Goal: Task Accomplishment & Management: Manage account settings

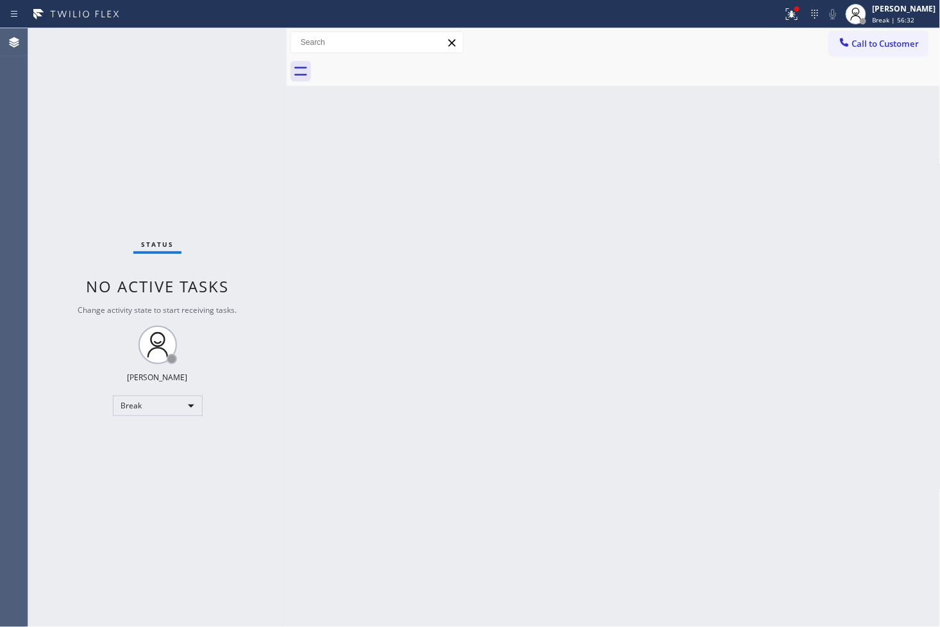
click at [100, 497] on div "Status No active tasks Change activity state to start receiving tasks. [PERSON_…" at bounding box center [157, 327] width 259 height 599
click at [189, 403] on div "Break" at bounding box center [158, 406] width 90 height 21
click at [149, 443] on li "Available" at bounding box center [156, 439] width 87 height 15
click at [419, 413] on div "Back to Dashboard Change Sender ID Customers Technicians Select a contact Outbo…" at bounding box center [614, 327] width 654 height 599
click at [785, 17] on icon at bounding box center [792, 13] width 15 height 15
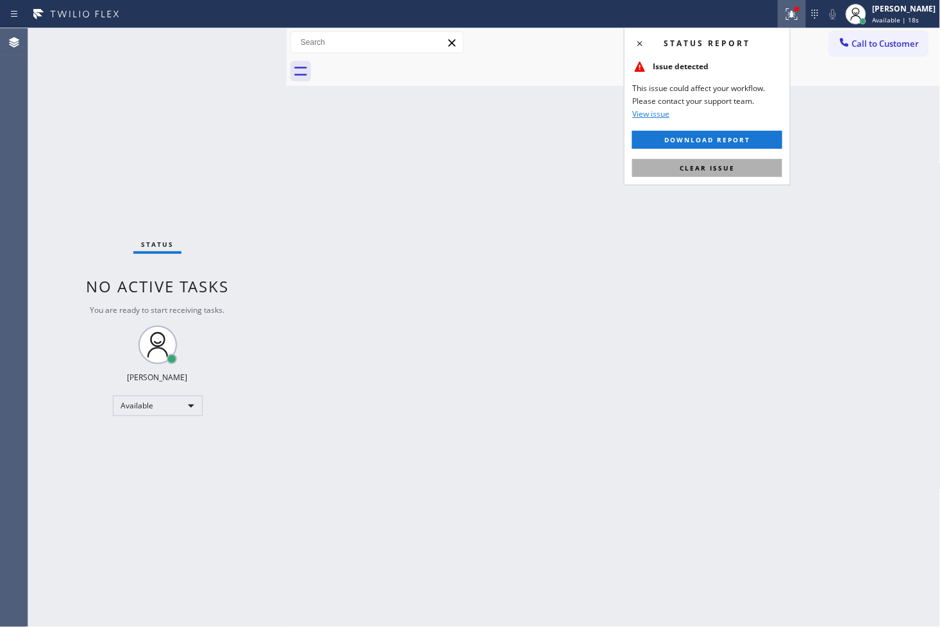
click at [758, 169] on button "Clear issue" at bounding box center [707, 168] width 150 height 18
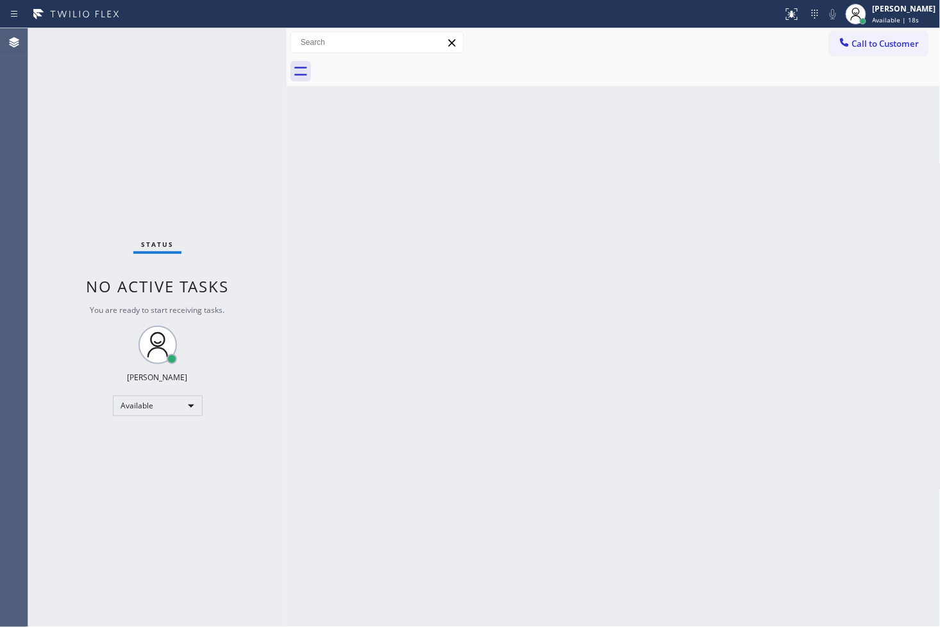
drag, startPoint x: 196, startPoint y: 176, endPoint x: 203, endPoint y: 139, distance: 38.0
click at [203, 149] on div "Status No active tasks You are ready to start receiving tasks. [PERSON_NAME]" at bounding box center [157, 327] width 259 height 599
click at [235, 42] on div "Status No active tasks You are ready to start receiving tasks. [PERSON_NAME]" at bounding box center [157, 327] width 259 height 599
click at [599, 332] on div "Back to Dashboard Change Sender ID Customers Technicians Select a contact Outbo…" at bounding box center [614, 327] width 654 height 599
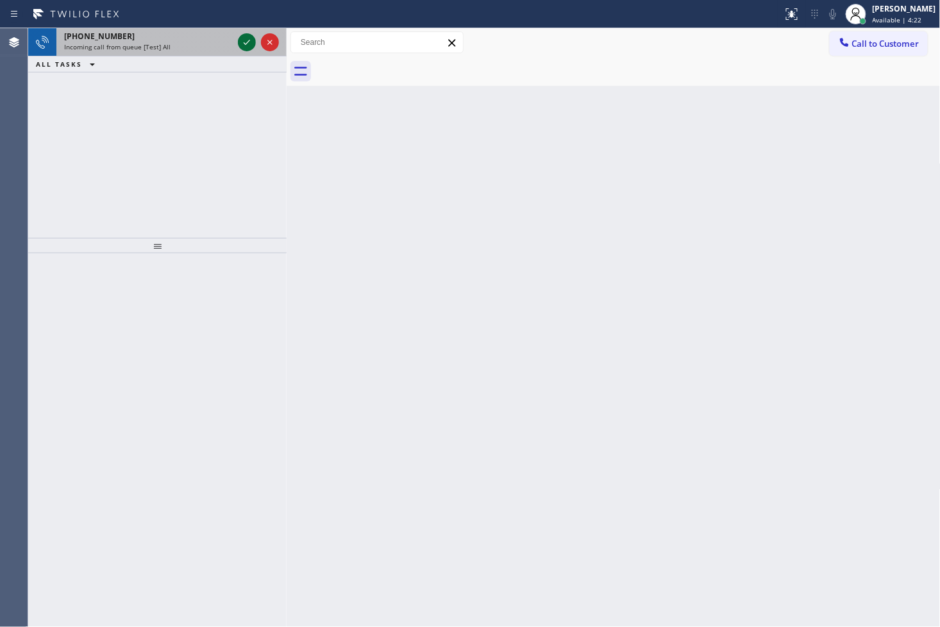
click at [244, 45] on icon at bounding box center [246, 42] width 15 height 15
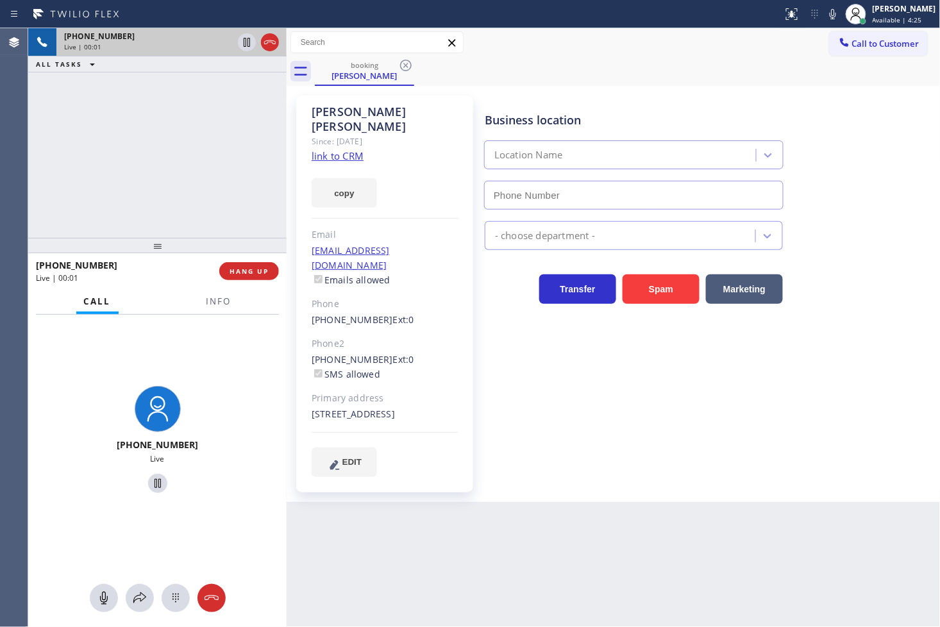
type input "[PHONE_NUMBER]"
click at [334, 149] on link "link to CRM" at bounding box center [338, 155] width 52 height 13
click at [226, 298] on span "Info" at bounding box center [219, 302] width 25 height 12
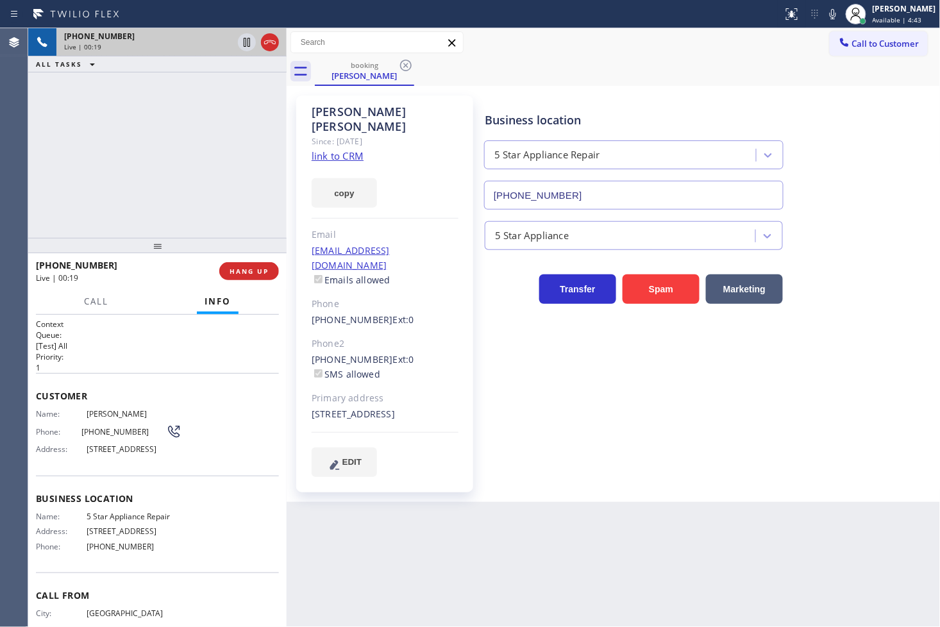
click at [345, 149] on link "link to CRM" at bounding box center [338, 155] width 52 height 13
click at [257, 212] on div "[PHONE_NUMBER] Live | 01:23 ALL TASKS ALL TASKS ACTIVE TASKS TASKS IN WRAP UP" at bounding box center [157, 133] width 259 height 210
click at [162, 242] on div at bounding box center [157, 245] width 259 height 15
click at [165, 180] on div "[PHONE_NUMBER] Live | 01:24 ALL TASKS ALL TASKS ACTIVE TASKS TASKS IN WRAP UP" at bounding box center [157, 133] width 259 height 210
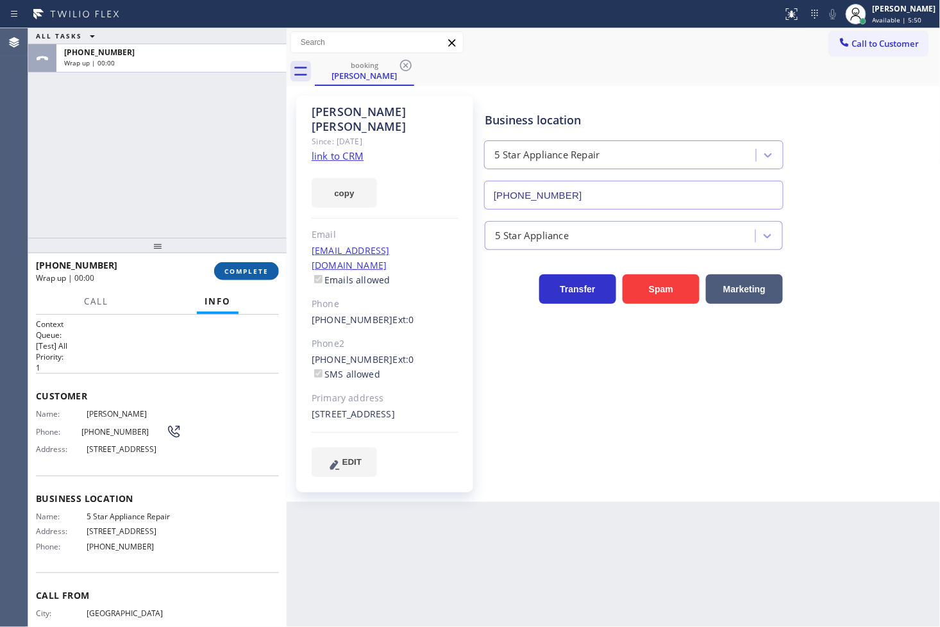
click at [250, 275] on span "COMPLETE" at bounding box center [247, 271] width 44 height 9
click at [242, 251] on div at bounding box center [157, 245] width 259 height 15
click at [190, 156] on div "ALL TASKS ALL TASKS ACTIVE TASKS TASKS IN WRAP UP [PHONE_NUMBER] Wrap up | 00:05" at bounding box center [157, 133] width 259 height 210
click at [260, 273] on span "COMPLETE" at bounding box center [247, 271] width 44 height 9
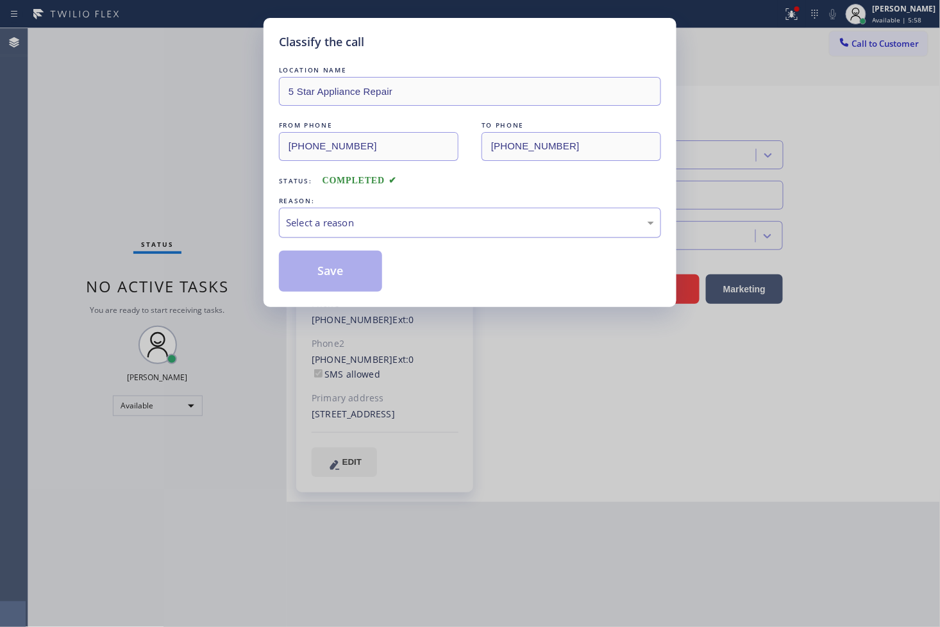
click at [330, 208] on div "Select a reason" at bounding box center [470, 223] width 382 height 30
click at [339, 273] on button "Save" at bounding box center [330, 271] width 103 height 41
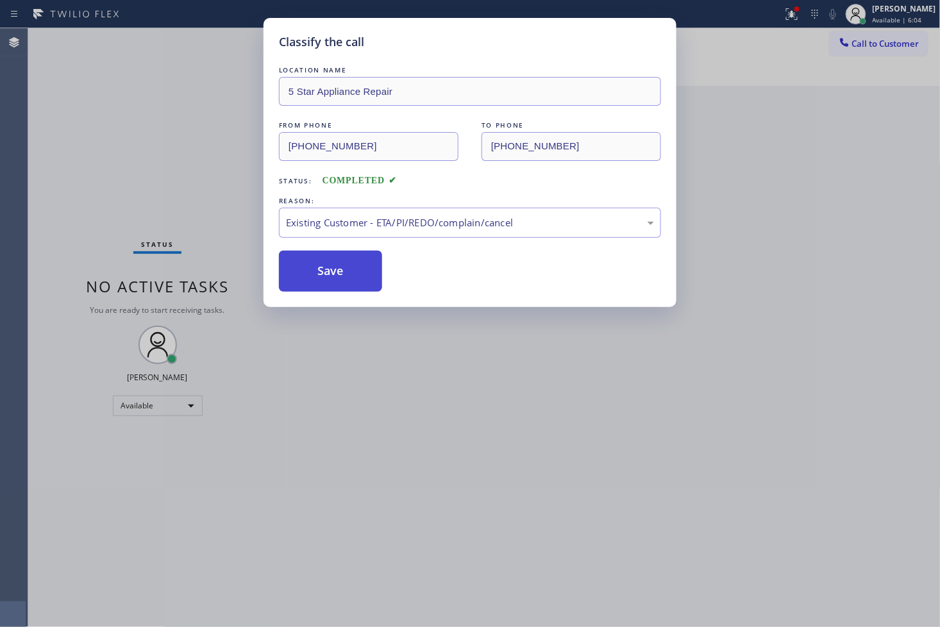
click at [339, 273] on button "Save" at bounding box center [330, 271] width 103 height 41
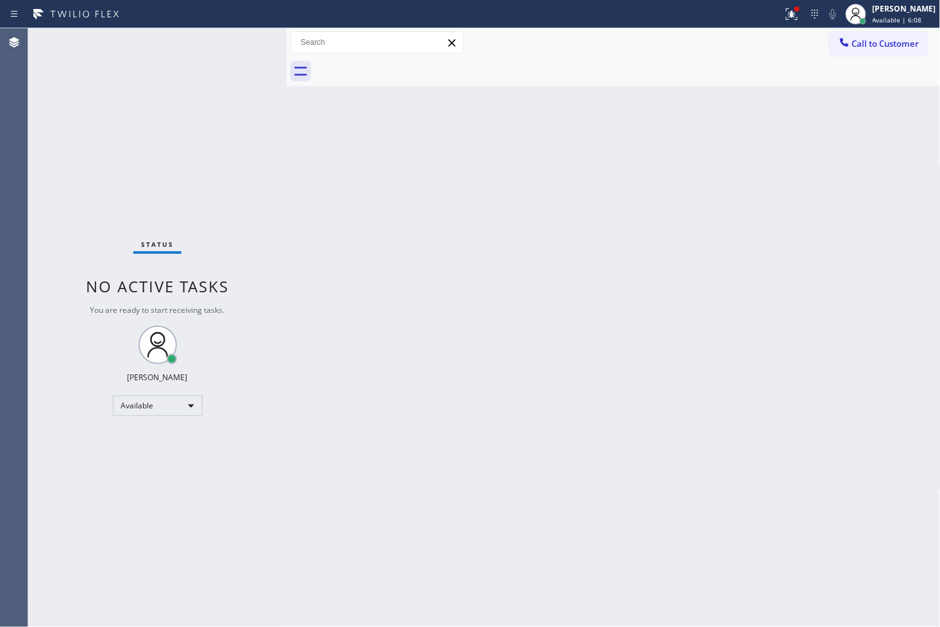
drag, startPoint x: 776, startPoint y: 14, endPoint x: 774, endPoint y: 40, distance: 25.7
click at [786, 14] on icon at bounding box center [790, 12] width 8 height 9
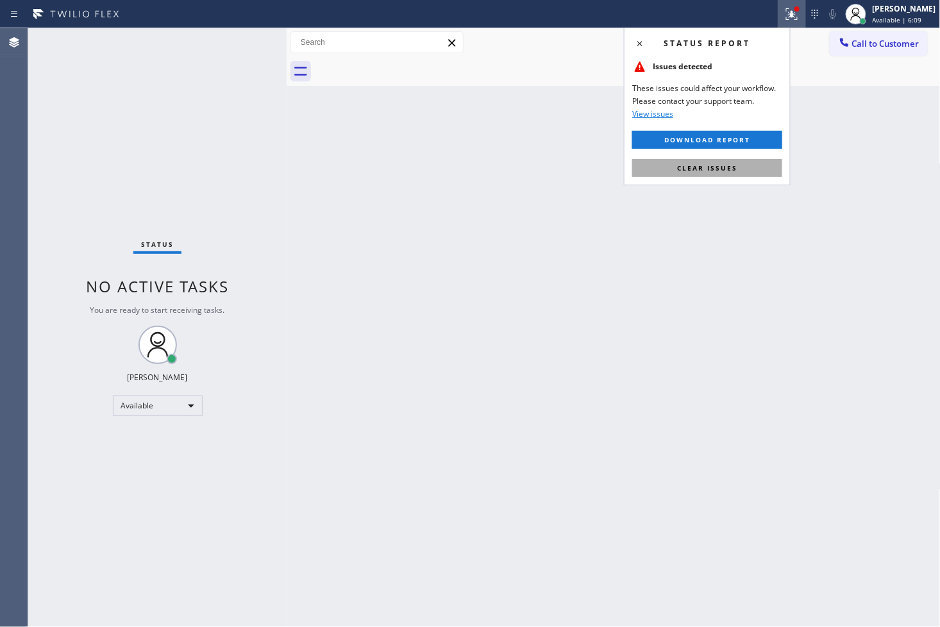
click at [748, 169] on button "Clear issues" at bounding box center [707, 168] width 150 height 18
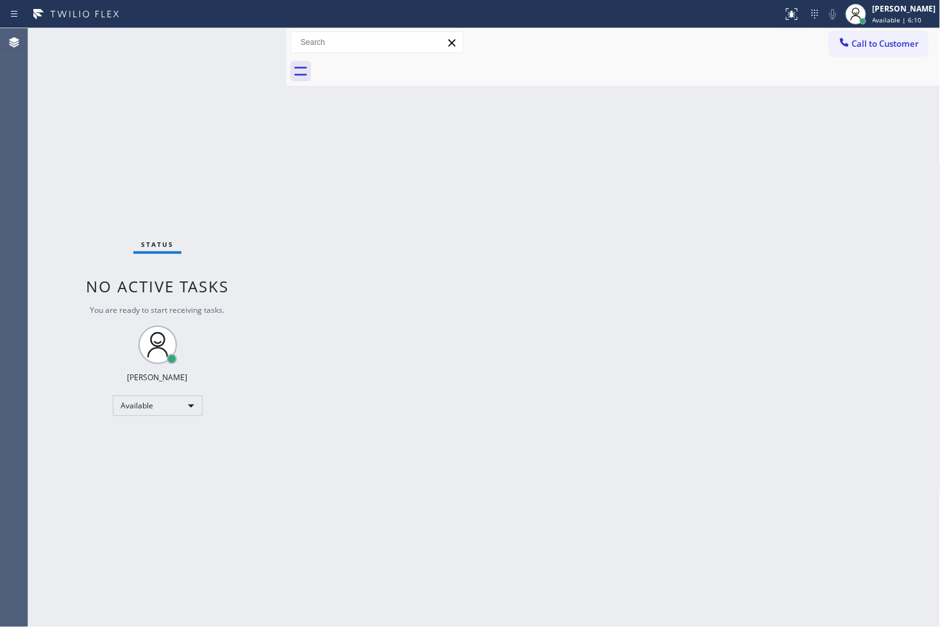
click at [153, 84] on div "Status No active tasks You are ready to start receiving tasks. [PERSON_NAME]" at bounding box center [157, 327] width 259 height 599
click at [157, 95] on div "Status No active tasks You are ready to start receiving tasks. [PERSON_NAME]" at bounding box center [157, 327] width 259 height 599
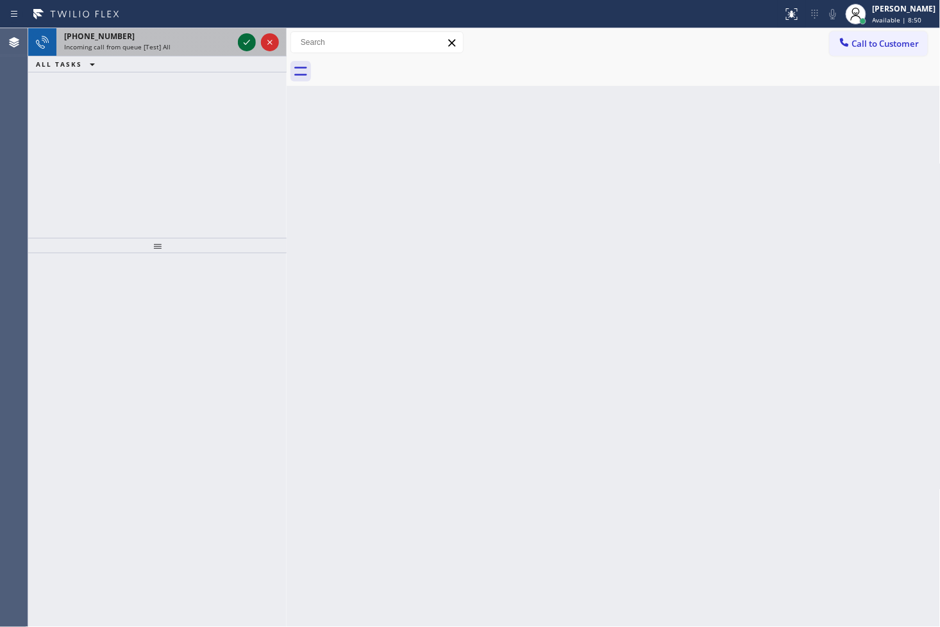
click at [247, 42] on icon at bounding box center [246, 42] width 15 height 15
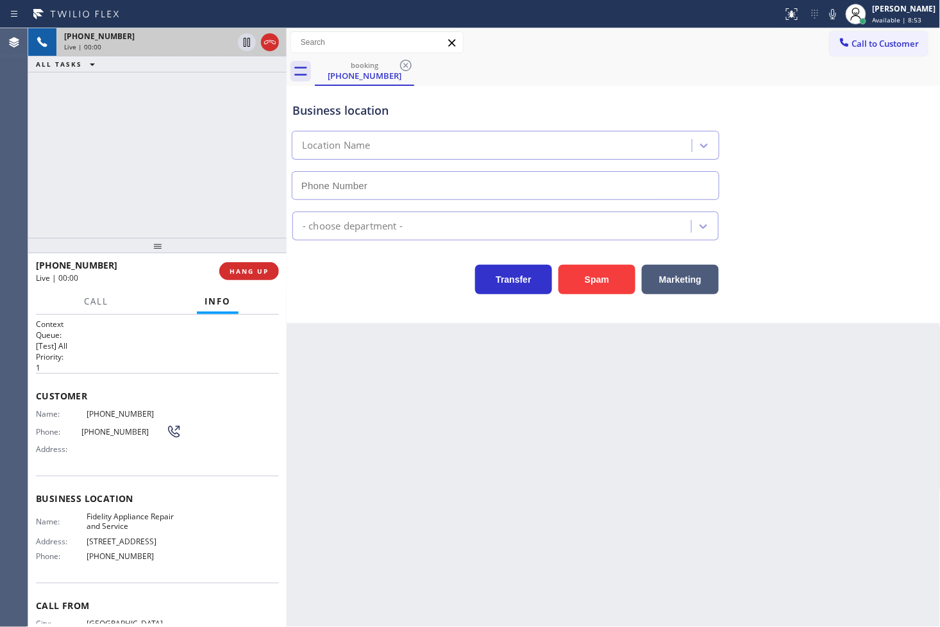
type input "[PHONE_NUMBER]"
click at [594, 273] on button "Spam" at bounding box center [597, 280] width 77 height 30
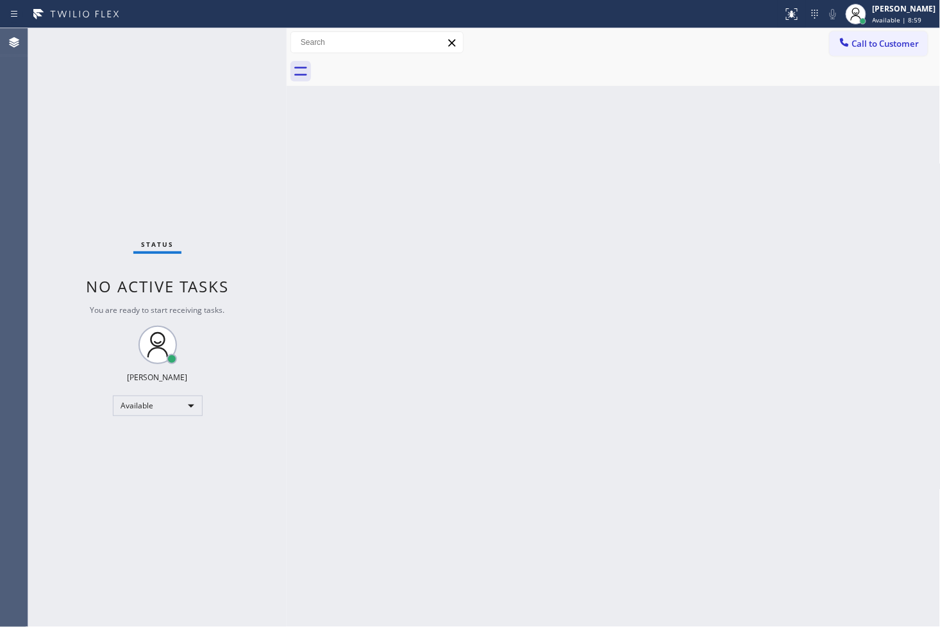
click at [250, 484] on div "Status No active tasks You are ready to start receiving tasks. [PERSON_NAME]" at bounding box center [157, 327] width 259 height 599
click at [124, 203] on div "Status No active tasks You are ready to start receiving tasks. [PERSON_NAME]" at bounding box center [157, 327] width 259 height 599
click at [169, 162] on div "Status No active tasks You are ready to start receiving tasks. [PERSON_NAME]" at bounding box center [157, 327] width 259 height 599
click at [232, 51] on div "Status No active tasks You are ready to start receiving tasks. [PERSON_NAME]" at bounding box center [157, 327] width 259 height 599
click at [246, 44] on div "Status No active tasks You are ready to start receiving tasks. [PERSON_NAME]" at bounding box center [157, 327] width 259 height 599
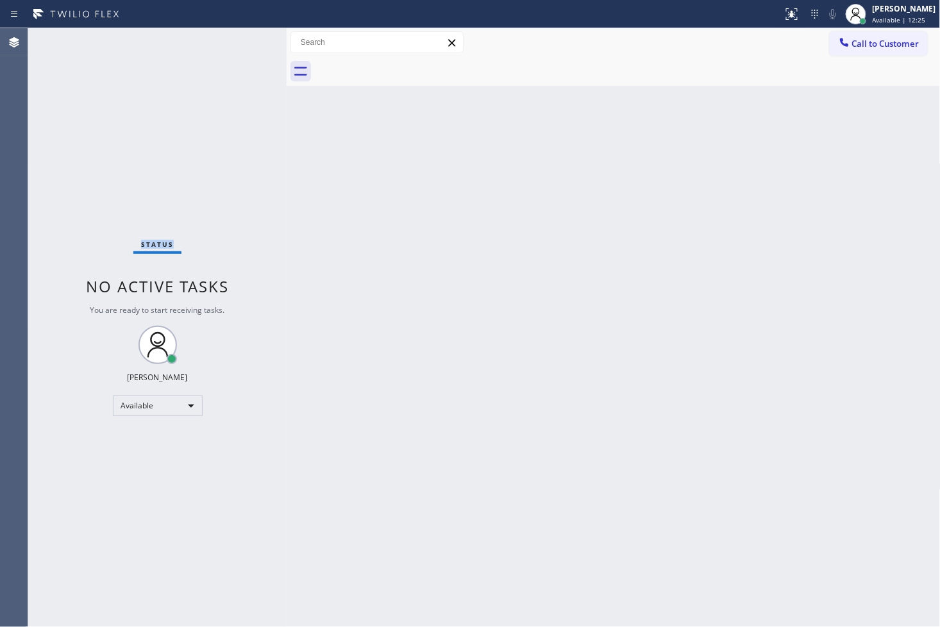
drag, startPoint x: 246, startPoint y: 44, endPoint x: 246, endPoint y: 56, distance: 12.2
click at [246, 47] on div "Status No active tasks You are ready to start receiving tasks. [PERSON_NAME]" at bounding box center [157, 327] width 259 height 599
click at [246, 56] on div "Status No active tasks You are ready to start receiving tasks. [PERSON_NAME]" at bounding box center [157, 327] width 259 height 599
drag, startPoint x: 467, startPoint y: 395, endPoint x: 546, endPoint y: 368, distance: 83.6
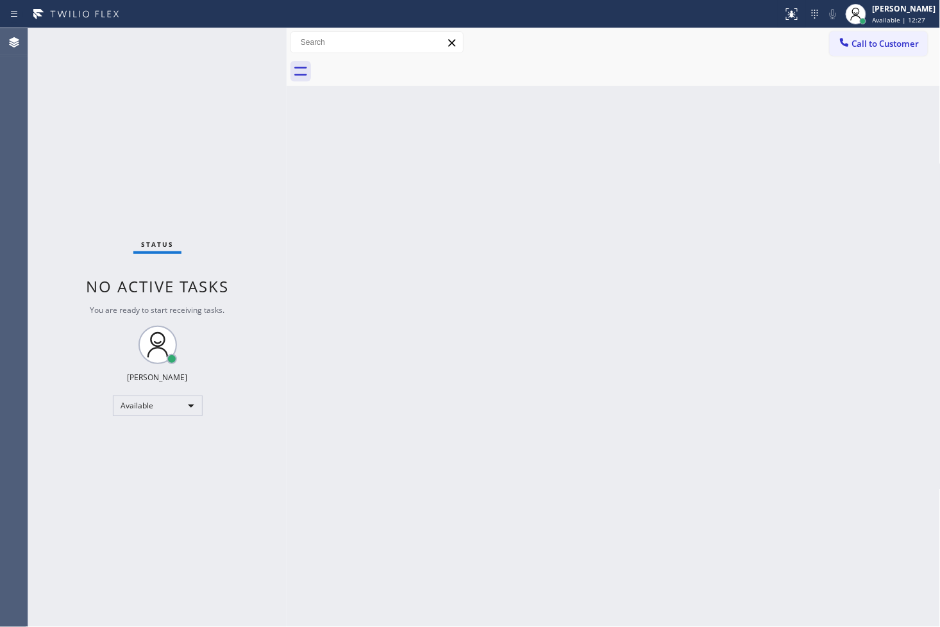
click at [473, 392] on div "Back to Dashboard Change Sender ID Customers Technicians Select a contact Outbo…" at bounding box center [614, 327] width 654 height 599
click at [657, 355] on div "Back to Dashboard Change Sender ID Customers Technicians Select a contact Outbo…" at bounding box center [614, 327] width 654 height 599
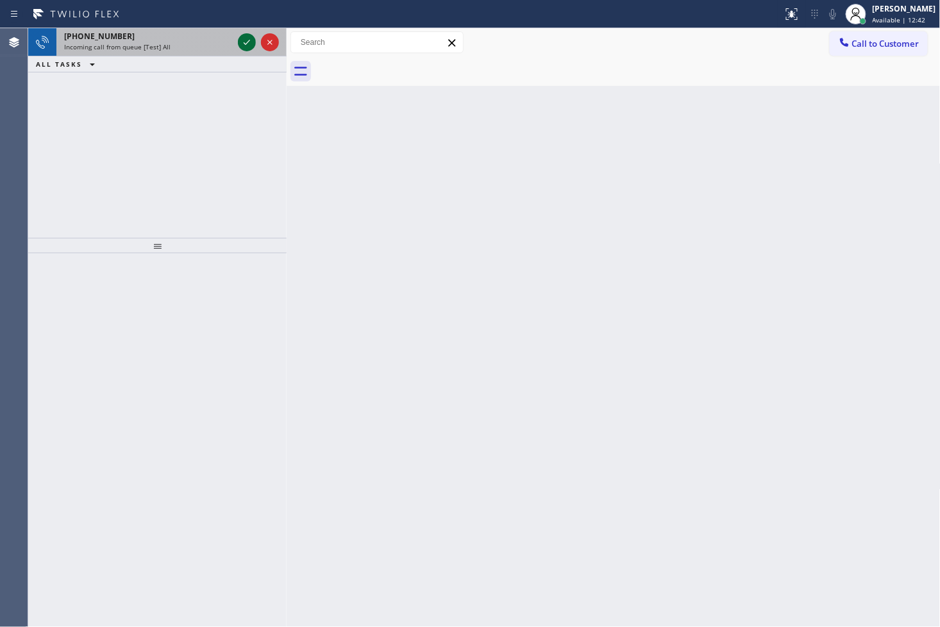
click at [246, 42] on icon at bounding box center [246, 42] width 15 height 15
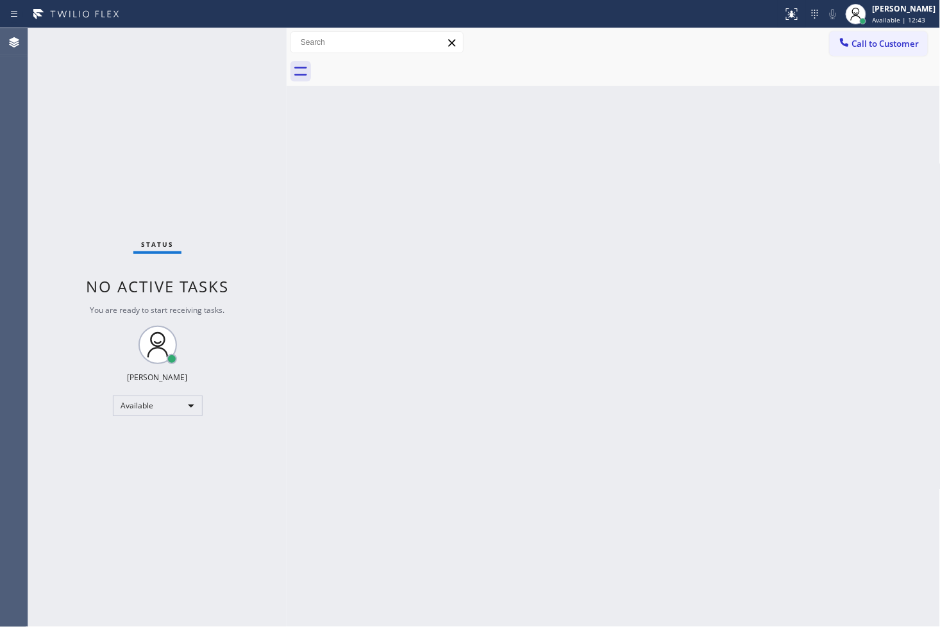
click at [241, 43] on div "Status No active tasks You are ready to start receiving tasks. [PERSON_NAME]" at bounding box center [157, 327] width 259 height 599
click at [269, 185] on div "Status No active tasks You are ready to start receiving tasks. [PERSON_NAME]" at bounding box center [157, 327] width 259 height 599
click at [793, 8] on div at bounding box center [797, 9] width 8 height 8
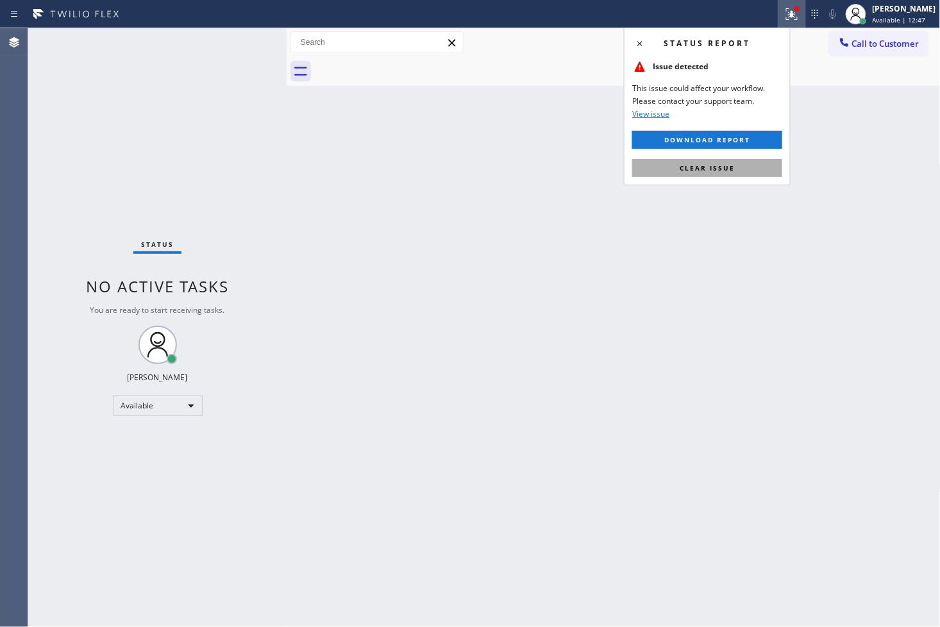
click at [727, 174] on button "Clear issue" at bounding box center [707, 168] width 150 height 18
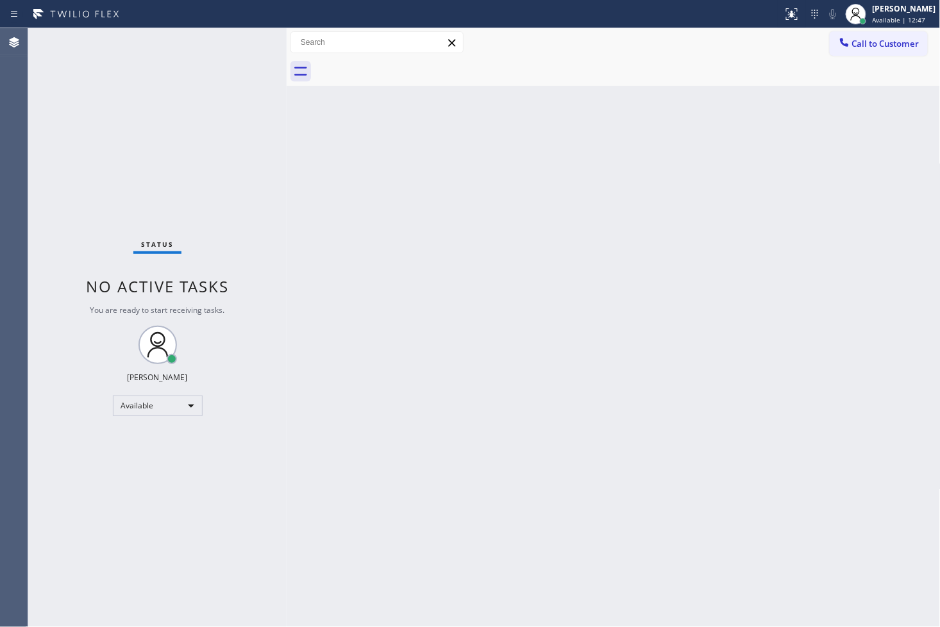
drag, startPoint x: 199, startPoint y: 132, endPoint x: 214, endPoint y: 87, distance: 47.3
click at [199, 130] on div "Status No active tasks You are ready to start receiving tasks. [PERSON_NAME]" at bounding box center [157, 327] width 259 height 599
click at [230, 58] on div "Status No active tasks You are ready to start receiving tasks. [PERSON_NAME]" at bounding box center [157, 327] width 259 height 599
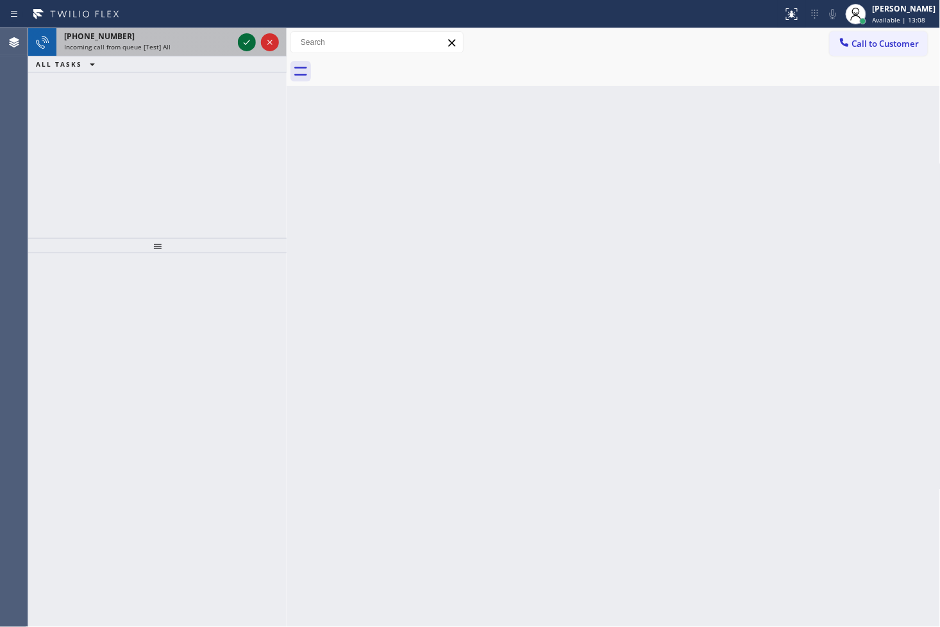
click at [244, 37] on icon at bounding box center [246, 42] width 15 height 15
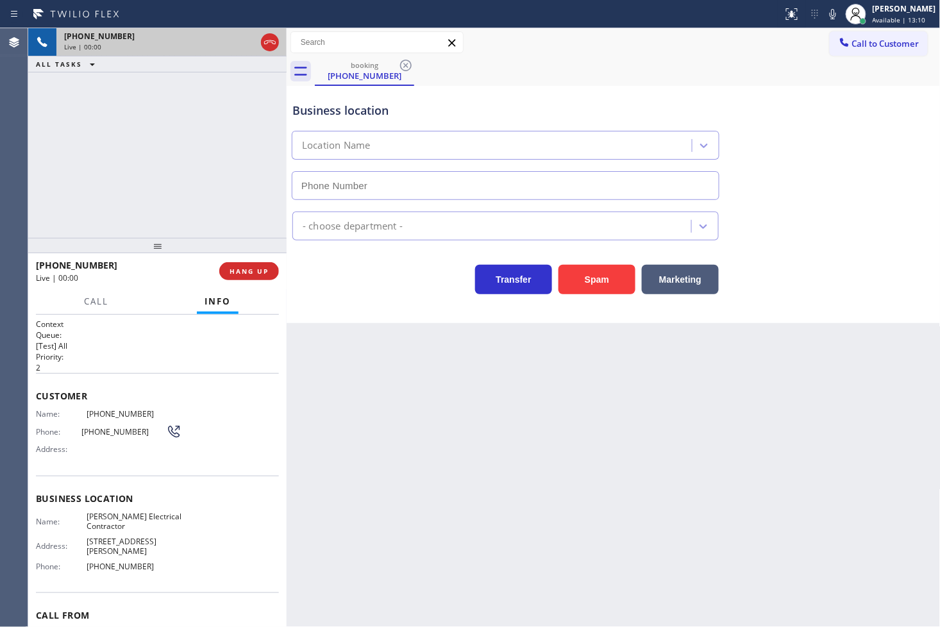
type input "[PHONE_NUMBER]"
click at [600, 278] on button "Spam" at bounding box center [597, 280] width 77 height 30
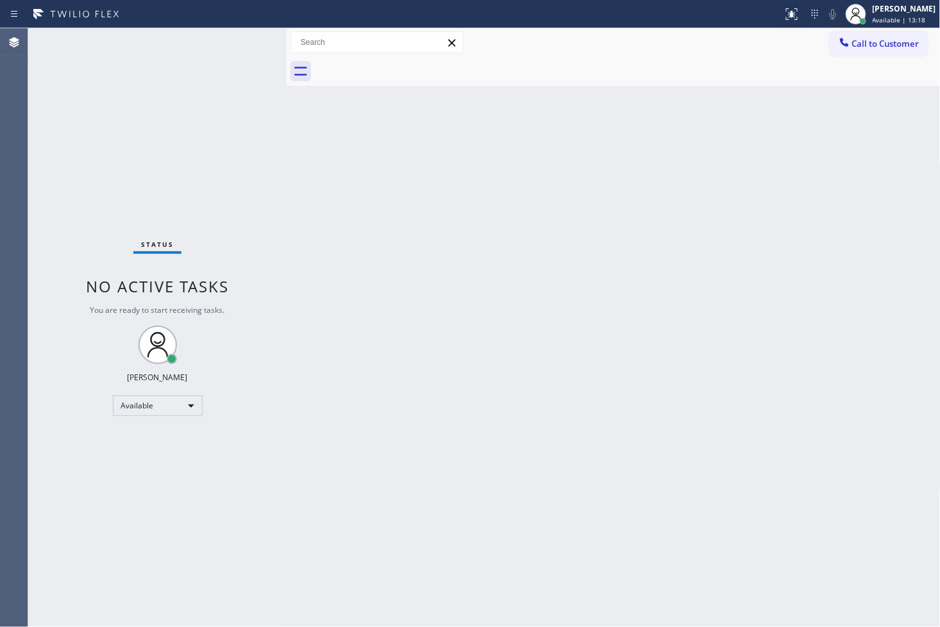
click at [244, 55] on div "Status No active tasks You are ready to start receiving tasks. [PERSON_NAME]" at bounding box center [157, 327] width 259 height 599
click at [242, 42] on div "Status No active tasks You are ready to start receiving tasks. [PERSON_NAME]" at bounding box center [157, 327] width 259 height 599
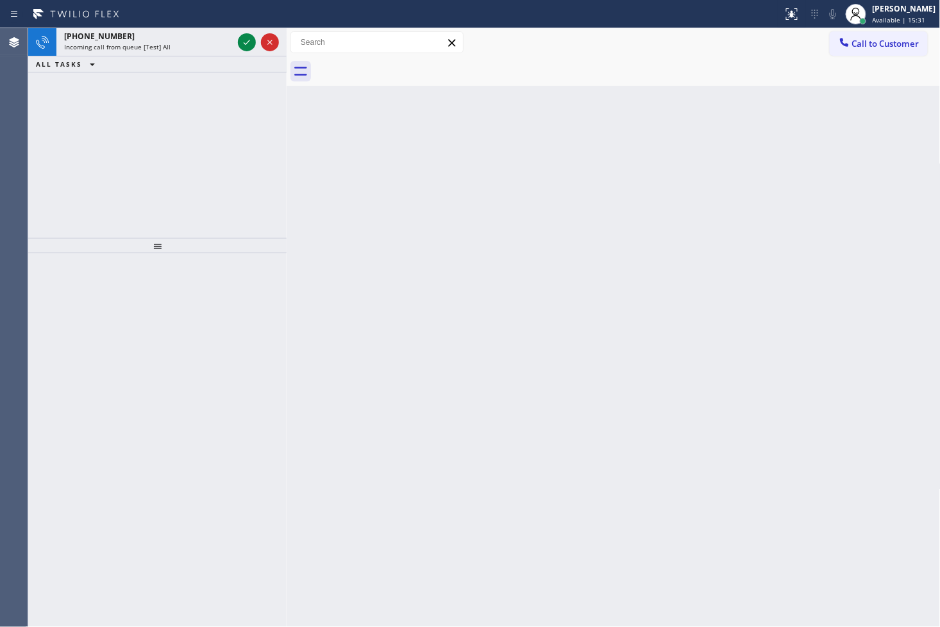
click at [77, 116] on div "[PHONE_NUMBER] Incoming call from queue [Test] All ALL TASKS ALL TASKS ACTIVE T…" at bounding box center [157, 133] width 259 height 210
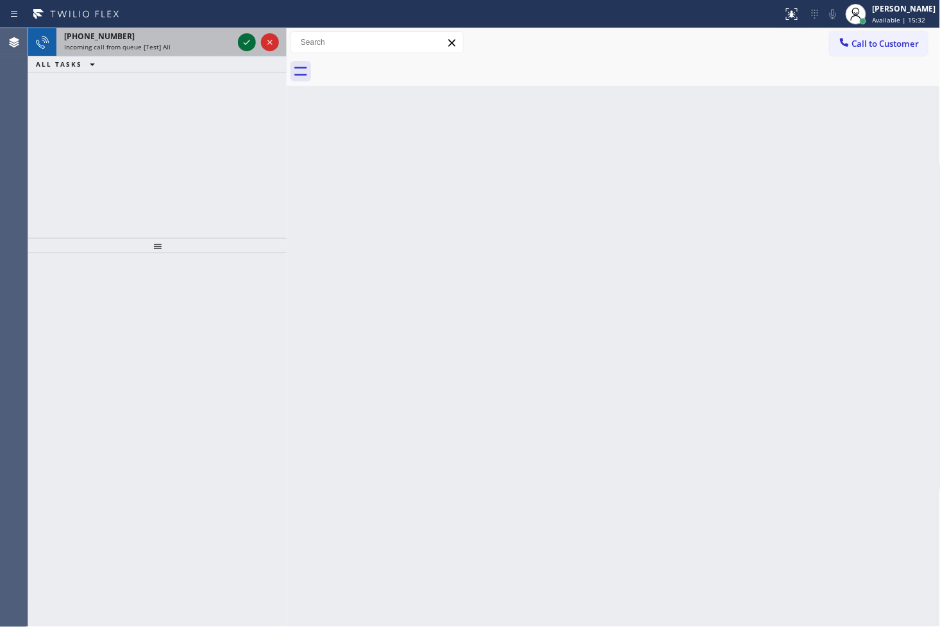
click at [246, 39] on icon at bounding box center [246, 42] width 15 height 15
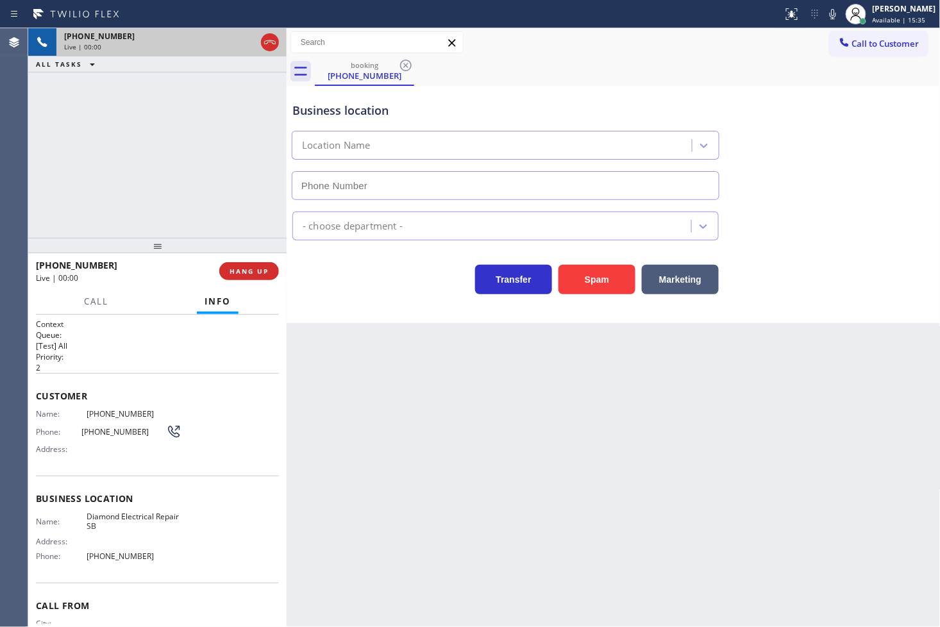
type input "[PHONE_NUMBER]"
click at [826, 8] on icon at bounding box center [833, 13] width 15 height 15
click at [826, 9] on icon at bounding box center [833, 13] width 15 height 15
click at [239, 267] on span "HANG UP" at bounding box center [249, 271] width 39 height 9
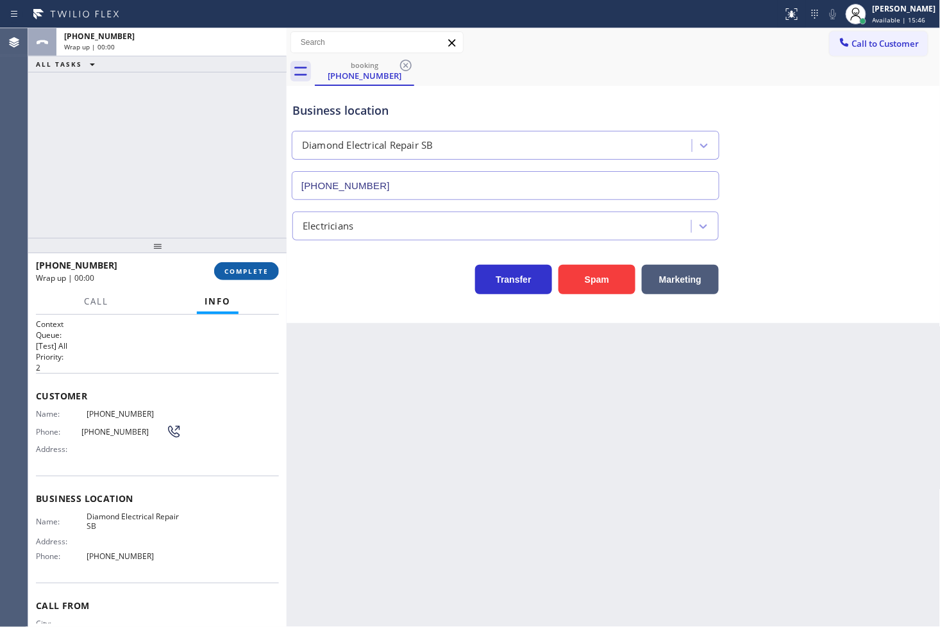
click at [239, 267] on span "COMPLETE" at bounding box center [247, 271] width 44 height 9
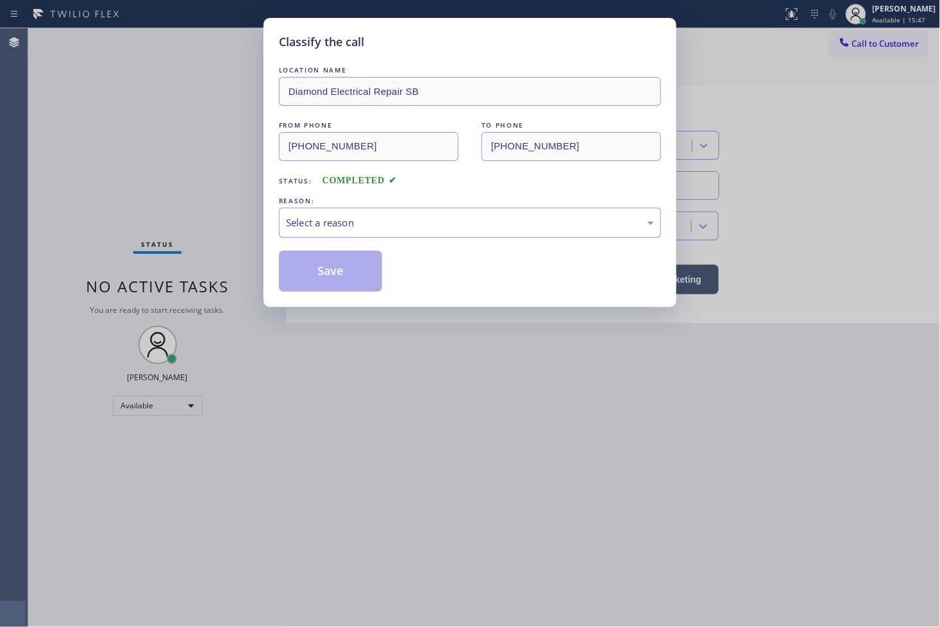
click at [305, 219] on div "Select a reason" at bounding box center [470, 223] width 368 height 15
click at [343, 284] on button "Save" at bounding box center [330, 271] width 103 height 41
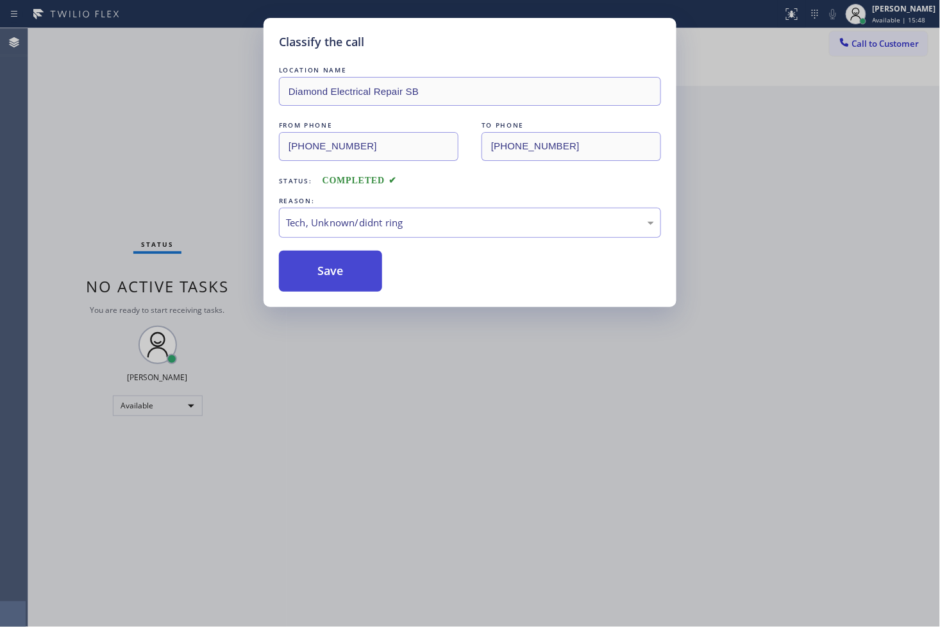
click at [343, 284] on button "Save" at bounding box center [330, 271] width 103 height 41
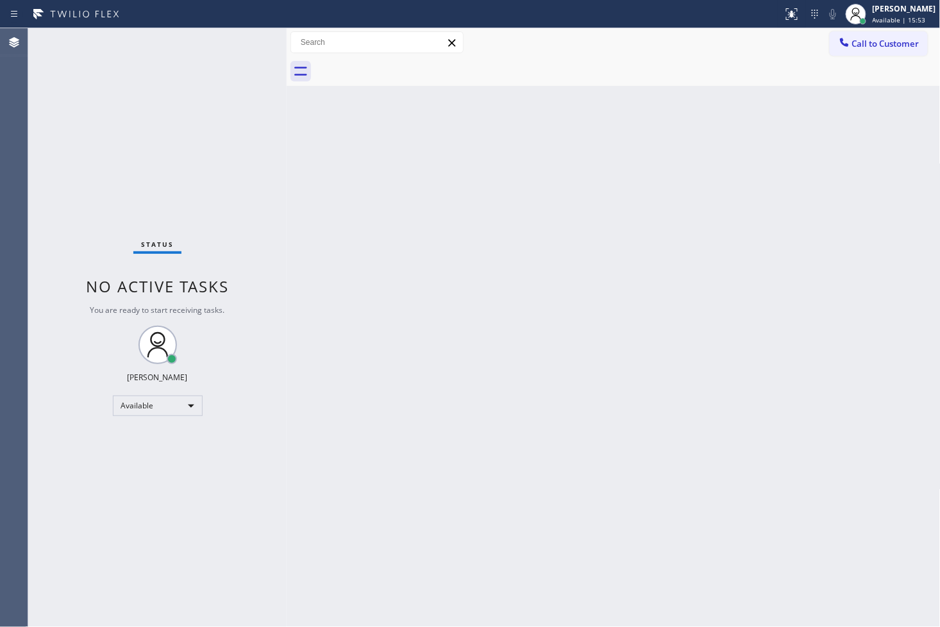
click at [455, 323] on div "Back to Dashboard Change Sender ID Customers Technicians Select a contact Outbo…" at bounding box center [614, 327] width 654 height 599
click at [479, 460] on div "Back to Dashboard Change Sender ID Customers Technicians Select a contact Outbo…" at bounding box center [614, 327] width 654 height 599
click at [208, 121] on div "Status No active tasks You are ready to start receiving tasks. [PERSON_NAME]" at bounding box center [157, 327] width 259 height 599
click at [244, 41] on div "Status No active tasks You are ready to start receiving tasks. [PERSON_NAME]" at bounding box center [157, 327] width 259 height 599
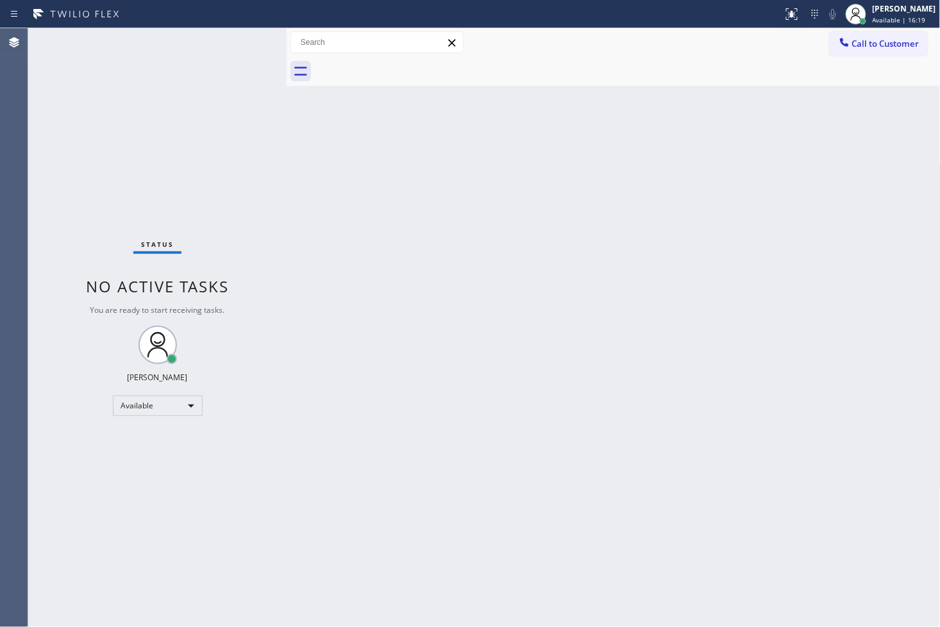
drag, startPoint x: 78, startPoint y: 135, endPoint x: 90, endPoint y: 116, distance: 21.9
click at [78, 135] on div "Status No active tasks You are ready to start receiving tasks. [PERSON_NAME]" at bounding box center [157, 327] width 259 height 599
click at [228, 37] on div "Status No active tasks You are ready to start receiving tasks. [PERSON_NAME]" at bounding box center [157, 327] width 259 height 599
click at [241, 35] on div "Status No active tasks You are ready to start receiving tasks. [PERSON_NAME]" at bounding box center [157, 327] width 259 height 599
click at [228, 138] on div "Status No active tasks You are ready to start receiving tasks. [PERSON_NAME]" at bounding box center [157, 327] width 259 height 599
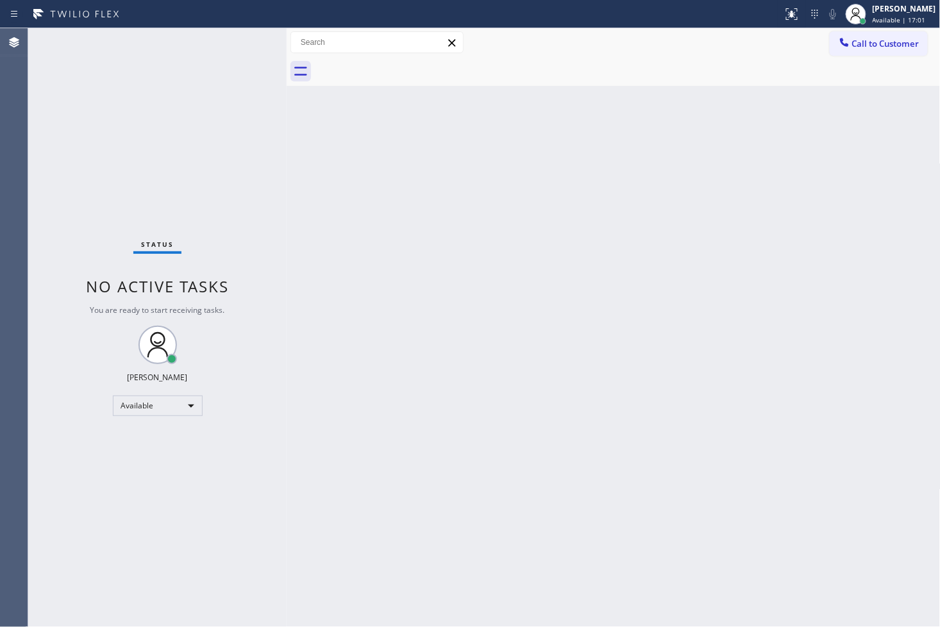
click at [240, 36] on div "Status No active tasks You are ready to start receiving tasks. [PERSON_NAME]" at bounding box center [157, 327] width 259 height 599
click at [210, 79] on div "Status No active tasks You are ready to start receiving tasks. [PERSON_NAME]" at bounding box center [157, 327] width 259 height 599
click at [233, 59] on div "Status No active tasks You are ready to start receiving tasks. [PERSON_NAME]" at bounding box center [157, 327] width 259 height 599
click at [233, 50] on div "Status No active tasks You are ready to start receiving tasks. [PERSON_NAME]" at bounding box center [157, 327] width 259 height 599
click at [242, 43] on div "Status No active tasks You are ready to start receiving tasks. [PERSON_NAME]" at bounding box center [157, 327] width 259 height 599
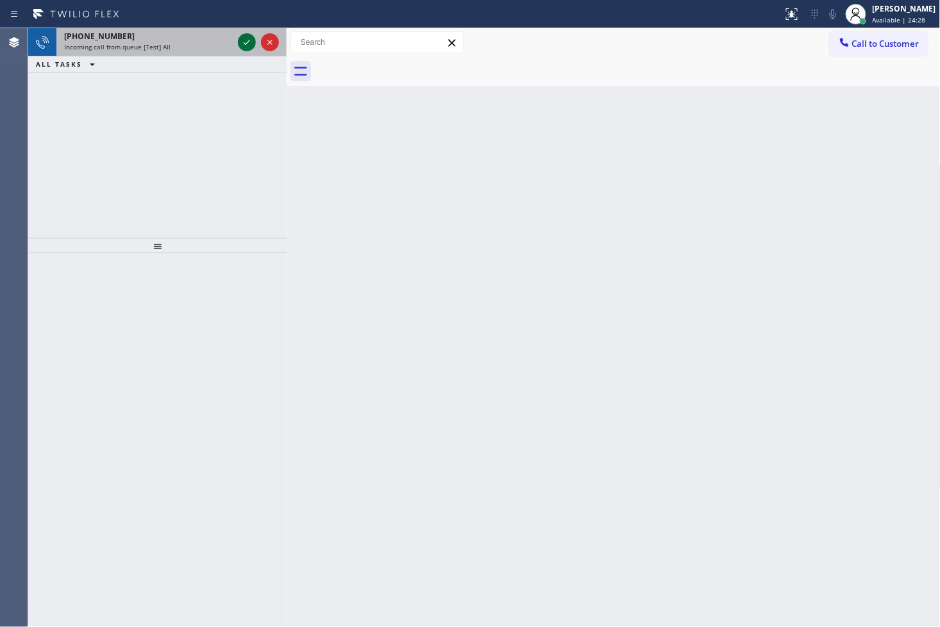
click at [242, 43] on icon at bounding box center [246, 42] width 15 height 15
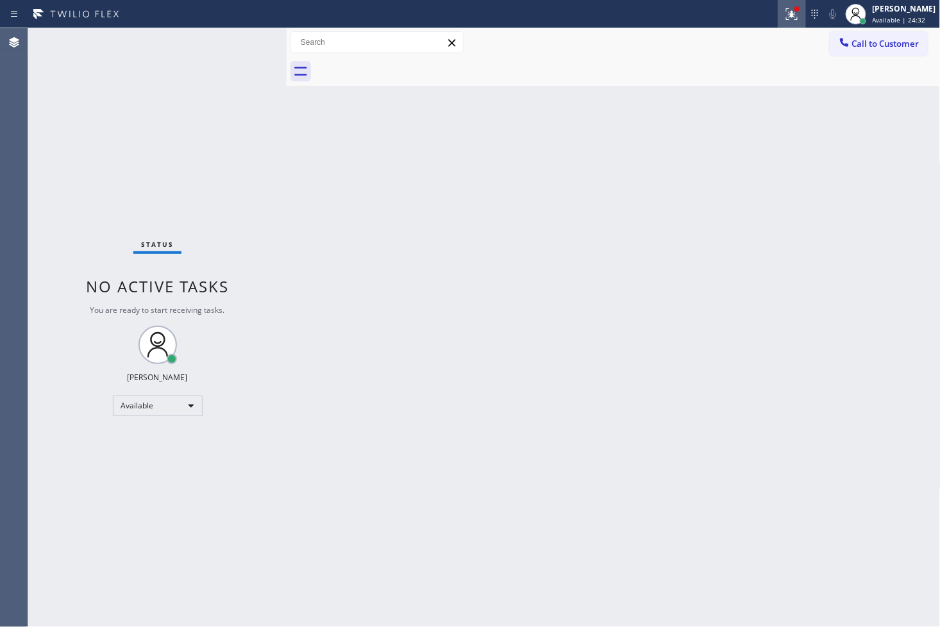
click at [786, 15] on icon at bounding box center [790, 12] width 8 height 9
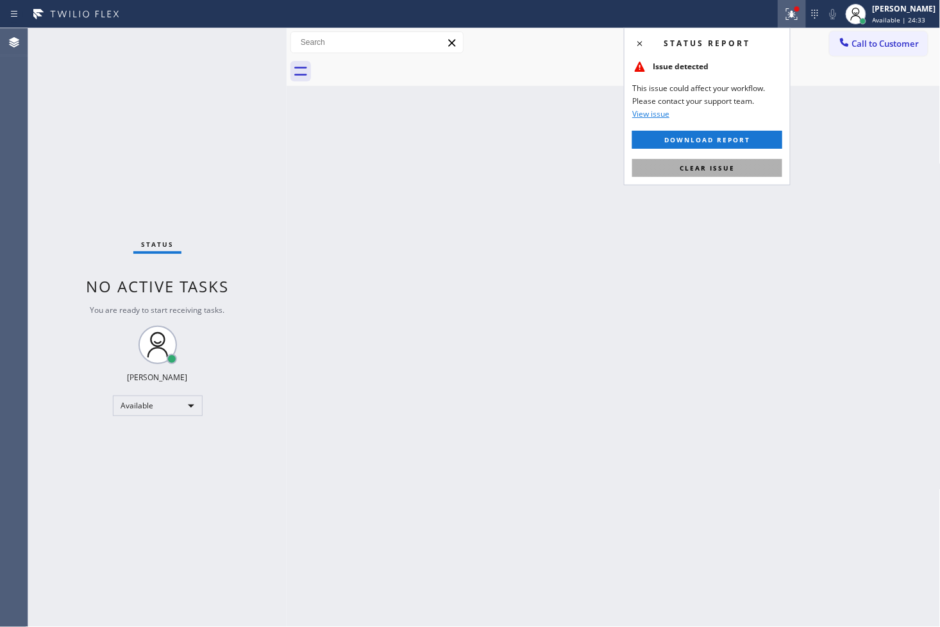
click at [730, 169] on span "Clear issue" at bounding box center [707, 168] width 55 height 9
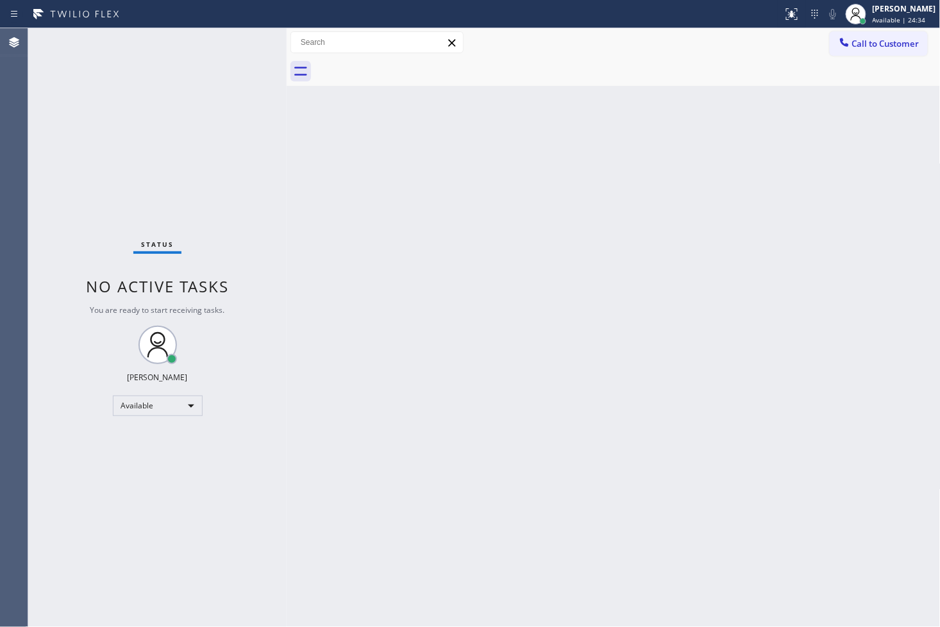
click at [536, 165] on div "Back to Dashboard Change Sender ID Customers Technicians Select a contact Outbo…" at bounding box center [614, 327] width 654 height 599
click at [185, 135] on div "Status No active tasks You are ready to start receiving tasks. [PERSON_NAME]" at bounding box center [157, 327] width 259 height 599
click at [246, 49] on div "Status No active tasks You are ready to start receiving tasks. [PERSON_NAME]" at bounding box center [157, 327] width 259 height 599
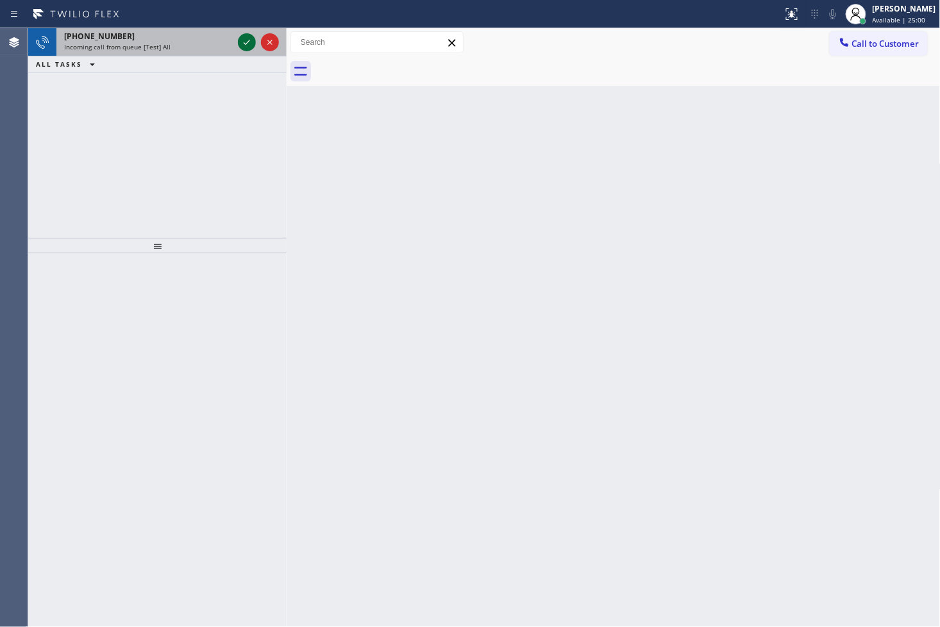
click at [248, 42] on icon at bounding box center [247, 42] width 6 height 5
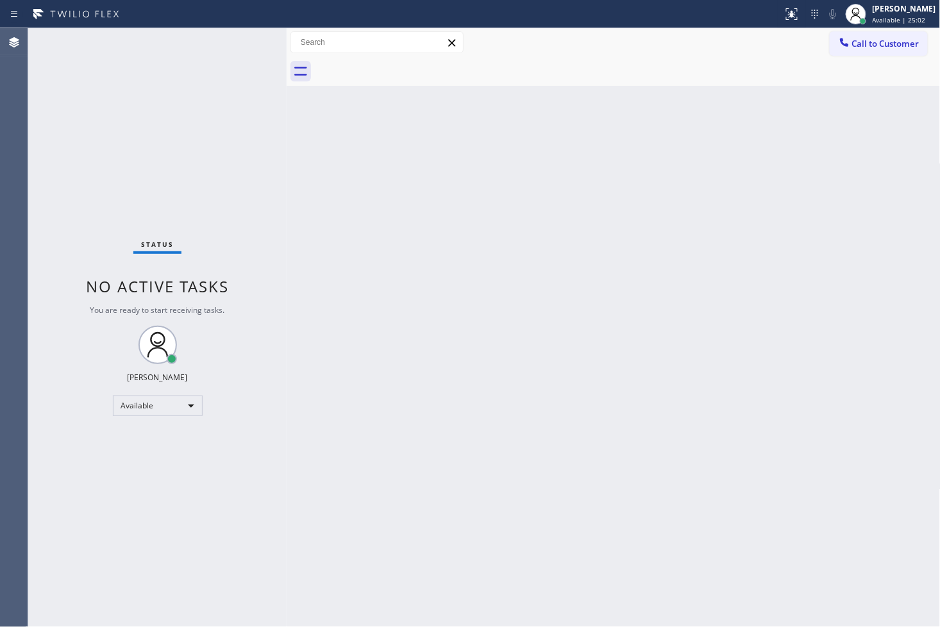
click at [248, 42] on div "Status No active tasks You are ready to start receiving tasks. [PERSON_NAME]" at bounding box center [157, 327] width 259 height 599
click at [778, 3] on button at bounding box center [792, 14] width 28 height 28
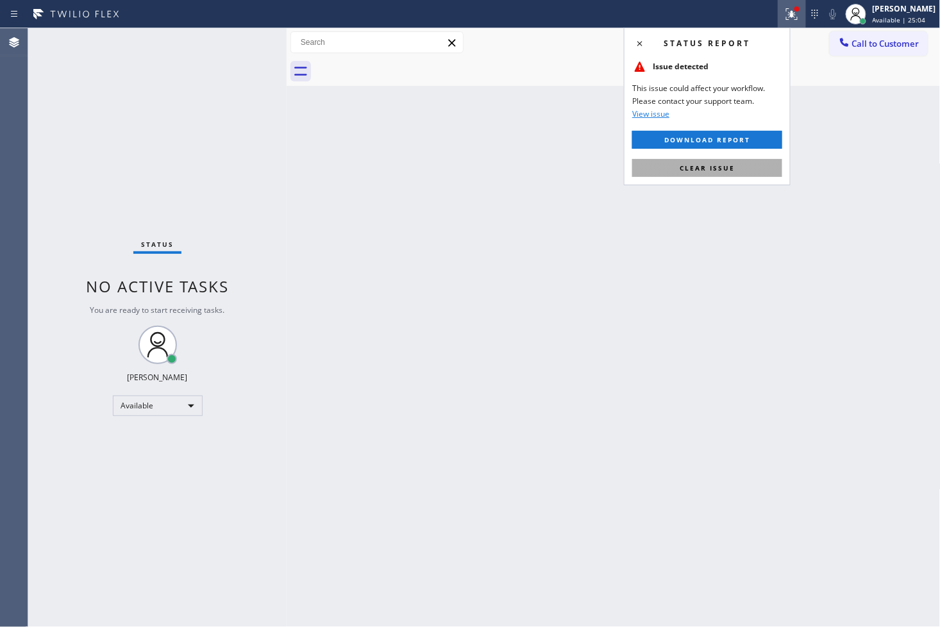
click at [708, 168] on span "Clear issue" at bounding box center [707, 168] width 55 height 9
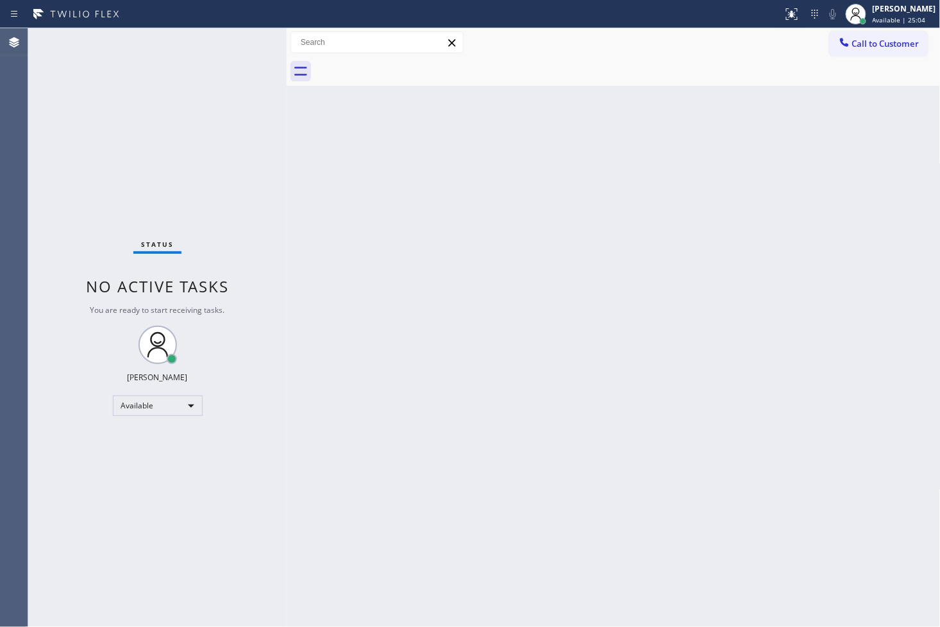
click at [298, 105] on div "Back to Dashboard Change Sender ID Customers Technicians Select a contact Outbo…" at bounding box center [614, 327] width 654 height 599
click at [244, 40] on div "Status No active tasks You are ready to start receiving tasks. [PERSON_NAME]" at bounding box center [157, 327] width 259 height 599
click at [245, 41] on div "Status No active tasks You are ready to start receiving tasks. [PERSON_NAME]" at bounding box center [157, 327] width 259 height 599
click at [767, 430] on div "Back to Dashboard Change Sender ID Customers Technicians Select a contact Outbo…" at bounding box center [614, 327] width 654 height 599
click at [117, 239] on div "Status No active tasks You are ready to start receiving tasks. [PERSON_NAME]" at bounding box center [157, 327] width 259 height 599
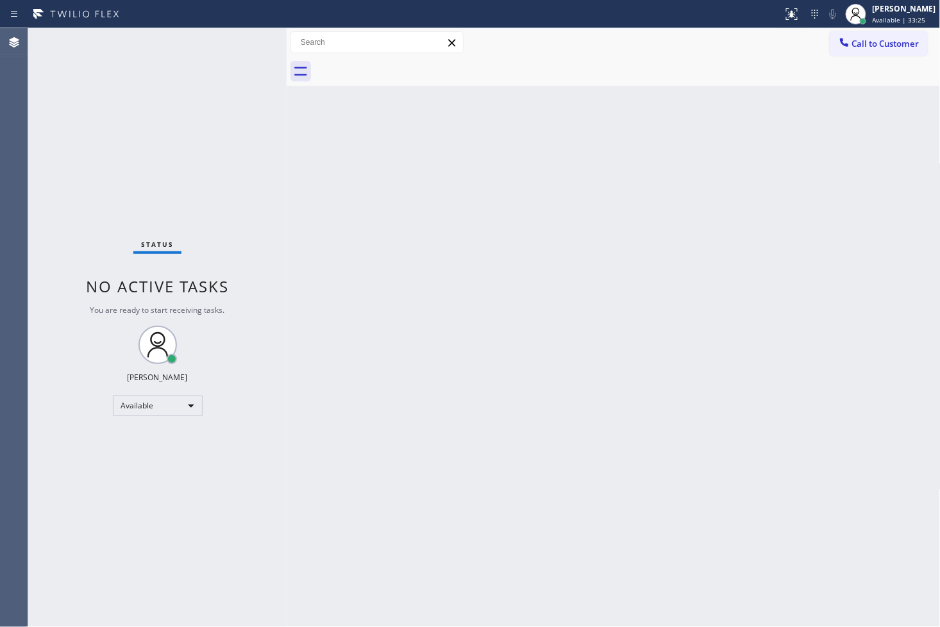
click at [214, 67] on div "Status No active tasks You are ready to start receiving tasks. [PERSON_NAME]" at bounding box center [157, 327] width 259 height 599
click at [254, 41] on div "Status No active tasks You are ready to start receiving tasks. [PERSON_NAME]" at bounding box center [157, 327] width 259 height 599
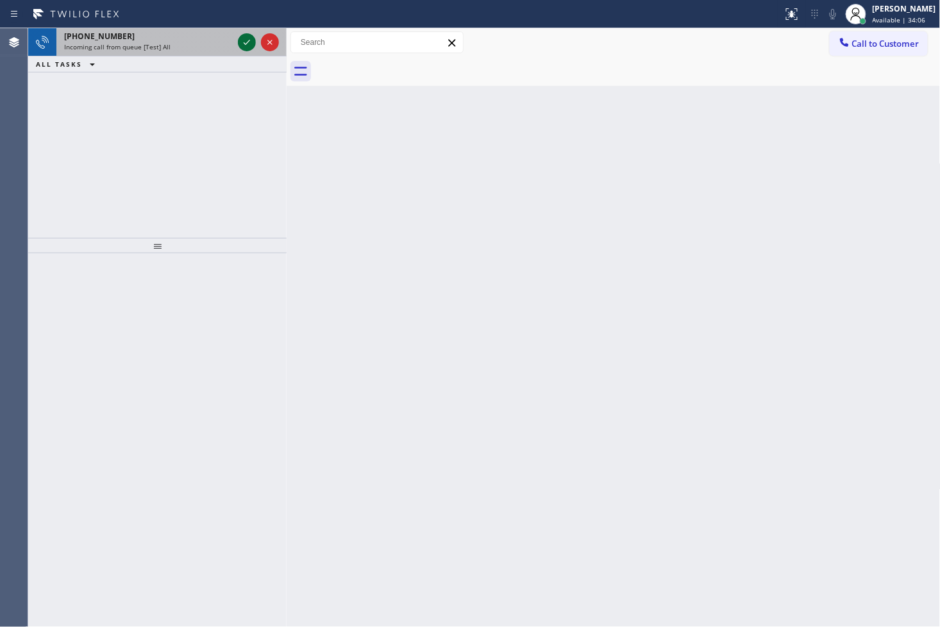
click at [252, 42] on icon at bounding box center [246, 42] width 15 height 15
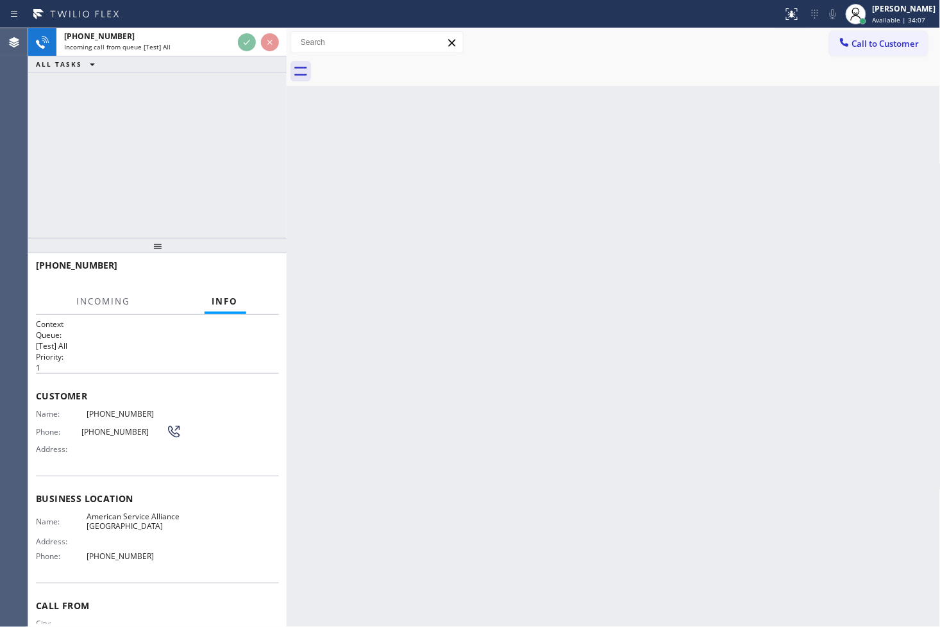
click at [412, 123] on div "Back to Dashboard Change Sender ID Customers Technicians Select a contact Outbo…" at bounding box center [614, 327] width 654 height 599
drag, startPoint x: 248, startPoint y: 167, endPoint x: 247, endPoint y: 138, distance: 28.9
click at [248, 167] on div "[PHONE_NUMBER] Incoming call from queue [Test] All ALL TASKS ALL TASKS ACTIVE T…" at bounding box center [157, 133] width 259 height 210
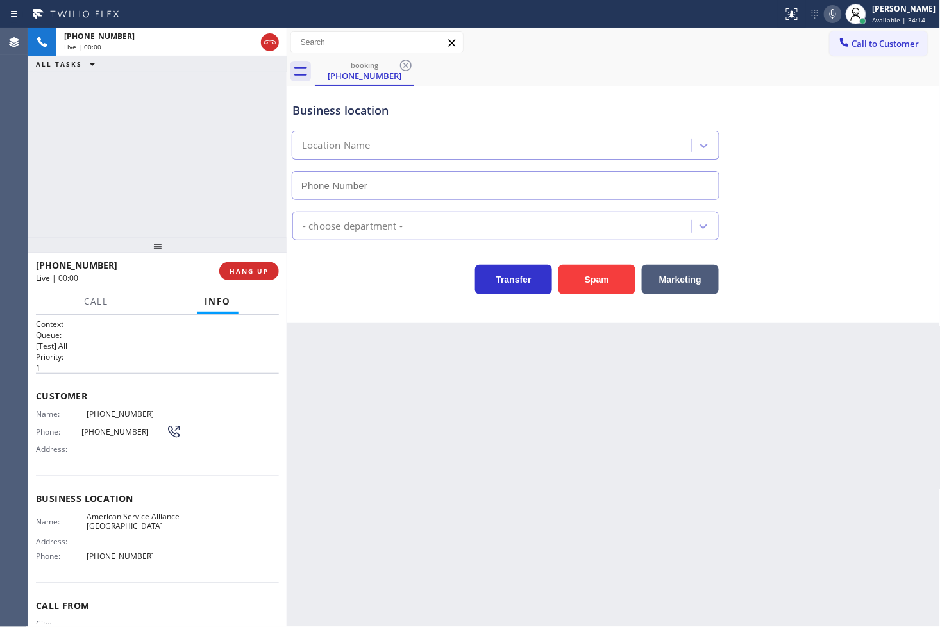
type input "[PHONE_NUMBER]"
drag, startPoint x: 343, startPoint y: 285, endPoint x: 255, endPoint y: 276, distance: 88.3
click at [335, 287] on div "Transfer Spam Marketing" at bounding box center [506, 277] width 432 height 36
click at [254, 276] on span "HANG UP" at bounding box center [249, 271] width 39 height 9
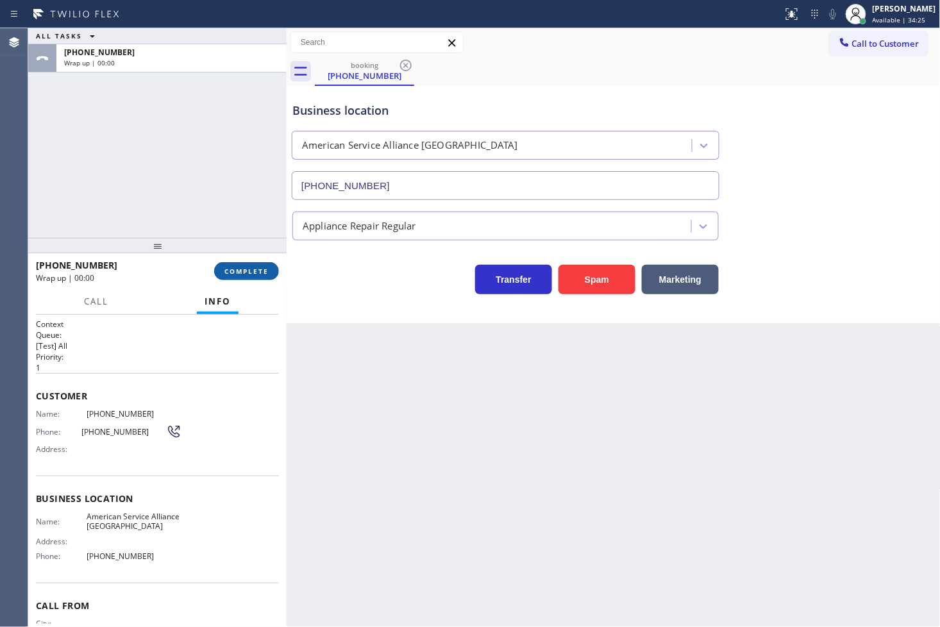
click at [254, 275] on span "COMPLETE" at bounding box center [247, 271] width 44 height 9
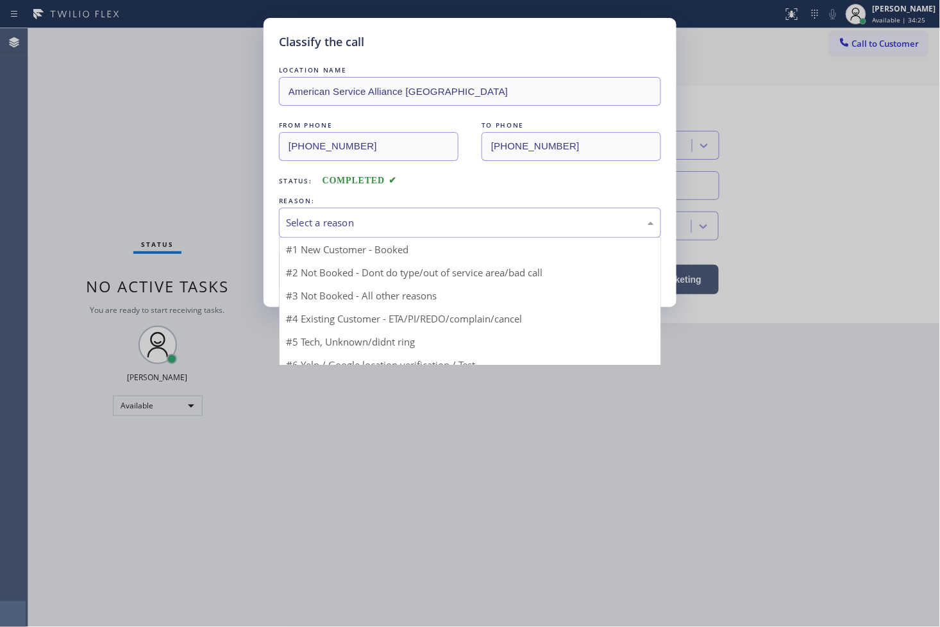
click at [323, 228] on div "Select a reason" at bounding box center [470, 223] width 368 height 15
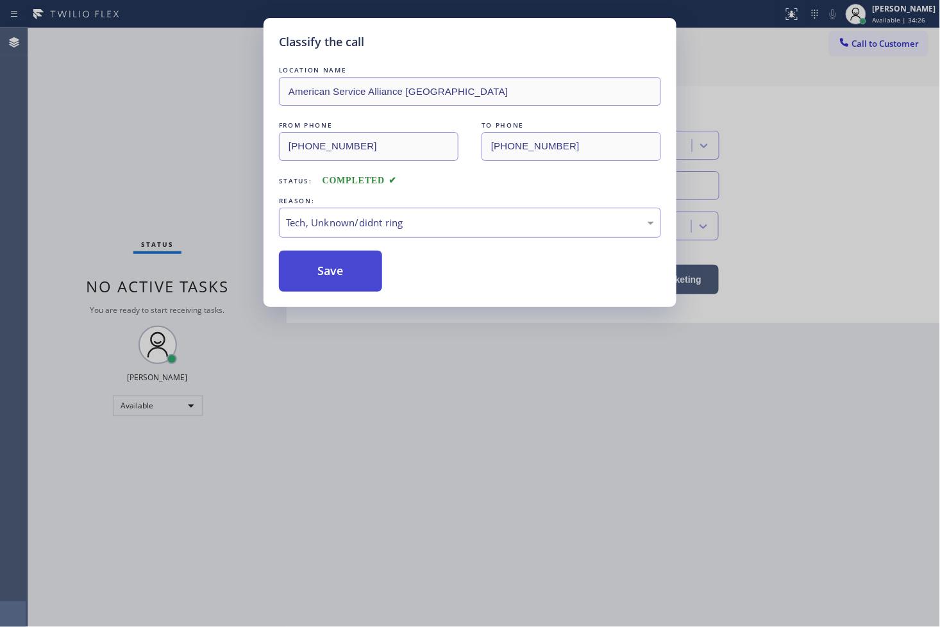
click at [313, 253] on button "Save" at bounding box center [330, 271] width 103 height 41
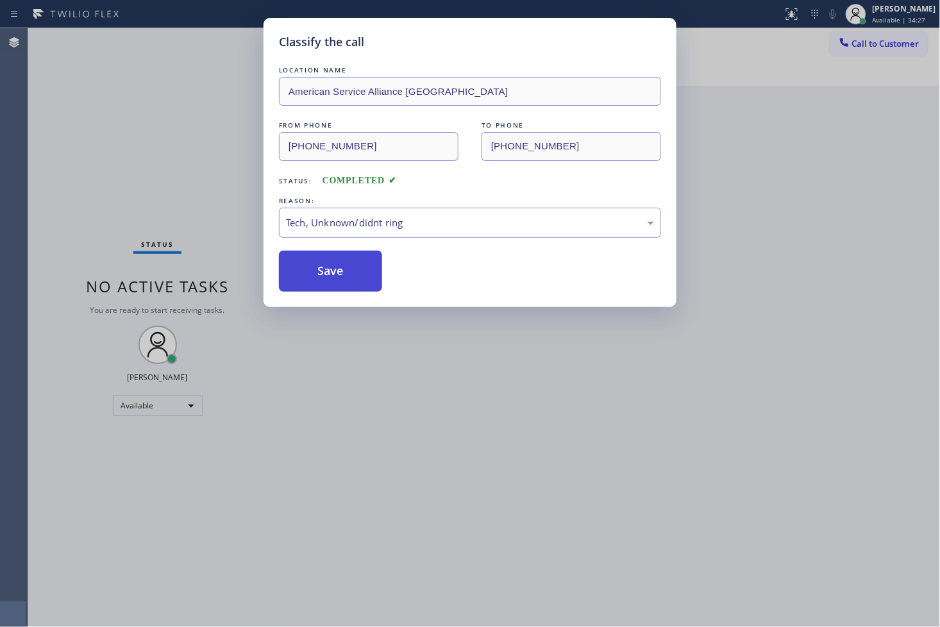
click at [321, 282] on button "Save" at bounding box center [330, 271] width 103 height 41
click at [395, 261] on div "Save" at bounding box center [470, 271] width 382 height 41
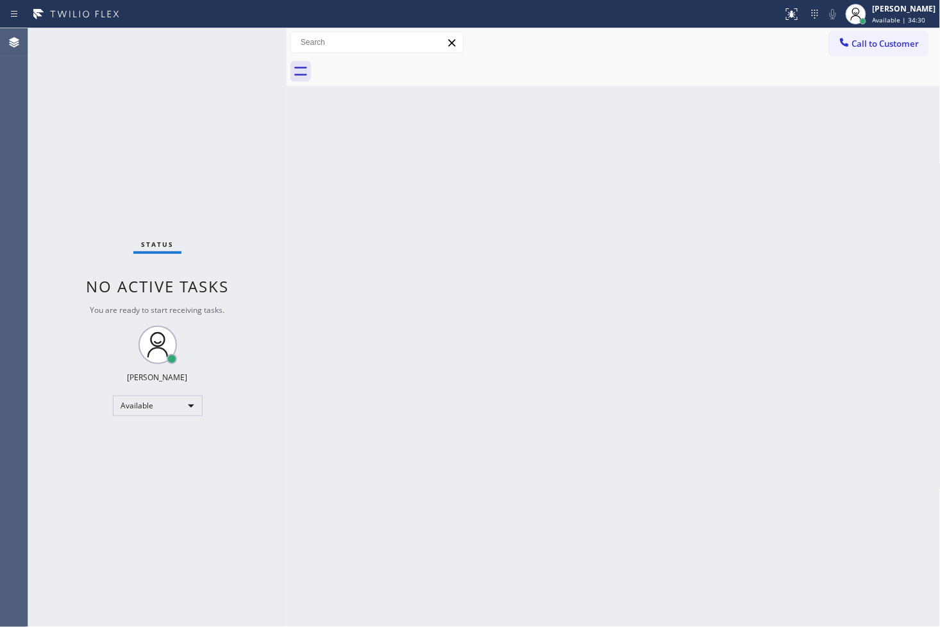
drag, startPoint x: 214, startPoint y: 115, endPoint x: 226, endPoint y: 97, distance: 22.2
click at [215, 113] on div "Status No active tasks You are ready to start receiving tasks. [PERSON_NAME]" at bounding box center [157, 327] width 259 height 599
click at [242, 59] on div "Status No active tasks You are ready to start receiving tasks. [PERSON_NAME]" at bounding box center [157, 327] width 259 height 599
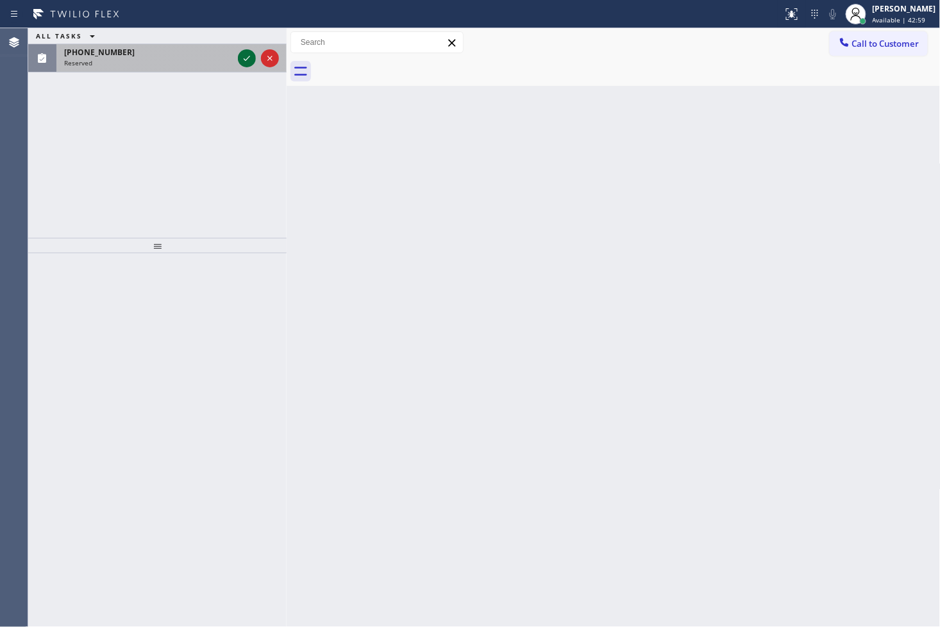
click at [241, 52] on icon at bounding box center [246, 58] width 15 height 15
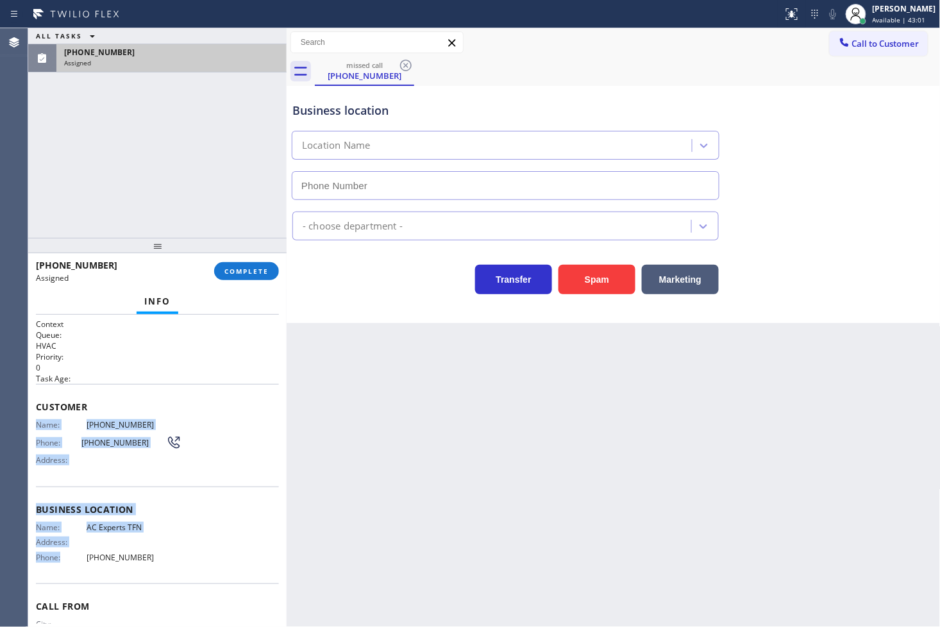
type input "[PHONE_NUMBER]"
drag, startPoint x: 34, startPoint y: 427, endPoint x: 157, endPoint y: 572, distance: 189.8
click at [157, 572] on div "Context Queue: HVAC Priority: 0 Task Age: Customer Name: [PHONE_NUMBER] Phone: …" at bounding box center [157, 471] width 259 height 313
copy div "Name: [PHONE_NUMBER] Phone: [PHONE_NUMBER] Address: Business location Name: AC …"
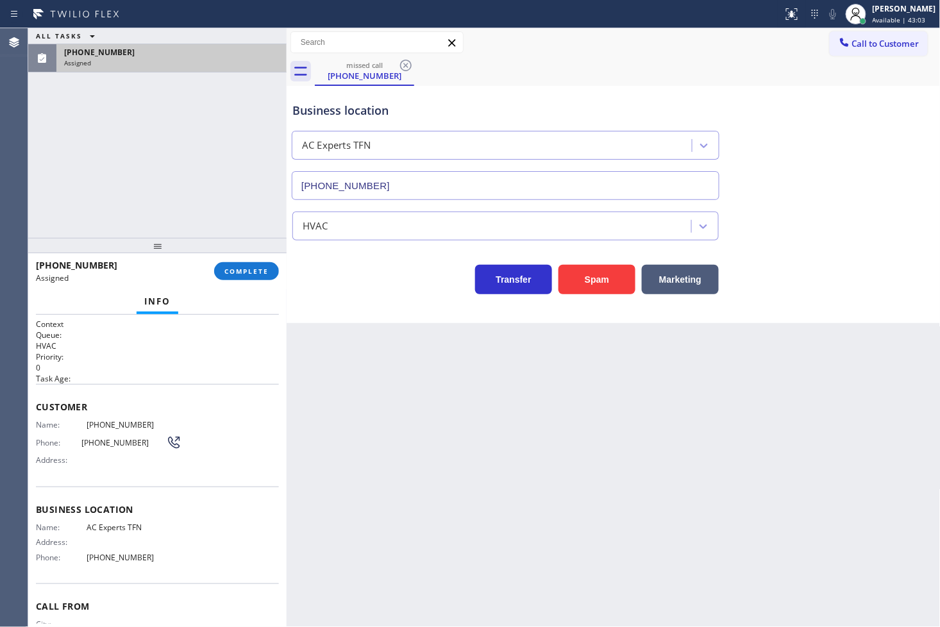
click at [238, 260] on div "[PHONE_NUMBER] Assigned COMPLETE" at bounding box center [157, 271] width 243 height 33
click at [238, 267] on button "COMPLETE" at bounding box center [246, 271] width 65 height 18
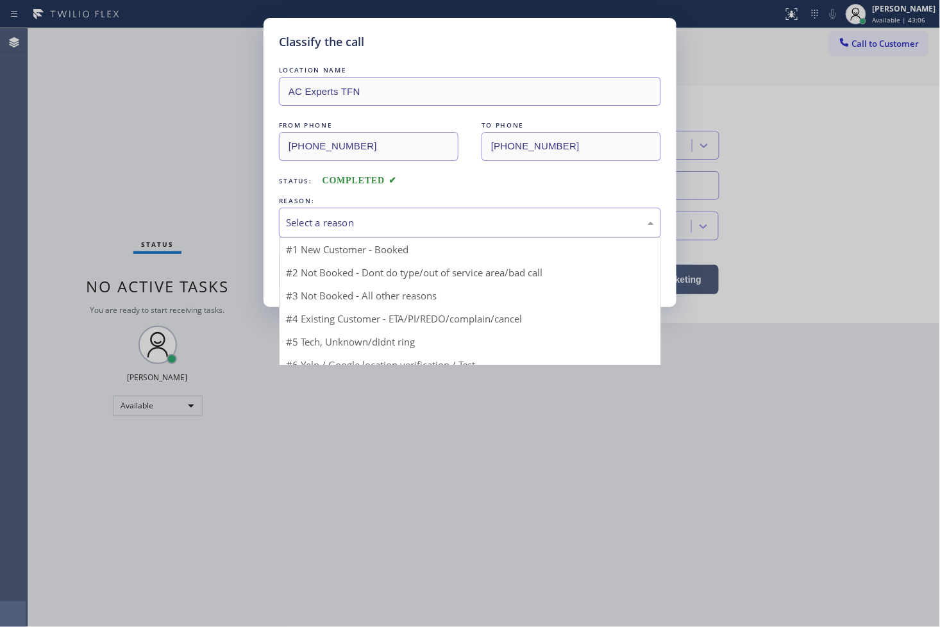
click at [329, 233] on div "Select a reason" at bounding box center [470, 223] width 382 height 30
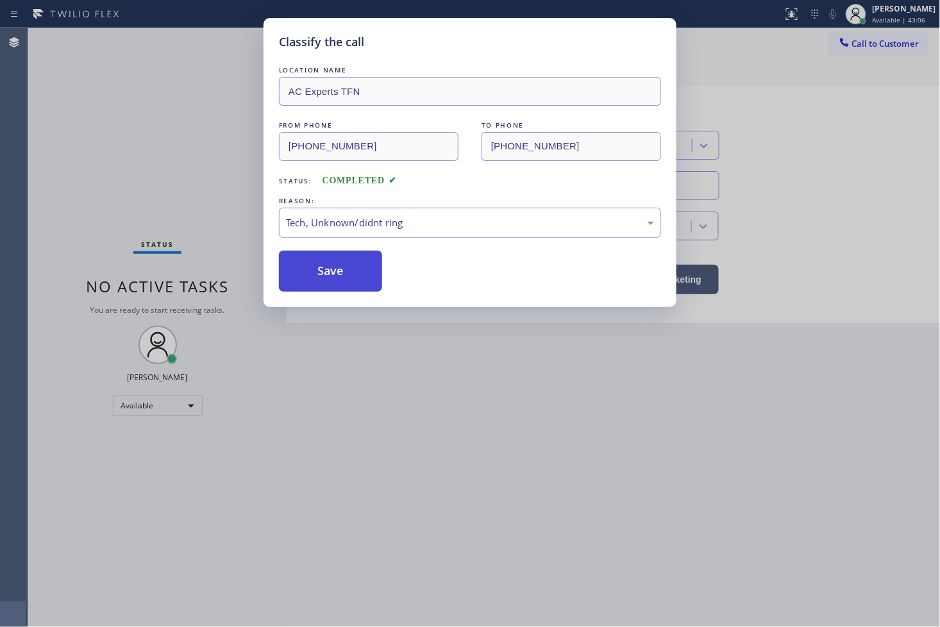
click at [321, 262] on button "Save" at bounding box center [330, 271] width 103 height 41
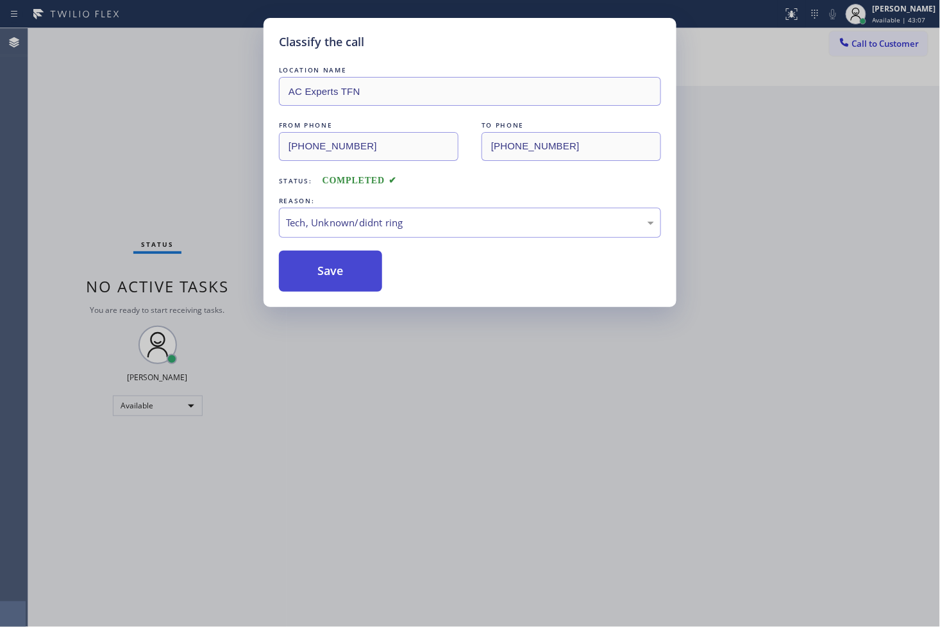
click at [321, 262] on button "Save" at bounding box center [330, 271] width 103 height 41
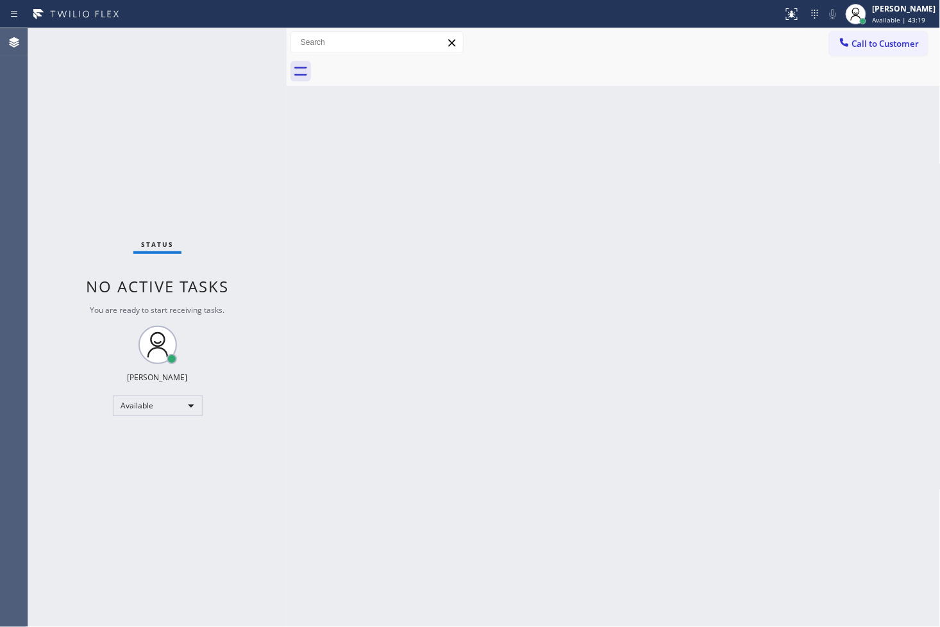
click at [112, 99] on div "Status No active tasks You are ready to start receiving tasks. [PERSON_NAME]" at bounding box center [157, 327] width 259 height 599
drag, startPoint x: 430, startPoint y: 207, endPoint x: 430, endPoint y: 198, distance: 9.0
click at [430, 204] on div "Back to Dashboard Change Sender ID Customers Technicians Select a contact Outbo…" at bounding box center [614, 327] width 654 height 599
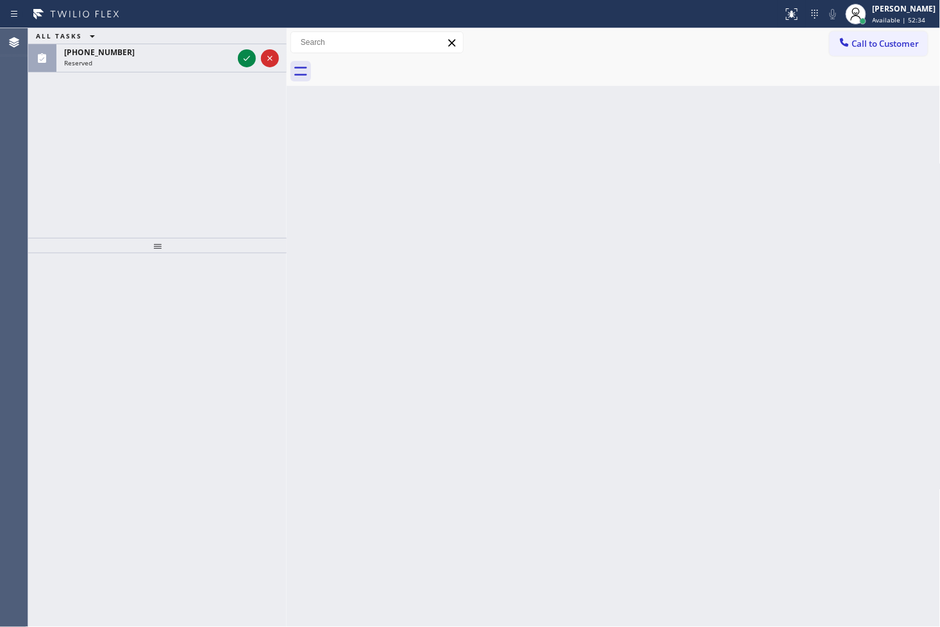
click at [120, 171] on div "ALL TASKS ALL TASKS ACTIVE TASKS TASKS IN WRAP UP [PHONE_NUMBER] Reserved" at bounding box center [157, 133] width 259 height 210
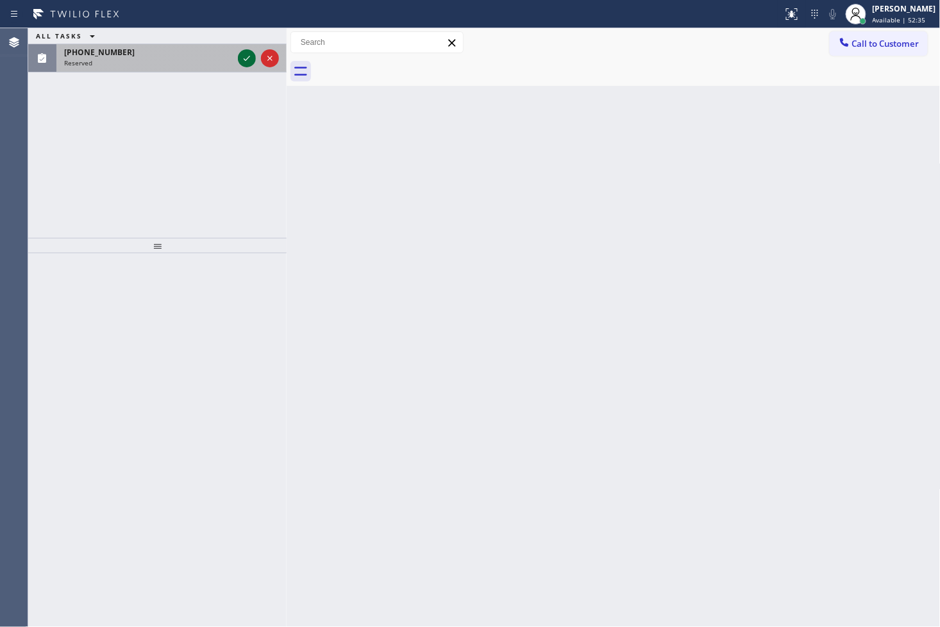
click at [252, 60] on icon at bounding box center [246, 58] width 15 height 15
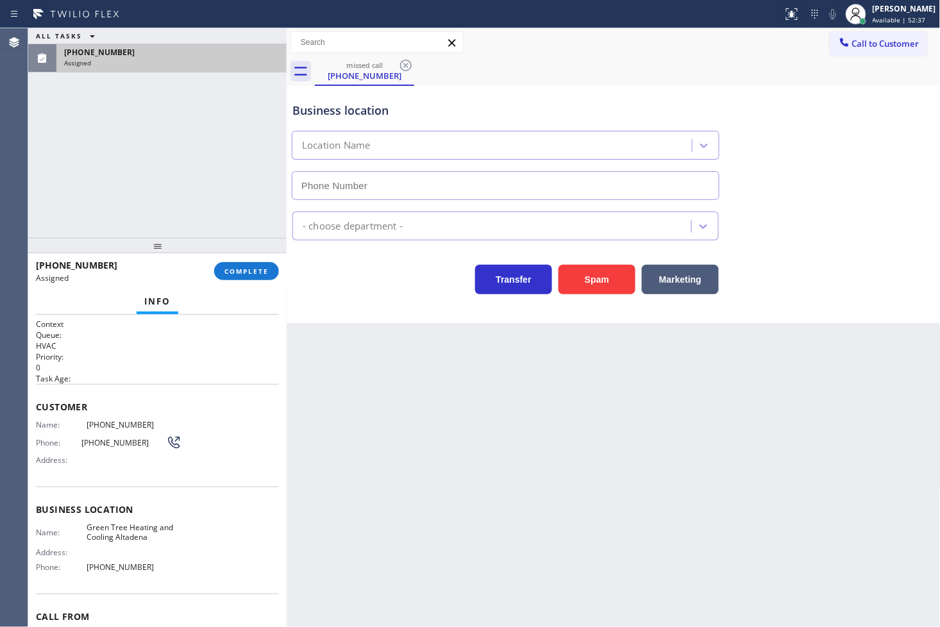
type input "[PHONE_NUMBER]"
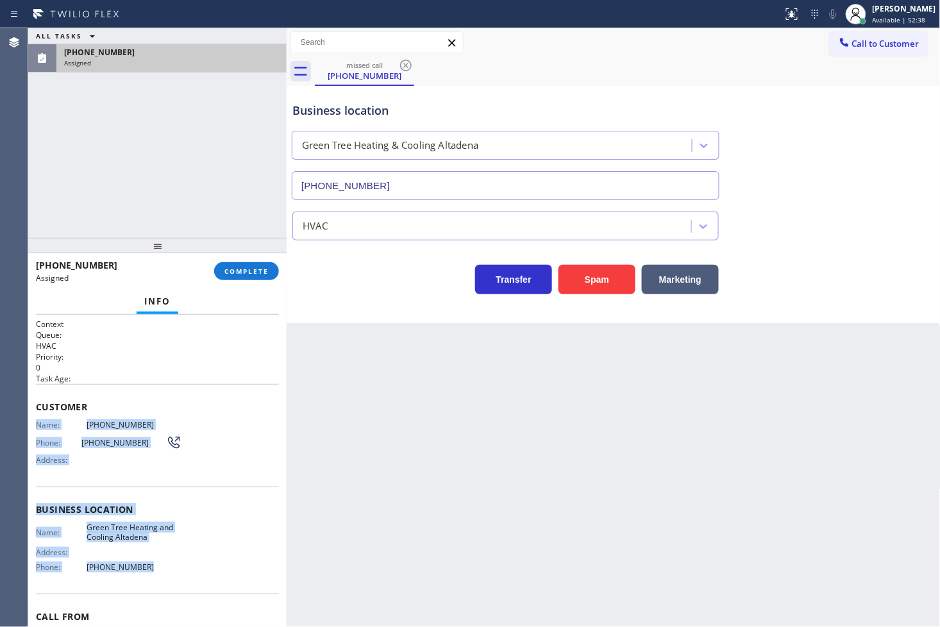
drag, startPoint x: 34, startPoint y: 427, endPoint x: 178, endPoint y: 576, distance: 206.9
click at [178, 576] on div "Context Queue: HVAC Priority: 0 Task Age: Customer Name: [PHONE_NUMBER] Phone: …" at bounding box center [157, 471] width 259 height 313
copy div "Name: [PHONE_NUMBER] Phone: [PHONE_NUMBER] Address: Business location Name: Gre…"
click at [233, 273] on span "COMPLETE" at bounding box center [247, 271] width 44 height 9
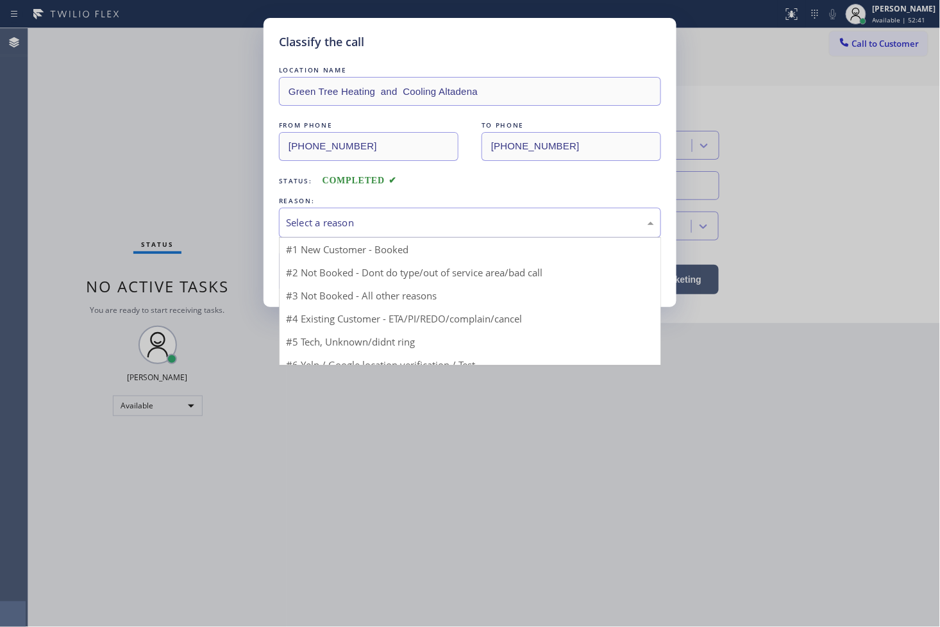
click at [355, 225] on div "Select a reason" at bounding box center [470, 223] width 368 height 15
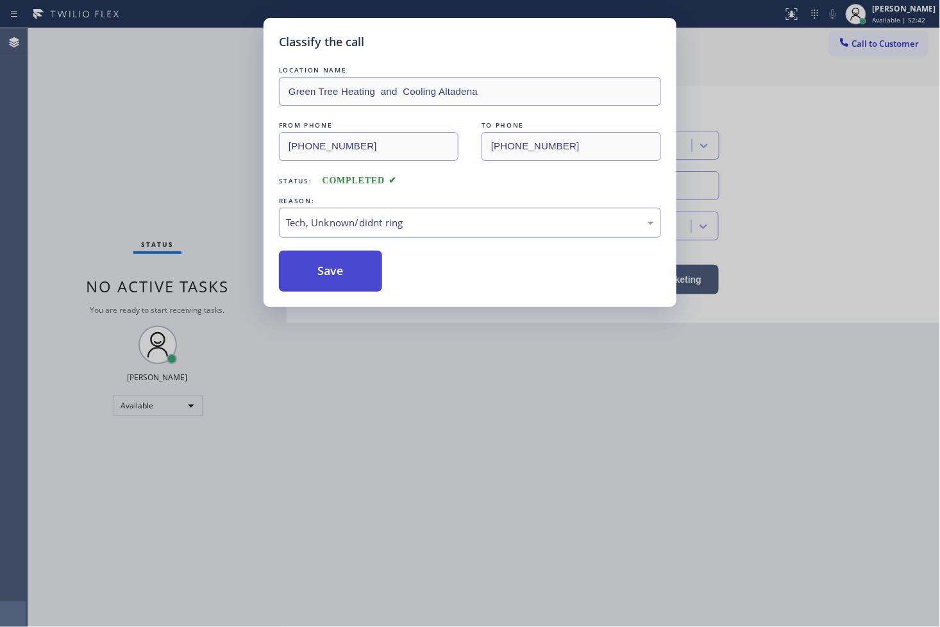
click at [340, 267] on button "Save" at bounding box center [330, 271] width 103 height 41
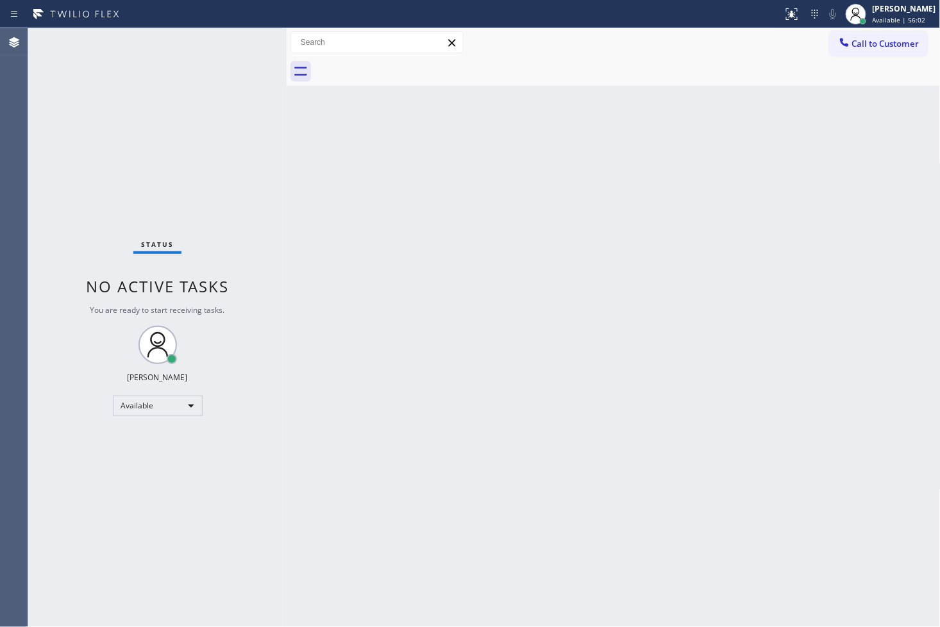
click at [104, 197] on div "Status No active tasks You are ready to start receiving tasks. [PERSON_NAME]" at bounding box center [157, 327] width 259 height 599
drag, startPoint x: 208, startPoint y: 110, endPoint x: 239, endPoint y: 62, distance: 57.7
click at [212, 106] on div "Status No active tasks You are ready to start receiving tasks. [PERSON_NAME]" at bounding box center [157, 327] width 259 height 599
click at [250, 51] on div "Status No active tasks You are ready to start receiving tasks. [PERSON_NAME]" at bounding box center [157, 327] width 259 height 599
click at [328, 393] on div "Back to Dashboard Change Sender ID Customers Technicians Select a contact Outbo…" at bounding box center [614, 327] width 654 height 599
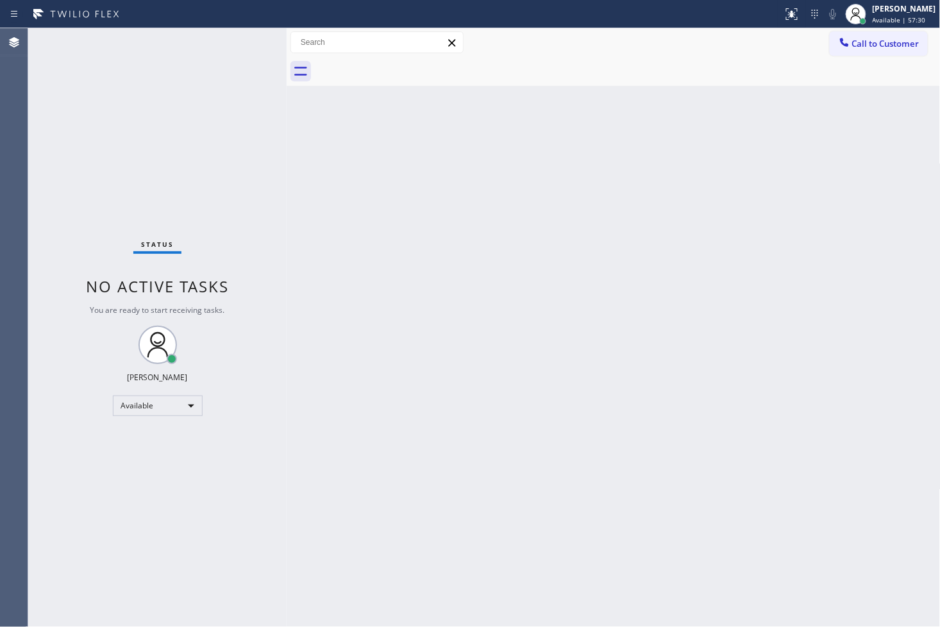
click at [215, 139] on div "Status No active tasks You are ready to start receiving tasks. [PERSON_NAME]" at bounding box center [157, 327] width 259 height 599
click at [251, 41] on div "Status No active tasks You are ready to start receiving tasks. [PERSON_NAME]" at bounding box center [157, 327] width 259 height 599
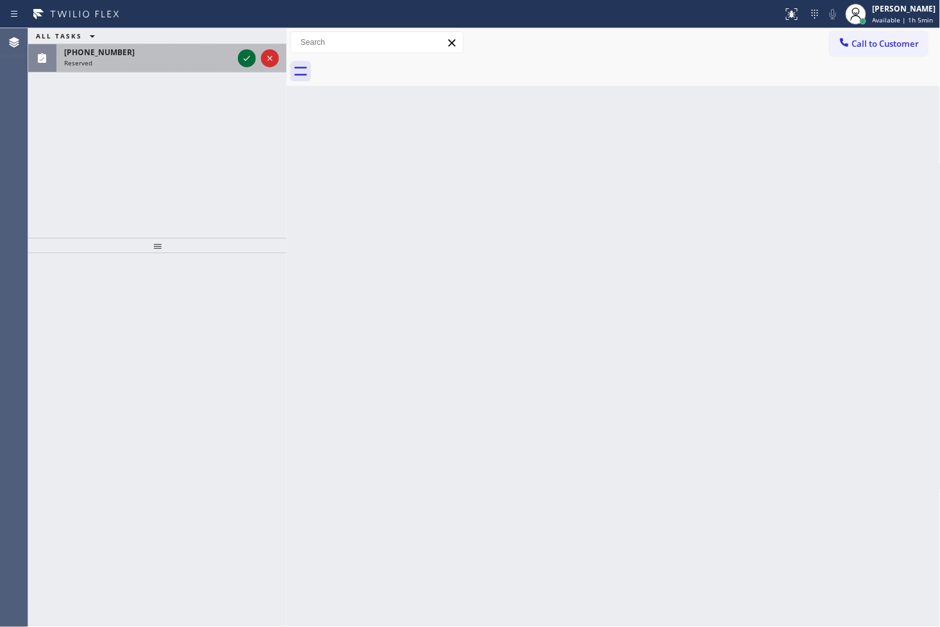
click at [244, 59] on icon at bounding box center [246, 58] width 15 height 15
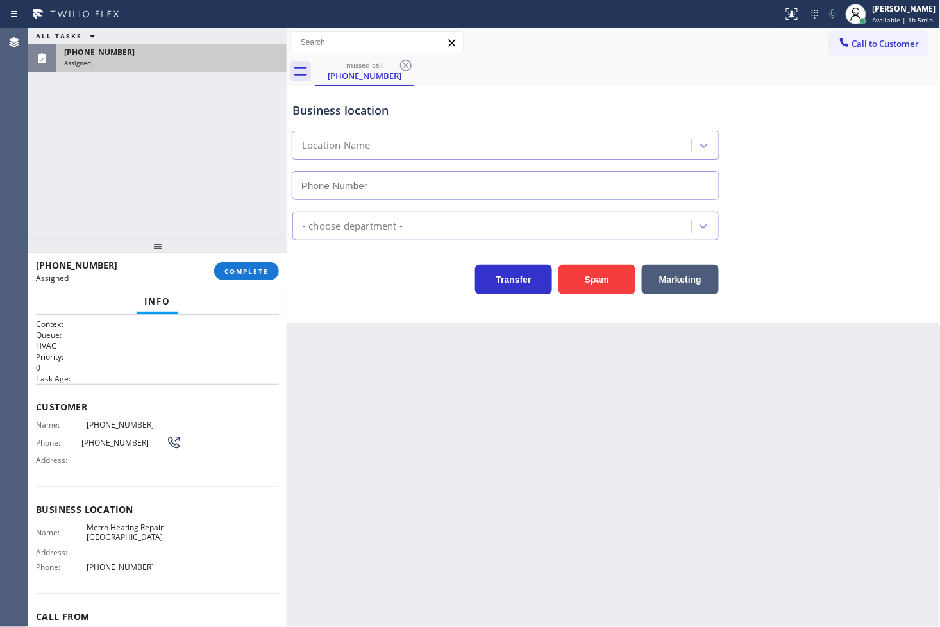
type input "[PHONE_NUMBER]"
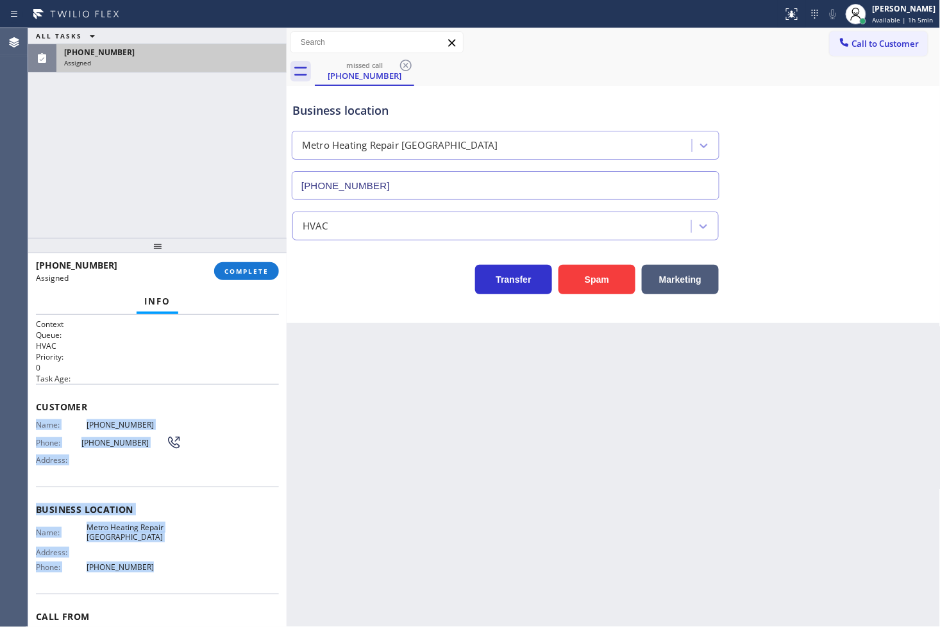
drag, startPoint x: 32, startPoint y: 424, endPoint x: 182, endPoint y: 579, distance: 215.5
click at [182, 579] on div "Context Queue: HVAC Priority: 0 Task Age: Customer Name: [PHONE_NUMBER] Phone: …" at bounding box center [157, 471] width 259 height 313
copy div "Name: [PHONE_NUMBER] Phone: [PHONE_NUMBER] Address: Business location Name: Met…"
click at [233, 278] on button "COMPLETE" at bounding box center [246, 271] width 65 height 18
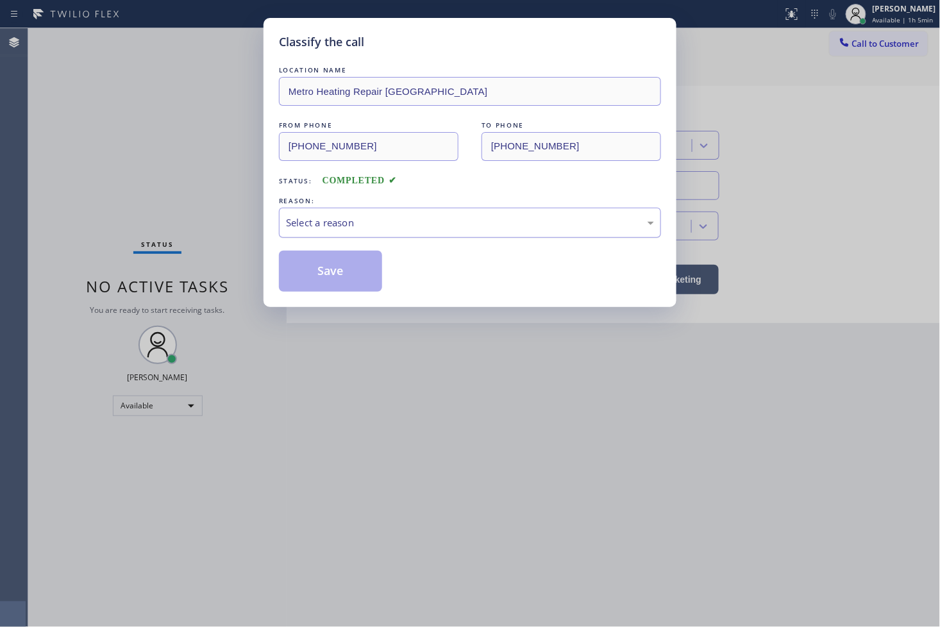
click at [362, 221] on div "Select a reason" at bounding box center [470, 223] width 368 height 15
click at [337, 276] on button "Save" at bounding box center [330, 271] width 103 height 41
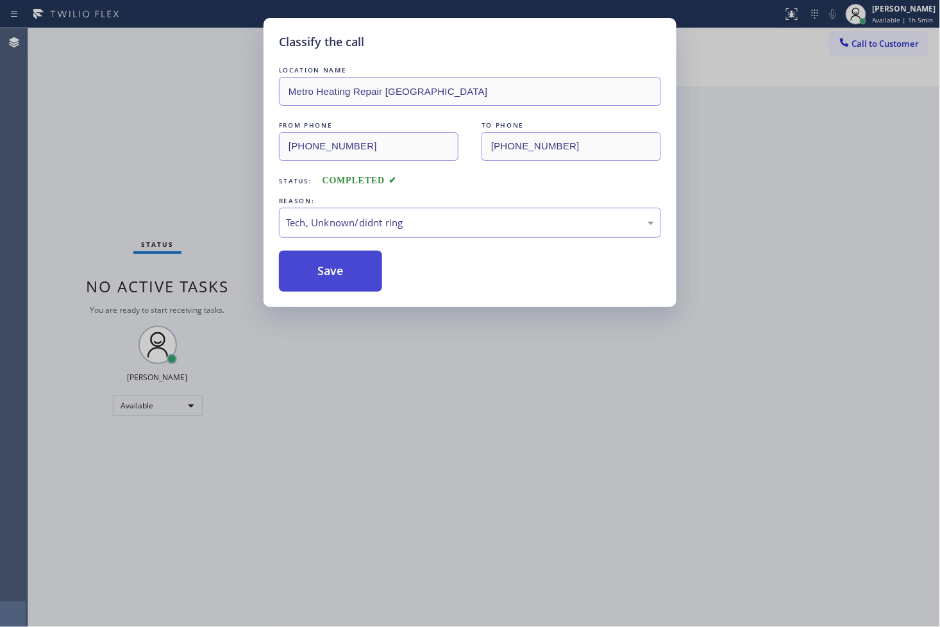
click at [337, 276] on button "Save" at bounding box center [330, 271] width 103 height 41
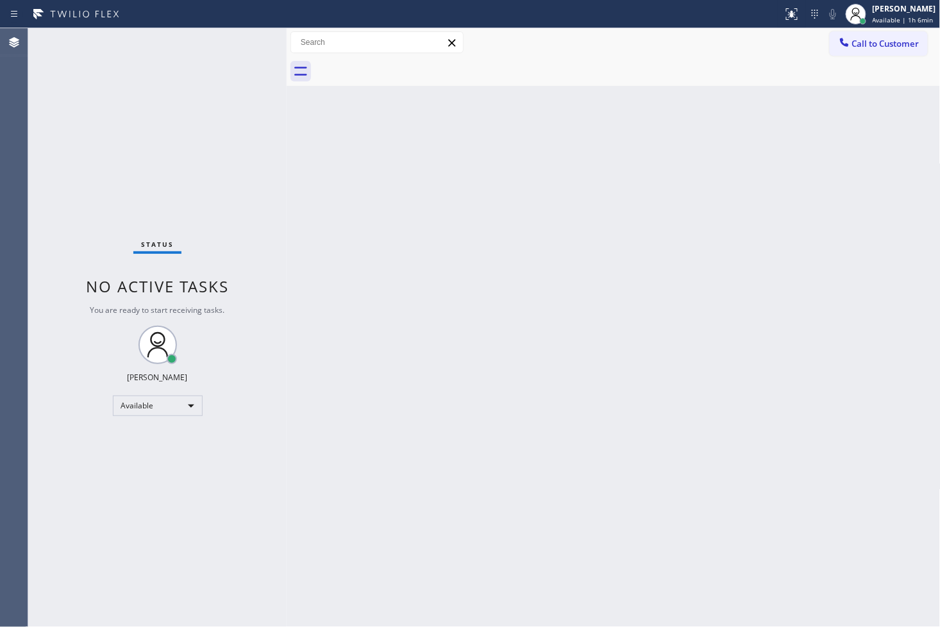
click at [90, 180] on div "Status No active tasks You are ready to start receiving tasks. [PERSON_NAME]" at bounding box center [157, 327] width 259 height 599
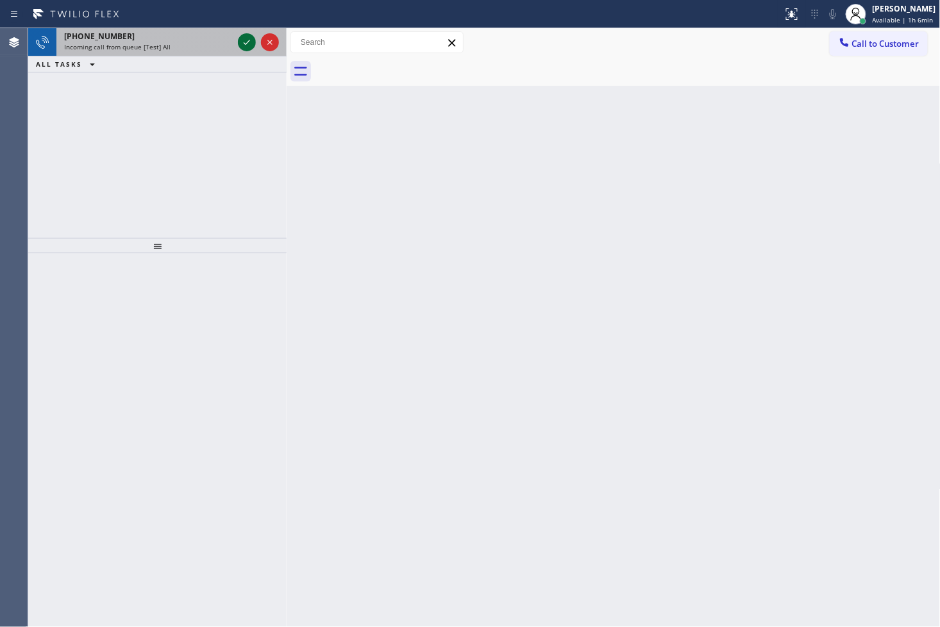
click at [247, 44] on icon at bounding box center [246, 42] width 15 height 15
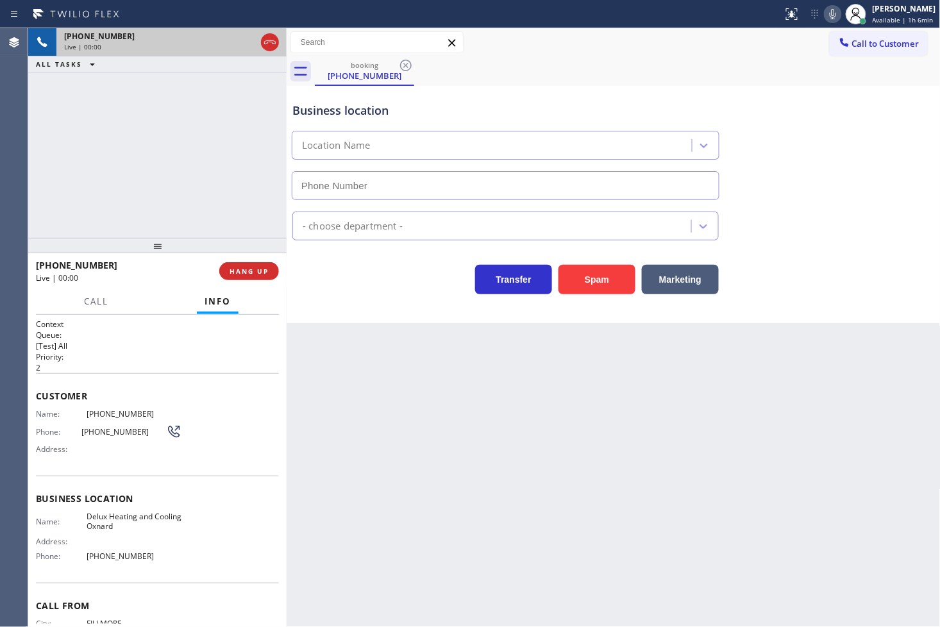
type input "[PHONE_NUMBER]"
click at [190, 159] on div "[PHONE_NUMBER] Live | 00:01 ALL TASKS ALL TASKS ACTIVE TASKS TASKS IN WRAP UP" at bounding box center [157, 133] width 259 height 210
click at [362, 276] on div "Transfer Spam Marketing" at bounding box center [506, 277] width 432 height 36
click at [207, 214] on div "[PHONE_NUMBER] Live | 00:04 ALL TASKS ALL TASKS ACTIVE TASKS TASKS IN WRAP UP" at bounding box center [157, 133] width 259 height 210
click at [369, 323] on div "Business location Delux Heating & Cooling Oxnard [PHONE_NUMBER] HVAC Transfer S…" at bounding box center [614, 204] width 654 height 237
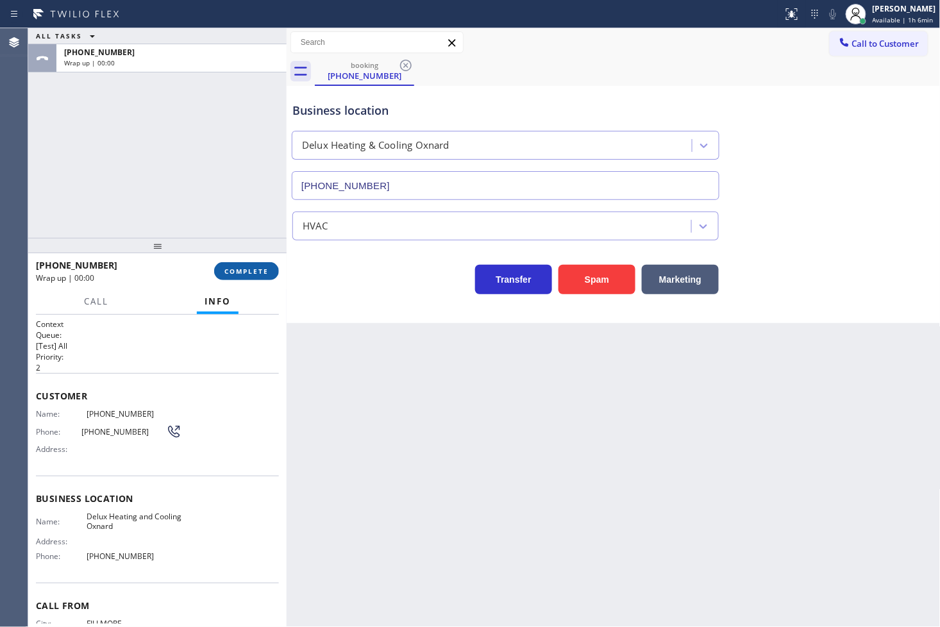
click at [274, 272] on button "COMPLETE" at bounding box center [246, 271] width 65 height 18
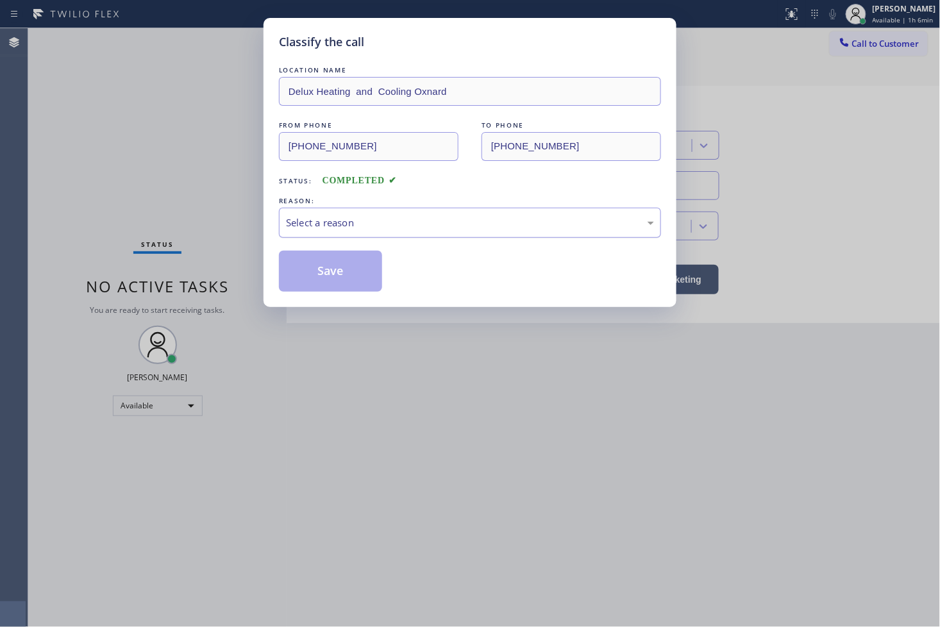
click at [300, 236] on div "Select a reason" at bounding box center [470, 223] width 382 height 30
click at [334, 285] on button "Save" at bounding box center [330, 271] width 103 height 41
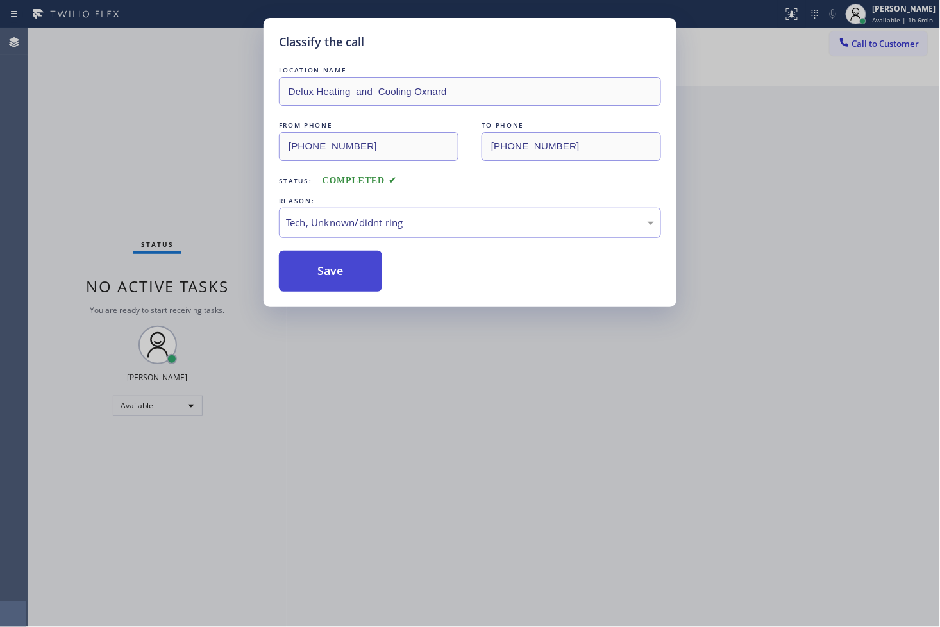
click at [334, 285] on button "Save" at bounding box center [330, 271] width 103 height 41
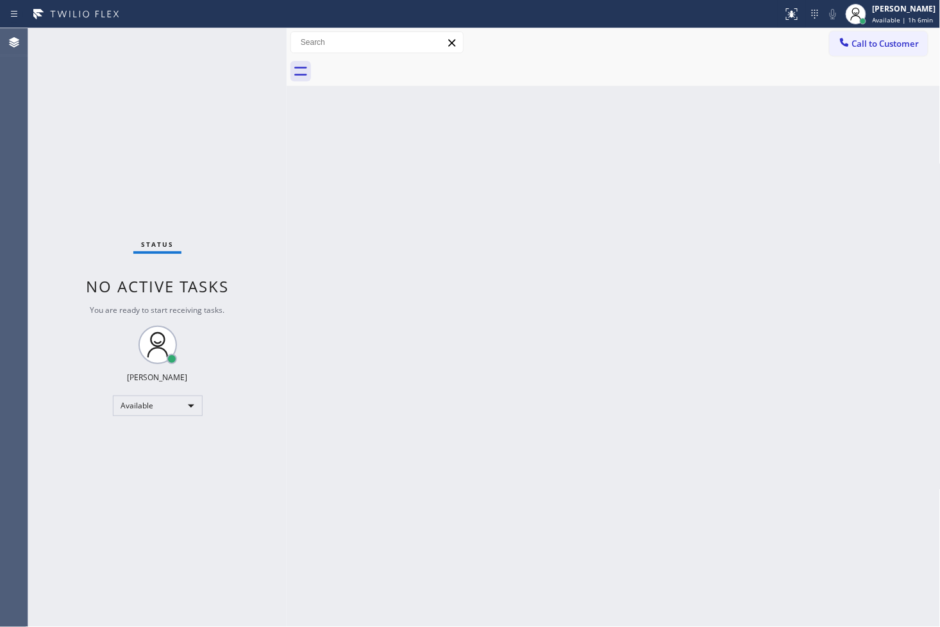
click at [233, 164] on div "Status No active tasks You are ready to start receiving tasks. [PERSON_NAME]" at bounding box center [157, 327] width 259 height 599
click at [246, 40] on div "Status No active tasks You are ready to start receiving tasks. [PERSON_NAME]" at bounding box center [157, 327] width 259 height 599
click at [241, 50] on div "Status No active tasks You are ready to start receiving tasks. [PERSON_NAME]" at bounding box center [157, 327] width 259 height 599
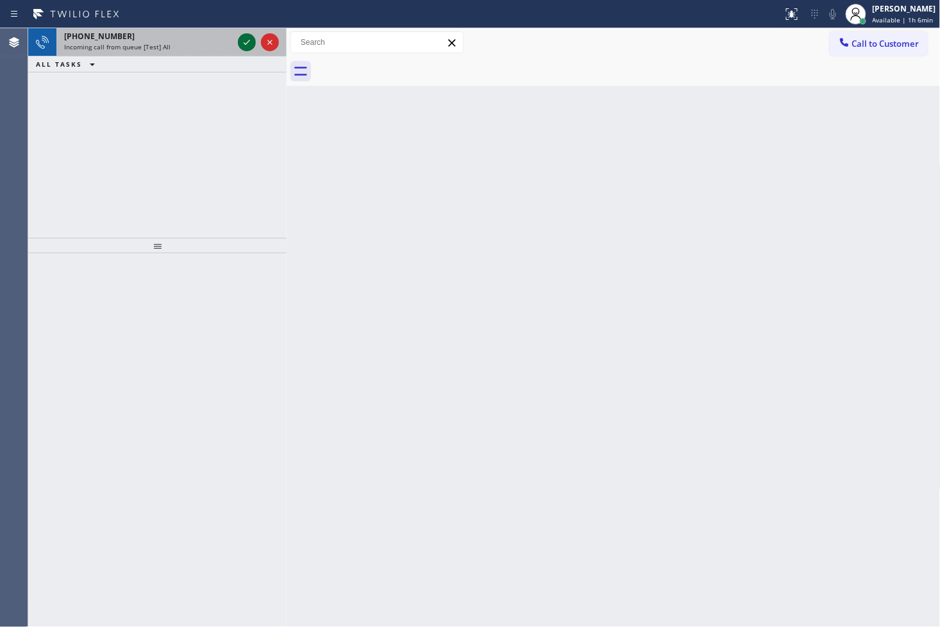
click at [242, 38] on icon at bounding box center [246, 42] width 15 height 15
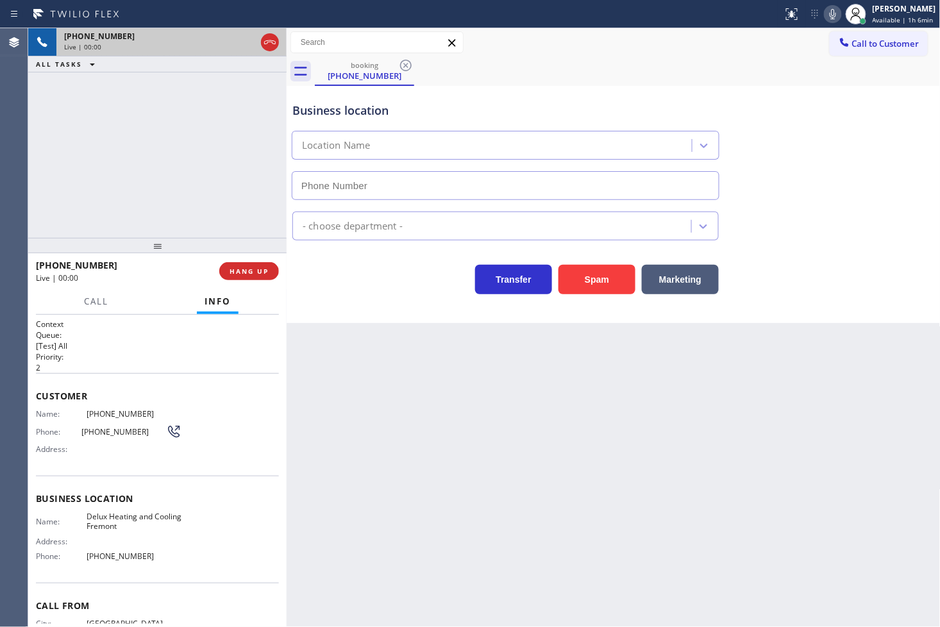
type input "[PHONE_NUMBER]"
click at [184, 241] on div at bounding box center [157, 245] width 259 height 15
drag, startPoint x: 348, startPoint y: 321, endPoint x: 228, endPoint y: 196, distance: 173.3
click at [349, 321] on div "Business location Delux Heating & Cooling Fremont [PHONE_NUMBER] HVAC Transfer …" at bounding box center [614, 204] width 654 height 237
click at [196, 163] on div "[PHONE_NUMBER] Live | 00:04 ALL TASKS ALL TASKS ACTIVE TASKS TASKS IN WRAP UP" at bounding box center [157, 133] width 259 height 210
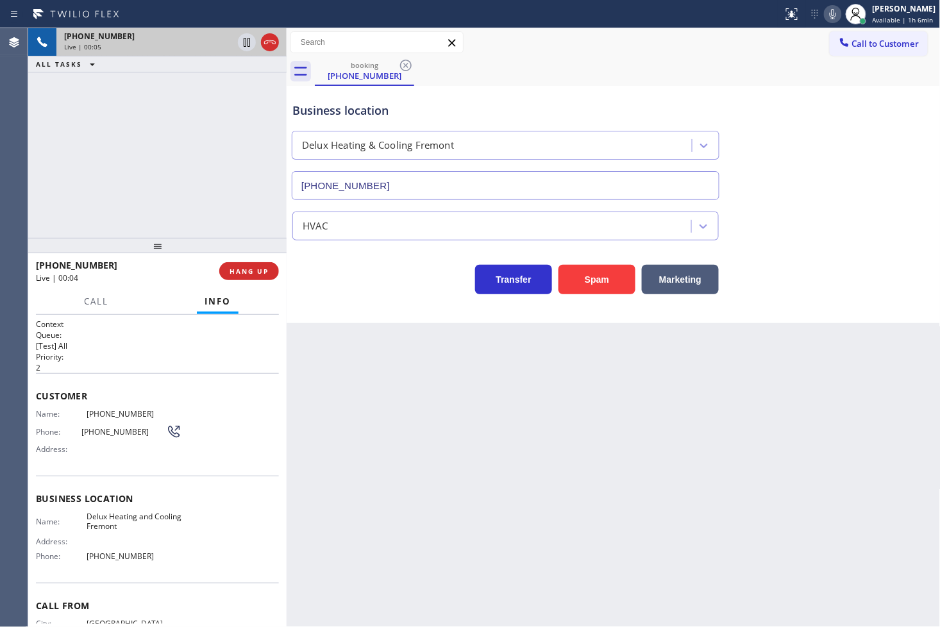
click at [353, 271] on div "Transfer Spam Marketing" at bounding box center [506, 277] width 432 height 36
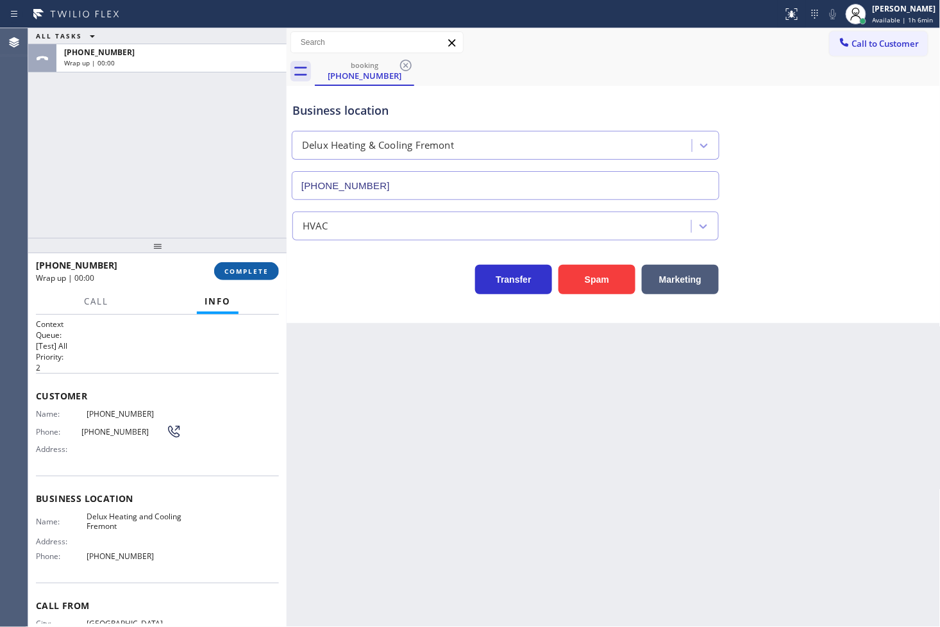
click at [251, 273] on span "COMPLETE" at bounding box center [247, 271] width 44 height 9
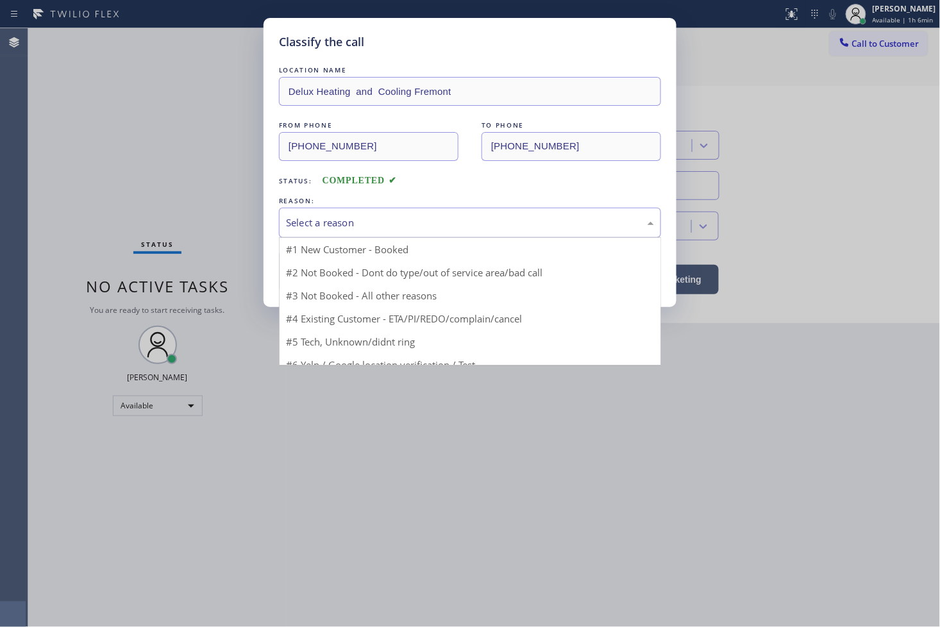
click at [356, 225] on div "Select a reason" at bounding box center [470, 223] width 368 height 15
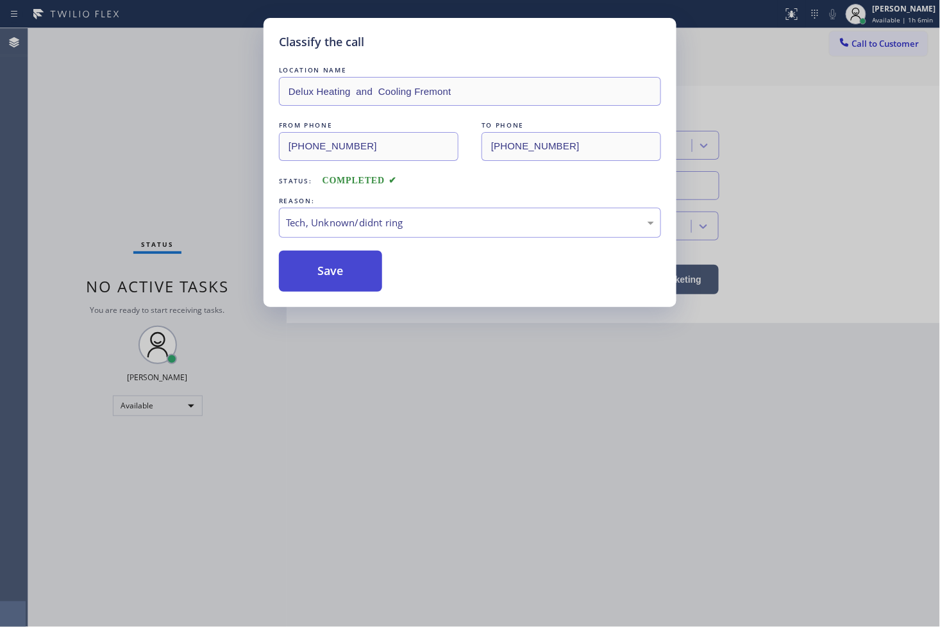
click at [337, 276] on button "Save" at bounding box center [330, 271] width 103 height 41
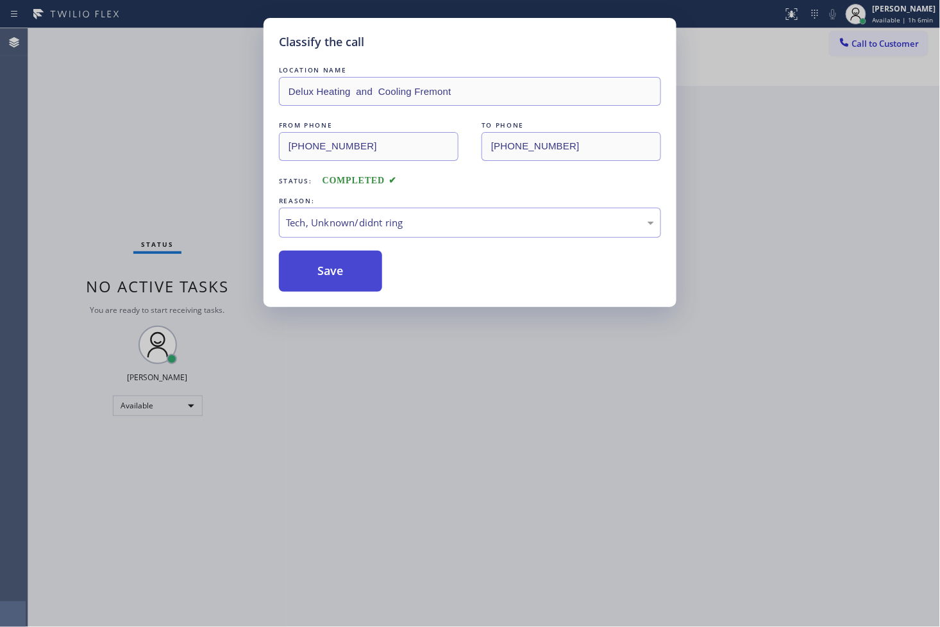
click at [337, 276] on button "Save" at bounding box center [330, 271] width 103 height 41
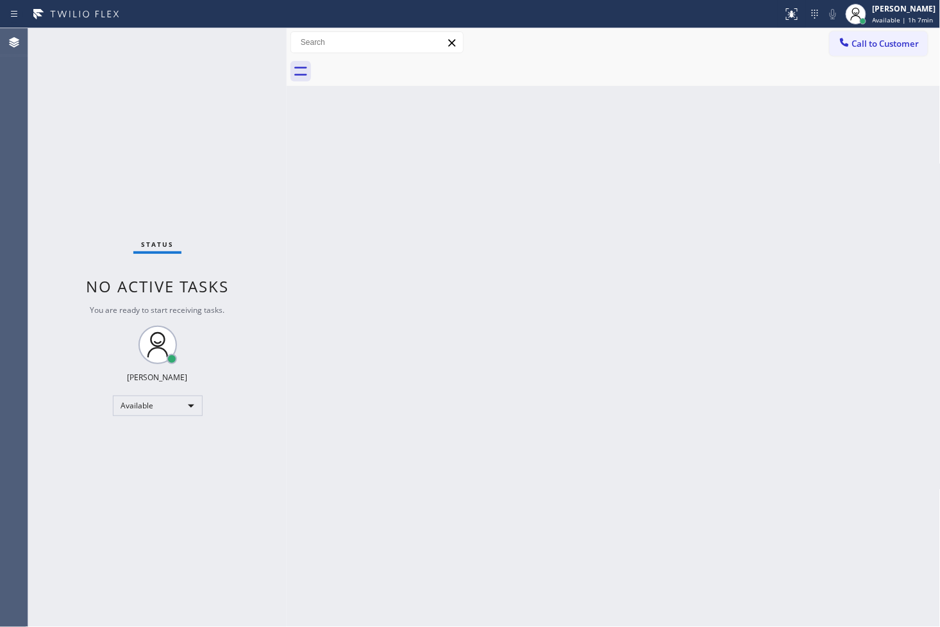
click at [229, 114] on div "Status No active tasks You are ready to start receiving tasks. [PERSON_NAME]" at bounding box center [157, 327] width 259 height 599
click at [235, 35] on div "Status No active tasks You are ready to start receiving tasks. [PERSON_NAME]" at bounding box center [157, 327] width 259 height 599
click at [233, 46] on div "Status No active tasks You are ready to start receiving tasks. [PERSON_NAME]" at bounding box center [157, 327] width 259 height 599
drag, startPoint x: 618, startPoint y: 478, endPoint x: 625, endPoint y: 479, distance: 7.1
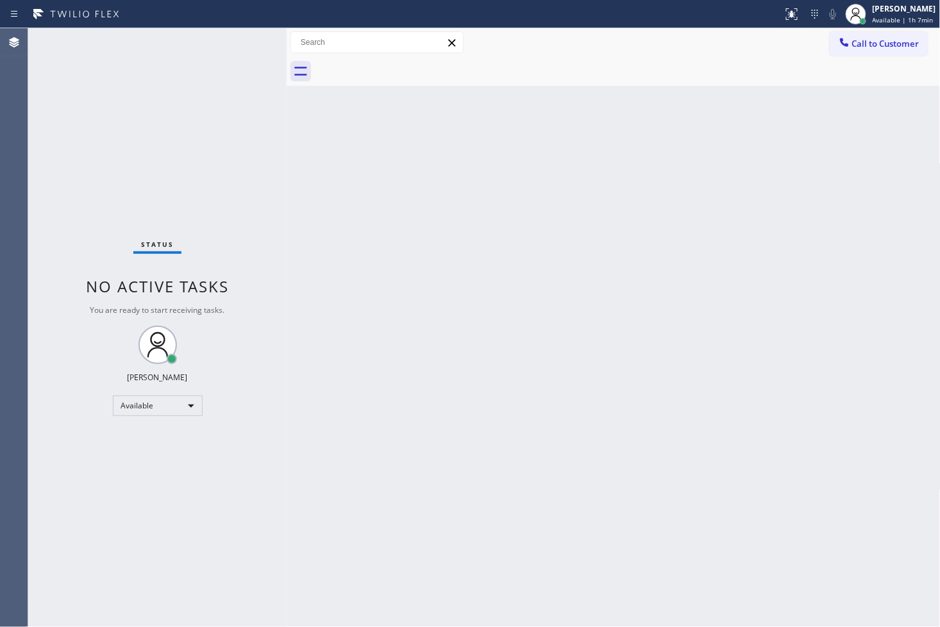
click at [622, 479] on div "Back to Dashboard Change Sender ID Customers Technicians Select a contact Outbo…" at bounding box center [614, 327] width 654 height 599
click at [94, 142] on div "Status No active tasks You are ready to start receiving tasks. [PERSON_NAME]" at bounding box center [157, 327] width 259 height 599
click at [242, 39] on div "Status No active tasks You are ready to start receiving tasks. [PERSON_NAME]" at bounding box center [157, 327] width 259 height 599
click at [242, 55] on div "Status No active tasks You are ready to start receiving tasks. [PERSON_NAME]" at bounding box center [157, 327] width 259 height 599
drag, startPoint x: 624, startPoint y: 350, endPoint x: 489, endPoint y: 308, distance: 141.0
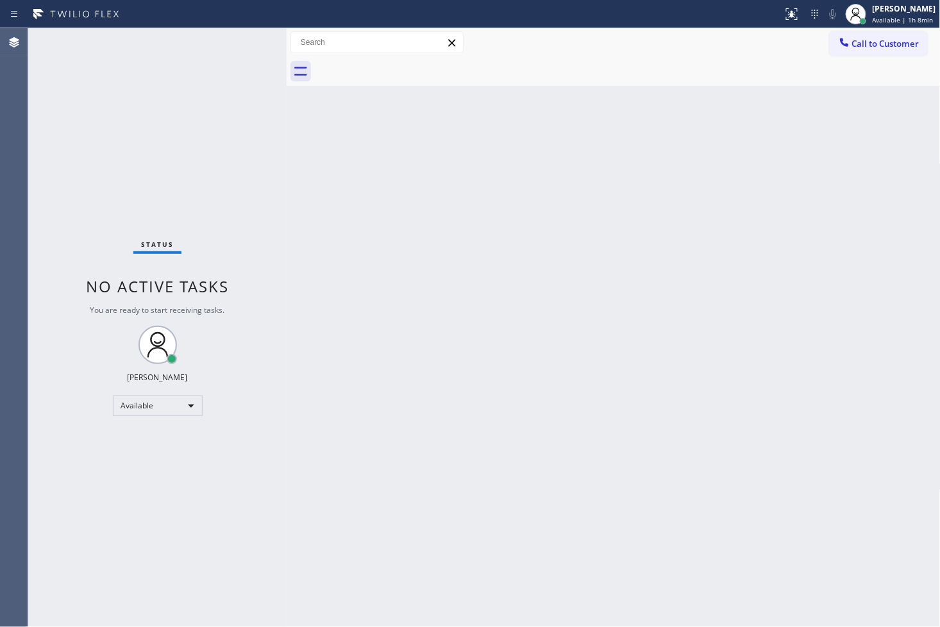
click at [623, 351] on div "Back to Dashboard Change Sender ID Customers Technicians Select a contact Outbo…" at bounding box center [614, 327] width 654 height 599
click at [223, 132] on div "Status No active tasks You are ready to start receiving tasks. [PERSON_NAME]" at bounding box center [157, 327] width 259 height 599
click at [247, 54] on div "Status No active tasks You are ready to start receiving tasks. [PERSON_NAME]" at bounding box center [157, 327] width 259 height 599
click at [86, 149] on div "Status No active tasks You are ready to start receiving tasks. [PERSON_NAME]" at bounding box center [157, 327] width 259 height 599
click at [101, 210] on div "Status No active tasks You are ready to start receiving tasks. [PERSON_NAME]" at bounding box center [157, 327] width 259 height 599
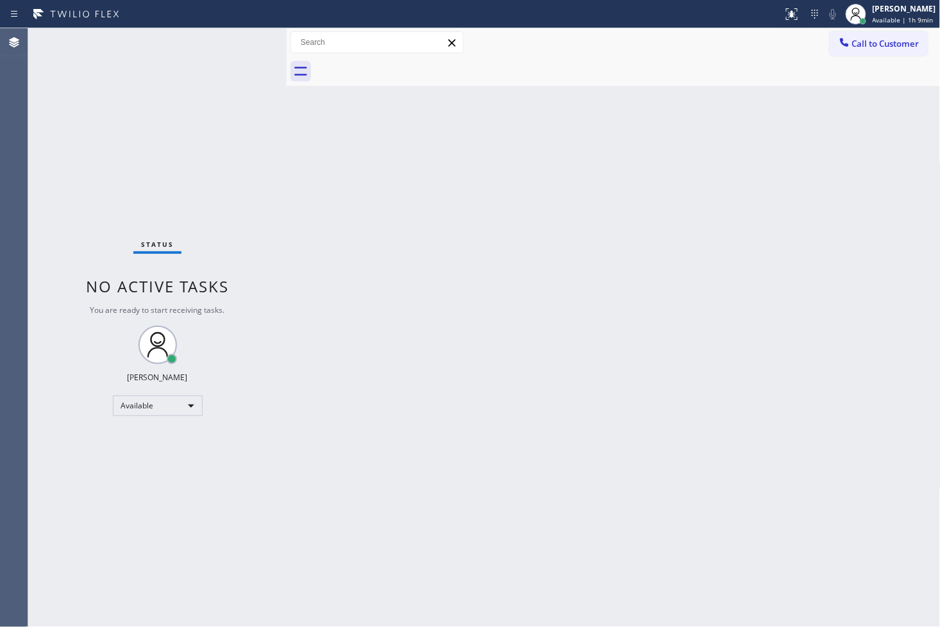
click at [226, 55] on div "Status No active tasks You are ready to start receiving tasks. [PERSON_NAME]" at bounding box center [157, 327] width 259 height 599
click at [251, 37] on div "Status No active tasks You are ready to start receiving tasks. [PERSON_NAME]" at bounding box center [157, 327] width 259 height 599
click at [29, 129] on div "Status No active tasks You are ready to start receiving tasks. [PERSON_NAME]" at bounding box center [157, 327] width 259 height 599
click at [231, 53] on div "Status No active tasks You are ready to start receiving tasks. [PERSON_NAME]" at bounding box center [157, 327] width 259 height 599
click at [251, 51] on div "Status No active tasks You are ready to start receiving tasks. [PERSON_NAME]" at bounding box center [157, 327] width 259 height 599
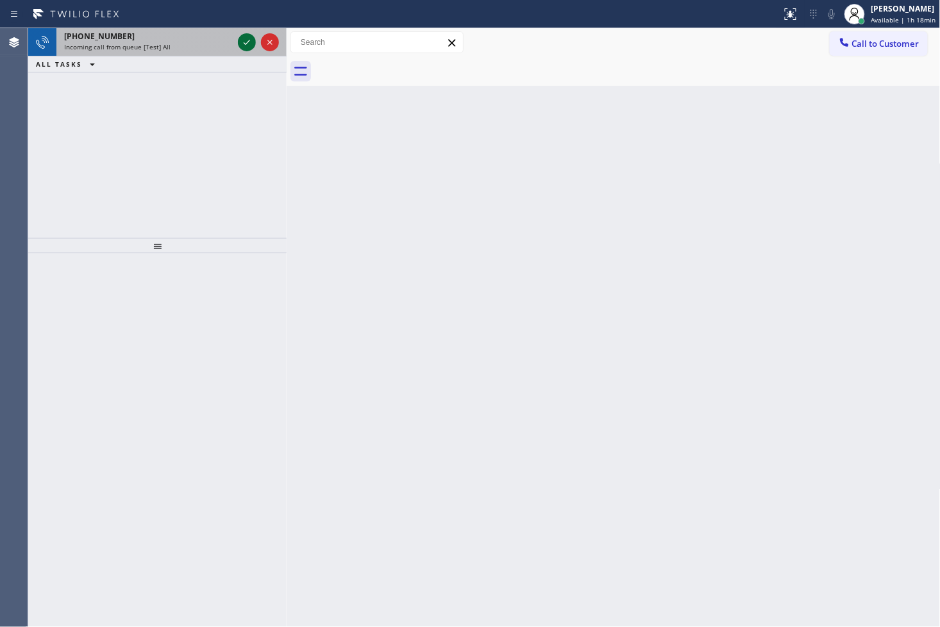
click at [242, 42] on icon at bounding box center [246, 42] width 15 height 15
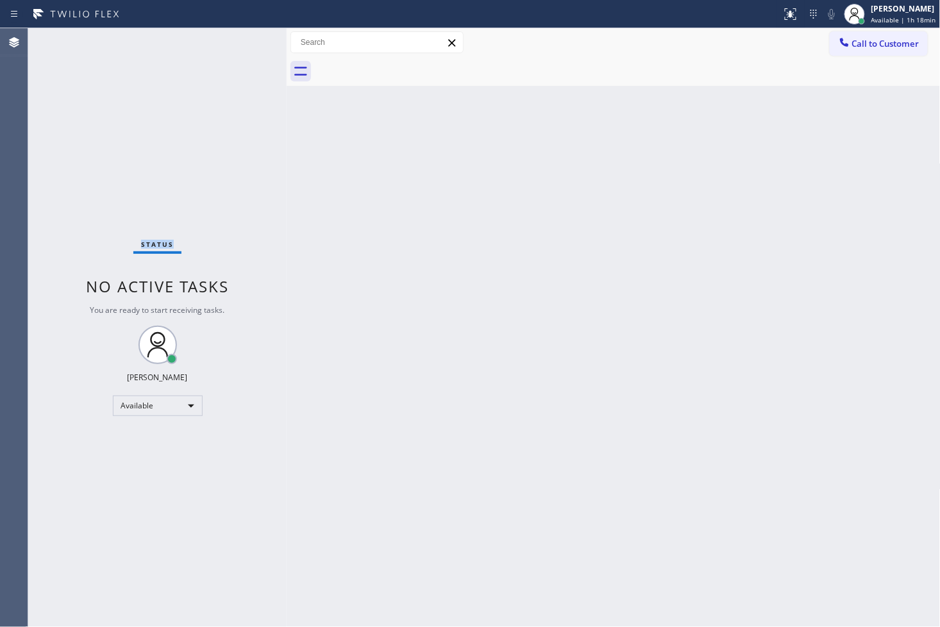
click at [242, 42] on div "Status No active tasks You are ready to start receiving tasks. [PERSON_NAME]" at bounding box center [157, 327] width 259 height 599
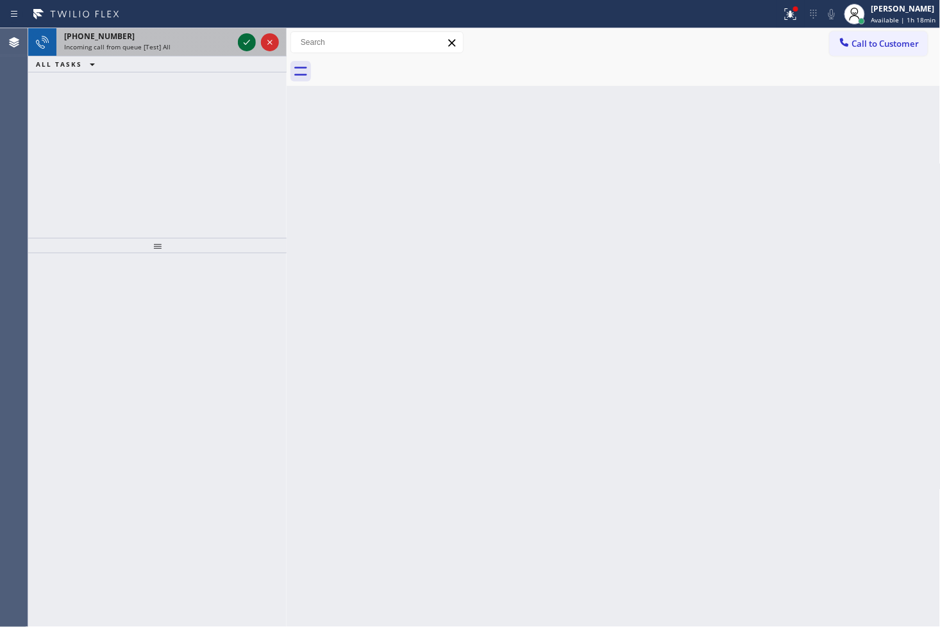
click at [241, 42] on icon at bounding box center [246, 42] width 15 height 15
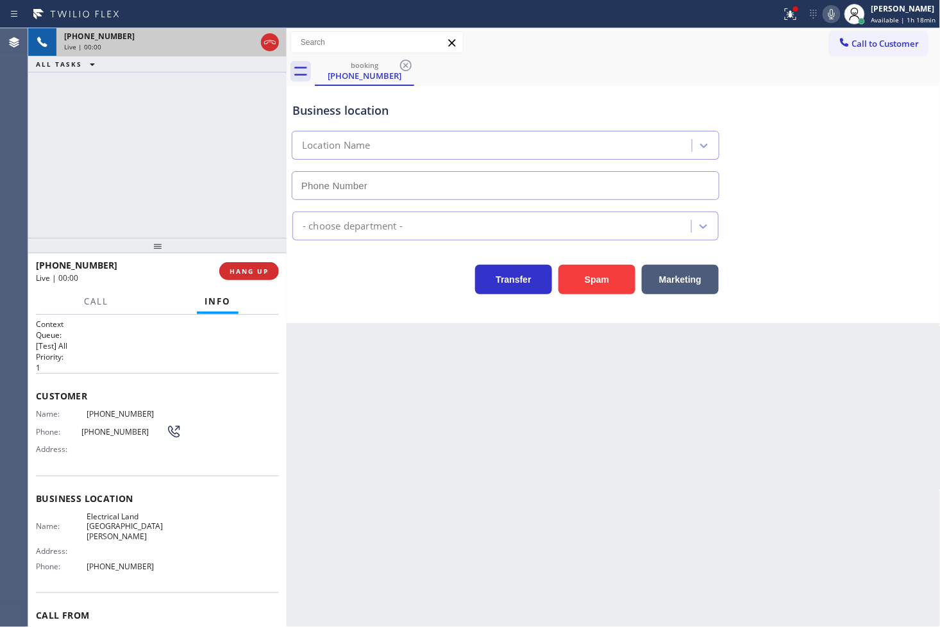
type input "[PHONE_NUMBER]"
click at [231, 116] on div "[PHONE_NUMBER] Live | 00:06 ALL TASKS ALL TASKS ACTIVE TASKS TASKS IN WRAP UP" at bounding box center [157, 133] width 259 height 210
click at [392, 347] on div "Back to Dashboard Change Sender ID Customers Technicians Select a contact Outbo…" at bounding box center [614, 327] width 654 height 599
click at [240, 272] on span "HANG UP" at bounding box center [249, 271] width 39 height 9
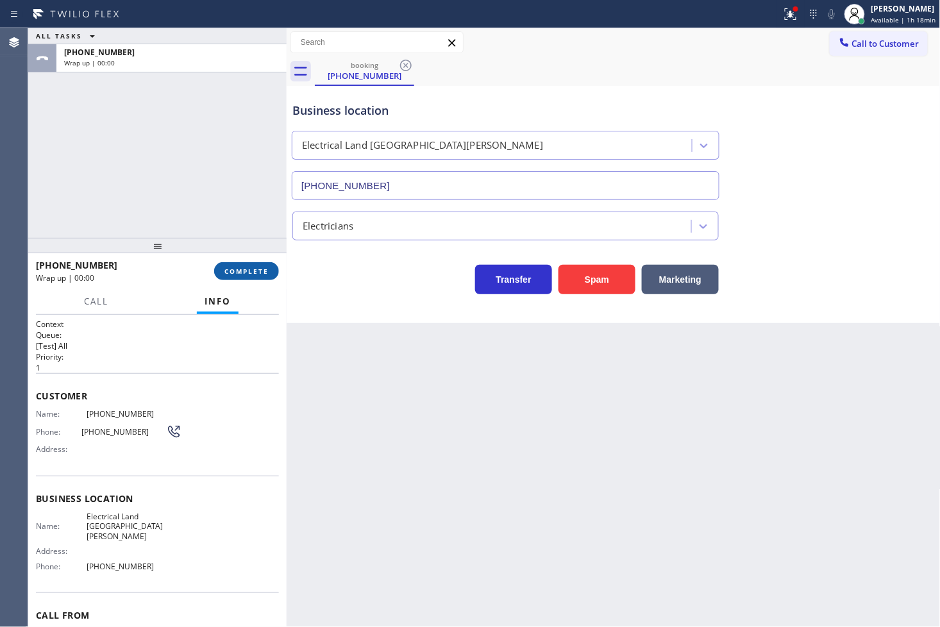
click at [240, 272] on span "COMPLETE" at bounding box center [247, 271] width 44 height 9
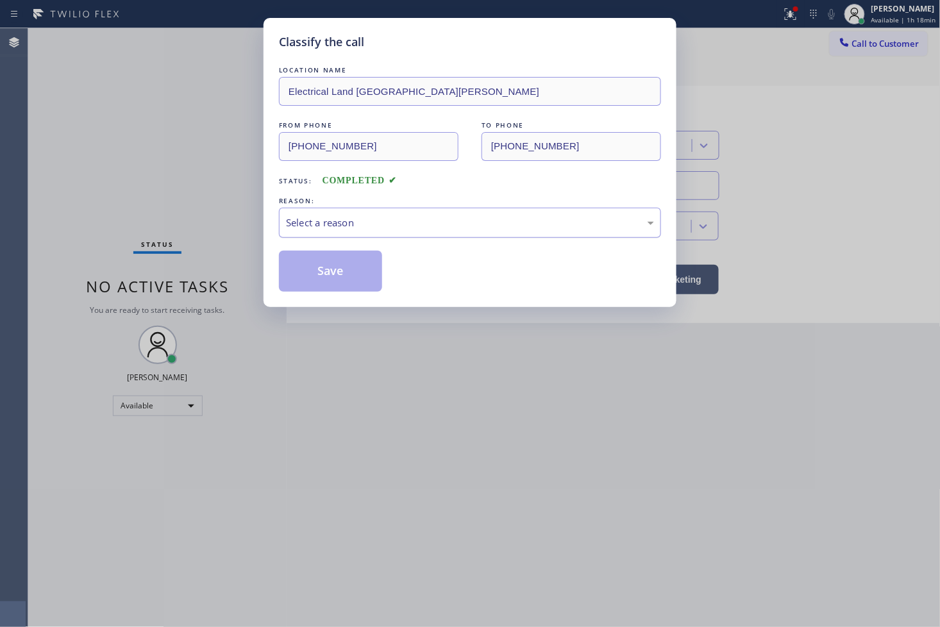
click at [351, 218] on div "Select a reason" at bounding box center [470, 223] width 368 height 15
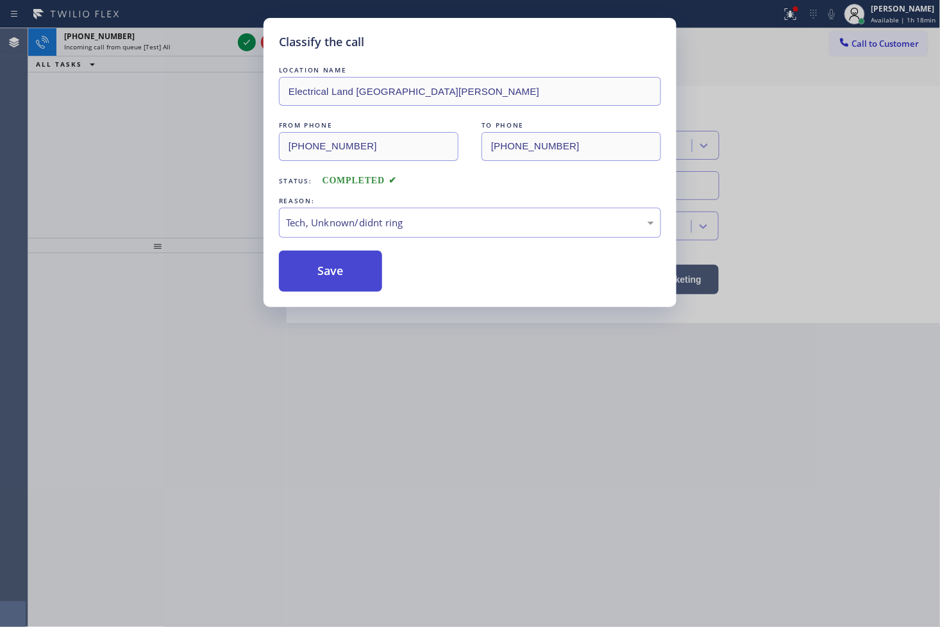
click at [344, 280] on button "Save" at bounding box center [330, 271] width 103 height 41
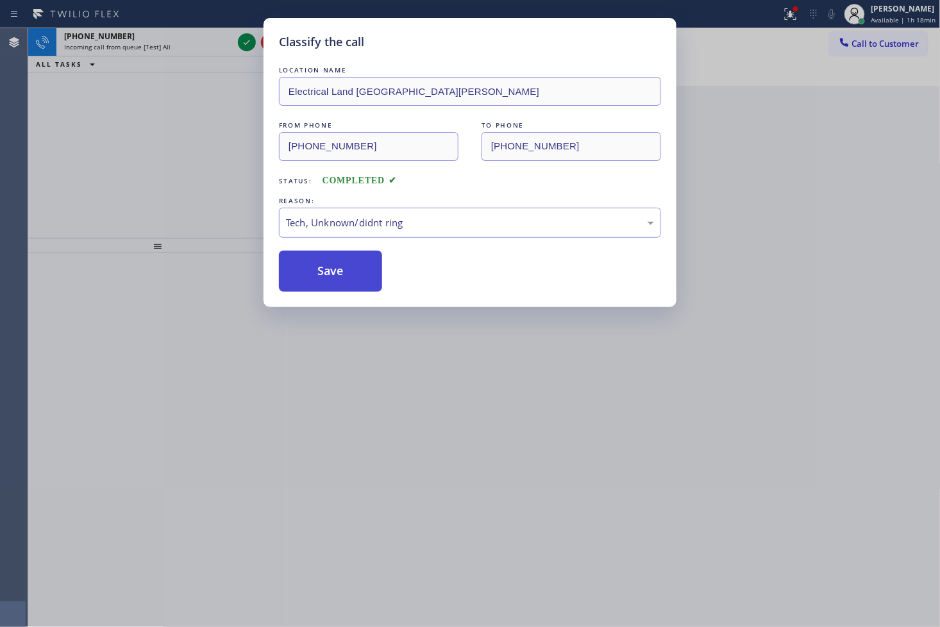
click at [344, 280] on button "Save" at bounding box center [330, 271] width 103 height 41
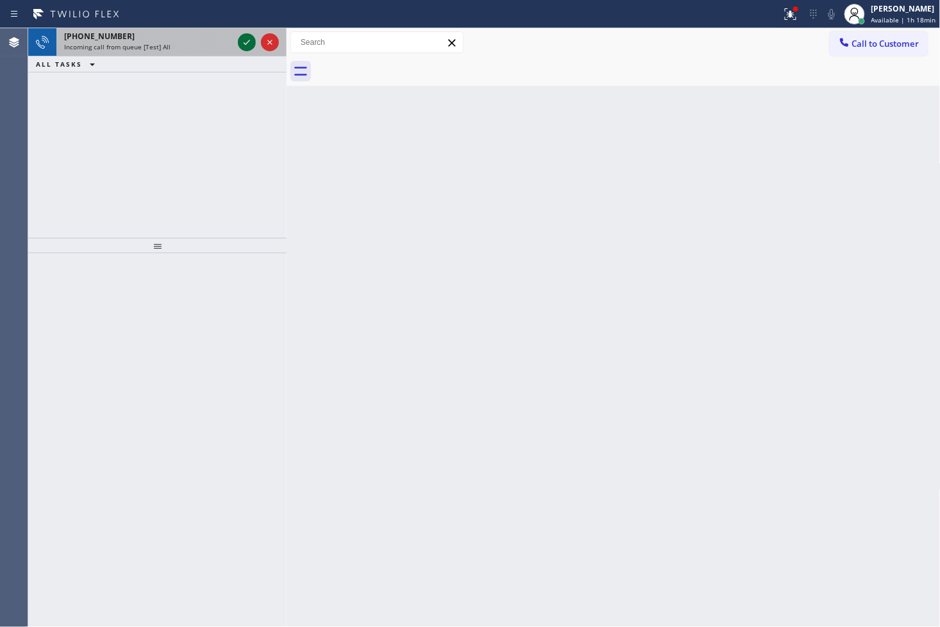
click at [242, 41] on icon at bounding box center [246, 42] width 15 height 15
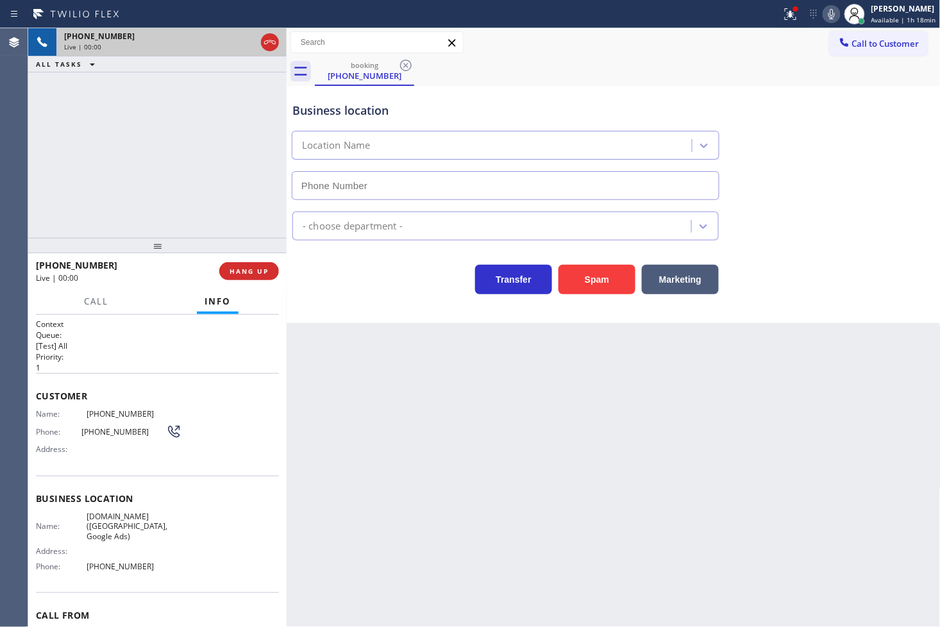
type input "[PHONE_NUMBER]"
click at [787, 12] on icon at bounding box center [791, 12] width 8 height 4
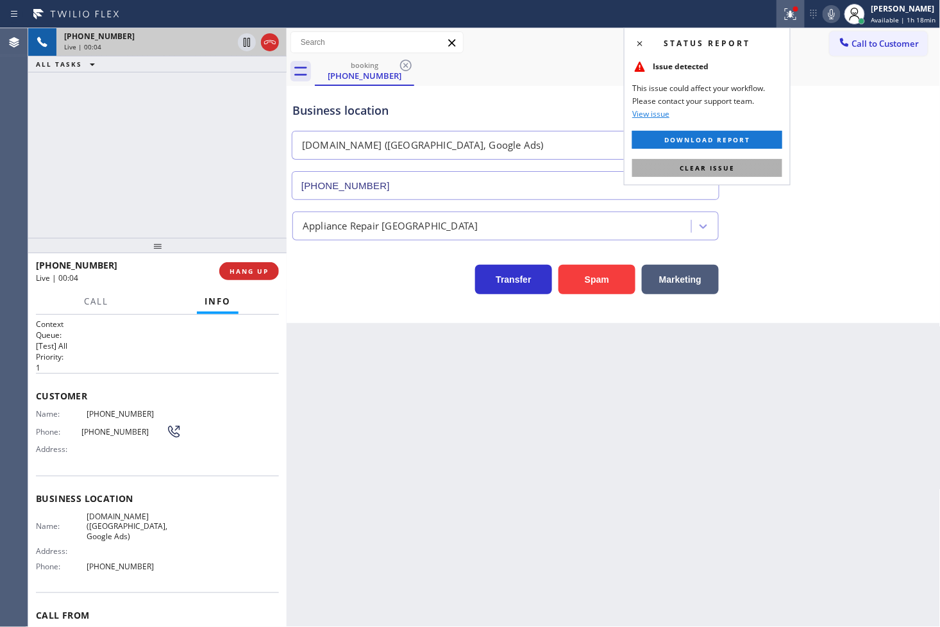
click at [752, 165] on button "Clear issue" at bounding box center [707, 168] width 150 height 18
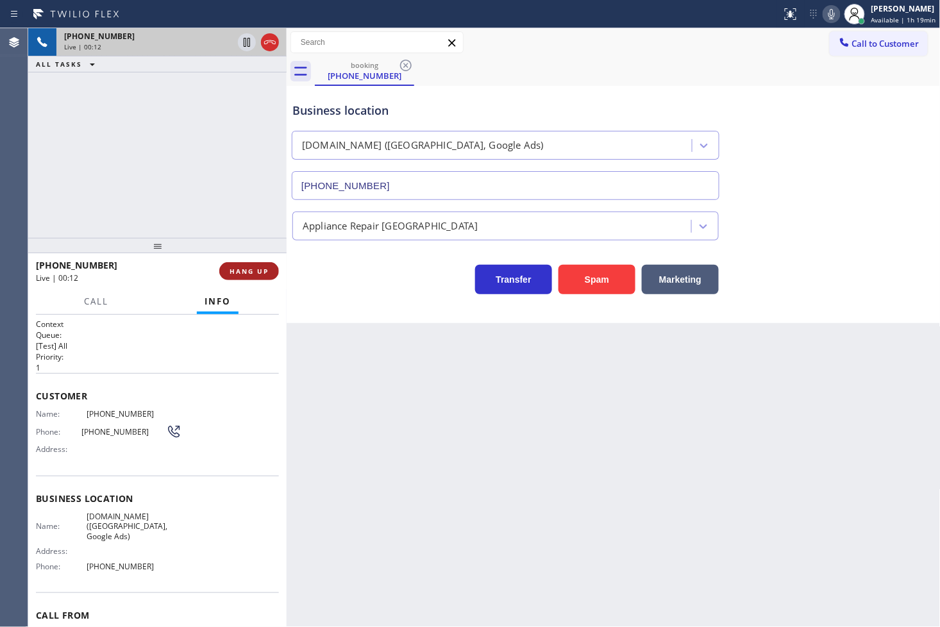
click at [257, 268] on span "HANG UP" at bounding box center [249, 271] width 39 height 9
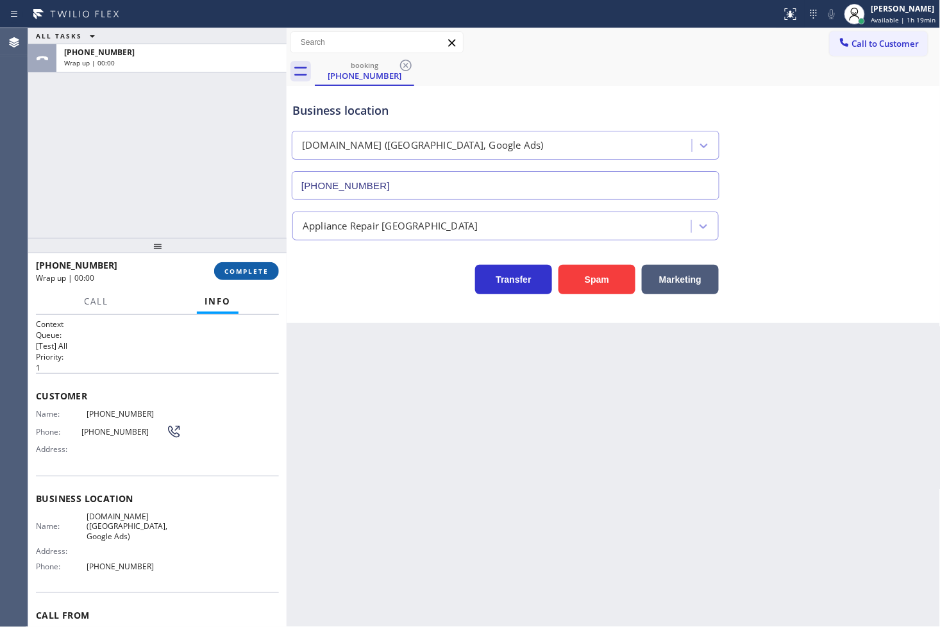
click at [257, 267] on span "COMPLETE" at bounding box center [247, 271] width 44 height 9
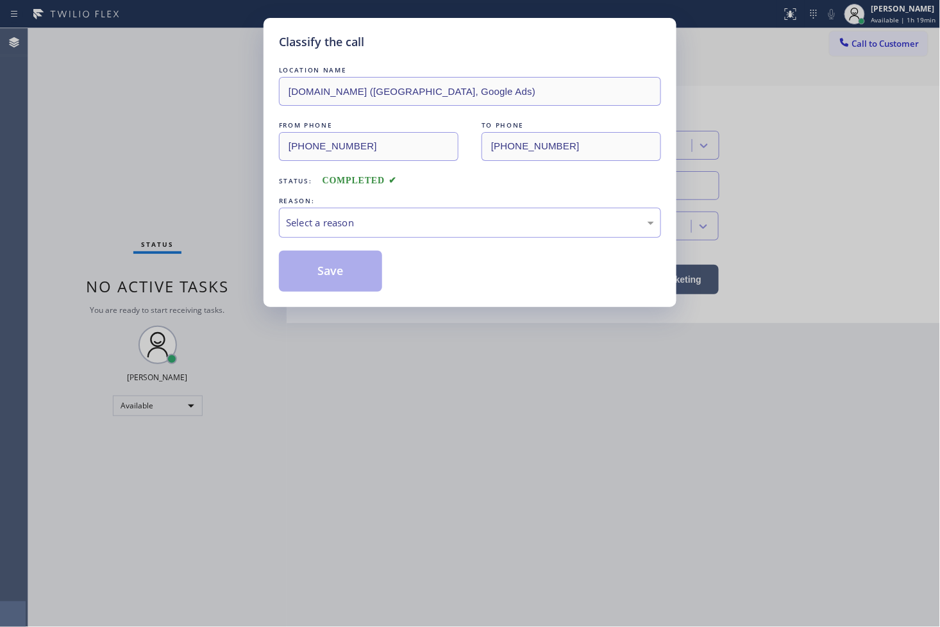
click at [357, 233] on div "Select a reason" at bounding box center [470, 223] width 382 height 30
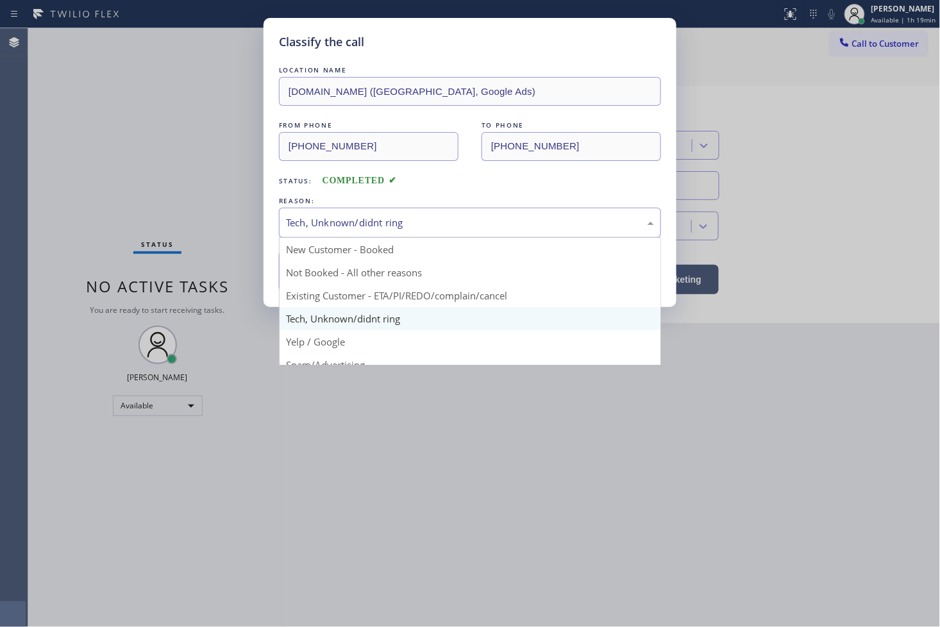
click at [345, 225] on div "Tech, Unknown/didnt ring" at bounding box center [470, 223] width 368 height 15
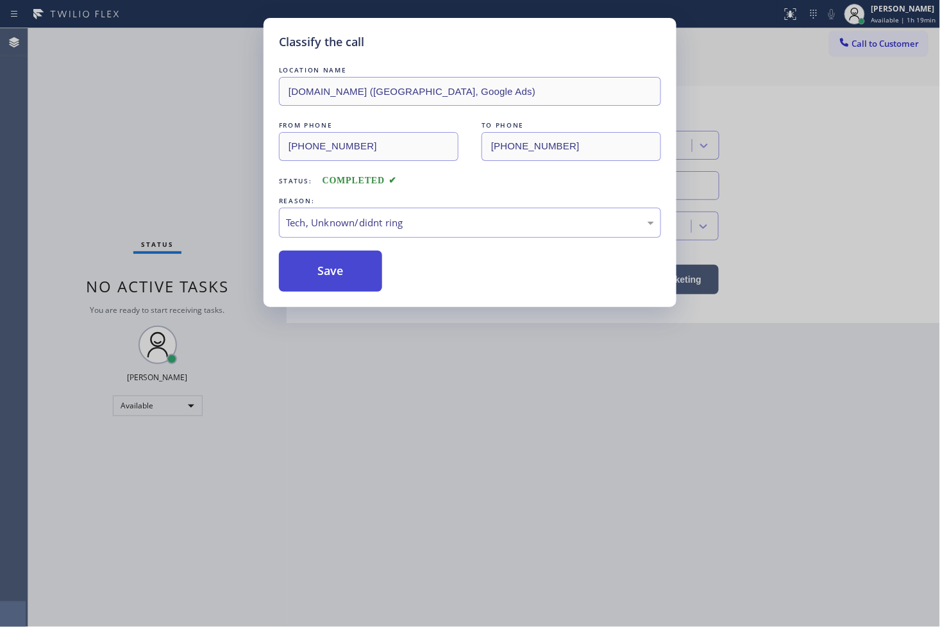
click at [343, 277] on button "Save" at bounding box center [330, 271] width 103 height 41
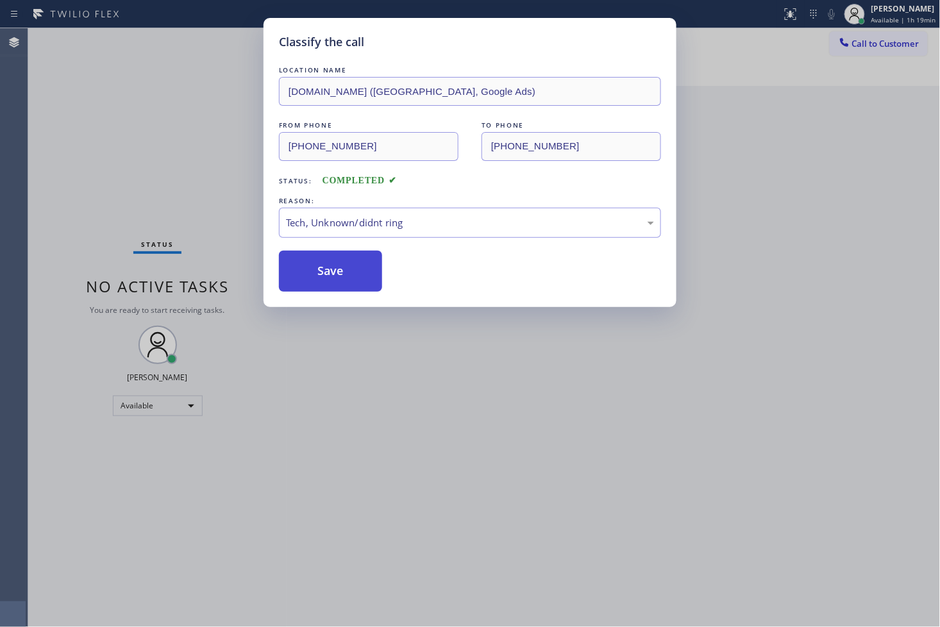
click at [343, 277] on button "Save" at bounding box center [330, 271] width 103 height 41
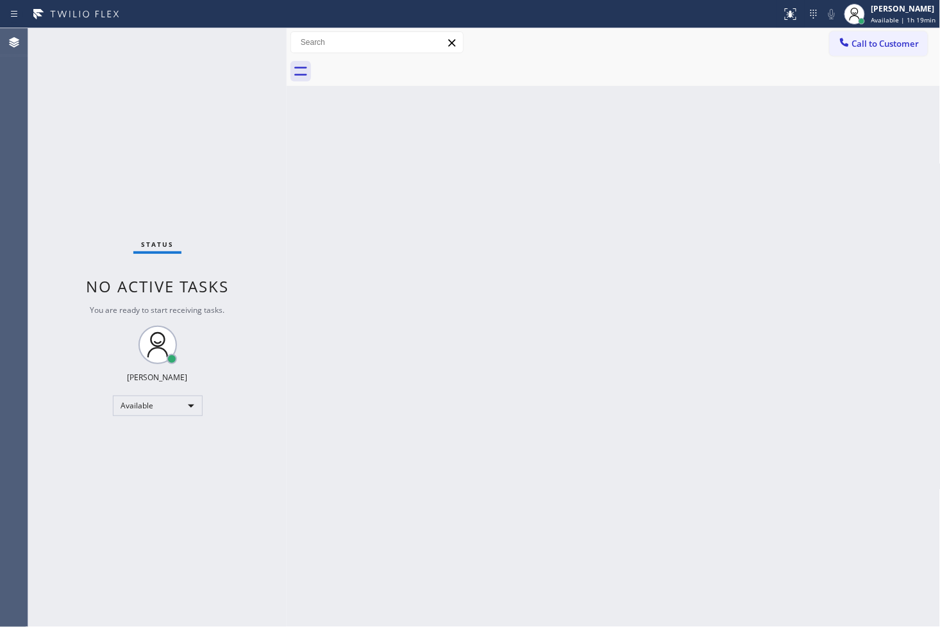
click at [244, 62] on div "Status No active tasks You are ready to start receiving tasks. [PERSON_NAME]" at bounding box center [157, 327] width 259 height 599
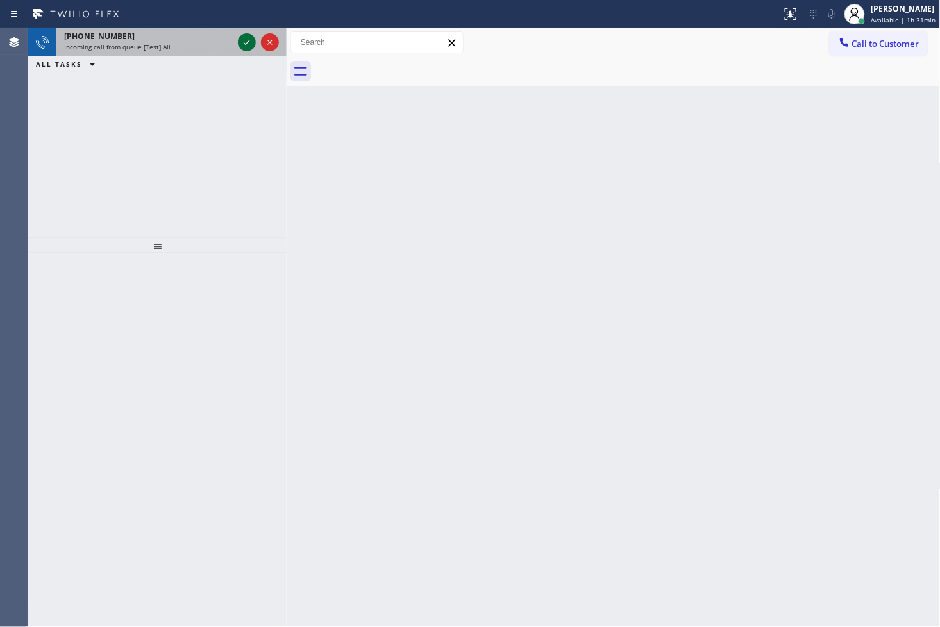
click at [244, 42] on icon at bounding box center [247, 42] width 6 height 5
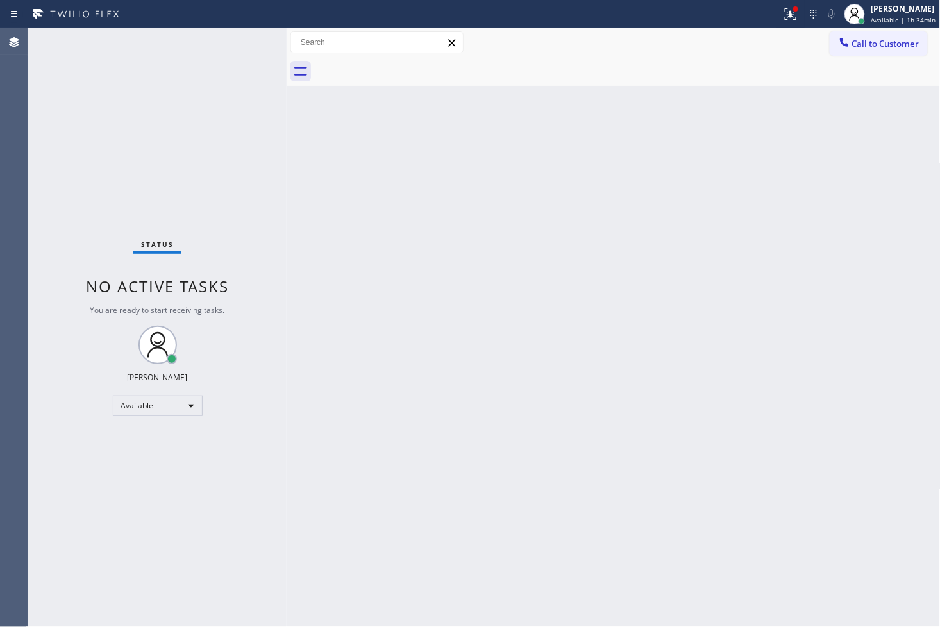
click at [114, 514] on div "Status No active tasks You are ready to start receiving tasks. [PERSON_NAME]" at bounding box center [157, 327] width 259 height 599
click at [210, 144] on div "Status No active tasks You are ready to start receiving tasks. [PERSON_NAME]" at bounding box center [157, 327] width 259 height 599
click at [527, 220] on div "Back to Dashboard Change Sender ID Customers Technicians Select a contact Outbo…" at bounding box center [614, 327] width 654 height 599
click at [233, 62] on div "Status No active tasks You are ready to start receiving tasks. [PERSON_NAME]" at bounding box center [157, 327] width 259 height 599
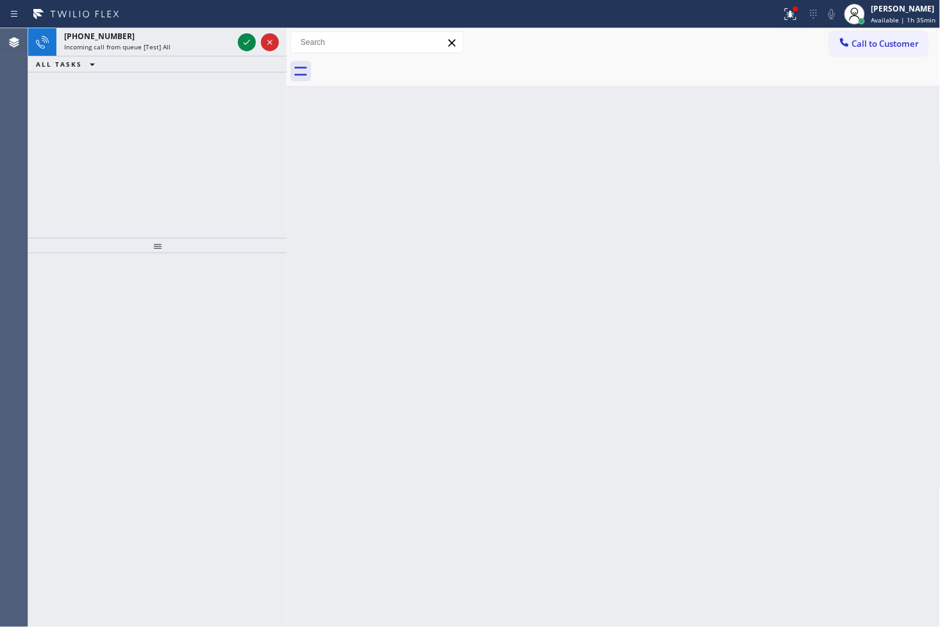
click at [242, 41] on icon at bounding box center [246, 42] width 15 height 15
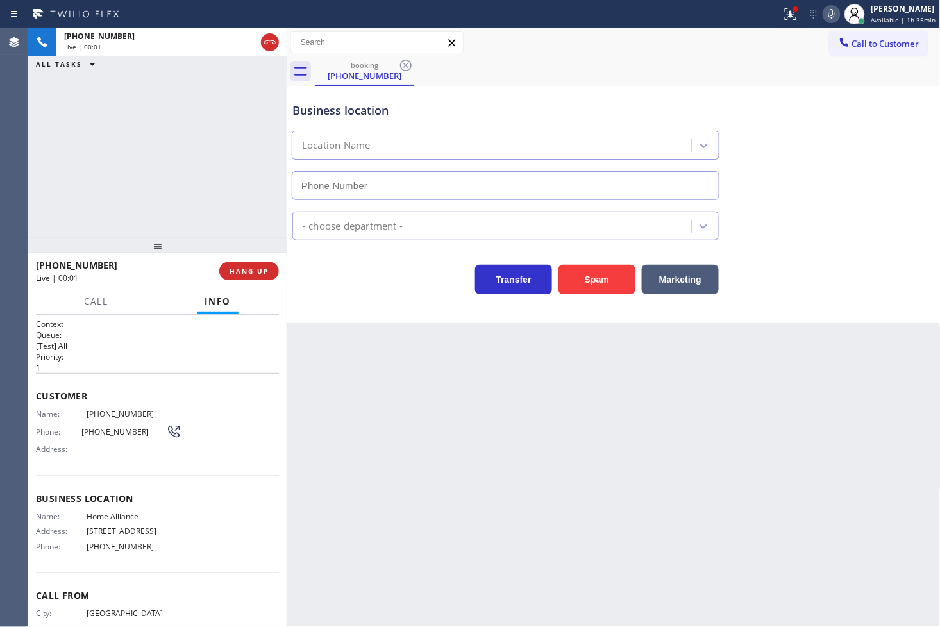
type input "[PHONE_NUMBER]"
click at [785, 15] on icon at bounding box center [789, 12] width 8 height 9
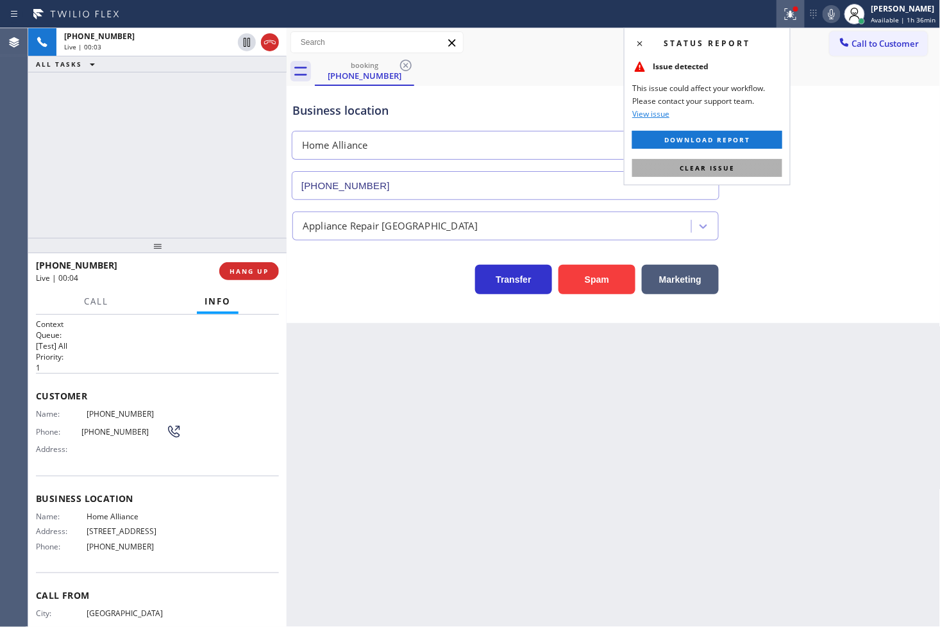
click at [758, 169] on button "Clear issue" at bounding box center [707, 168] width 150 height 18
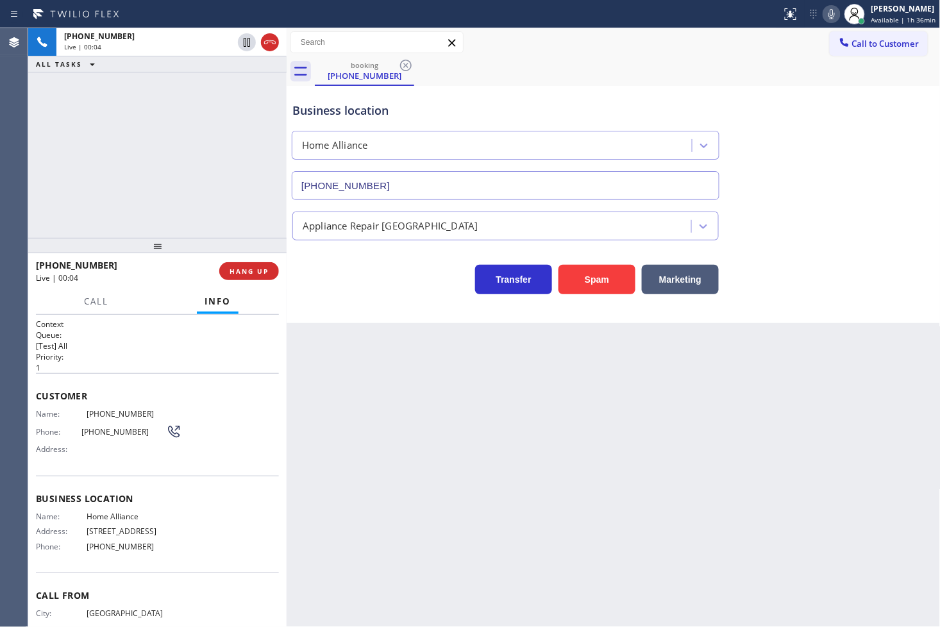
drag, startPoint x: 121, startPoint y: 158, endPoint x: 131, endPoint y: 148, distance: 15.0
click at [124, 157] on div "[PHONE_NUMBER] Live | 00:04 ALL TASKS ALL TASKS ACTIVE TASKS TASKS IN WRAP UP" at bounding box center [157, 133] width 259 height 210
click at [341, 289] on div "Transfer Spam Marketing" at bounding box center [506, 277] width 432 height 36
click at [393, 306] on div "Business location Home Alliance [PHONE_NUMBER] Appliance Repair High End Transf…" at bounding box center [614, 204] width 654 height 237
click at [591, 389] on div "Back to Dashboard Change Sender ID Customers Technicians Select a contact Outbo…" at bounding box center [614, 327] width 654 height 599
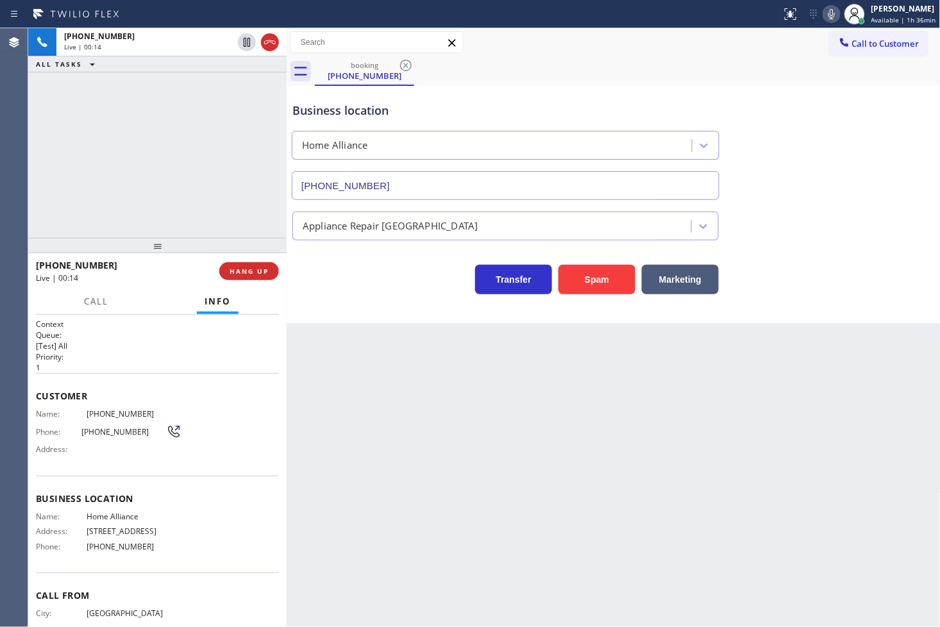
click at [624, 362] on div "Back to Dashboard Change Sender ID Customers Technicians Select a contact Outbo…" at bounding box center [614, 327] width 654 height 599
click at [437, 378] on div "Back to Dashboard Change Sender ID Customers Technicians Select a contact Outbo…" at bounding box center [614, 327] width 654 height 599
click at [649, 329] on div "Back to Dashboard Change Sender ID Customers Technicians Select a contact Outbo…" at bounding box center [614, 327] width 654 height 599
click at [407, 315] on div "Business location Home Alliance [PHONE_NUMBER] Appliance Repair High End Transf…" at bounding box center [614, 204] width 654 height 237
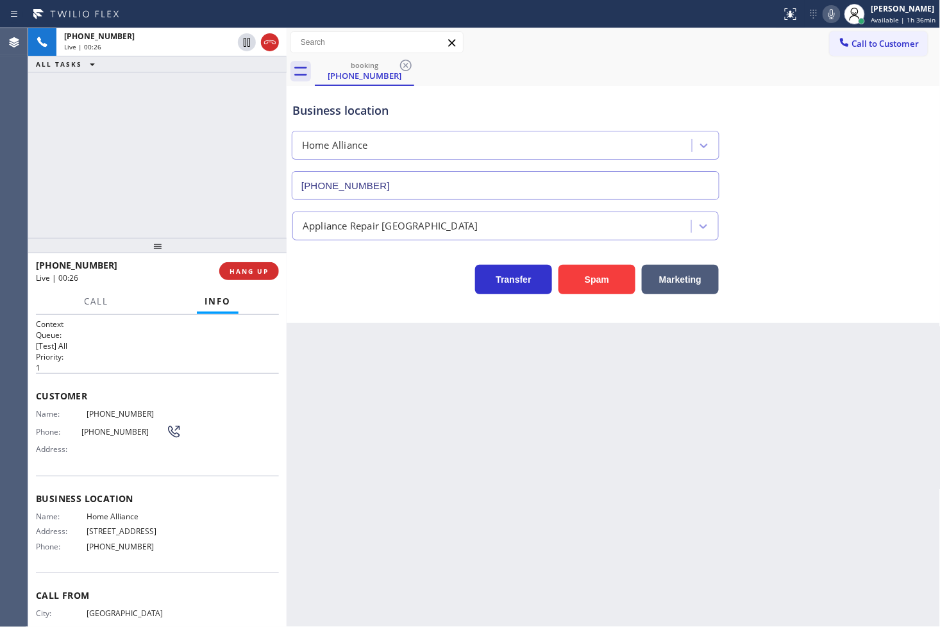
click at [101, 165] on div "[PHONE_NUMBER] Live | 00:26 ALL TASKS ALL TASKS ACTIVE TASKS TASKS IN WRAP UP" at bounding box center [157, 133] width 259 height 210
click at [351, 307] on div "Business location Home Alliance [PHONE_NUMBER] Appliance Repair High End Transf…" at bounding box center [614, 204] width 654 height 237
click at [295, 279] on div "Transfer Spam Marketing" at bounding box center [506, 277] width 432 height 36
click at [85, 133] on div "[PHONE_NUMBER] Live | 00:29 ALL TASKS ALL TASKS ACTIVE TASKS TASKS IN WRAP UP" at bounding box center [157, 133] width 259 height 210
click at [348, 285] on div "Transfer Spam Marketing" at bounding box center [506, 277] width 432 height 36
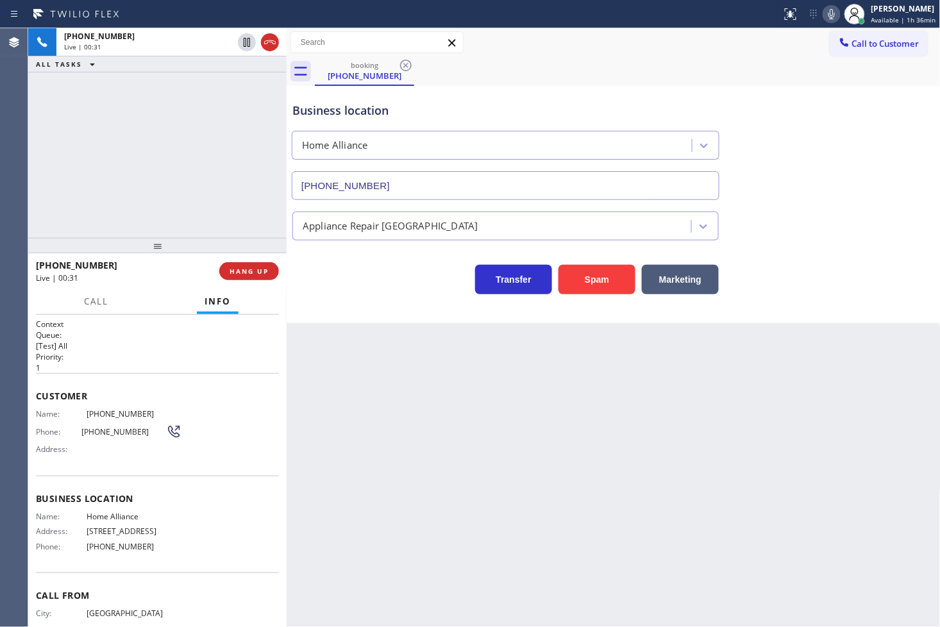
click at [348, 285] on div "Transfer Spam Marketing" at bounding box center [506, 277] width 432 height 36
click at [301, 325] on div "Back to Dashboard Change Sender ID Customers Technicians Select a contact Outbo…" at bounding box center [614, 327] width 654 height 599
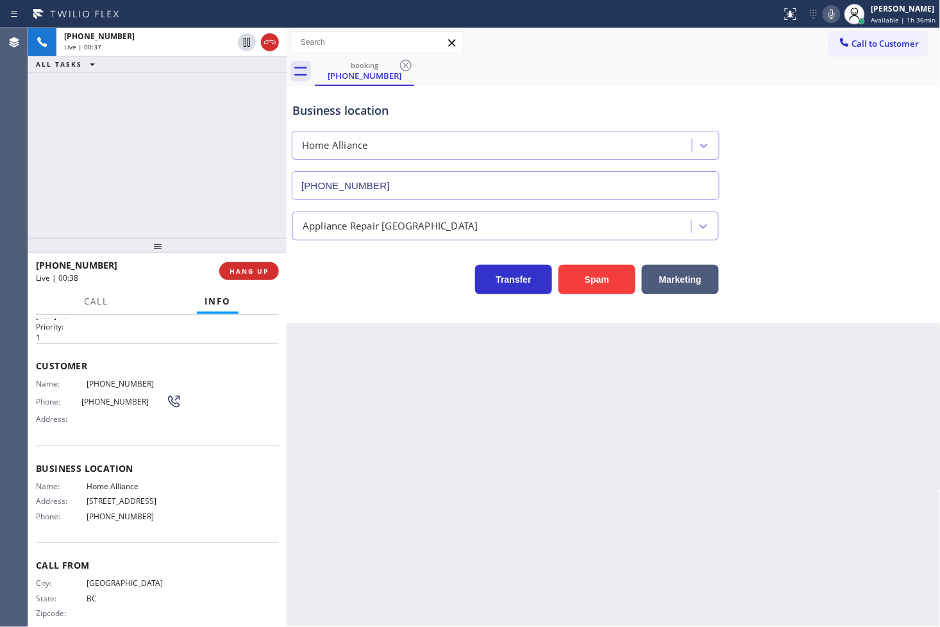
scroll to position [45, 0]
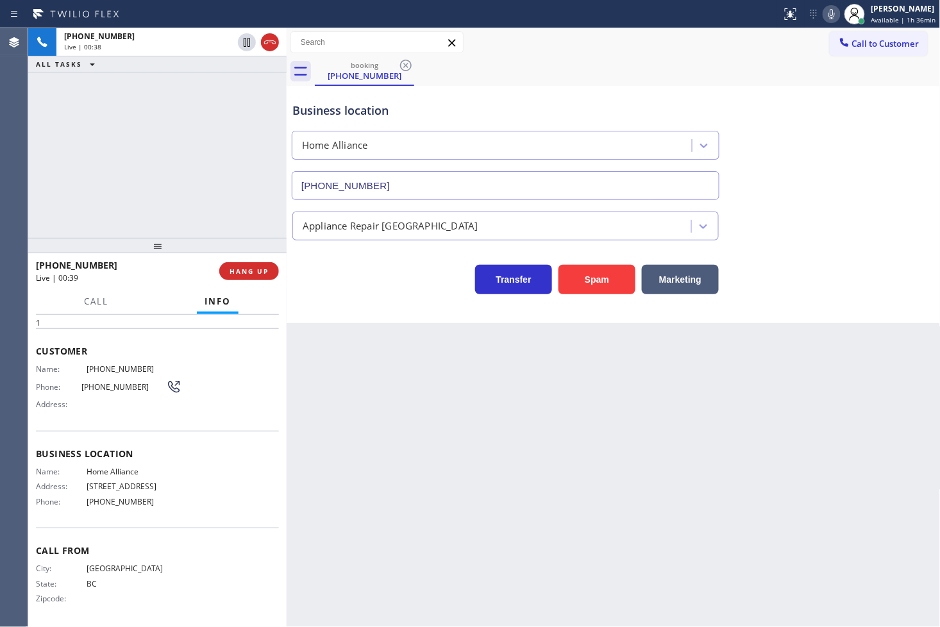
click at [324, 303] on div "Business location Home Alliance [PHONE_NUMBER] Appliance Repair High End Transf…" at bounding box center [614, 204] width 654 height 237
click at [264, 223] on div "[PHONE_NUMBER] Live | 00:39 ALL TASKS ALL TASKS ACTIVE TASKS TASKS IN WRAP UP" at bounding box center [157, 133] width 259 height 210
click at [321, 282] on div "Transfer Spam Marketing" at bounding box center [506, 277] width 432 height 36
click at [386, 298] on div "Business location Home Alliance [PHONE_NUMBER] Appliance Repair High End Transf…" at bounding box center [614, 204] width 654 height 237
click at [186, 149] on div "[PHONE_NUMBER] Live | 00:52 ALL TASKS ALL TASKS ACTIVE TASKS TASKS IN WRAP UP" at bounding box center [157, 133] width 259 height 210
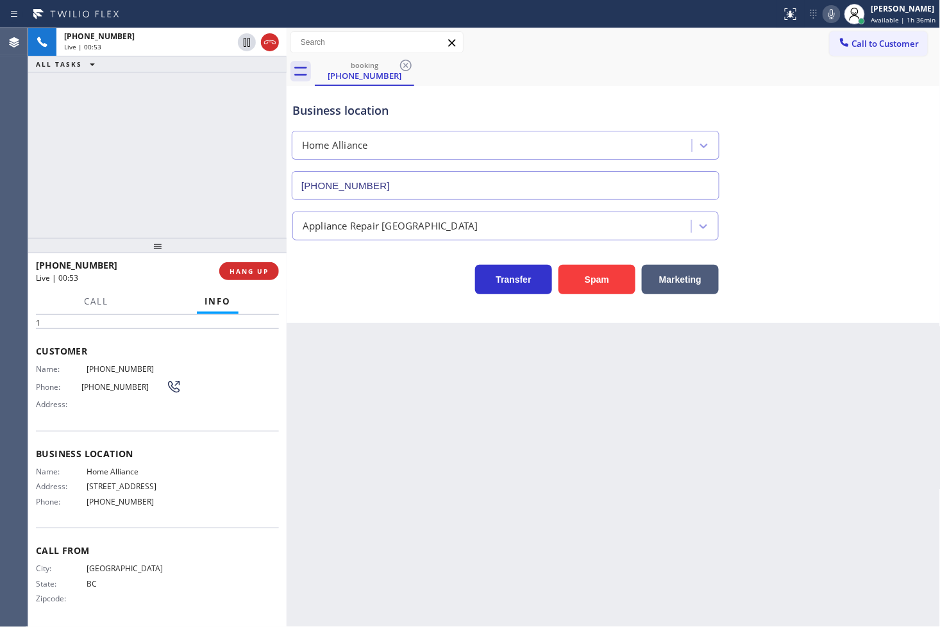
click at [385, 287] on div "Transfer Spam Marketing" at bounding box center [506, 277] width 432 height 36
click at [373, 301] on div "Business location Home Alliance [PHONE_NUMBER] Appliance Repair High End Transf…" at bounding box center [614, 204] width 654 height 237
click at [199, 214] on div "[PHONE_NUMBER] Live | 00:57 ALL TASKS ALL TASKS ACTIVE TASKS TASKS IN WRAP UP" at bounding box center [157, 133] width 259 height 210
click at [305, 279] on div "Transfer Spam Marketing" at bounding box center [506, 277] width 432 height 36
click at [255, 244] on div at bounding box center [157, 245] width 259 height 15
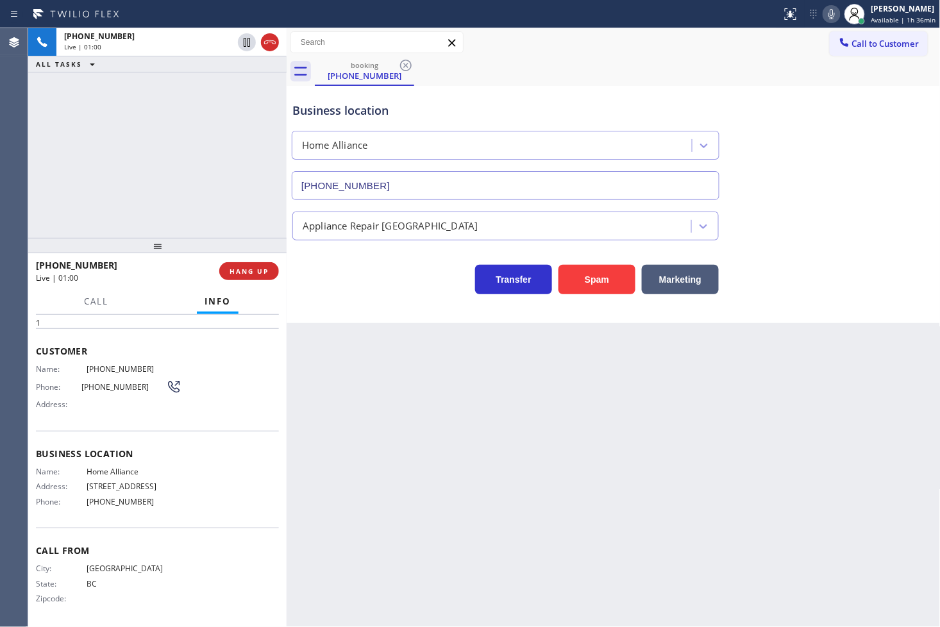
click at [170, 182] on div "[PHONE_NUMBER] Live | 01:00 ALL TASKS ALL TASKS ACTIVE TASKS TASKS IN WRAP UP" at bounding box center [157, 133] width 259 height 210
drag, startPoint x: 377, startPoint y: 291, endPoint x: 228, endPoint y: 173, distance: 190.0
click at [385, 284] on div "Transfer Spam Marketing" at bounding box center [506, 277] width 432 height 36
click at [350, 284] on div "Transfer Spam Marketing" at bounding box center [506, 277] width 432 height 36
click at [246, 219] on div "[PHONE_NUMBER] Live | 01:02 ALL TASKS ALL TASKS ACTIVE TASKS TASKS IN WRAP UP" at bounding box center [157, 133] width 259 height 210
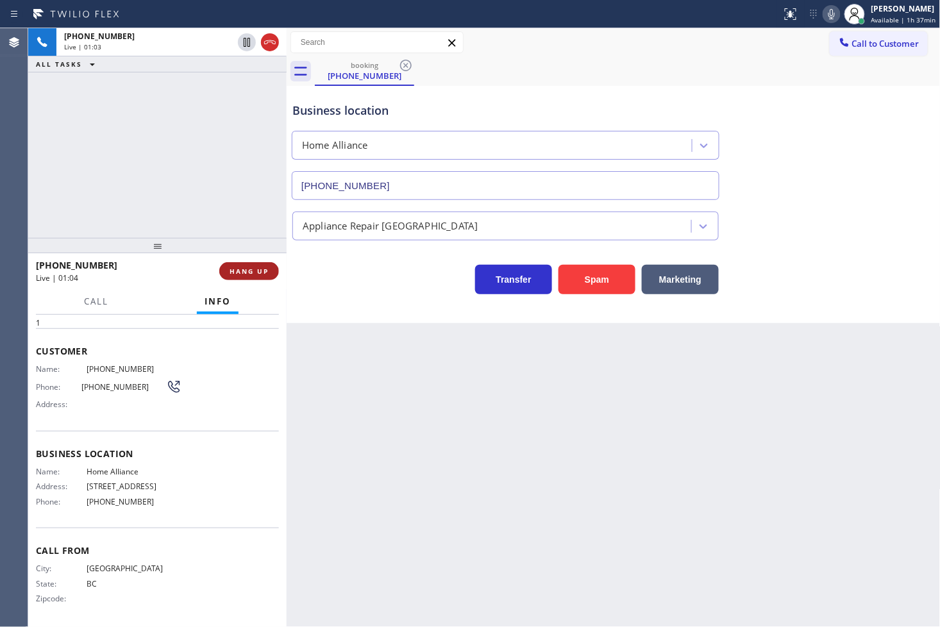
click at [253, 272] on span "HANG UP" at bounding box center [249, 271] width 39 height 9
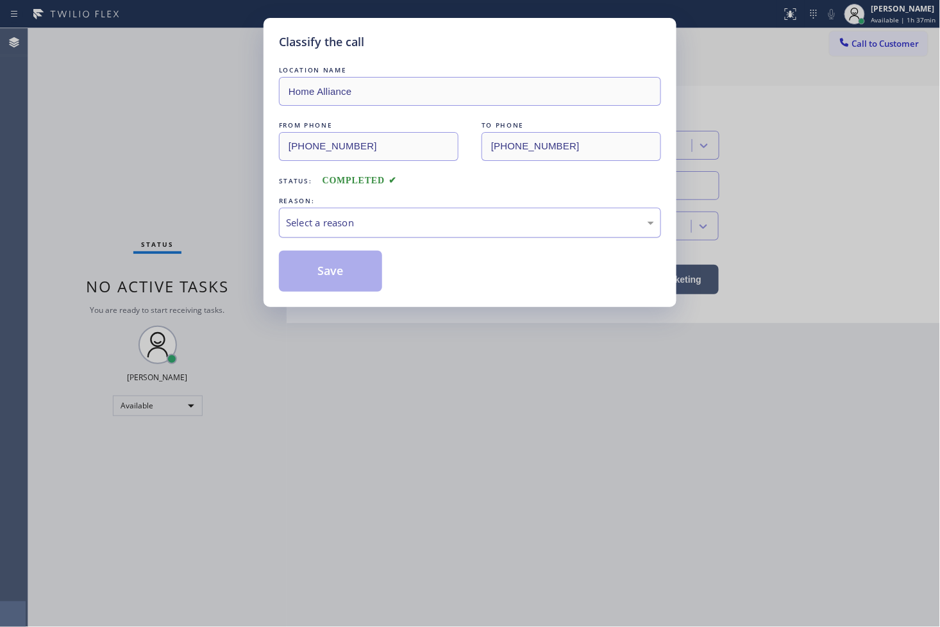
click at [316, 225] on div "Select a reason" at bounding box center [470, 223] width 368 height 15
click at [309, 270] on button "Save" at bounding box center [330, 271] width 103 height 41
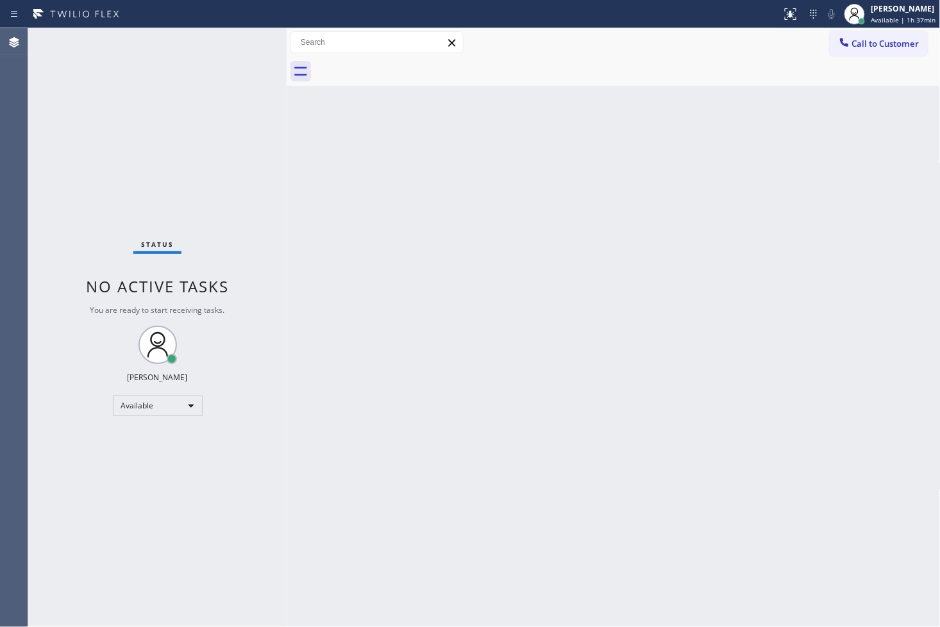
click at [235, 40] on div "Status No active tasks You are ready to start receiving tasks. [PERSON_NAME]" at bounding box center [157, 327] width 259 height 599
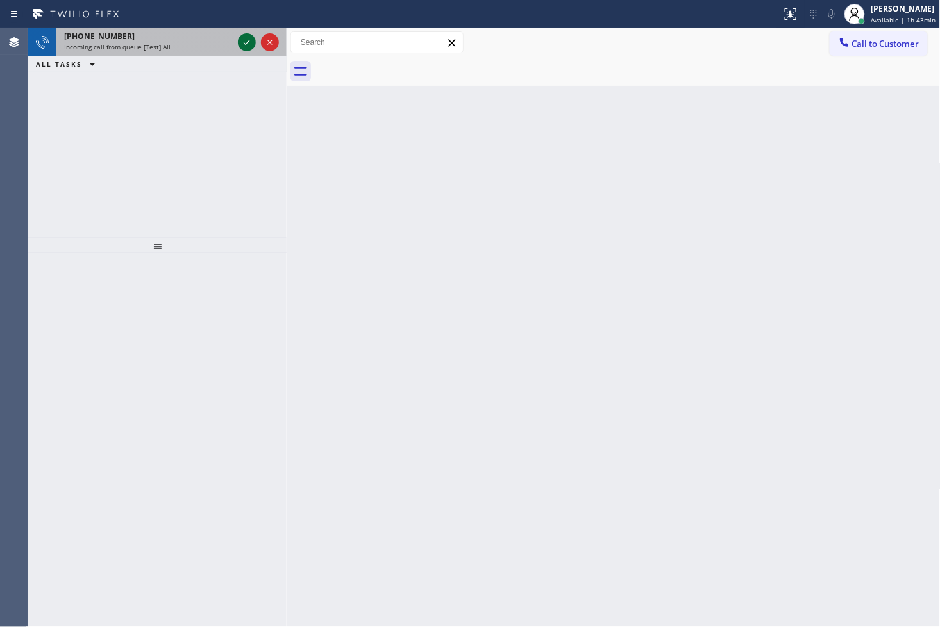
click at [241, 37] on icon at bounding box center [246, 42] width 15 height 15
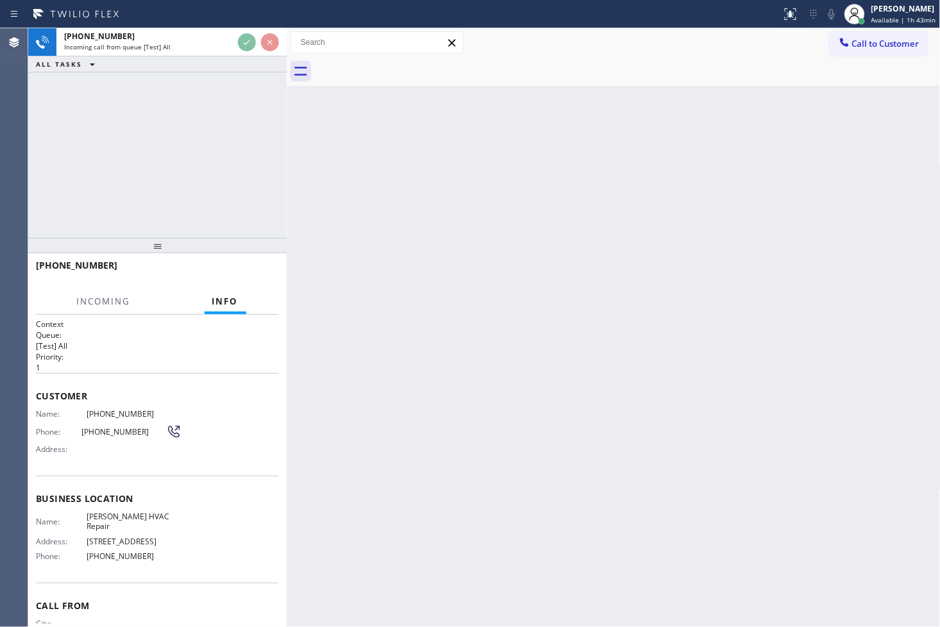
click at [223, 146] on div "[PHONE_NUMBER] Incoming call from queue [Test] All ALL TASKS ALL TASKS ACTIVE T…" at bounding box center [157, 133] width 259 height 210
drag, startPoint x: 218, startPoint y: 118, endPoint x: 242, endPoint y: 85, distance: 40.9
click at [221, 116] on div "[PHONE_NUMBER] Incoming call from queue [Test] All ALL TASKS ALL TASKS ACTIVE T…" at bounding box center [157, 133] width 259 height 210
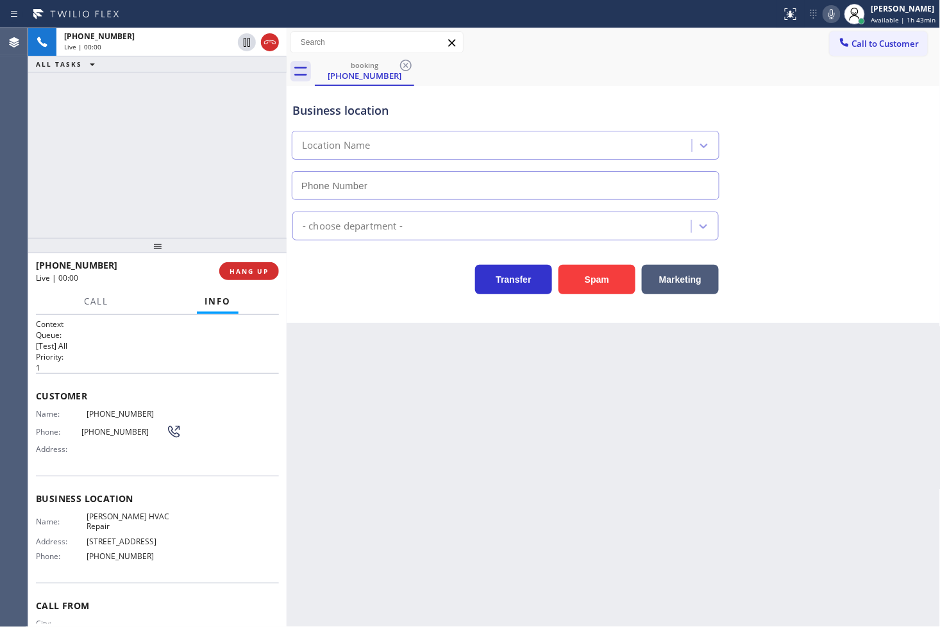
type input "[PHONE_NUMBER]"
click at [99, 300] on span "Call" at bounding box center [96, 302] width 24 height 12
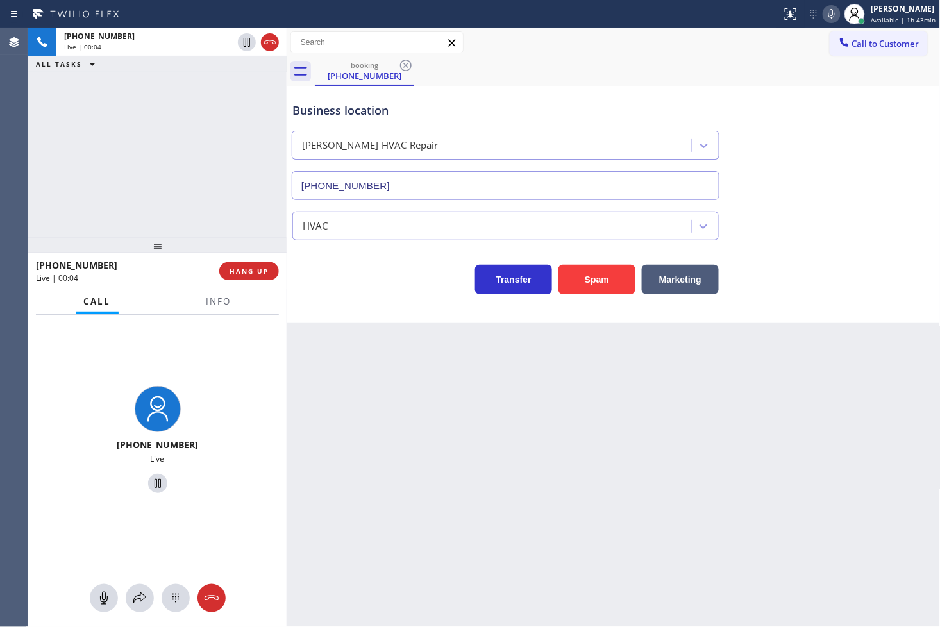
click at [187, 328] on div "[PHONE_NUMBER] Live" at bounding box center [157, 442] width 259 height 254
click at [162, 206] on div "[PHONE_NUMBER] Live | 00:04 ALL TASKS ALL TASKS ACTIVE TASKS TASKS IN WRAP UP" at bounding box center [157, 133] width 259 height 210
click at [162, 206] on div "[PHONE_NUMBER] Live | 00:07 ALL TASKS ALL TASKS ACTIVE TASKS TASKS IN WRAP UP" at bounding box center [157, 133] width 259 height 210
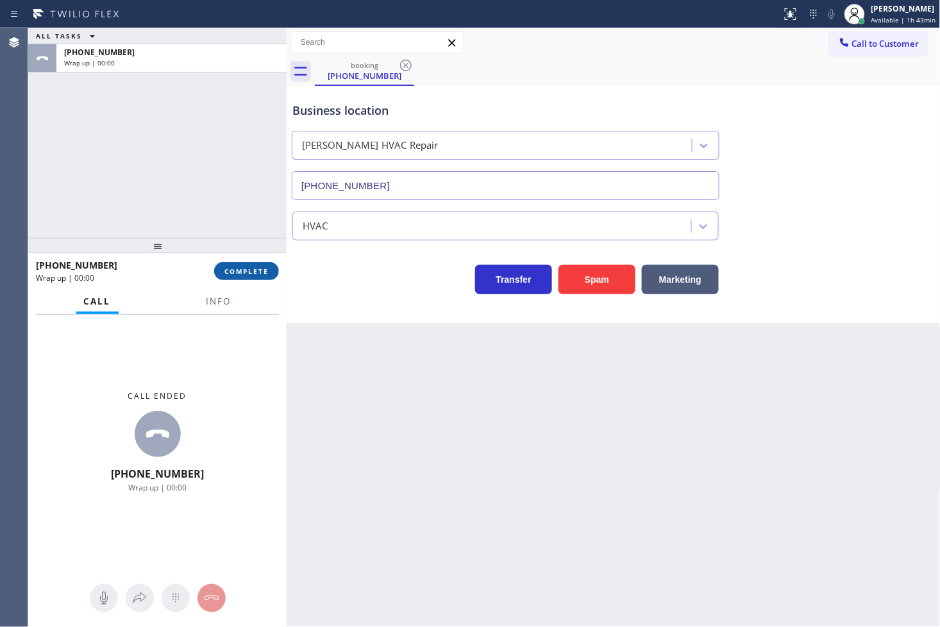
click at [255, 271] on span "COMPLETE" at bounding box center [247, 271] width 44 height 9
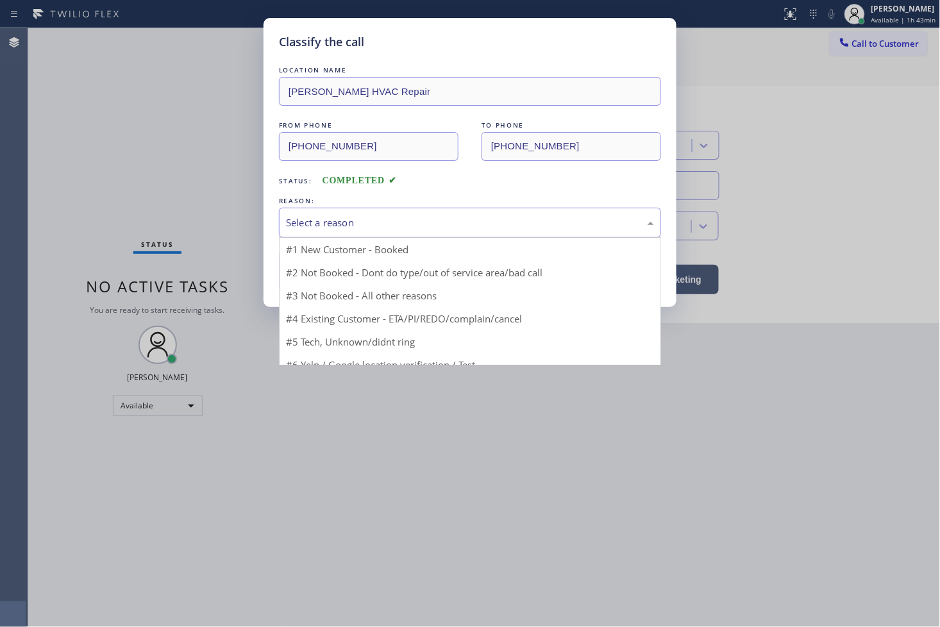
click at [347, 227] on div "Select a reason" at bounding box center [470, 223] width 368 height 15
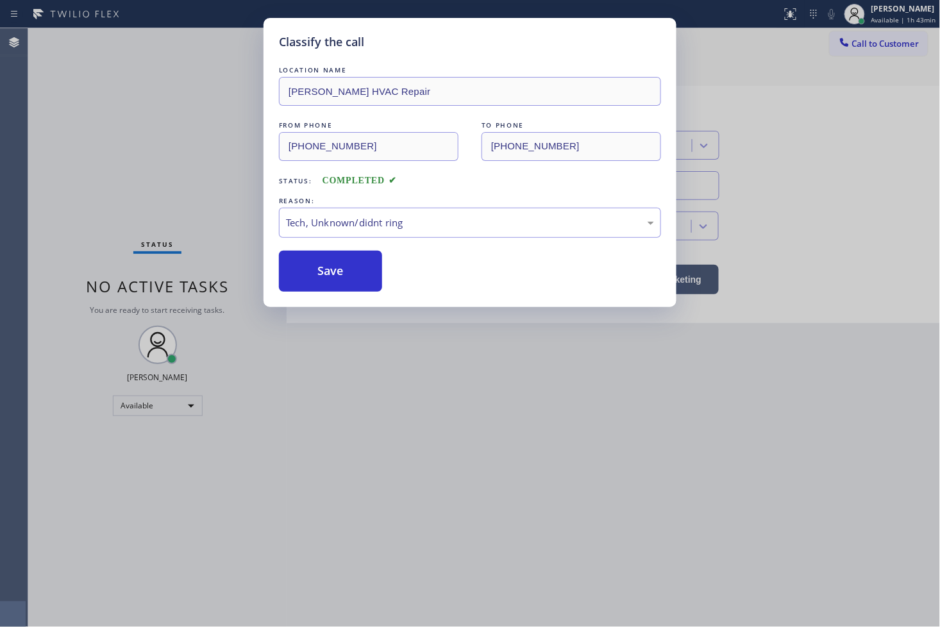
click at [331, 249] on div "LOCATION NAME [PERSON_NAME] HVAC Repair FROM PHONE [PHONE_NUMBER] TO PHONE [PHO…" at bounding box center [470, 178] width 382 height 228
click at [335, 265] on button "Save" at bounding box center [330, 271] width 103 height 41
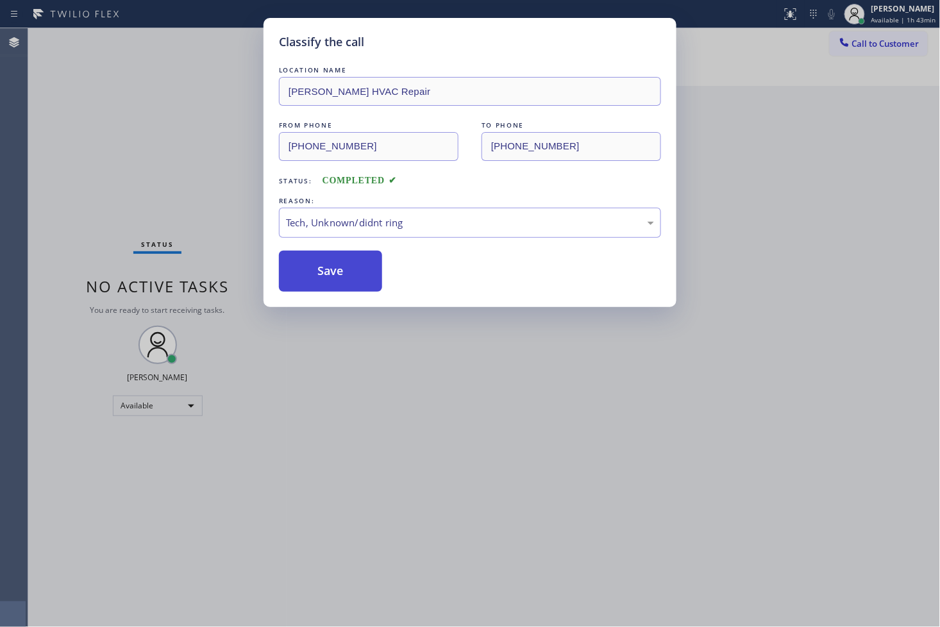
click at [335, 265] on button "Save" at bounding box center [330, 271] width 103 height 41
click at [335, 264] on button "Save" at bounding box center [330, 271] width 103 height 41
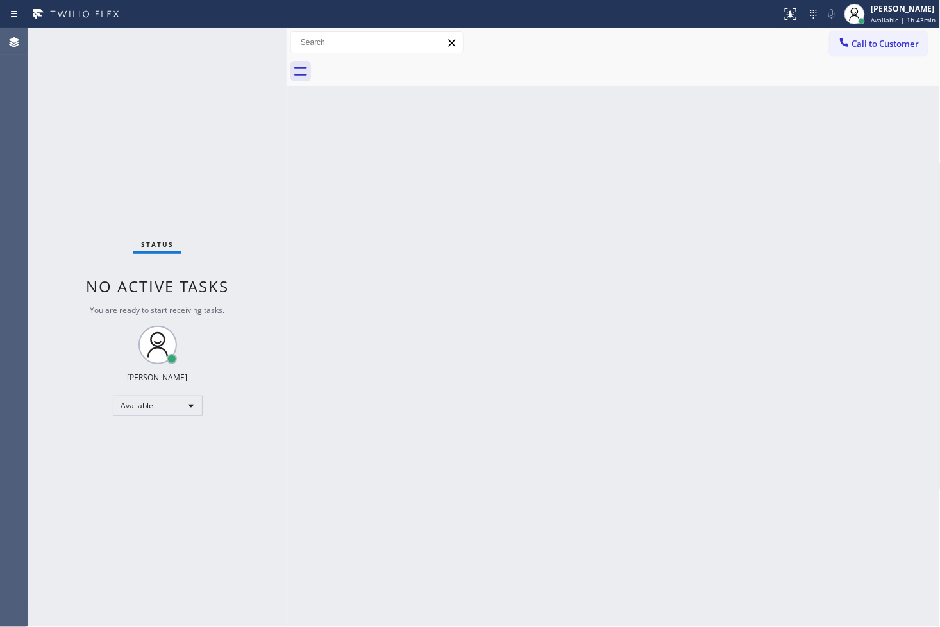
drag, startPoint x: 203, startPoint y: 112, endPoint x: 210, endPoint y: 95, distance: 17.9
click at [204, 107] on div "Status No active tasks You are ready to start receiving tasks. [PERSON_NAME]" at bounding box center [157, 327] width 259 height 599
click at [239, 45] on div "Status No active tasks You are ready to start receiving tasks. [PERSON_NAME]" at bounding box center [157, 327] width 259 height 599
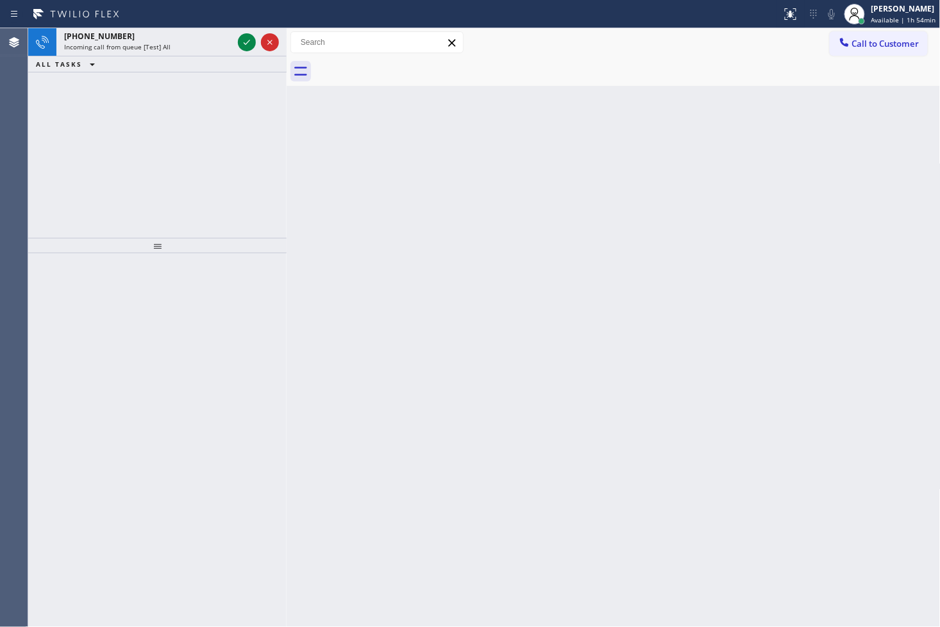
drag, startPoint x: 210, startPoint y: 452, endPoint x: 241, endPoint y: 349, distance: 107.8
click at [226, 425] on div at bounding box center [157, 440] width 259 height 375
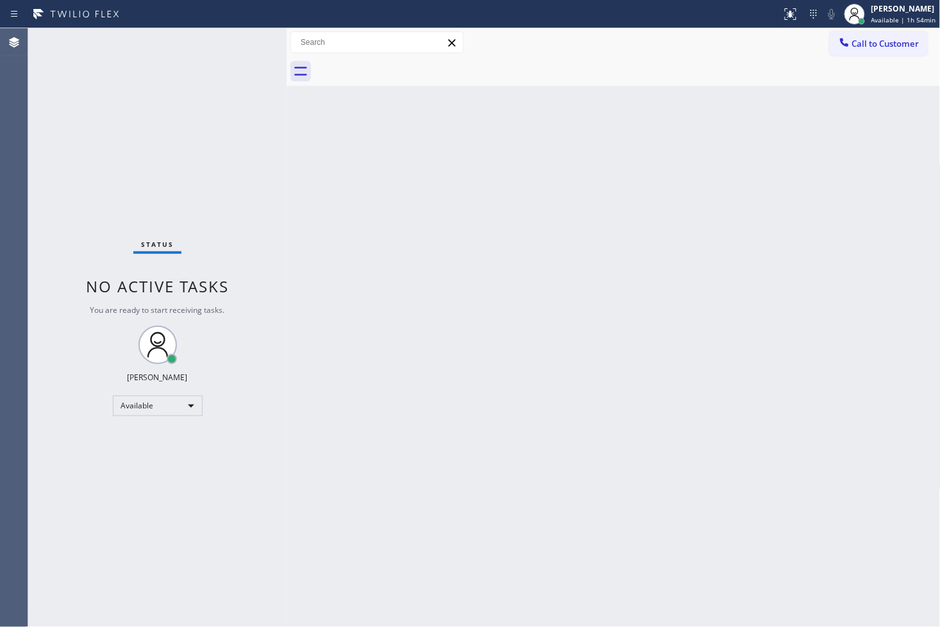
click at [244, 40] on div "Status No active tasks You are ready to start receiving tasks. [PERSON_NAME]" at bounding box center [157, 327] width 259 height 599
click at [239, 41] on div "Status No active tasks You are ready to start receiving tasks. [PERSON_NAME]" at bounding box center [157, 327] width 259 height 599
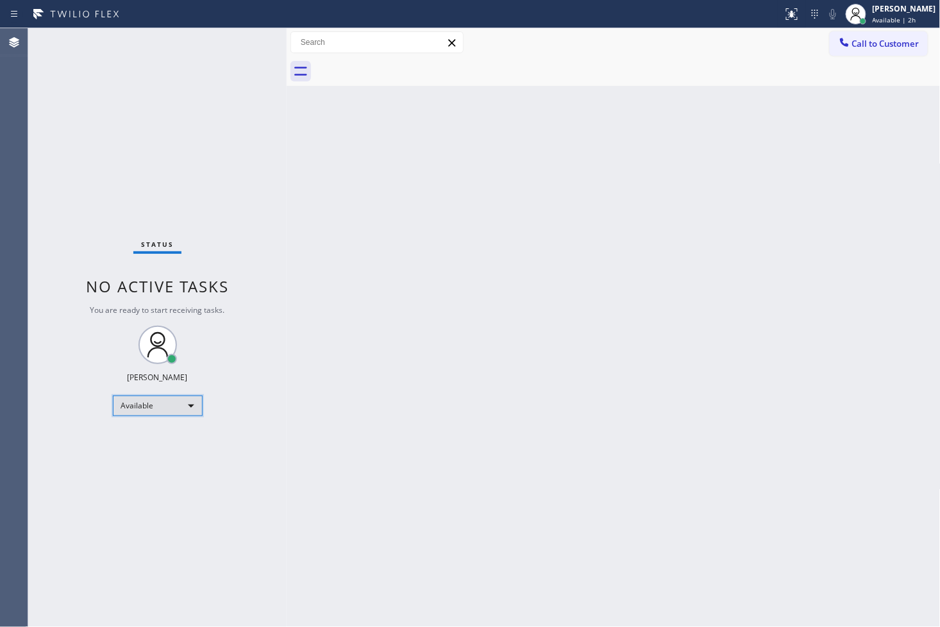
click at [186, 402] on div "Available" at bounding box center [158, 406] width 90 height 21
click at [154, 473] on li "Break" at bounding box center [156, 471] width 87 height 15
click at [124, 488] on div "Status No active tasks Change activity state to start receiving tasks. [PERSON_…" at bounding box center [157, 327] width 259 height 599
click at [189, 407] on div "Break" at bounding box center [158, 406] width 90 height 21
click at [174, 437] on li "Available" at bounding box center [156, 439] width 87 height 15
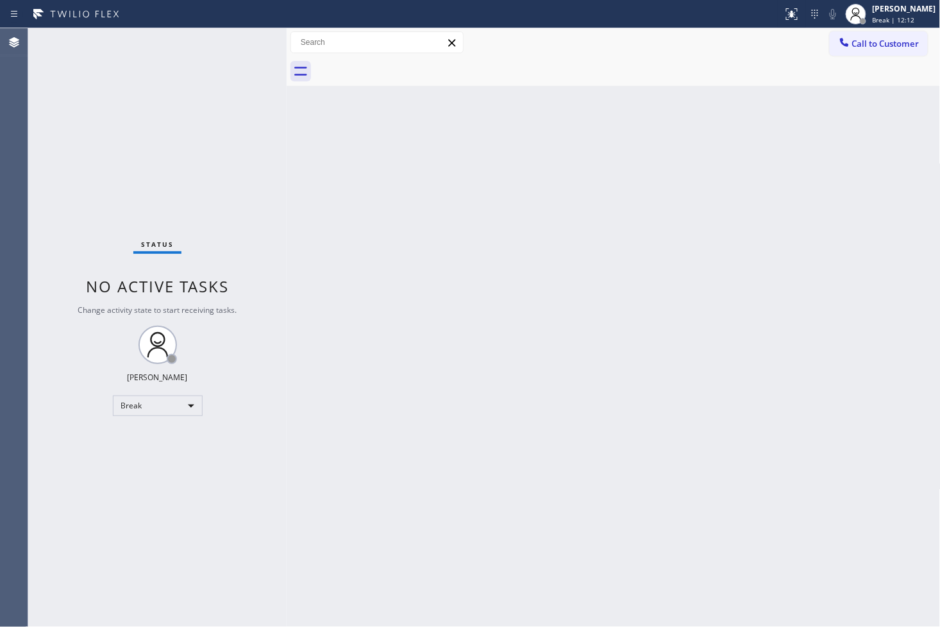
click at [399, 405] on div "Back to Dashboard Change Sender ID Customers Technicians Select a contact Outbo…" at bounding box center [614, 327] width 654 height 599
drag, startPoint x: 497, startPoint y: 386, endPoint x: 471, endPoint y: 369, distance: 31.1
click at [495, 385] on div "Back to Dashboard Change Sender ID Customers Technicians Select a contact Outbo…" at bounding box center [614, 327] width 654 height 599
drag, startPoint x: 139, startPoint y: 135, endPoint x: 213, endPoint y: 73, distance: 96.5
click at [139, 135] on div "Status No active tasks You are ready to start receiving tasks. [PERSON_NAME]" at bounding box center [157, 327] width 259 height 599
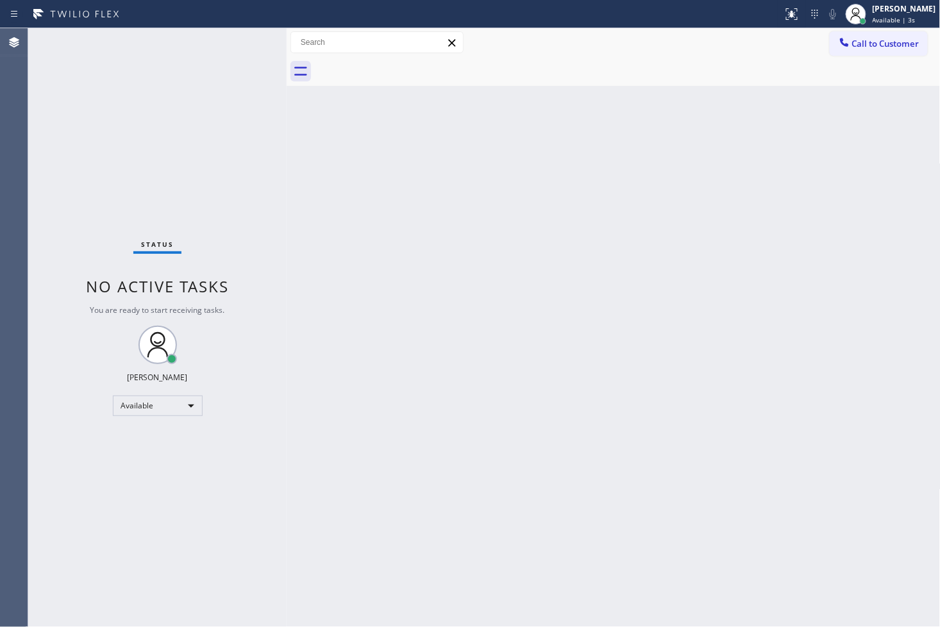
click at [233, 46] on div "Status No active tasks You are ready to start receiving tasks. [PERSON_NAME]" at bounding box center [157, 327] width 259 height 599
click at [81, 436] on div "Status No active tasks You are ready to start receiving tasks. [PERSON_NAME]" at bounding box center [157, 327] width 259 height 599
click at [163, 185] on div "Status No active tasks You are ready to start receiving tasks. [PERSON_NAME]" at bounding box center [157, 327] width 259 height 599
click at [244, 61] on div "Status No active tasks You are ready to start receiving tasks. [PERSON_NAME]" at bounding box center [157, 327] width 259 height 599
click at [91, 184] on div "Status No active tasks You are ready to start receiving tasks. [PERSON_NAME]" at bounding box center [157, 327] width 259 height 599
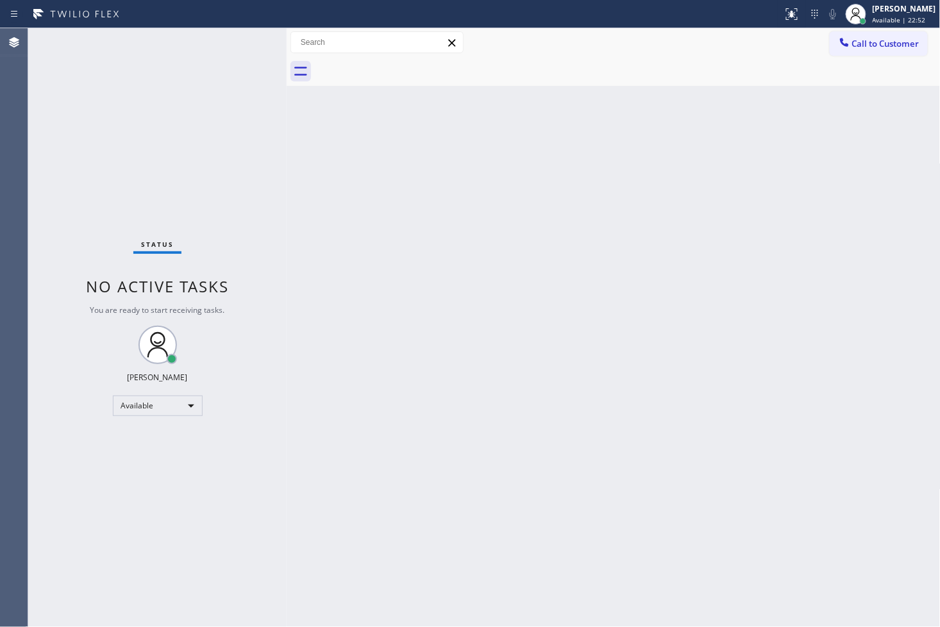
click at [199, 146] on div "Status No active tasks You are ready to start receiving tasks. [PERSON_NAME]" at bounding box center [157, 327] width 259 height 599
click at [235, 42] on div "Status No active tasks You are ready to start receiving tasks. [PERSON_NAME]" at bounding box center [157, 327] width 259 height 599
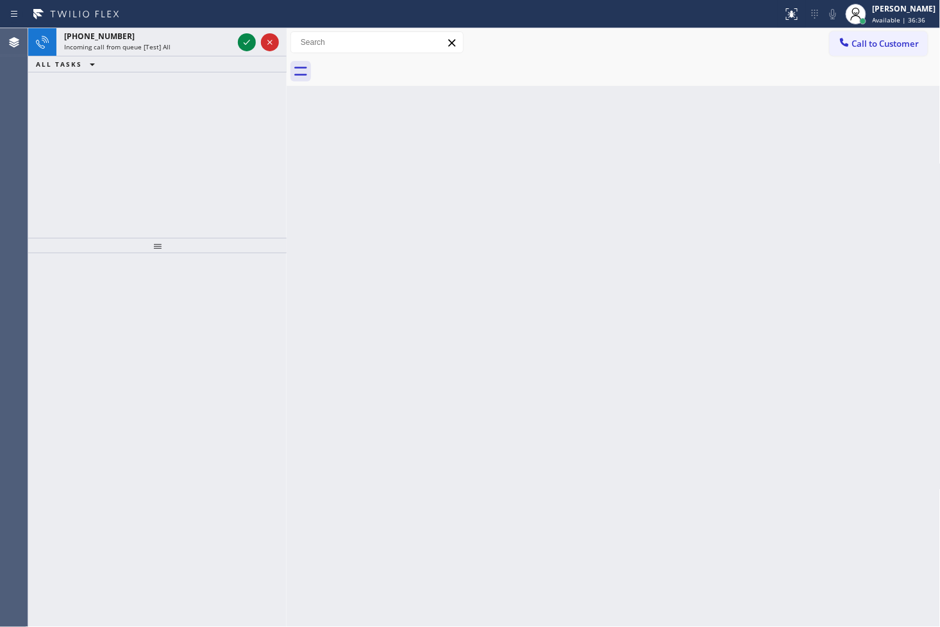
click at [252, 155] on div "[PHONE_NUMBER] Incoming call from queue [Test] All ALL TASKS ALL TASKS ACTIVE T…" at bounding box center [157, 133] width 259 height 210
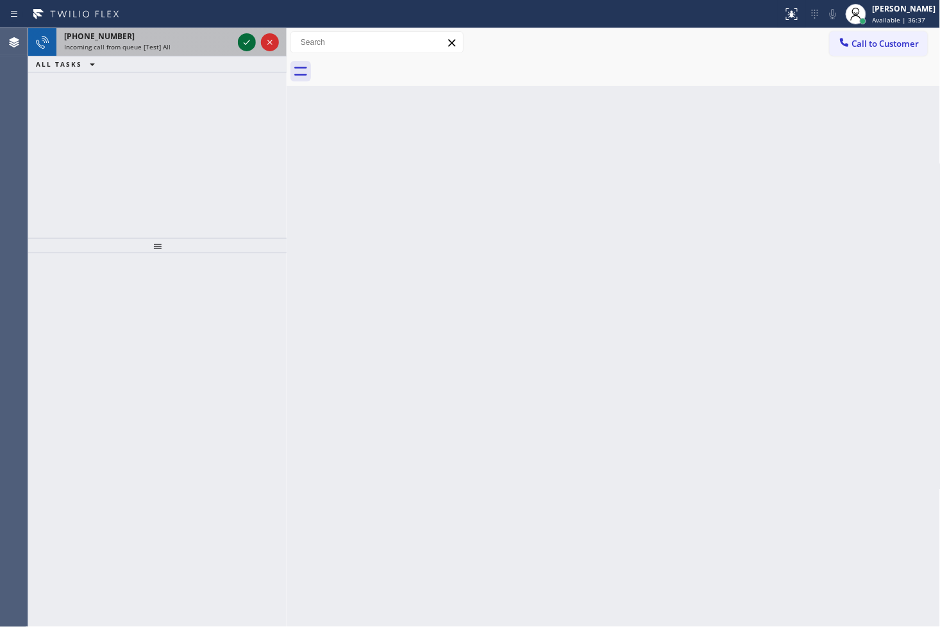
click at [242, 38] on icon at bounding box center [246, 42] width 15 height 15
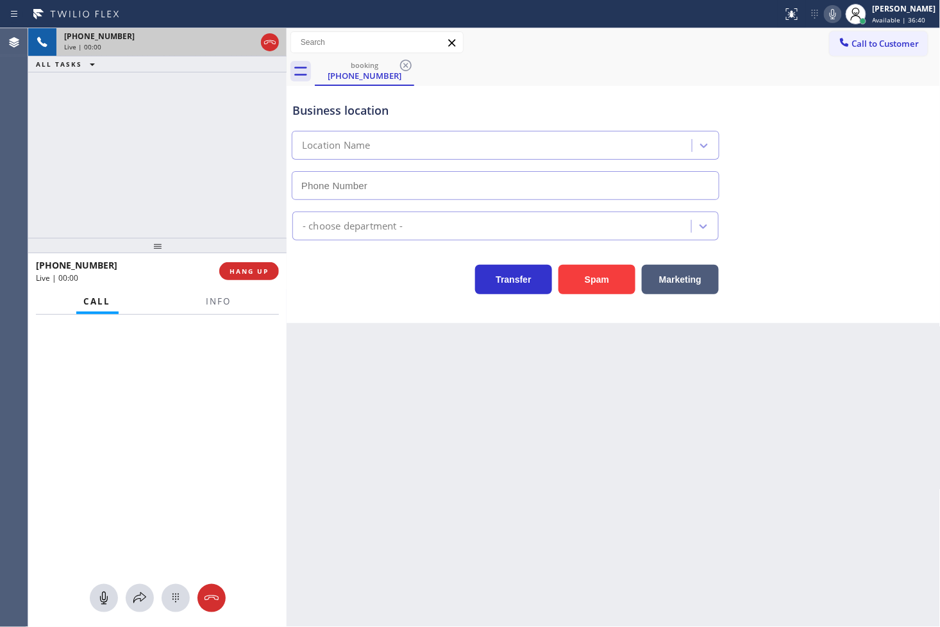
type input "[PHONE_NUMBER]"
click at [328, 303] on div "Business location [GEOGRAPHIC_DATA] [PHONE_NUMBER] Electricians Transfer Spam M…" at bounding box center [614, 204] width 654 height 237
click at [407, 438] on div "Back to Dashboard Change Sender ID Customers Technicians Select a contact Outbo…" at bounding box center [614, 327] width 654 height 599
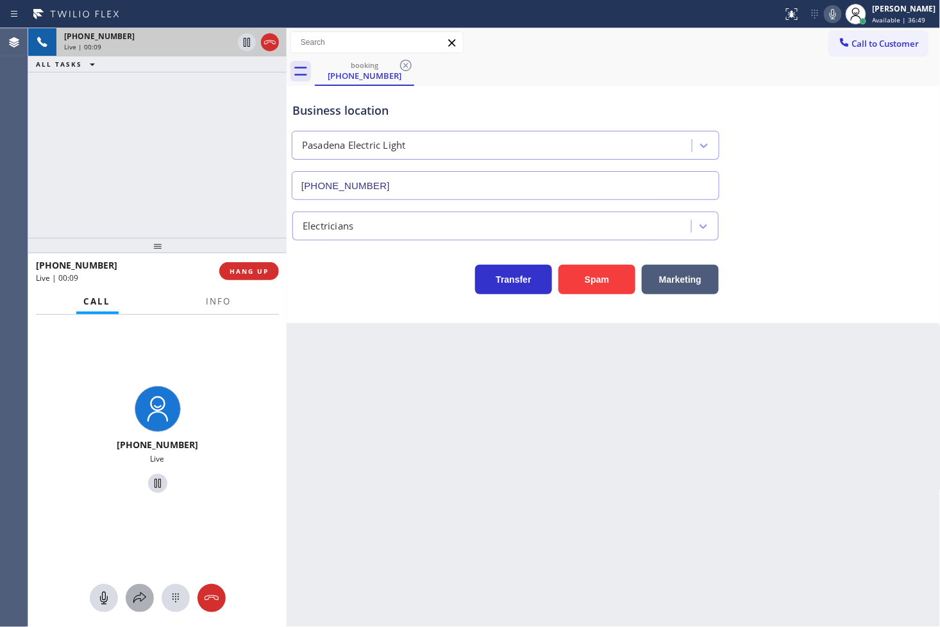
click at [141, 600] on icon at bounding box center [139, 598] width 15 height 15
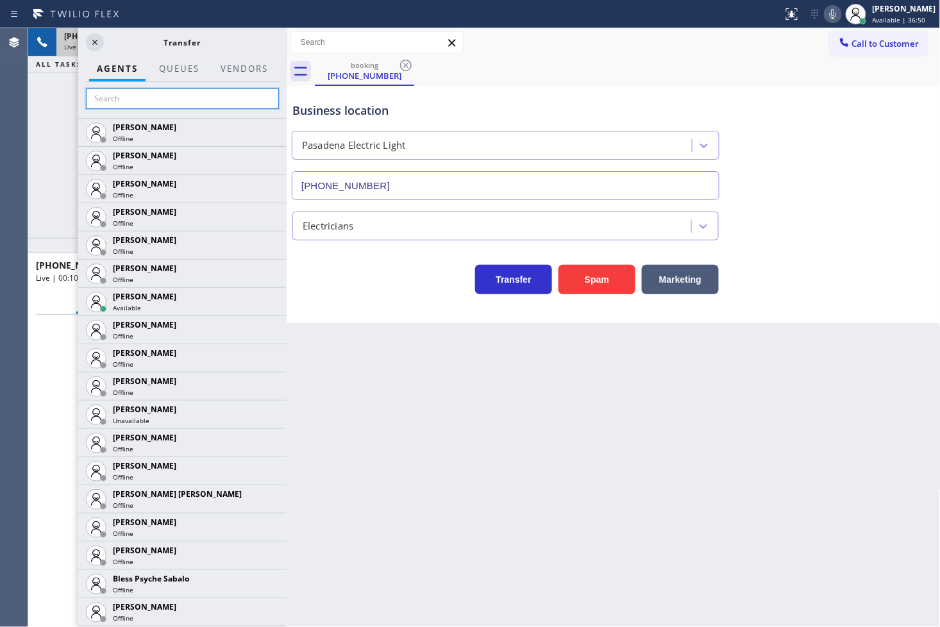
click at [131, 94] on input "text" at bounding box center [182, 99] width 193 height 21
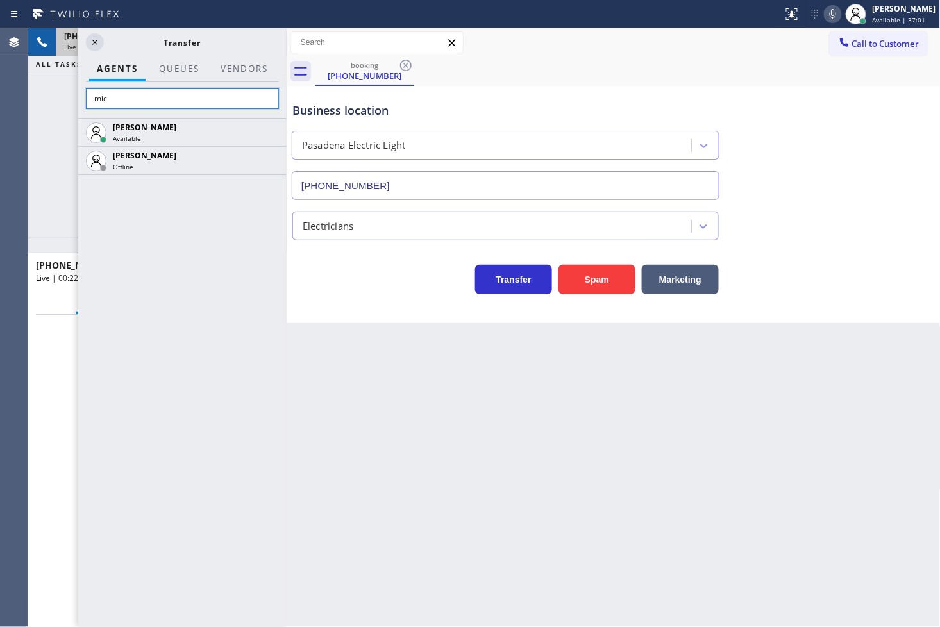
type input "mic"
click at [223, 239] on div "[PERSON_NAME] Available [PERSON_NAME] Offline" at bounding box center [182, 372] width 208 height 509
click at [219, 252] on div "[PERSON_NAME] Available [PERSON_NAME] Offline" at bounding box center [182, 372] width 208 height 509
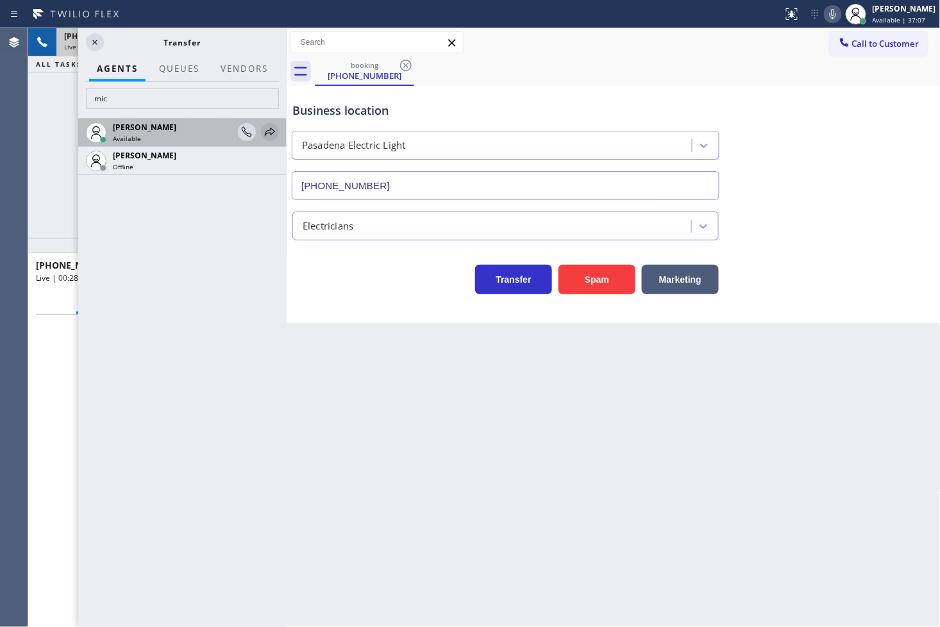
click at [267, 130] on icon at bounding box center [269, 131] width 15 height 15
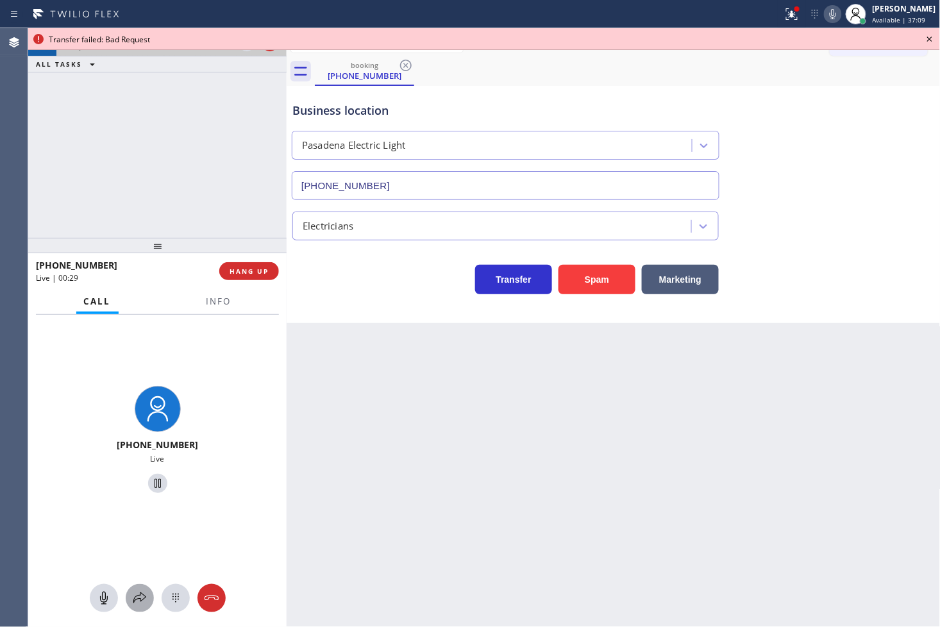
click at [144, 593] on icon at bounding box center [139, 598] width 15 height 15
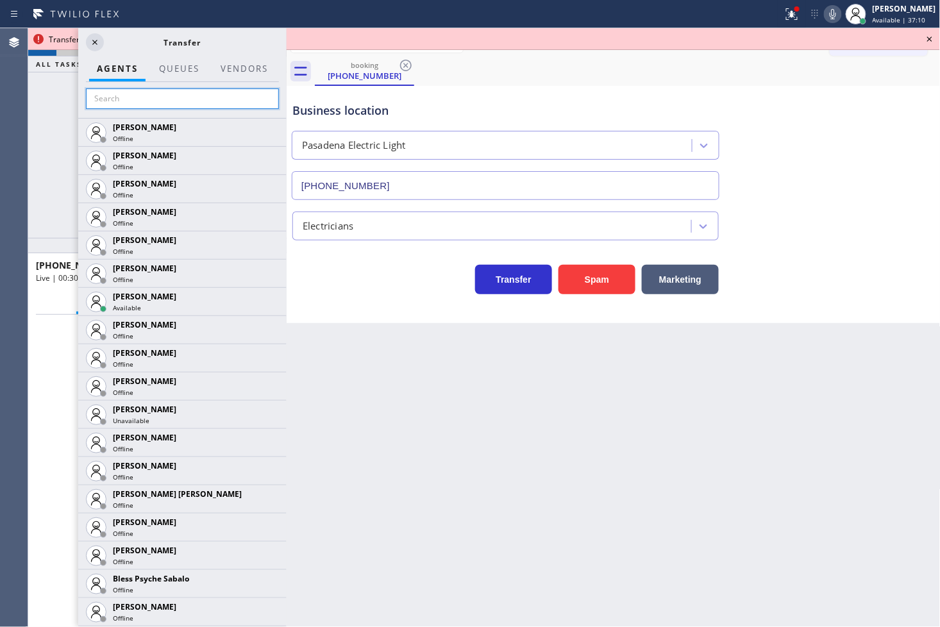
click at [133, 105] on input "text" at bounding box center [182, 99] width 193 height 21
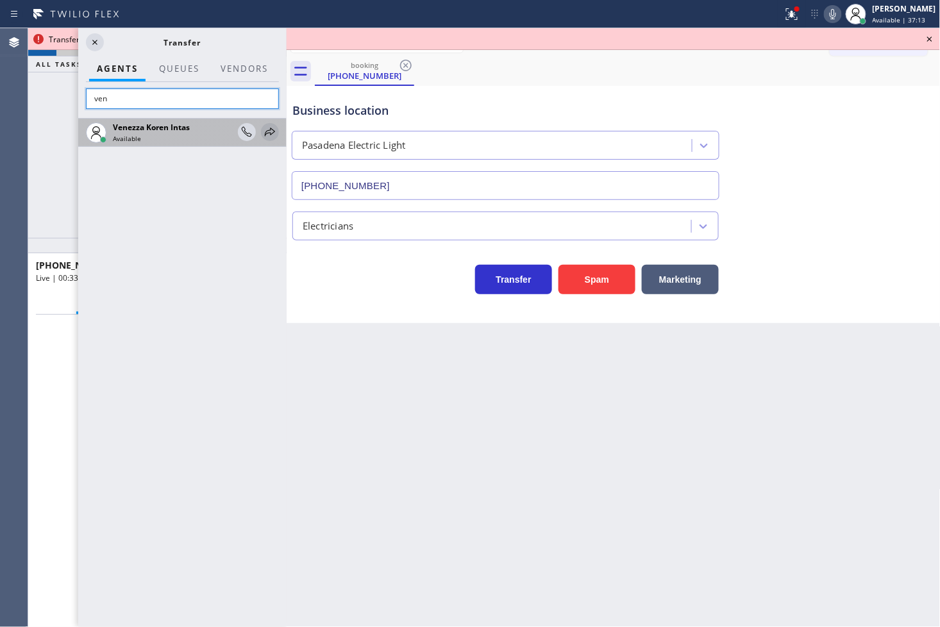
type input "ven"
click at [267, 130] on icon at bounding box center [269, 131] width 15 height 15
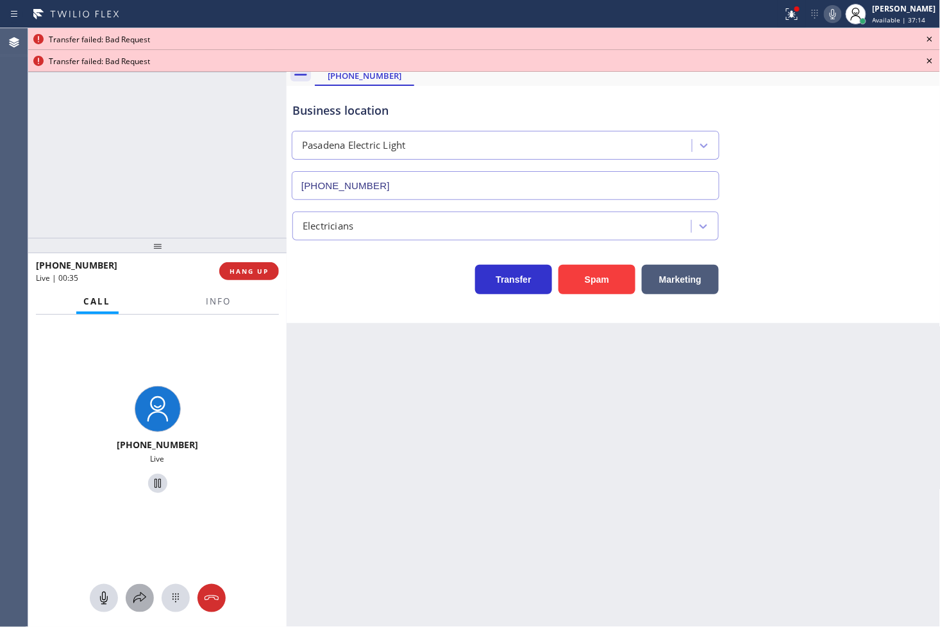
click at [133, 603] on icon at bounding box center [139, 598] width 15 height 15
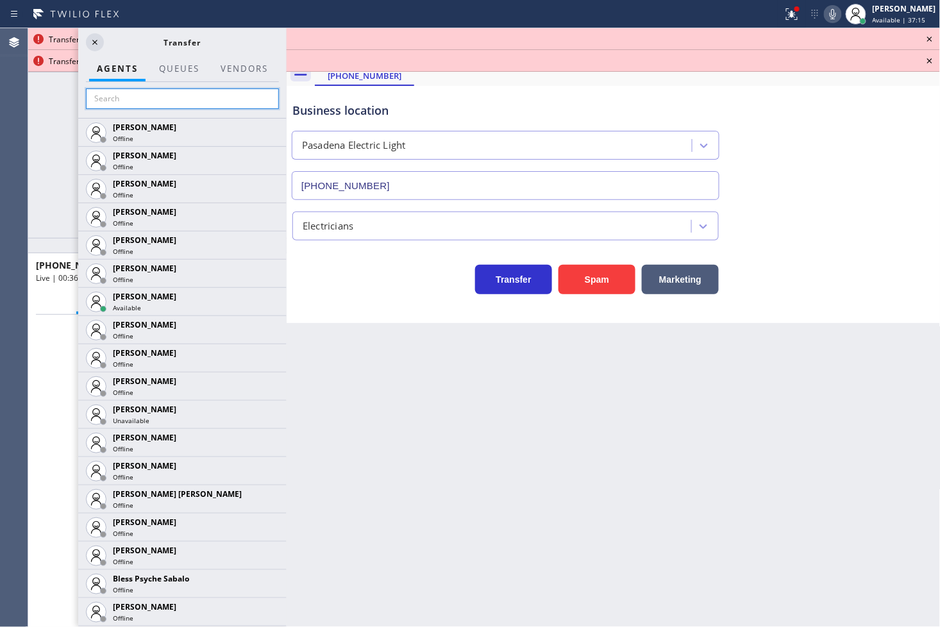
click at [103, 97] on input "text" at bounding box center [182, 99] width 193 height 21
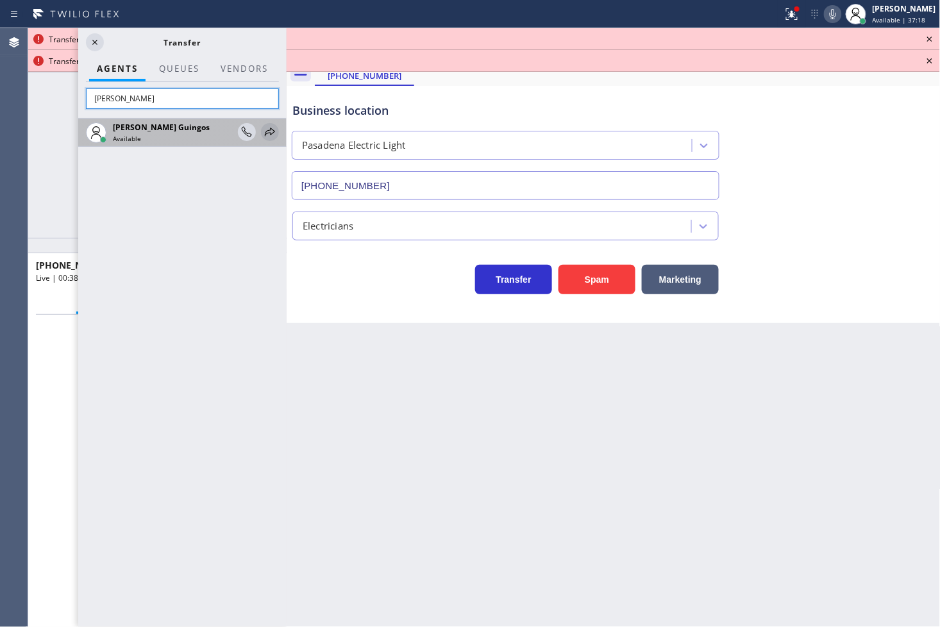
type input "[PERSON_NAME]"
click at [271, 130] on icon at bounding box center [269, 131] width 15 height 15
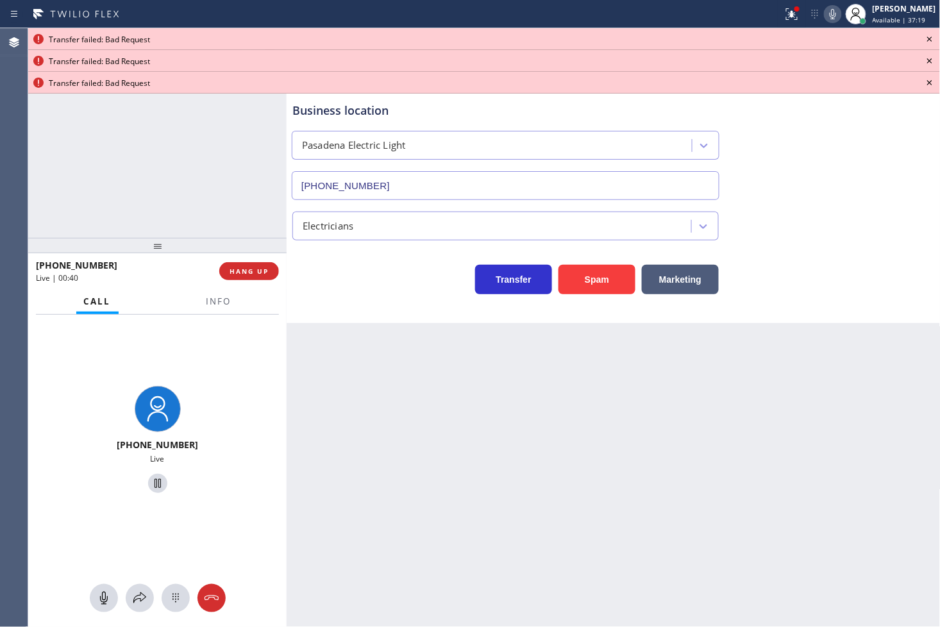
click at [210, 312] on div at bounding box center [219, 313] width 40 height 3
click at [225, 293] on button "Info" at bounding box center [219, 301] width 40 height 25
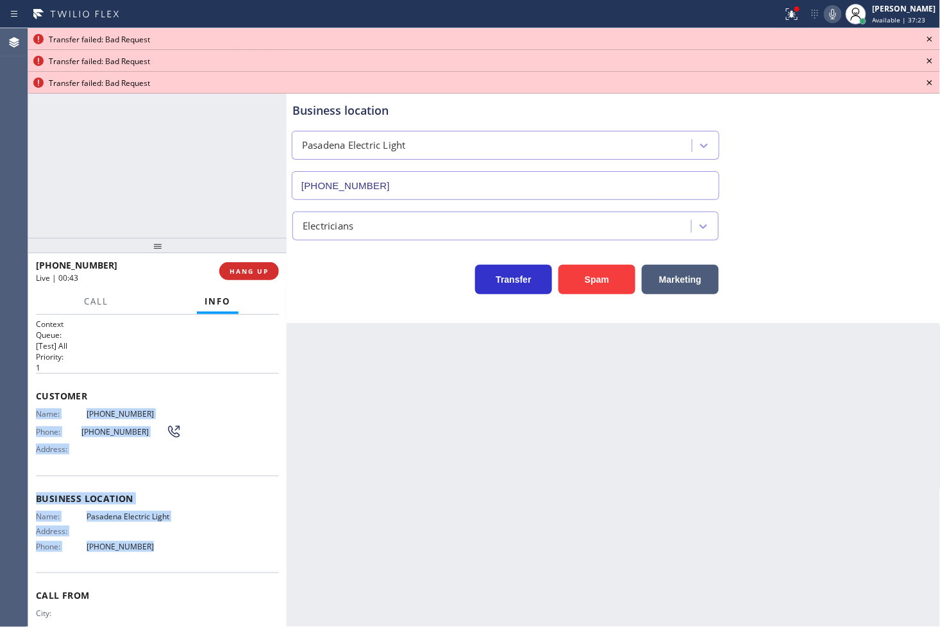
drag, startPoint x: 33, startPoint y: 414, endPoint x: 148, endPoint y: 560, distance: 185.4
click at [148, 560] on div "Context Queue: [Test] All Priority: 1 Customer Name: [PHONE_NUMBER] Phone: [PHO…" at bounding box center [157, 471] width 259 height 313
copy div "Name: [PHONE_NUMBER] Phone: [PHONE_NUMBER] Address: Business location Name: Pas…"
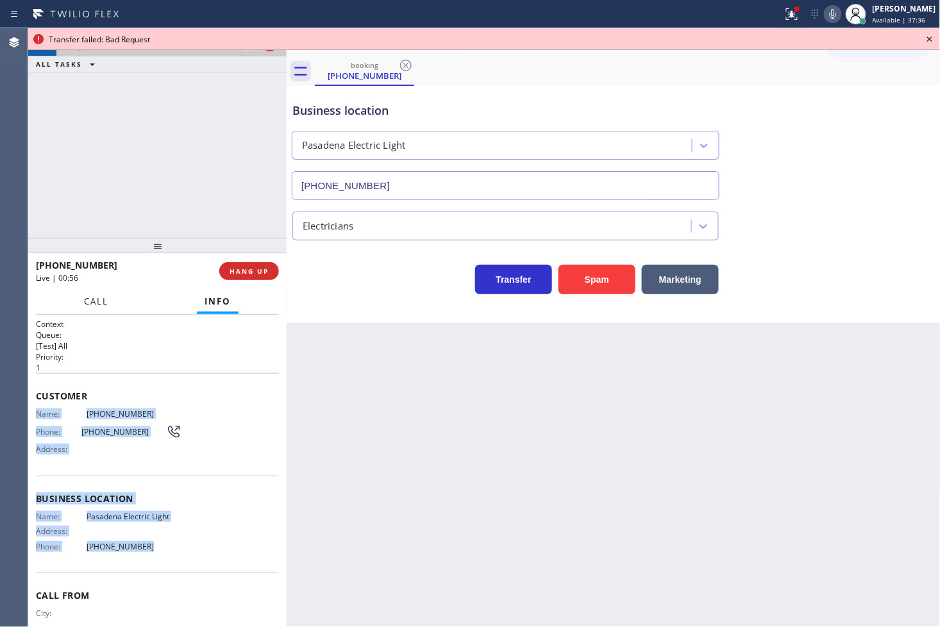
click at [93, 298] on span "Call" at bounding box center [96, 302] width 24 height 12
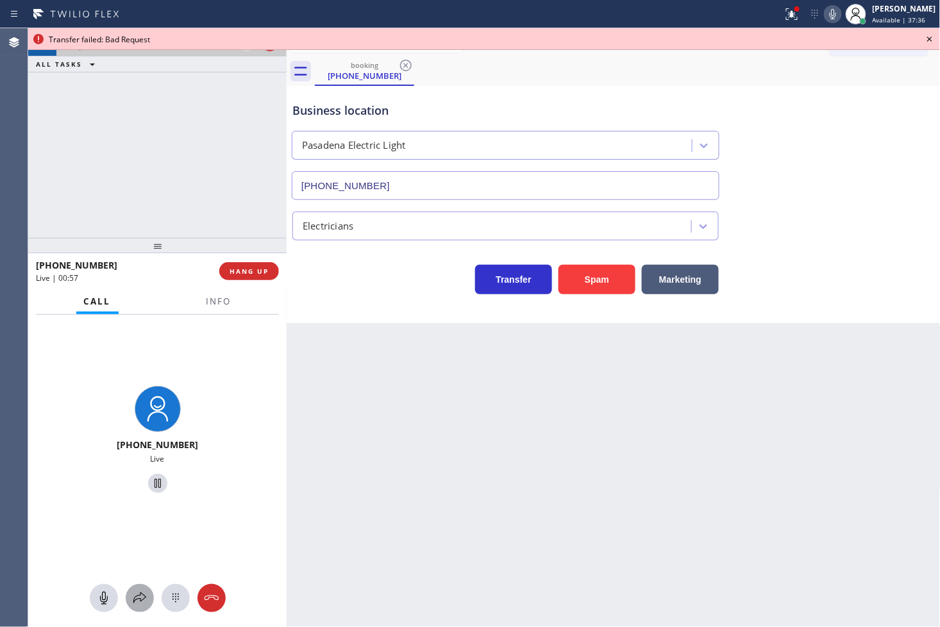
click at [139, 587] on button at bounding box center [140, 598] width 28 height 28
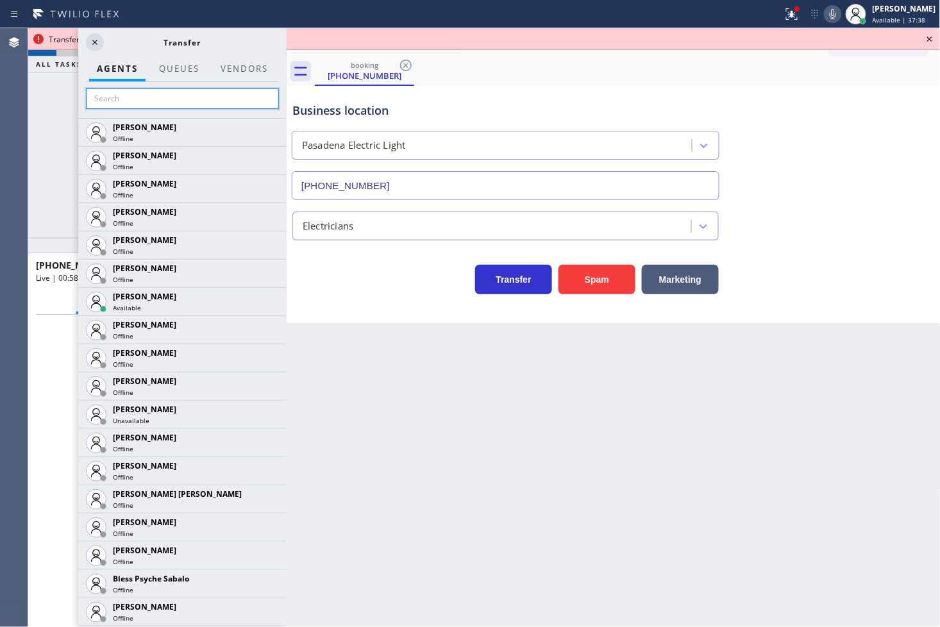
click at [169, 98] on input "text" at bounding box center [182, 99] width 193 height 21
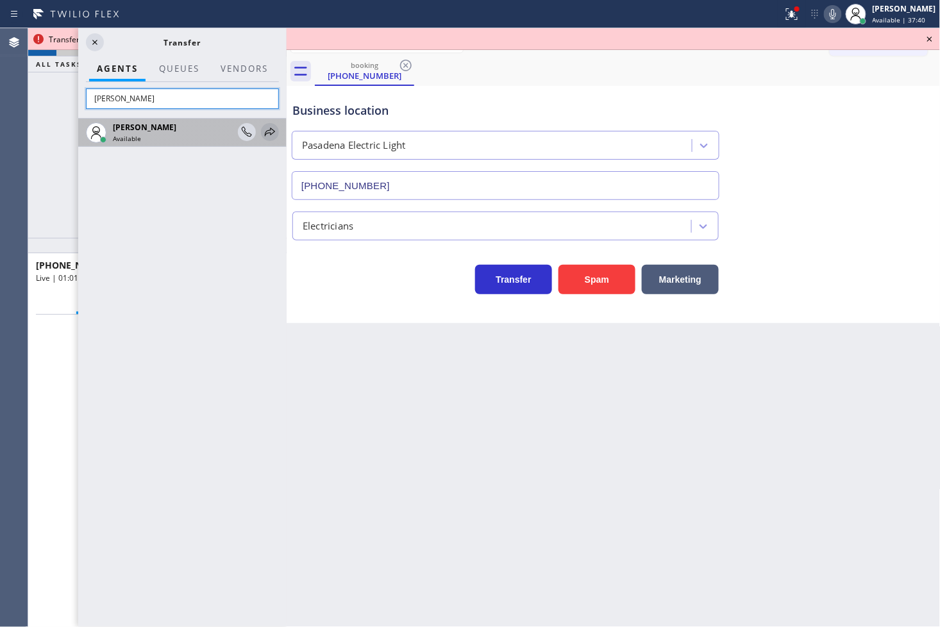
type input "[PERSON_NAME]"
click at [263, 129] on icon at bounding box center [269, 131] width 15 height 15
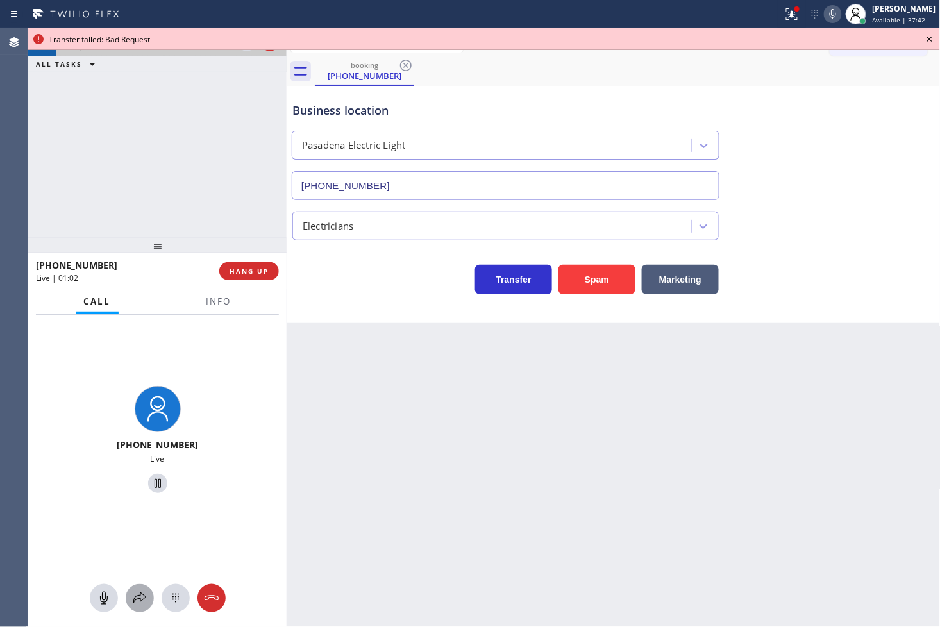
click at [140, 607] on button at bounding box center [140, 598] width 28 height 28
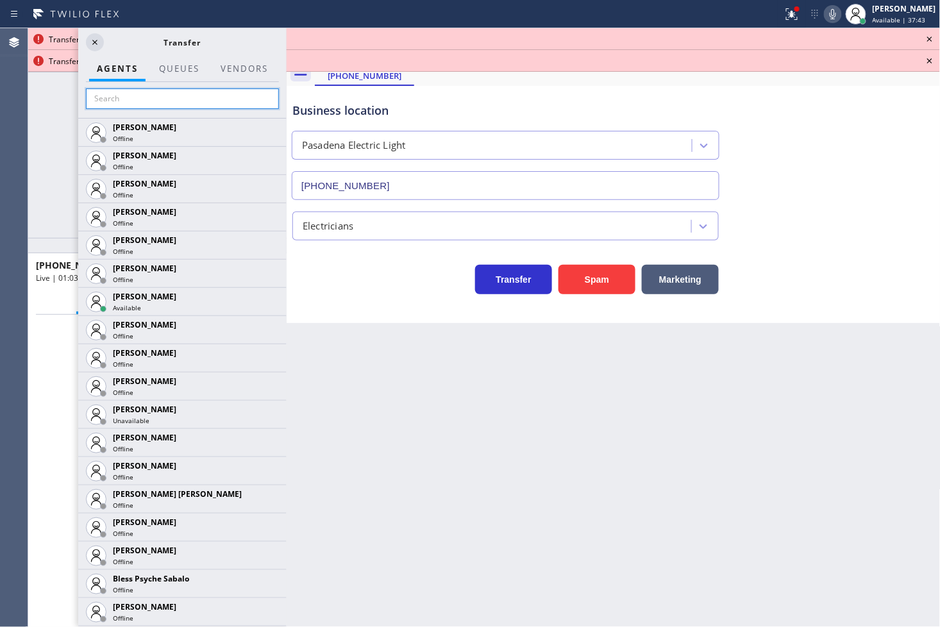
click at [101, 99] on input "text" at bounding box center [182, 99] width 193 height 21
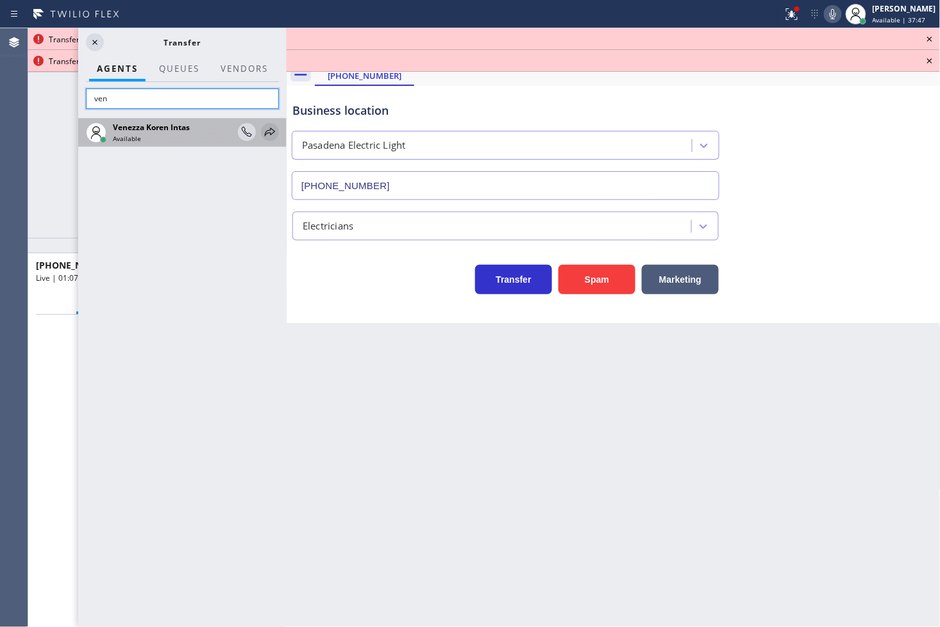
type input "ven"
click at [274, 133] on icon at bounding box center [269, 131] width 15 height 15
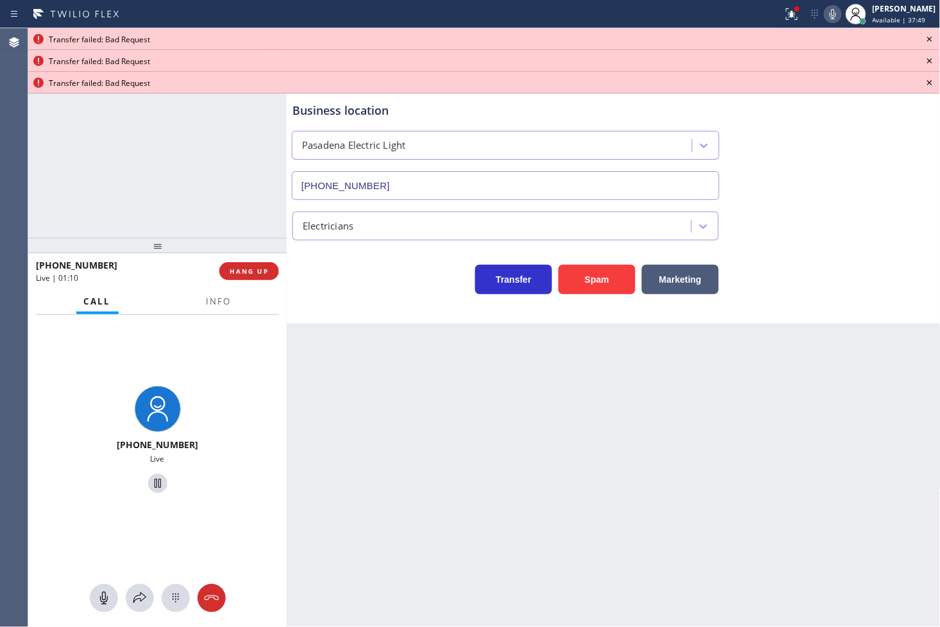
click at [929, 38] on icon at bounding box center [929, 38] width 15 height 15
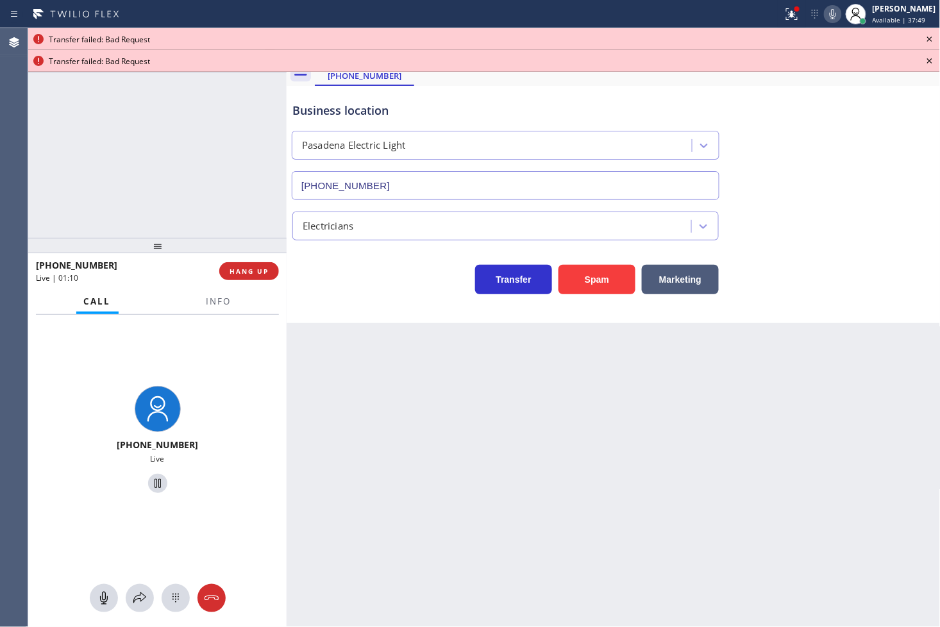
click at [929, 38] on icon at bounding box center [930, 39] width 5 height 5
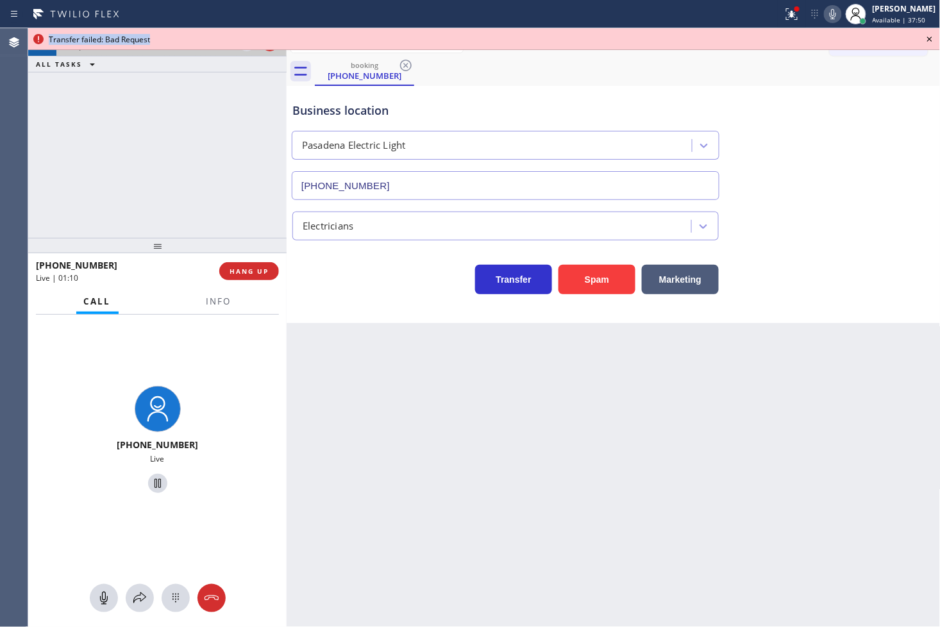
click at [929, 38] on icon at bounding box center [930, 39] width 5 height 5
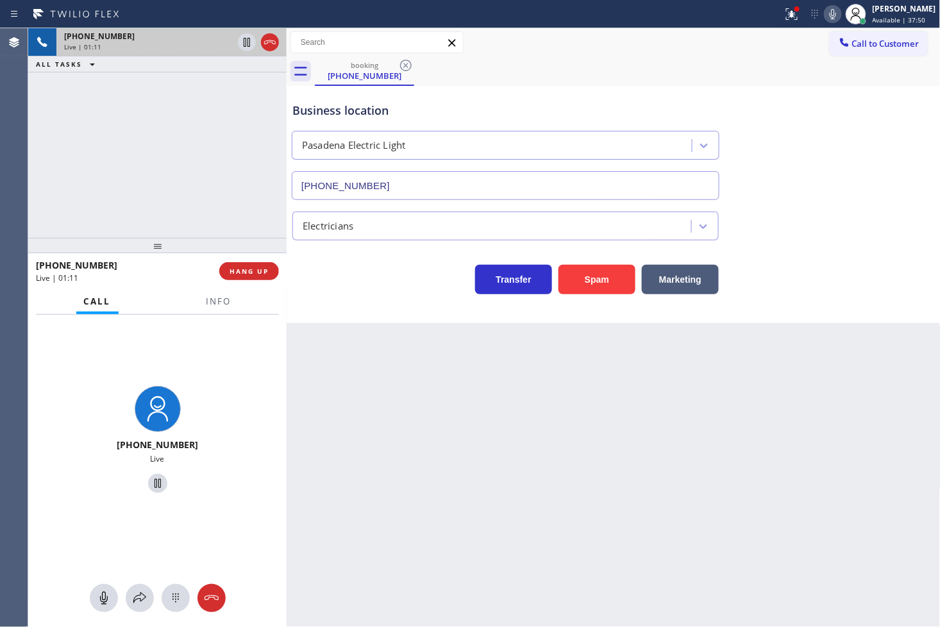
drag, startPoint x: 207, startPoint y: 189, endPoint x: 433, endPoint y: 98, distance: 243.5
click at [254, 169] on div "[PHONE_NUMBER] Live | 01:11 ALL TASKS ALL TASKS ACTIVE TASKS TASKS IN WRAP UP" at bounding box center [157, 133] width 259 height 210
drag, startPoint x: 165, startPoint y: 136, endPoint x: 178, endPoint y: 140, distance: 13.4
click at [171, 138] on div "[PHONE_NUMBER] Live | 01:12 ALL TASKS ALL TASKS ACTIVE TASKS TASKS IN WRAP UP" at bounding box center [157, 133] width 259 height 210
drag, startPoint x: 430, startPoint y: 321, endPoint x: 404, endPoint y: 307, distance: 30.2
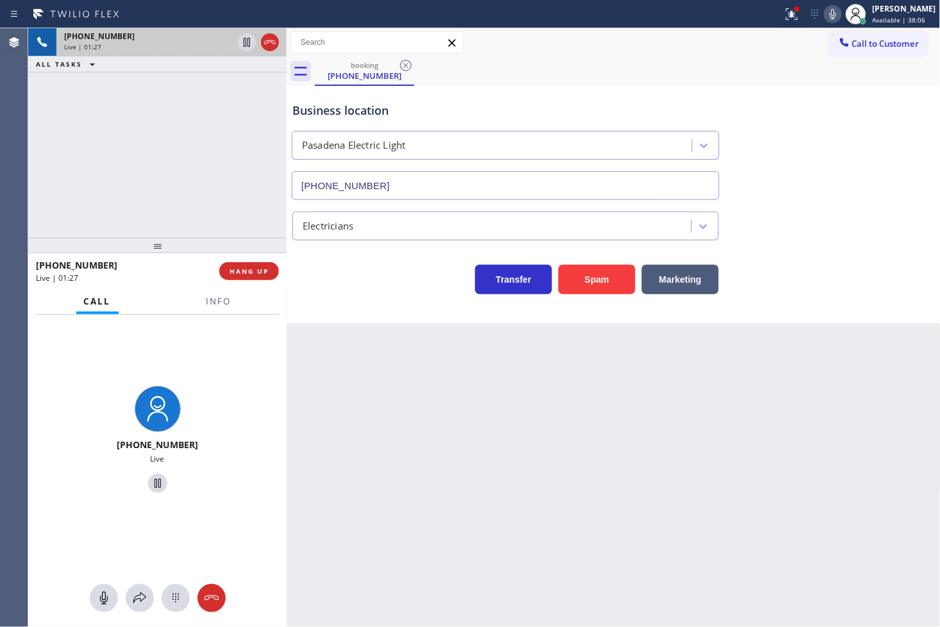
click at [430, 321] on div "Business location [GEOGRAPHIC_DATA] [PHONE_NUMBER] Electricians Transfer Spam M…" at bounding box center [614, 204] width 654 height 237
click at [233, 194] on div "[PHONE_NUMBER] Live | 01:27 ALL TASKS ALL TASKS ACTIVE TASKS TASKS IN WRAP UP" at bounding box center [157, 133] width 259 height 210
click at [826, 20] on icon at bounding box center [833, 13] width 15 height 15
click at [396, 291] on div "Transfer Spam Marketing" at bounding box center [506, 277] width 432 height 36
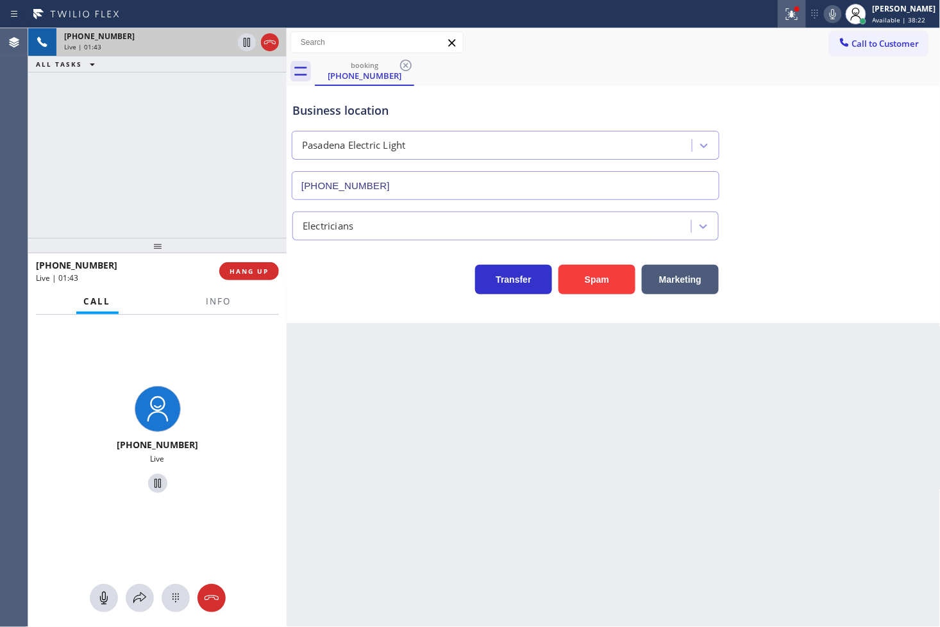
click at [788, 14] on icon at bounding box center [792, 12] width 8 height 4
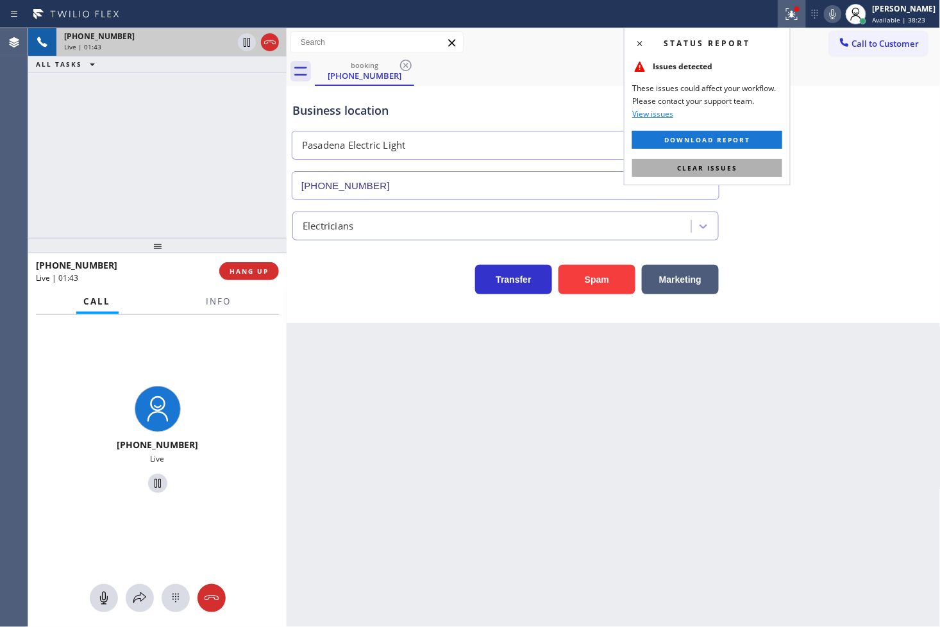
click at [763, 168] on button "Clear issues" at bounding box center [707, 168] width 150 height 18
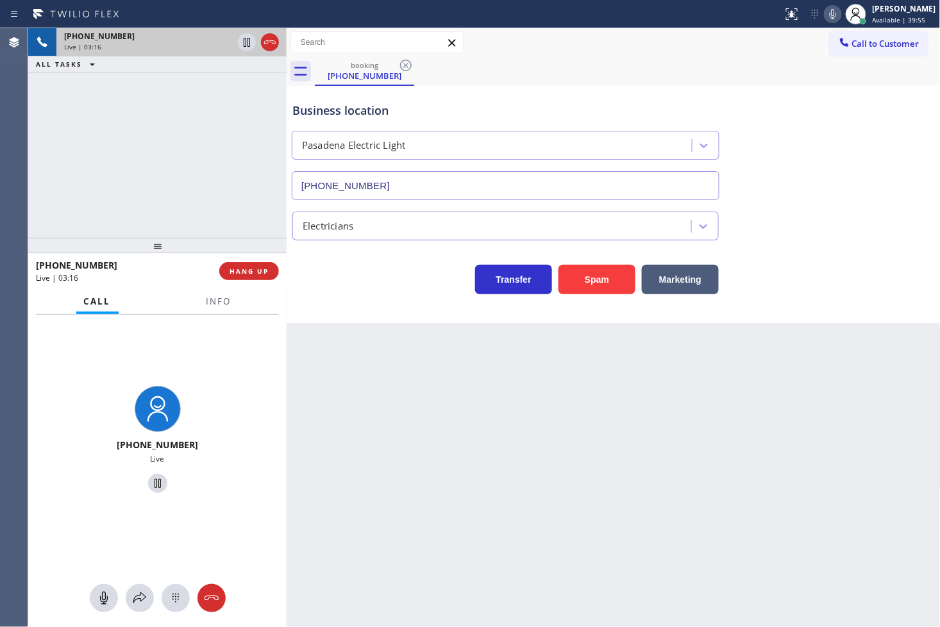
drag, startPoint x: 228, startPoint y: 162, endPoint x: 242, endPoint y: 158, distance: 15.2
click at [228, 162] on div "[PHONE_NUMBER] Live | 03:16 ALL TASKS ALL TASKS ACTIVE TASKS TASKS IN WRAP UP" at bounding box center [157, 133] width 259 height 210
click at [344, 276] on div "Transfer Spam Marketing" at bounding box center [506, 277] width 432 height 36
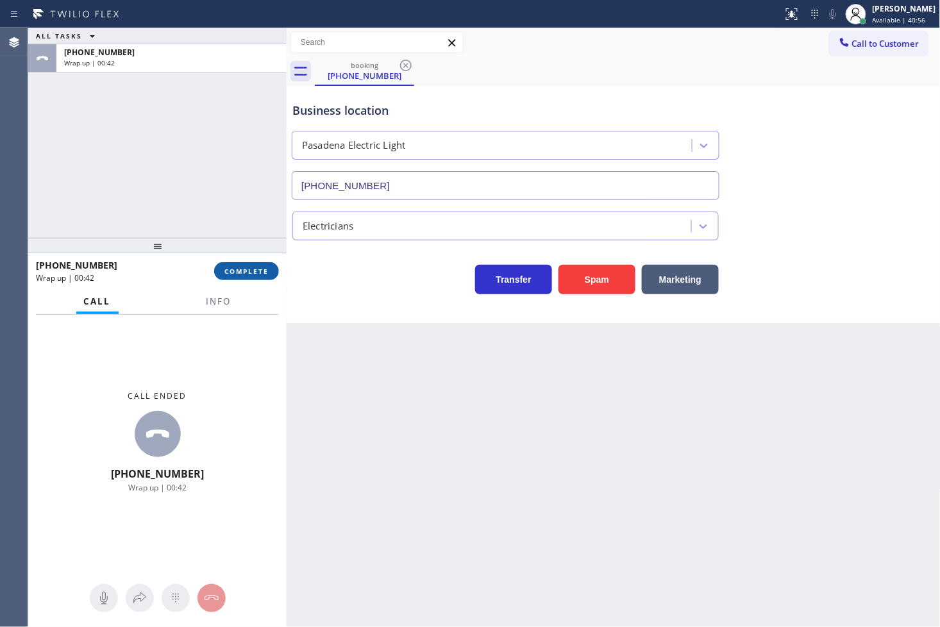
click at [232, 271] on span "COMPLETE" at bounding box center [247, 271] width 44 height 9
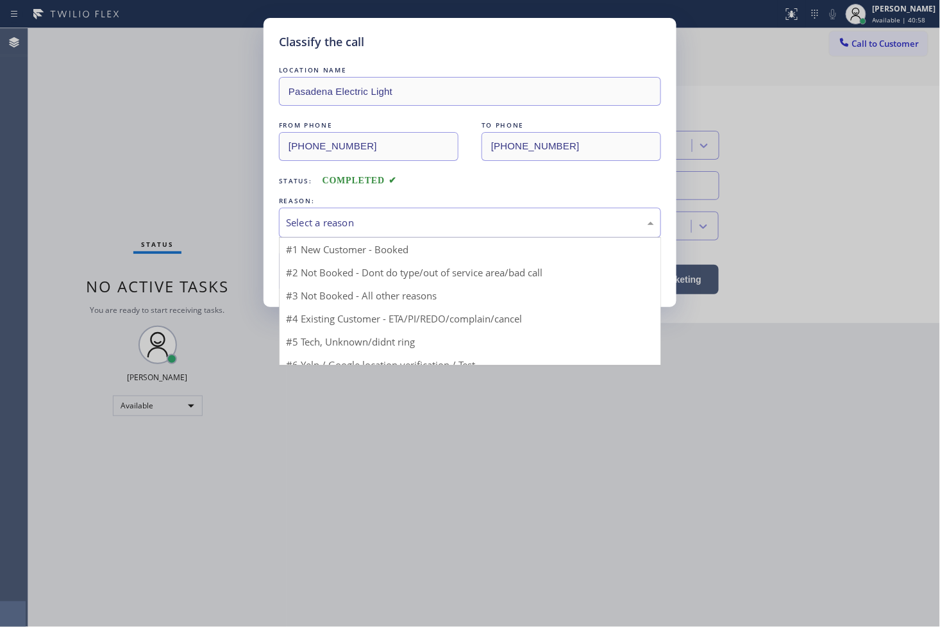
click at [341, 228] on div "Select a reason" at bounding box center [470, 223] width 368 height 15
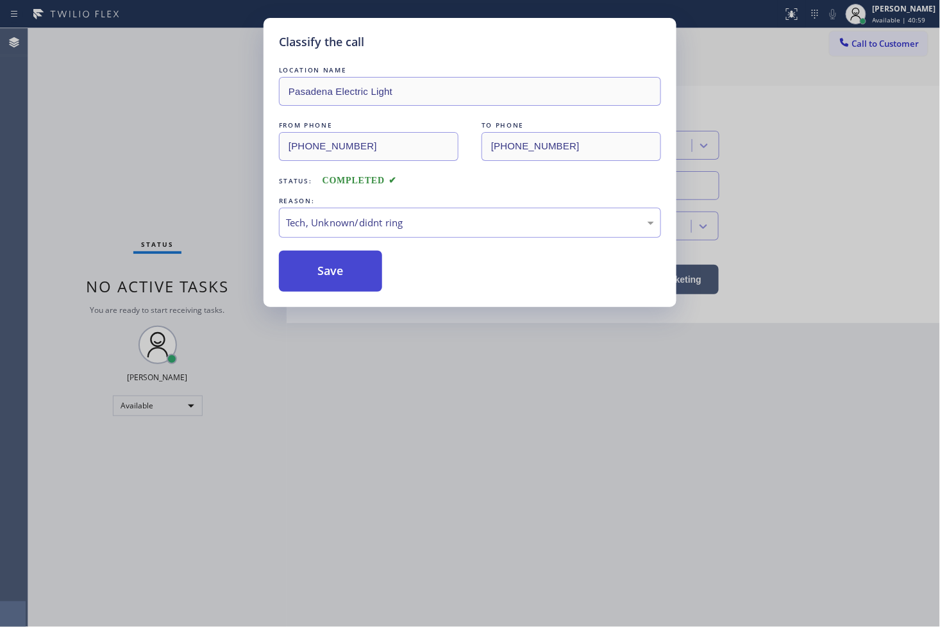
click at [348, 276] on button "Save" at bounding box center [330, 271] width 103 height 41
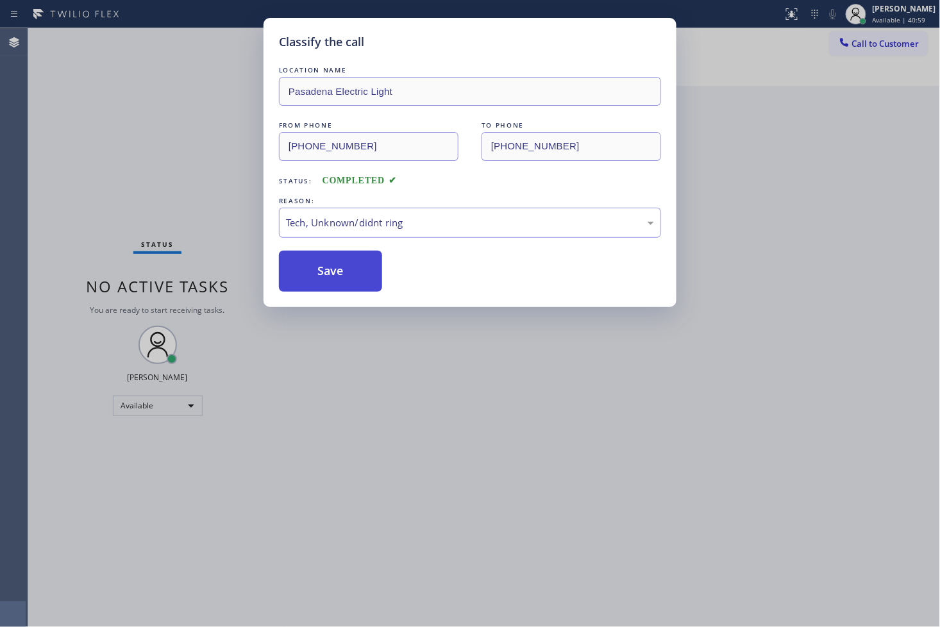
click at [350, 276] on button "Save" at bounding box center [330, 271] width 103 height 41
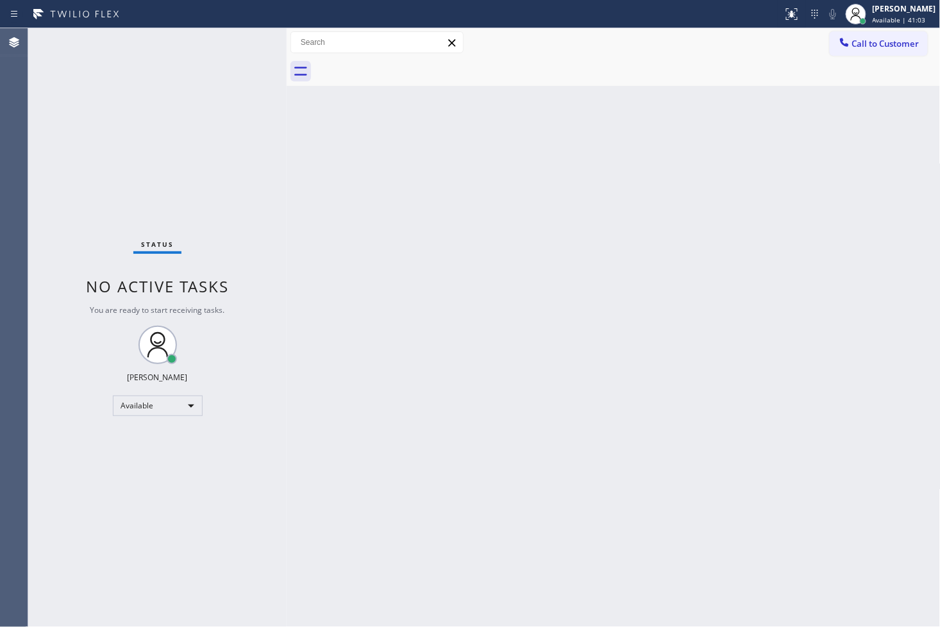
click at [251, 91] on div "Status No active tasks You are ready to start receiving tasks. [PERSON_NAME]" at bounding box center [157, 327] width 259 height 599
click at [246, 42] on div "Status No active tasks You are ready to start receiving tasks. [PERSON_NAME]" at bounding box center [157, 327] width 259 height 599
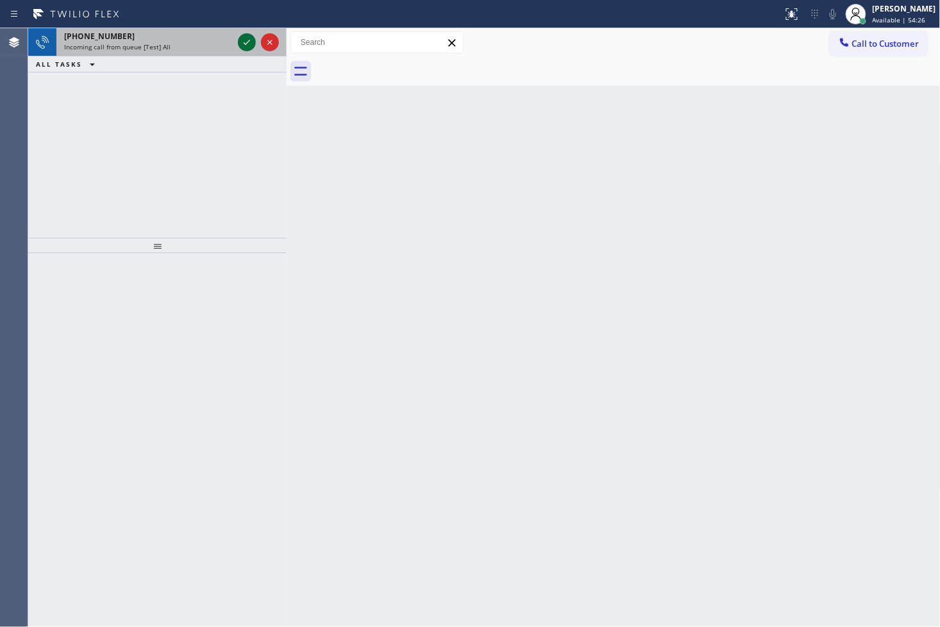
click at [241, 37] on icon at bounding box center [246, 42] width 15 height 15
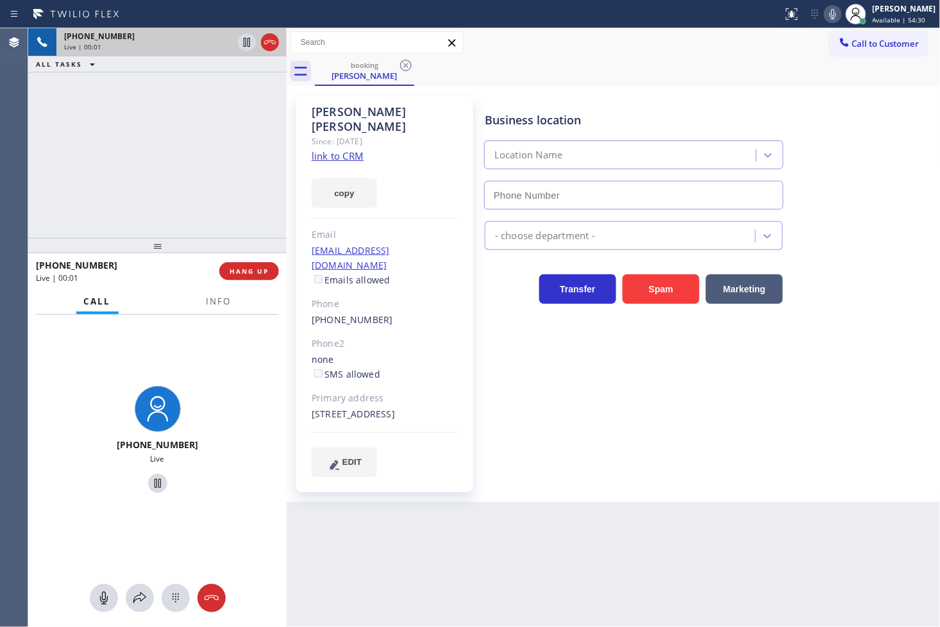
type input "[PHONE_NUMBER]"
click at [328, 149] on link "link to CRM" at bounding box center [338, 155] width 52 height 13
click at [826, 10] on icon at bounding box center [833, 13] width 15 height 15
click at [826, 9] on icon at bounding box center [833, 13] width 15 height 15
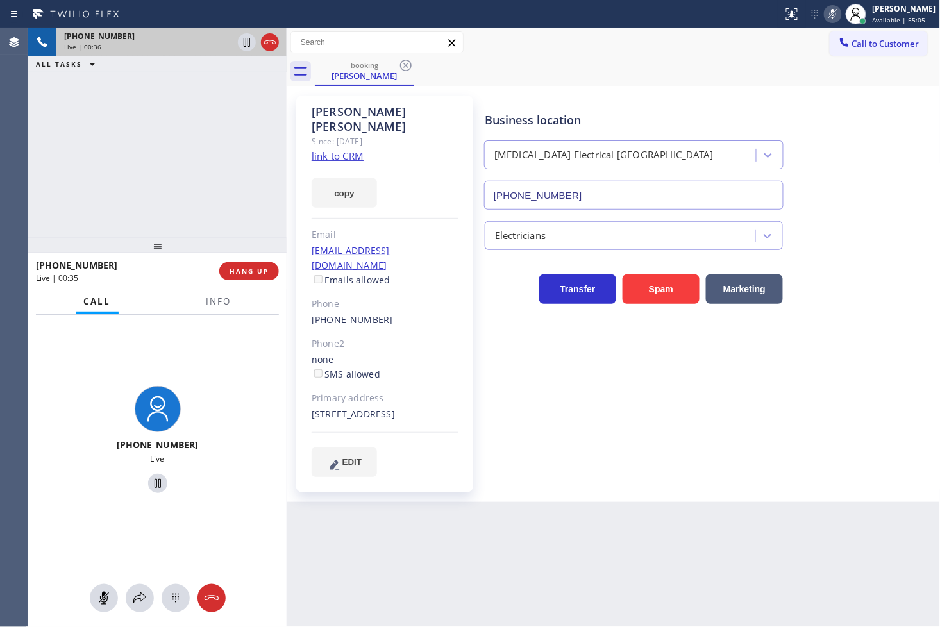
click at [829, 14] on rect at bounding box center [833, 12] width 9 height 9
click at [142, 600] on icon at bounding box center [139, 598] width 13 height 11
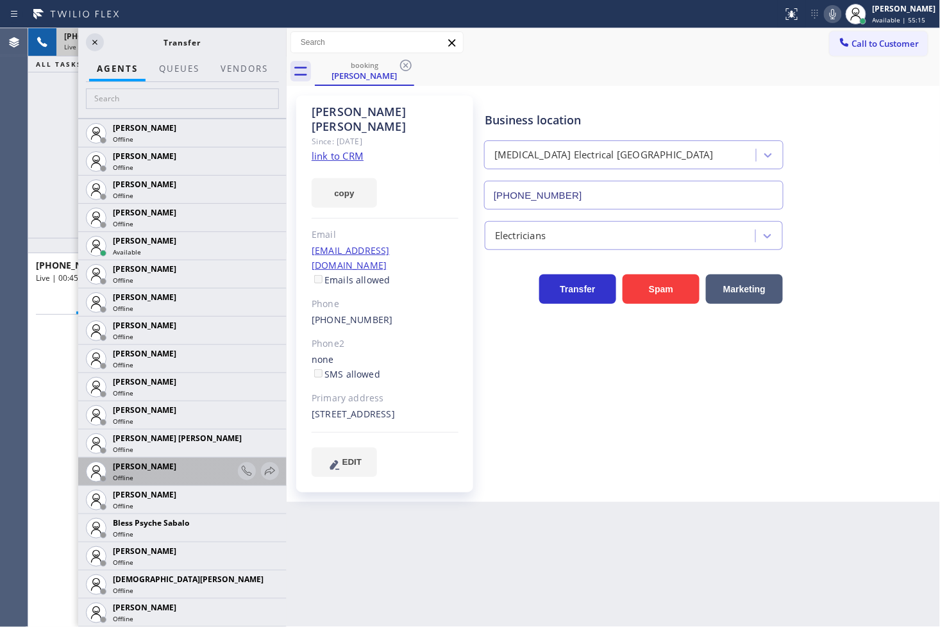
scroll to position [142, 0]
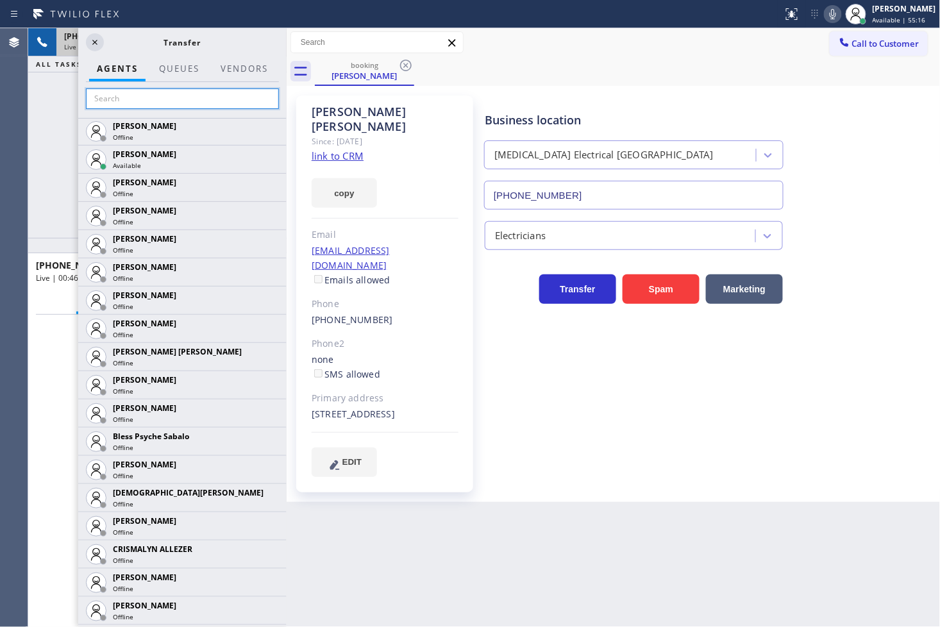
click at [142, 99] on input "text" at bounding box center [182, 99] width 193 height 21
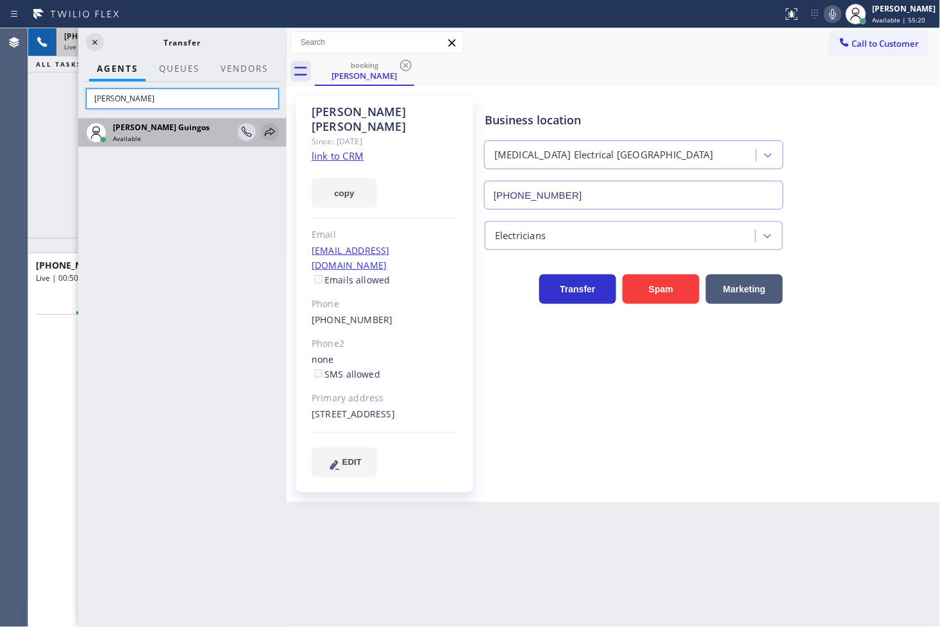
type input "[PERSON_NAME]"
click at [273, 126] on icon at bounding box center [269, 131] width 15 height 15
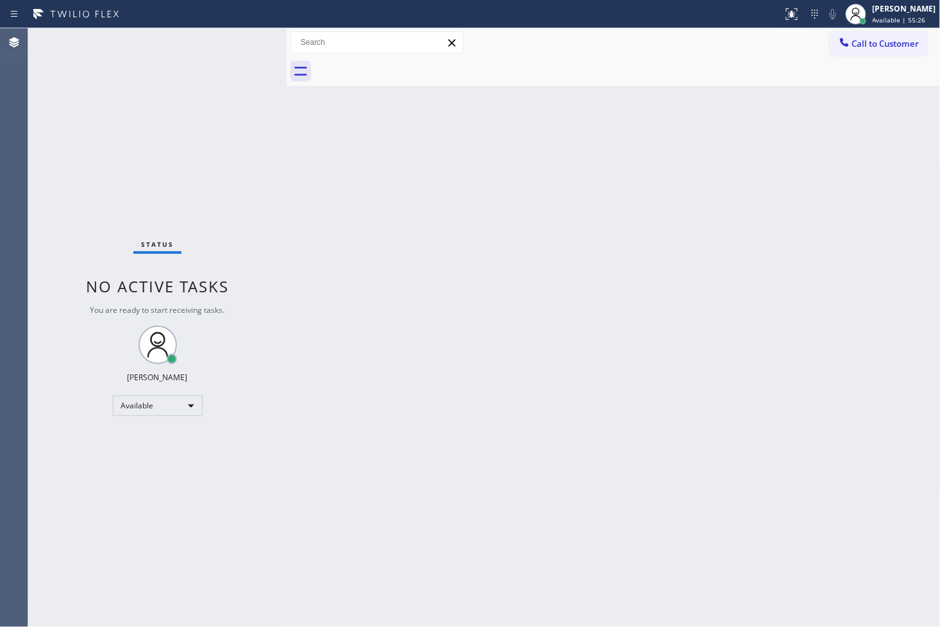
click at [240, 42] on div "Status No active tasks You are ready to start receiving tasks. [PERSON_NAME]" at bounding box center [157, 327] width 259 height 599
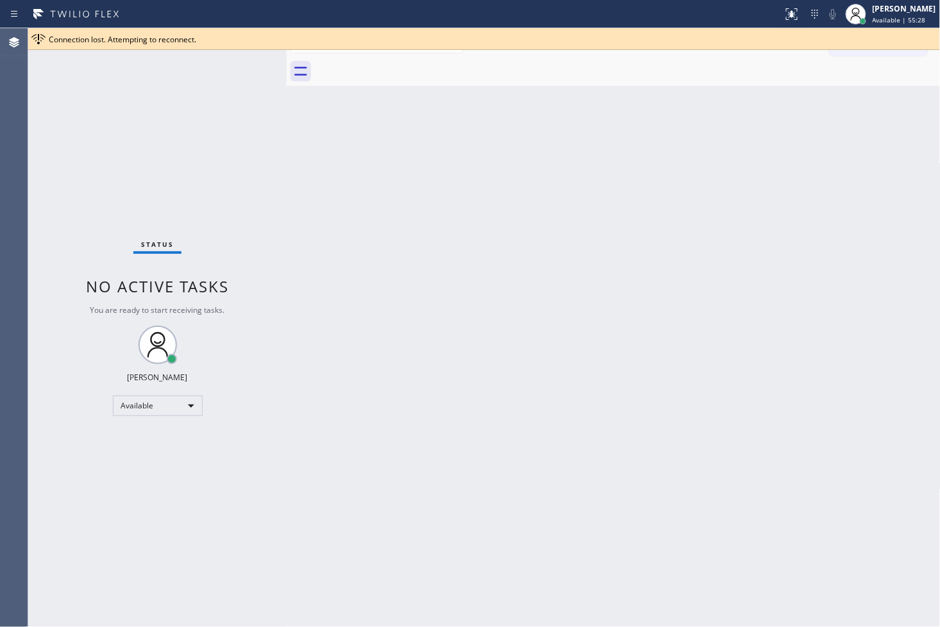
click at [228, 63] on div "Status No active tasks You are ready to start receiving tasks. [PERSON_NAME]" at bounding box center [157, 327] width 259 height 599
click at [238, 60] on div "Status No active tasks You are ready to start receiving tasks. [PERSON_NAME]" at bounding box center [157, 327] width 259 height 599
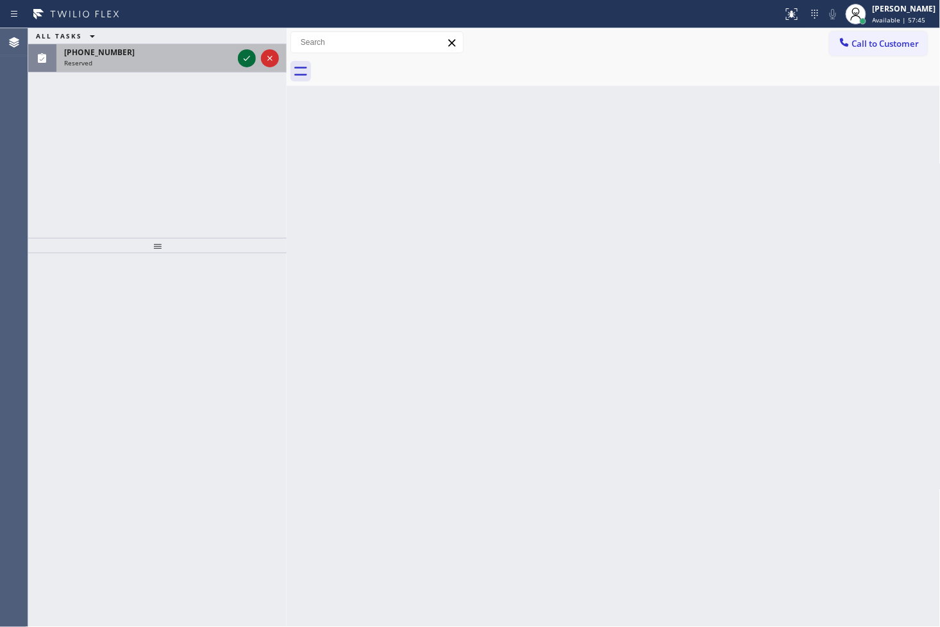
click at [238, 60] on div at bounding box center [247, 58] width 18 height 15
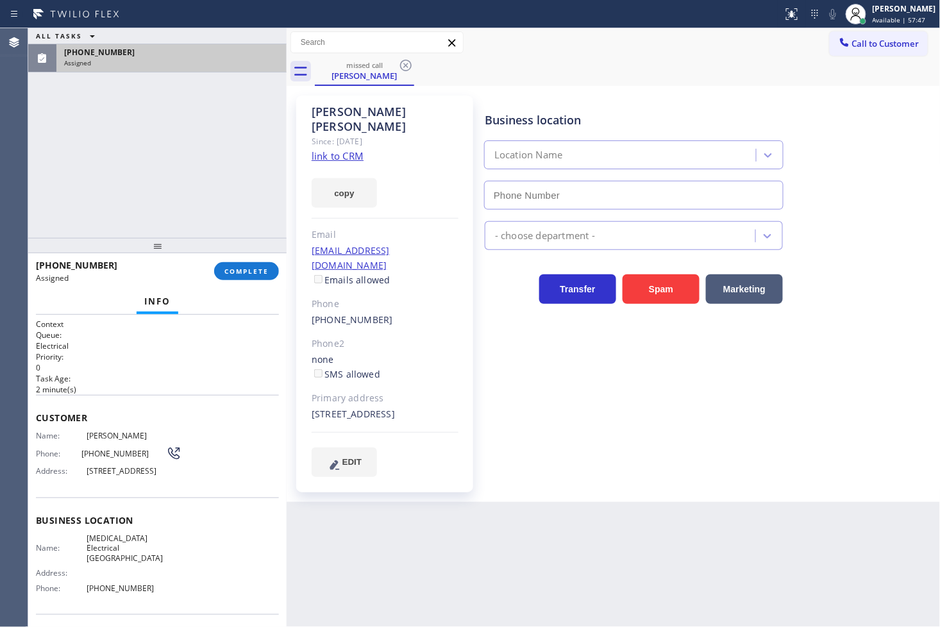
type input "[PHONE_NUMBER]"
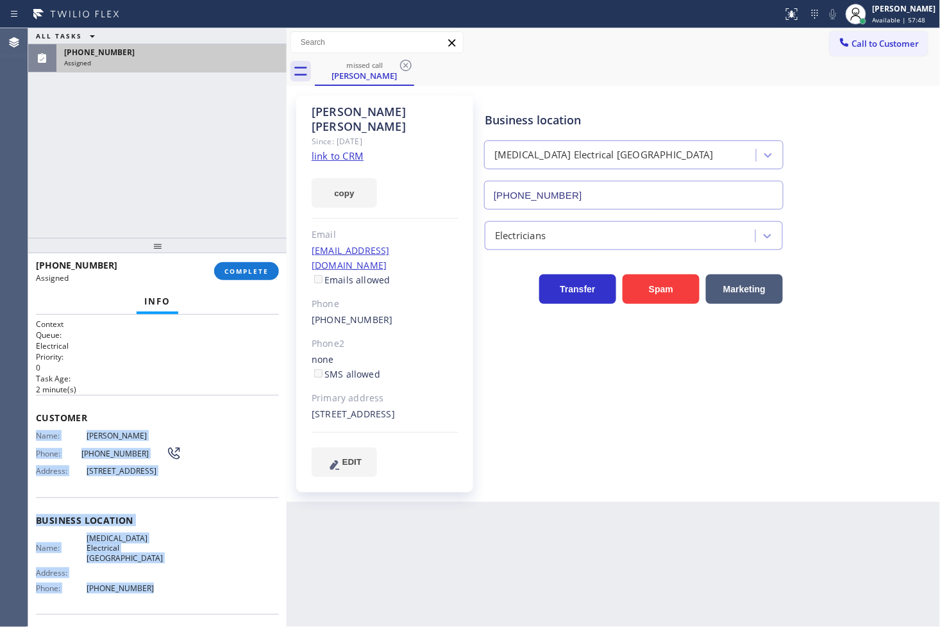
drag, startPoint x: 34, startPoint y: 433, endPoint x: 162, endPoint y: 587, distance: 200.0
click at [162, 587] on div "Context Queue: Electrical Priority: 0 Task Age: [DEMOGRAPHIC_DATA] minute(s) Cu…" at bounding box center [157, 471] width 259 height 313
copy div "Name: [PERSON_NAME] Phone: [PHONE_NUMBER] Address: [STREET_ADDRESS] Business lo…"
click at [251, 268] on span "COMPLETE" at bounding box center [247, 271] width 44 height 9
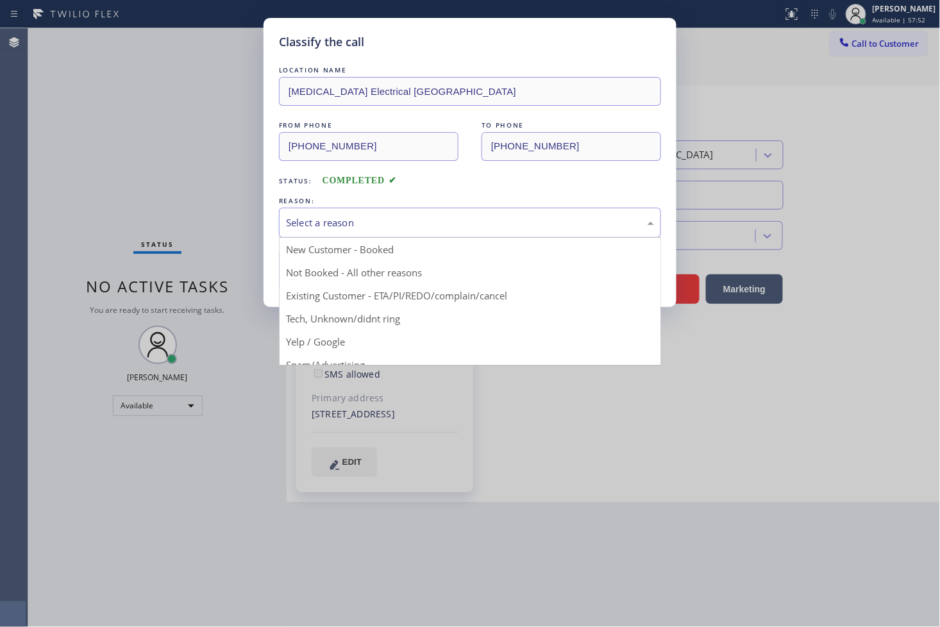
click at [310, 223] on div "Select a reason" at bounding box center [470, 223] width 368 height 15
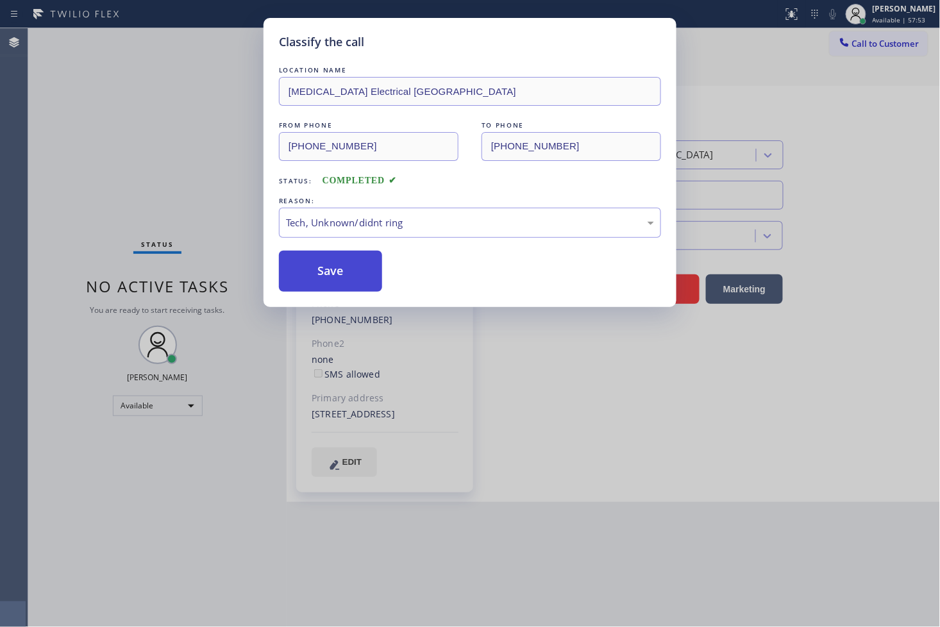
click at [329, 273] on button "Save" at bounding box center [330, 271] width 103 height 41
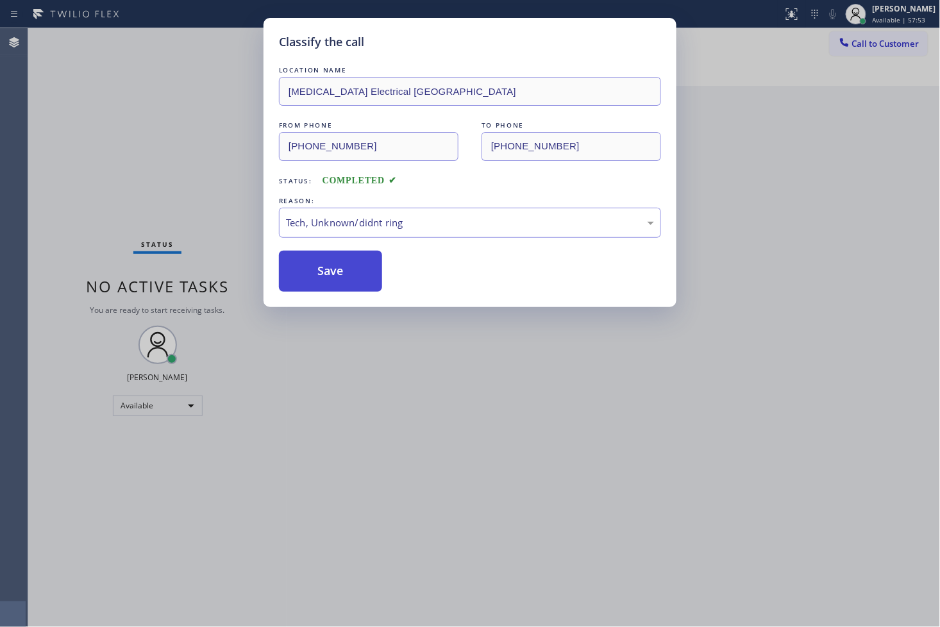
click at [329, 273] on button "Save" at bounding box center [330, 271] width 103 height 41
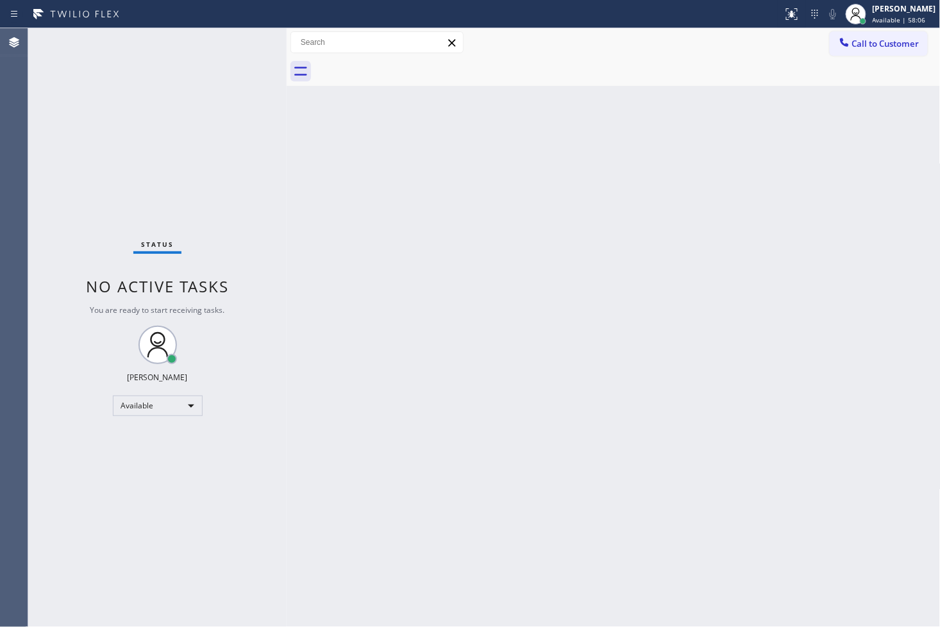
click at [85, 157] on div "Status No active tasks You are ready to start receiving tasks. [PERSON_NAME]" at bounding box center [157, 327] width 259 height 599
click at [236, 53] on div "Status No active tasks You are ready to start receiving tasks. [PERSON_NAME]" at bounding box center [157, 327] width 259 height 599
click at [246, 47] on div "Status No active tasks You are ready to start receiving tasks. [PERSON_NAME]" at bounding box center [157, 327] width 259 height 599
click at [241, 42] on div "Status No active tasks You are ready to start receiving tasks. [PERSON_NAME]" at bounding box center [157, 327] width 259 height 599
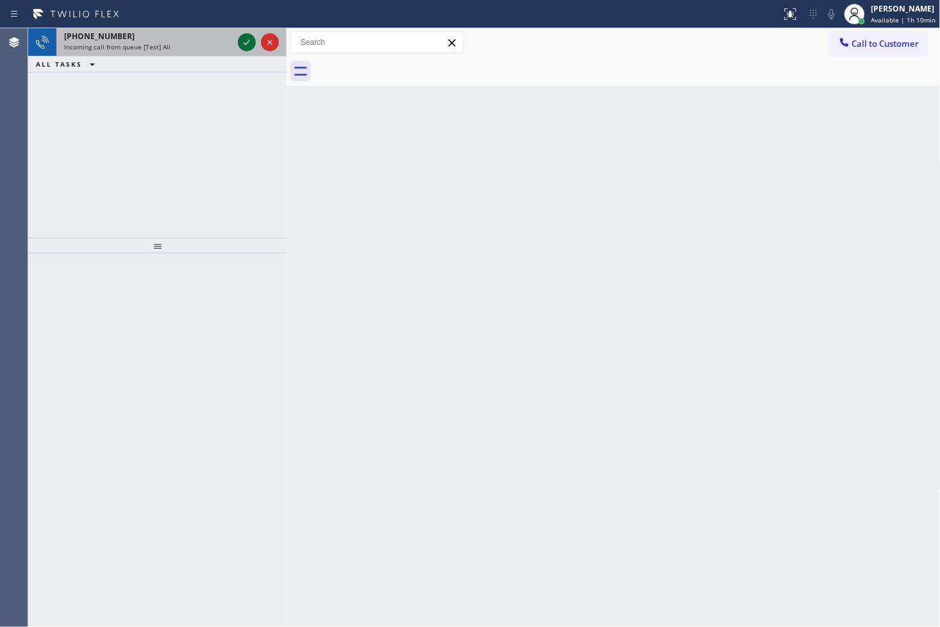
click at [241, 42] on icon at bounding box center [246, 42] width 15 height 15
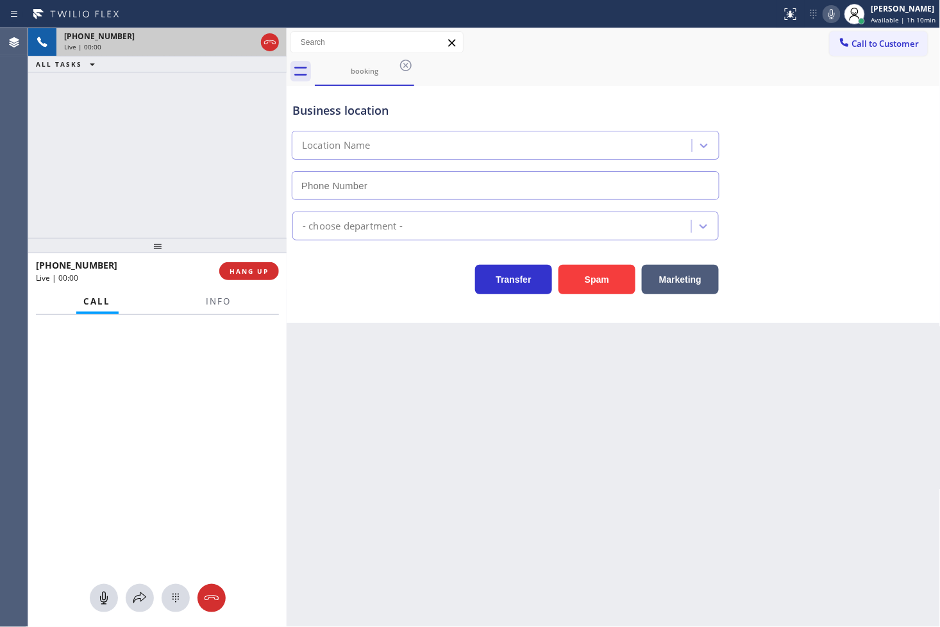
type input "[PHONE_NUMBER]"
click at [344, 306] on div "Business location Marvel Electricians [GEOGRAPHIC_DATA] [PHONE_NUMBER] Electric…" at bounding box center [614, 204] width 654 height 237
click at [185, 177] on div "[PHONE_NUMBER] Live | 00:02 ALL TASKS ALL TASKS ACTIVE TASKS TASKS IN WRAP UP" at bounding box center [157, 133] width 259 height 210
click at [766, 65] on div "booking" at bounding box center [628, 71] width 626 height 29
click at [817, 78] on div "booking" at bounding box center [628, 71] width 626 height 29
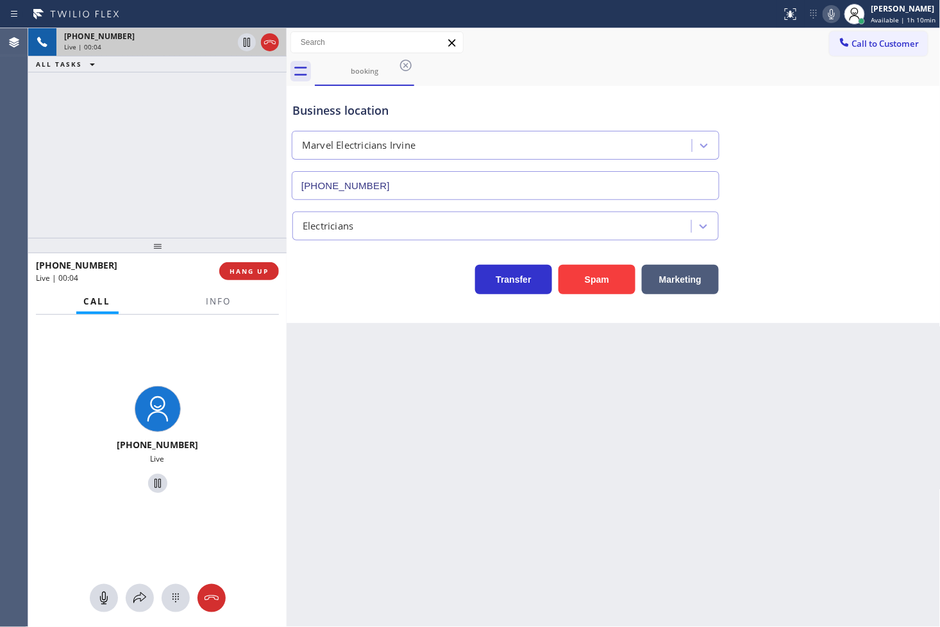
click at [752, 58] on div "booking" at bounding box center [628, 71] width 626 height 29
click at [775, 67] on div "booking" at bounding box center [628, 71] width 626 height 29
click at [824, 9] on icon at bounding box center [831, 13] width 15 height 15
click at [824, 12] on icon at bounding box center [831, 13] width 15 height 15
drag, startPoint x: 155, startPoint y: 372, endPoint x: 160, endPoint y: 368, distance: 6.8
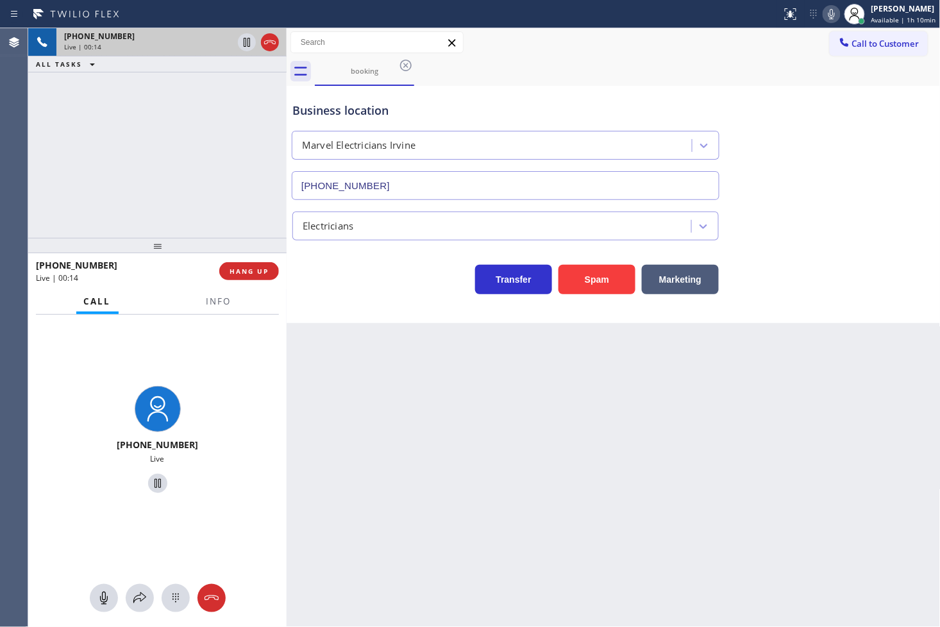
click at [157, 370] on div "[PHONE_NUMBER] Live" at bounding box center [157, 442] width 259 height 254
click at [137, 591] on icon at bounding box center [139, 598] width 15 height 15
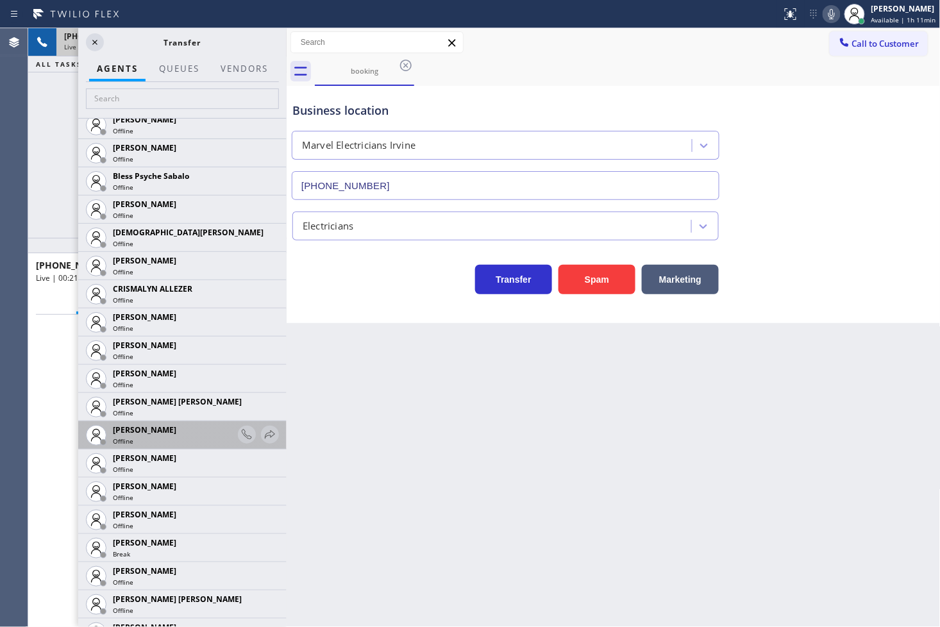
scroll to position [498, 0]
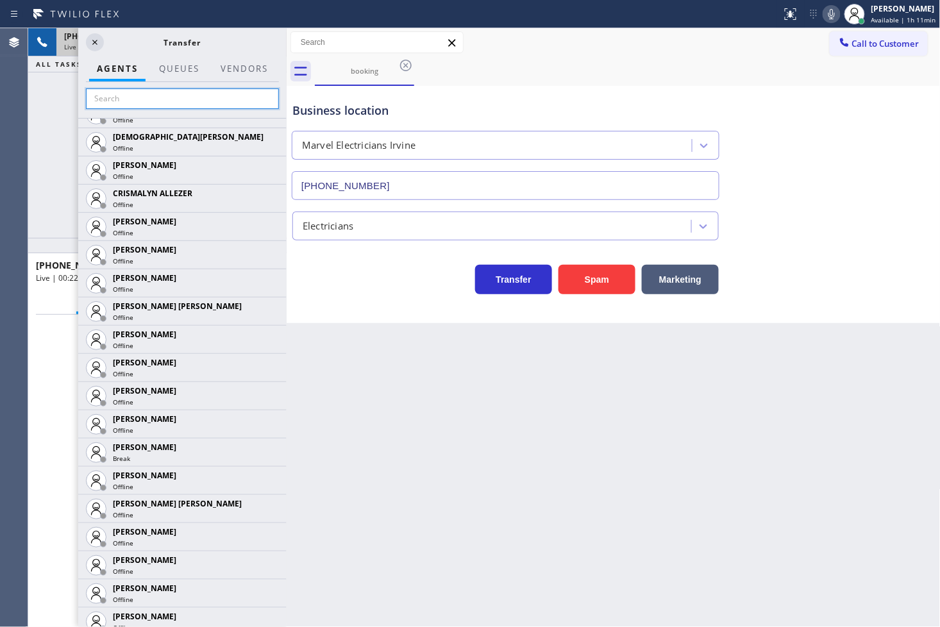
click at [112, 104] on input "text" at bounding box center [182, 99] width 193 height 21
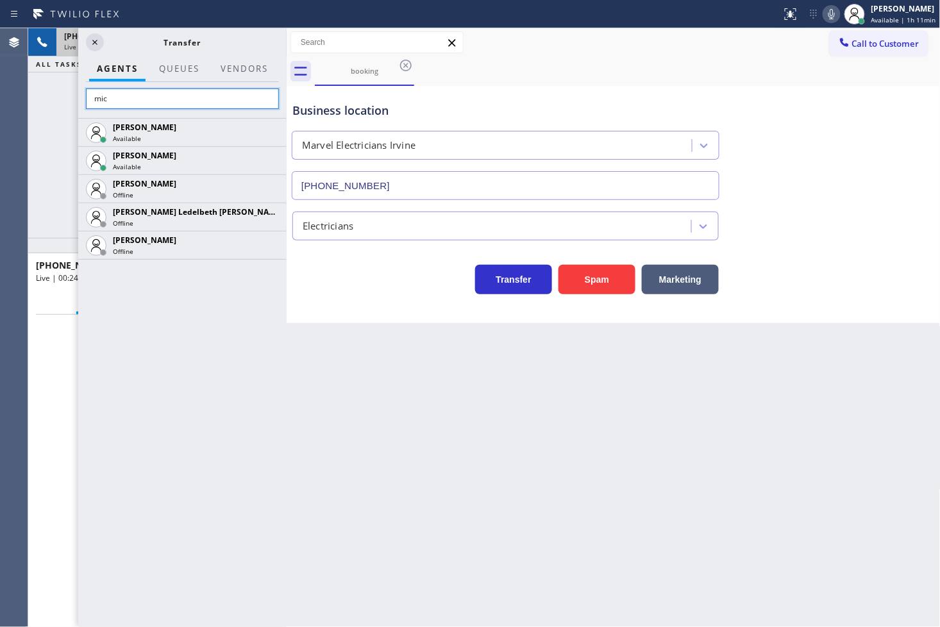
scroll to position [0, 0]
type input "mic"
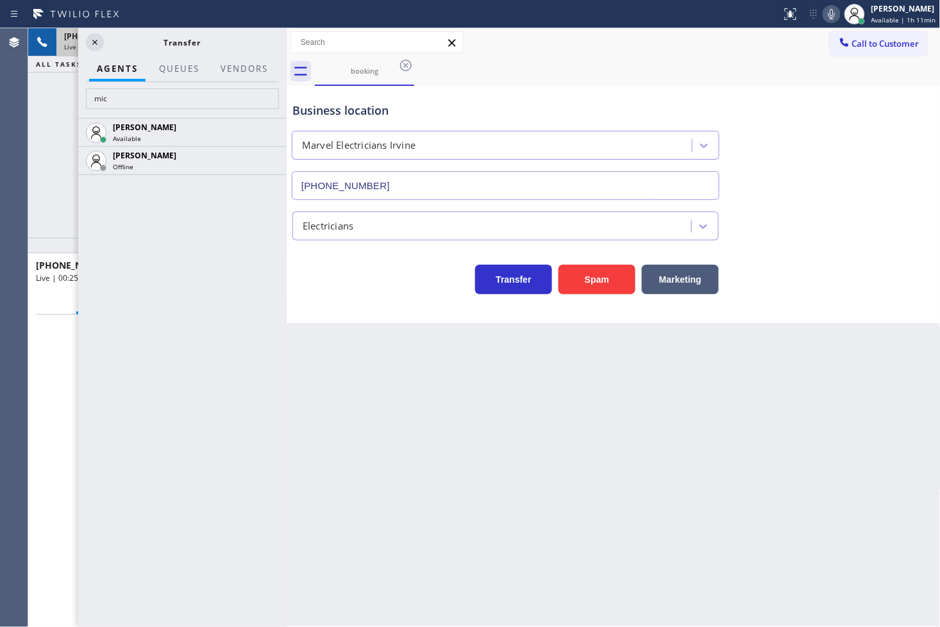
click at [164, 337] on div "[PERSON_NAME] Available [PERSON_NAME] Offline" at bounding box center [182, 372] width 208 height 509
click at [270, 124] on icon at bounding box center [269, 131] width 15 height 15
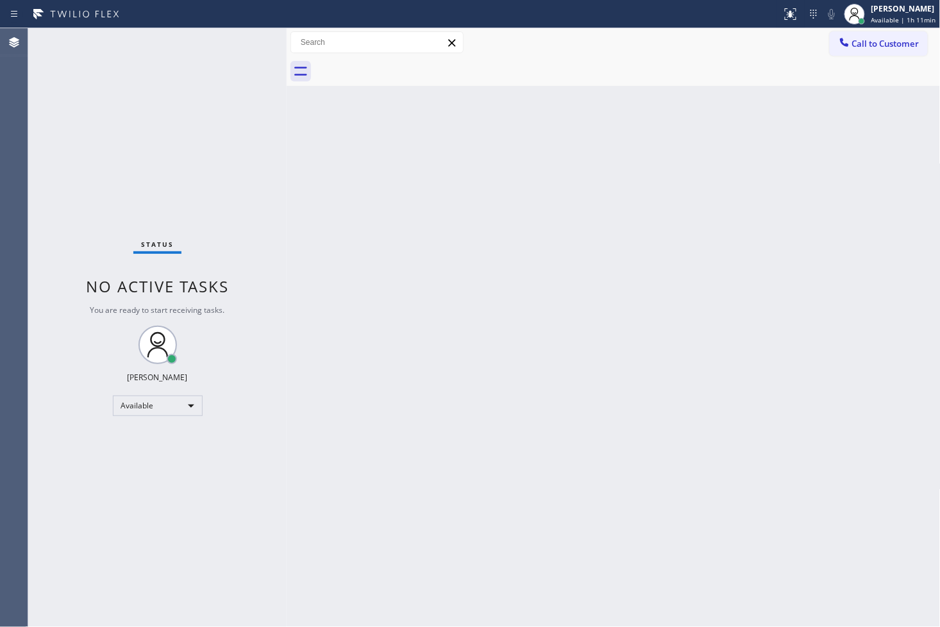
drag, startPoint x: 219, startPoint y: 126, endPoint x: 240, endPoint y: 72, distance: 57.7
click at [219, 125] on div "Status No active tasks You are ready to start receiving tasks. [PERSON_NAME]" at bounding box center [157, 327] width 259 height 599
click at [241, 48] on div "Status No active tasks You are ready to start receiving tasks. [PERSON_NAME]" at bounding box center [157, 327] width 259 height 599
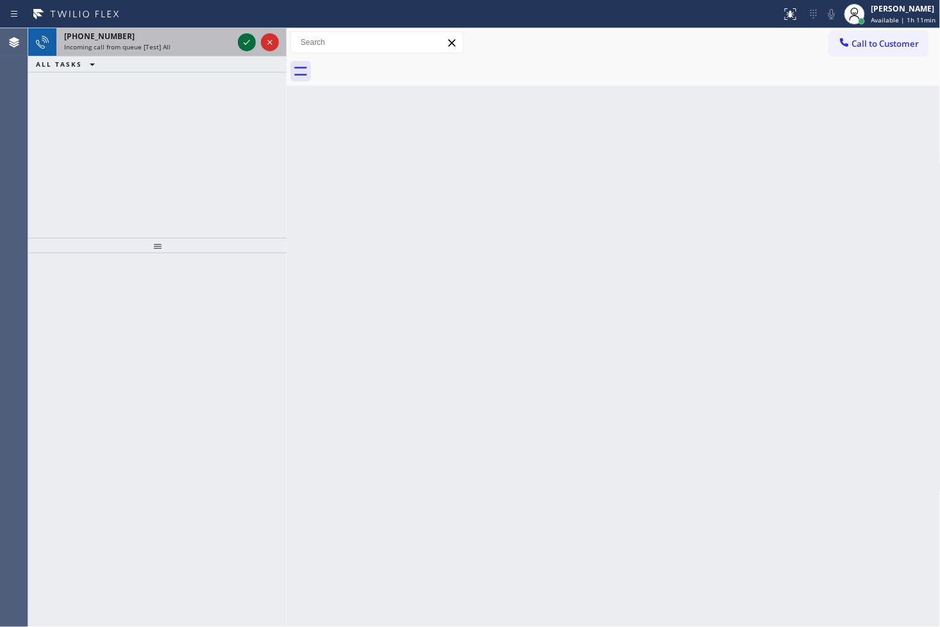
click at [242, 46] on icon at bounding box center [246, 42] width 15 height 15
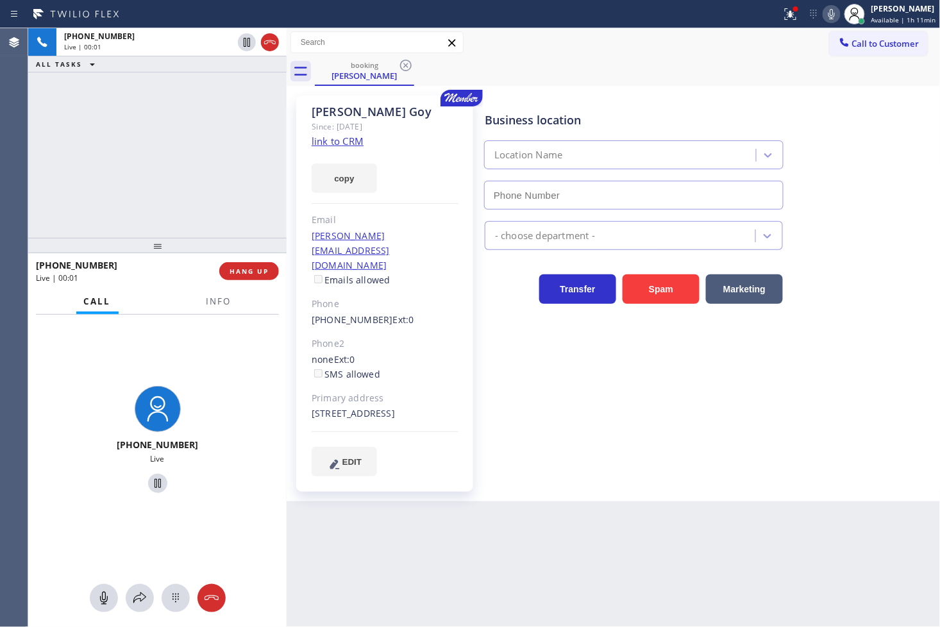
type input "[PHONE_NUMBER]"
click at [334, 140] on link "link to CRM" at bounding box center [338, 141] width 52 height 13
click at [558, 552] on div "Back to Dashboard Change Sender ID Customers Technicians Select a contact Outbo…" at bounding box center [614, 327] width 654 height 599
click at [113, 154] on div "[PHONE_NUMBER] Live | 00:07 ALL TASKS ALL TASKS ACTIVE TASKS TASKS IN WRAP UP" at bounding box center [157, 133] width 259 height 210
click at [219, 316] on div "[PHONE_NUMBER] Live" at bounding box center [157, 442] width 259 height 254
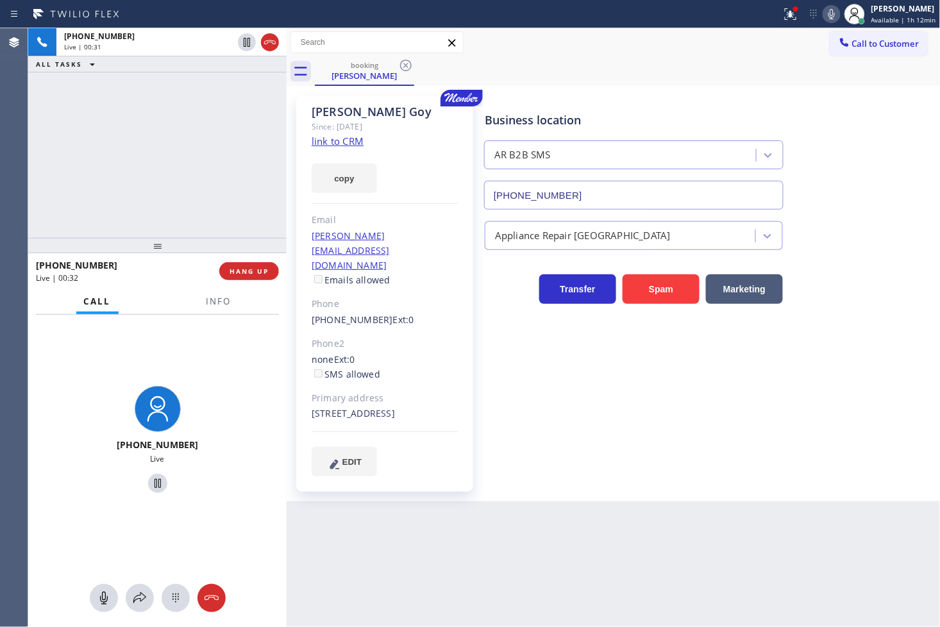
click at [824, 17] on icon at bounding box center [831, 13] width 15 height 15
drag, startPoint x: 137, startPoint y: 598, endPoint x: 139, endPoint y: 587, distance: 11.2
click at [139, 587] on button at bounding box center [140, 598] width 28 height 28
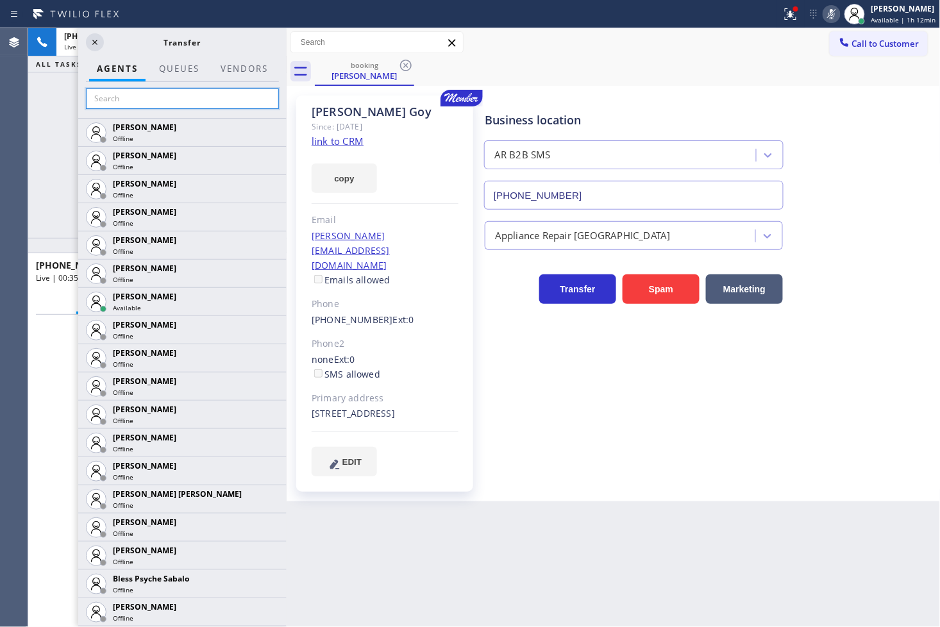
click at [135, 94] on input "text" at bounding box center [182, 99] width 193 height 21
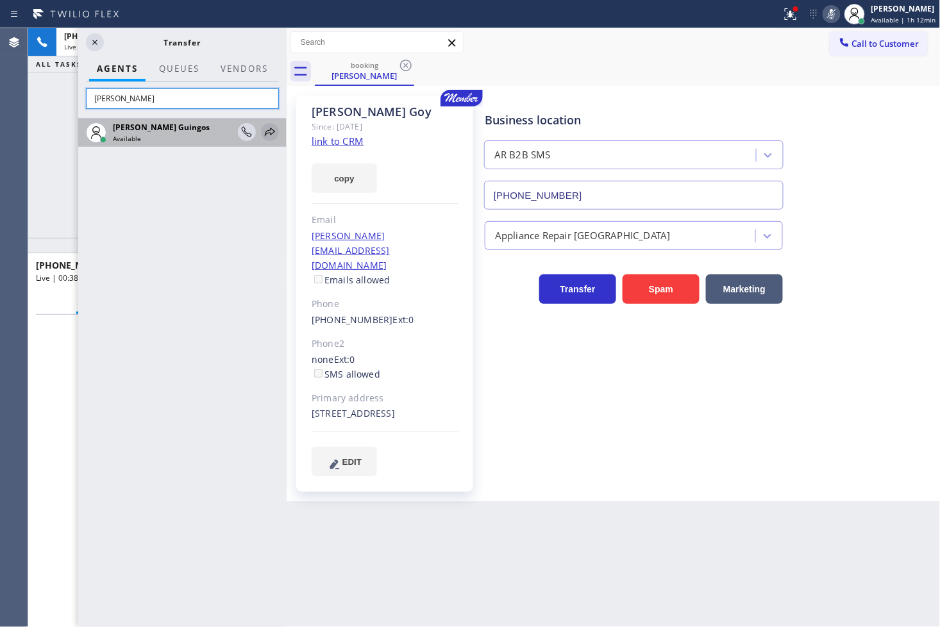
type input "[PERSON_NAME]"
click at [264, 133] on icon at bounding box center [269, 131] width 15 height 15
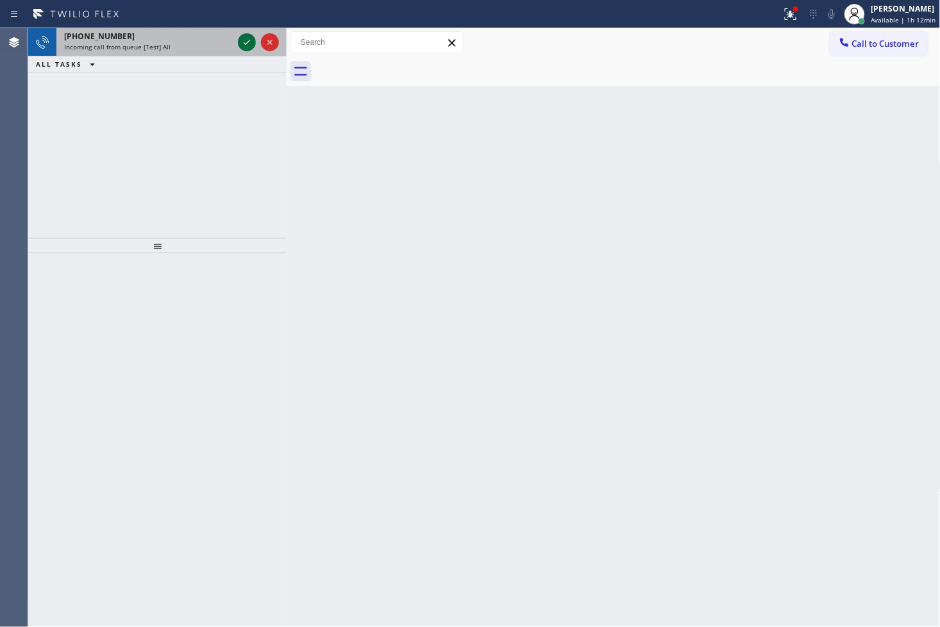
click at [246, 43] on icon at bounding box center [247, 42] width 6 height 5
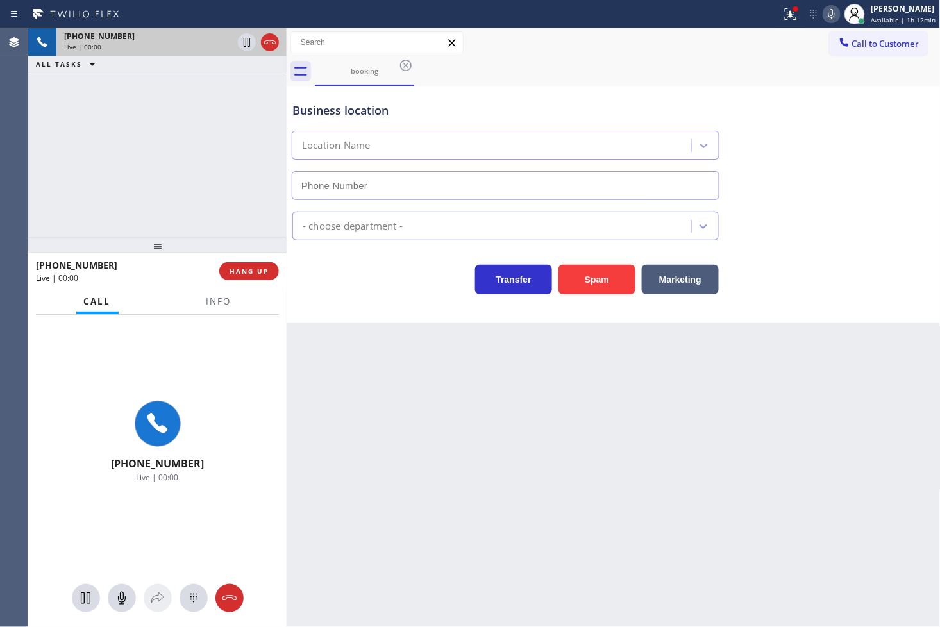
type input "[PHONE_NUMBER]"
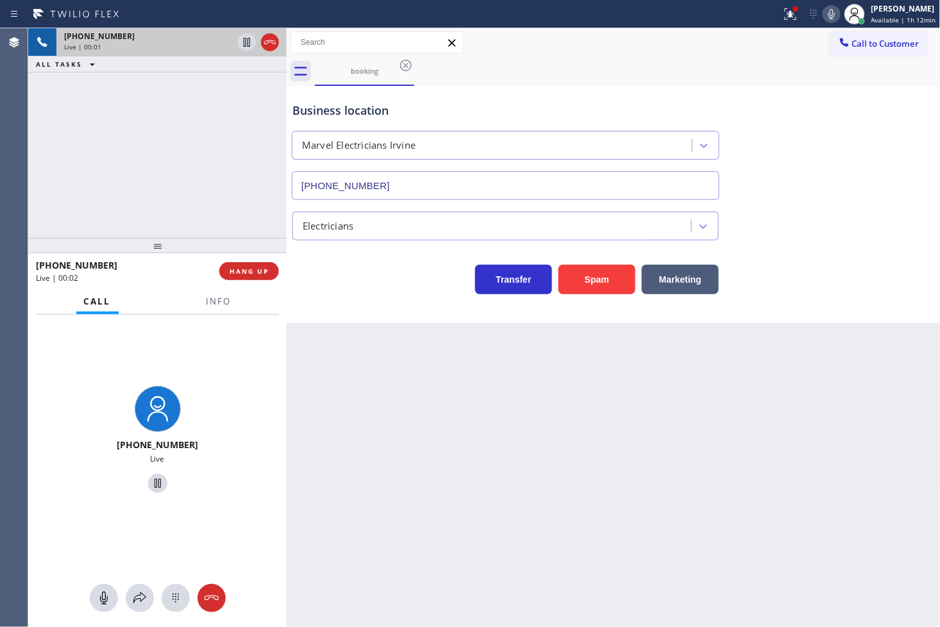
click at [230, 174] on div "[PHONE_NUMBER] Live | 00:01 ALL TASKS ALL TASKS ACTIVE TASKS TASKS IN WRAP UP" at bounding box center [157, 133] width 259 height 210
click at [217, 306] on span "Info" at bounding box center [219, 302] width 25 height 12
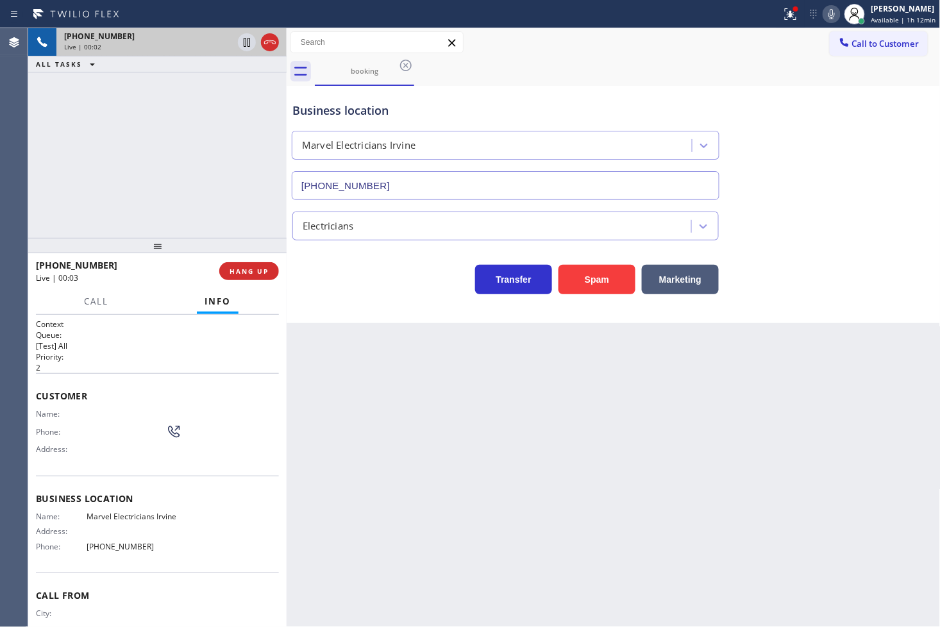
click at [413, 298] on div "Business location Marvel Electricians [GEOGRAPHIC_DATA] [PHONE_NUMBER] Electric…" at bounding box center [614, 204] width 654 height 237
click at [162, 120] on div "[PHONE_NUMBER] Live | 00:03 ALL TASKS ALL TASKS ACTIVE TASKS TASKS IN WRAP UP" at bounding box center [157, 133] width 259 height 210
click at [129, 197] on div "[PHONE_NUMBER] Live | 00:07 ALL TASKS ALL TASKS ACTIVE TASKS TASKS IN WRAP UP" at bounding box center [157, 133] width 259 height 210
click at [135, 309] on div "Call Info" at bounding box center [157, 302] width 243 height 26
click at [124, 190] on div "[PHONE_NUMBER] Live | 00:12 ALL TASKS ALL TASKS ACTIVE TASKS TASKS IN WRAP UP" at bounding box center [157, 133] width 259 height 210
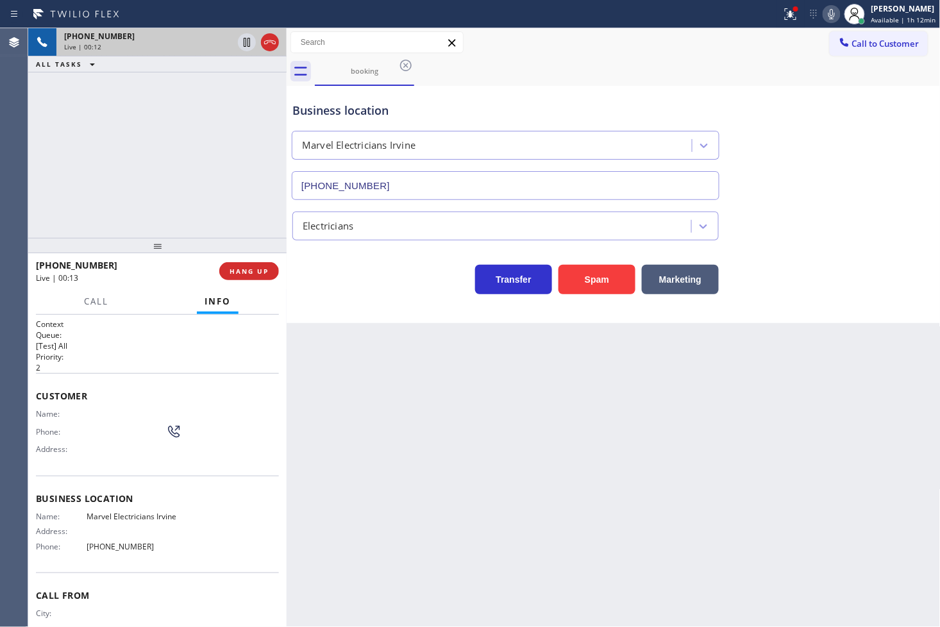
click at [142, 347] on p "[Test] All" at bounding box center [157, 346] width 243 height 11
click at [153, 214] on div "[PHONE_NUMBER] Live | 00:13 ALL TASKS ALL TASKS ACTIVE TASKS TASKS IN WRAP UP" at bounding box center [157, 133] width 259 height 210
click at [131, 319] on div "Context Queue: [Test] All Priority: 2 Customer Name: Phone: Address: Business l…" at bounding box center [157, 471] width 259 height 313
click at [94, 303] on span "Call" at bounding box center [96, 302] width 24 height 12
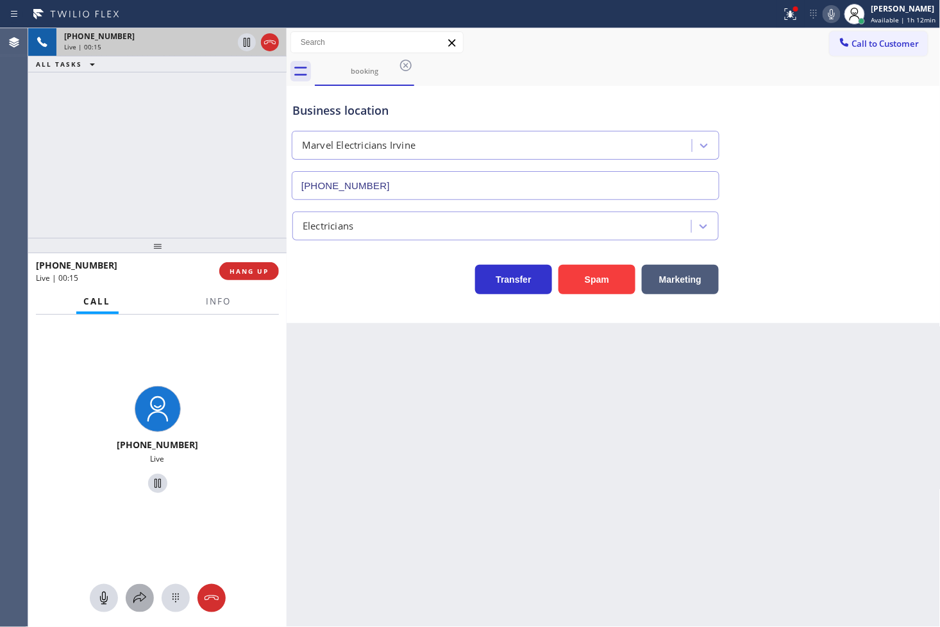
click at [141, 593] on icon at bounding box center [139, 598] width 15 height 15
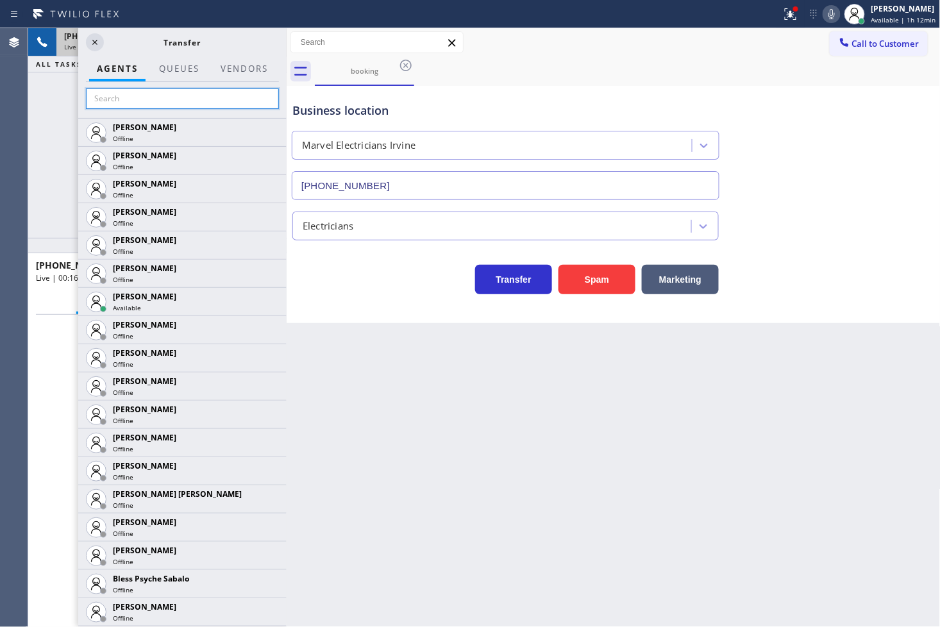
click at [105, 104] on input "text" at bounding box center [182, 99] width 193 height 21
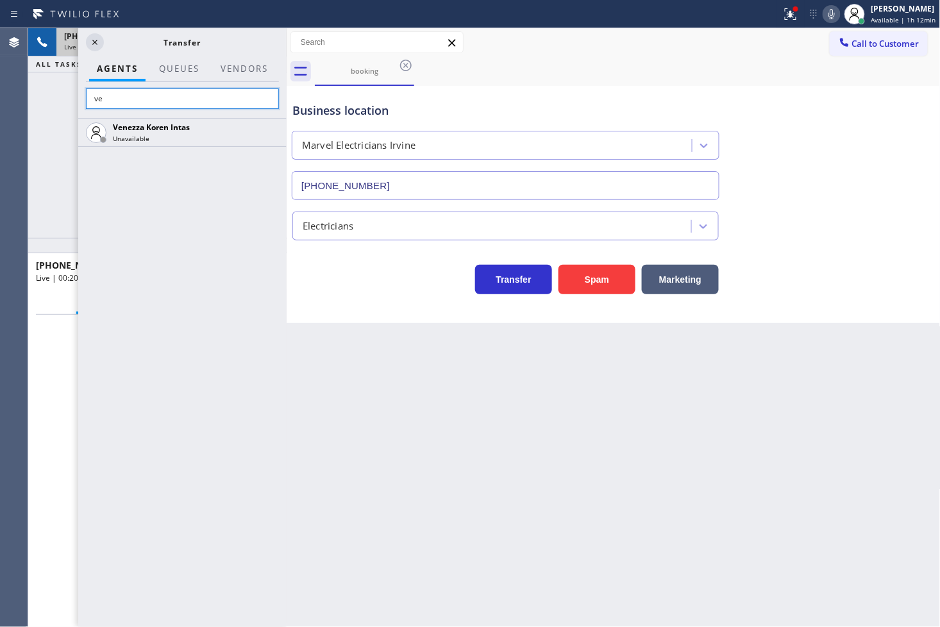
type input "v"
type input "mic"
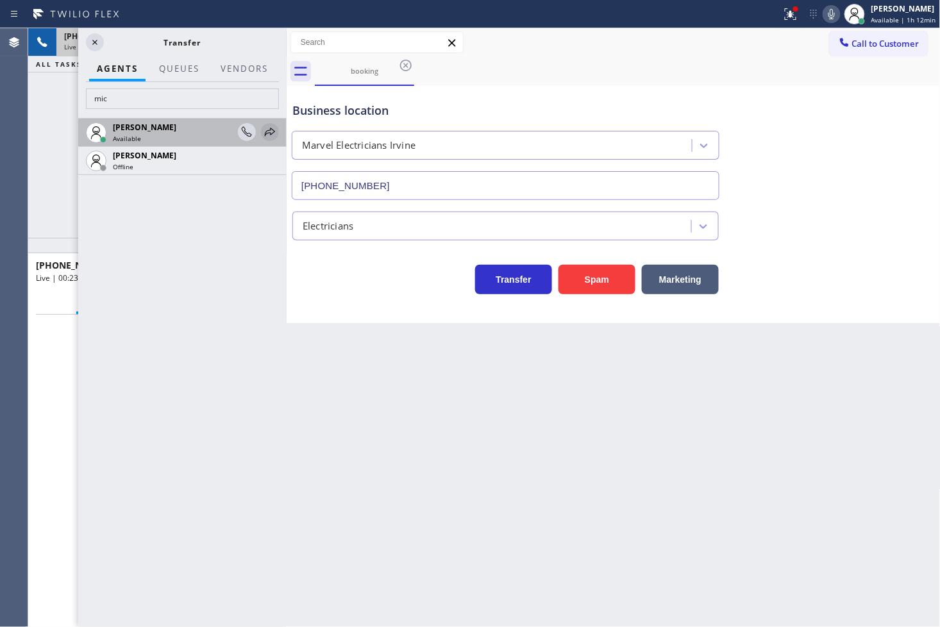
click at [267, 137] on icon at bounding box center [269, 131] width 15 height 15
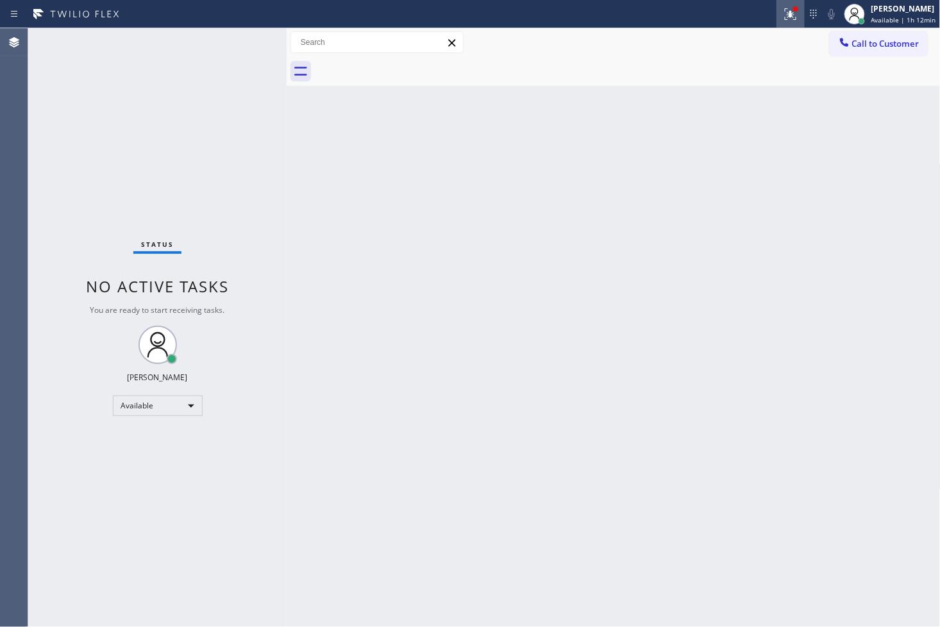
click at [783, 9] on icon at bounding box center [790, 13] width 15 height 15
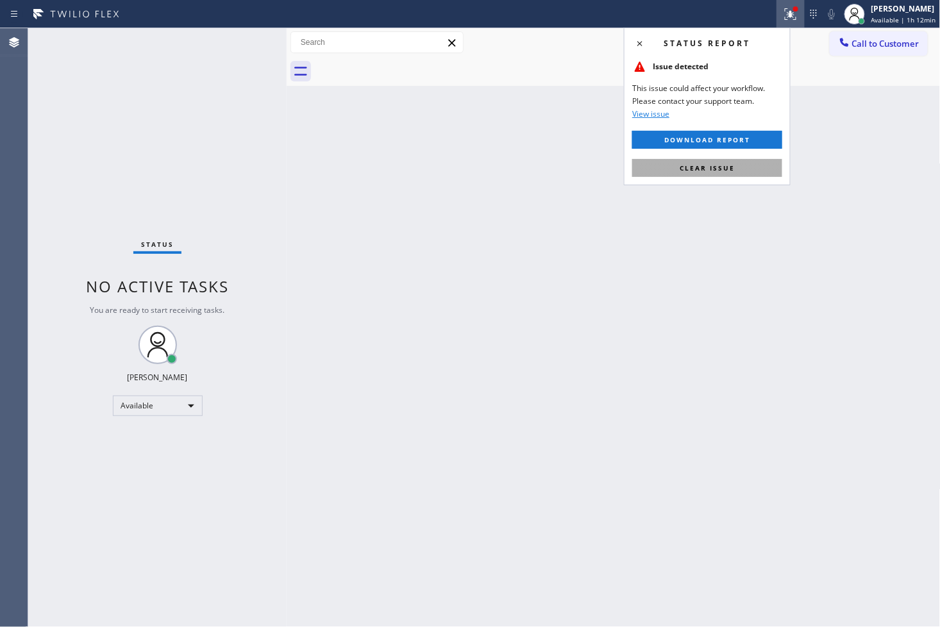
click at [709, 169] on span "Clear issue" at bounding box center [707, 168] width 55 height 9
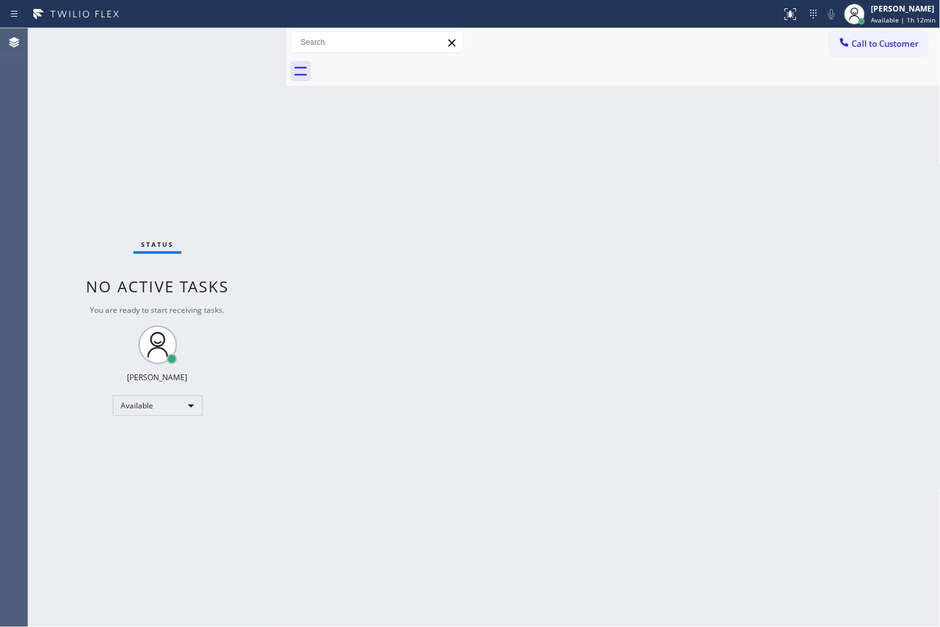
click at [219, 99] on div "Status No active tasks You are ready to start receiving tasks. [PERSON_NAME]" at bounding box center [157, 327] width 259 height 599
drag, startPoint x: 167, startPoint y: 77, endPoint x: 239, endPoint y: 60, distance: 73.9
click at [174, 73] on div "Status No active tasks You are ready to start receiving tasks. [PERSON_NAME]" at bounding box center [157, 327] width 259 height 599
click at [251, 45] on div "Status No active tasks You are ready to start receiving tasks. [PERSON_NAME]" at bounding box center [157, 327] width 259 height 599
click at [257, 46] on div "Status No active tasks You are ready to start receiving tasks. [PERSON_NAME]" at bounding box center [157, 327] width 259 height 599
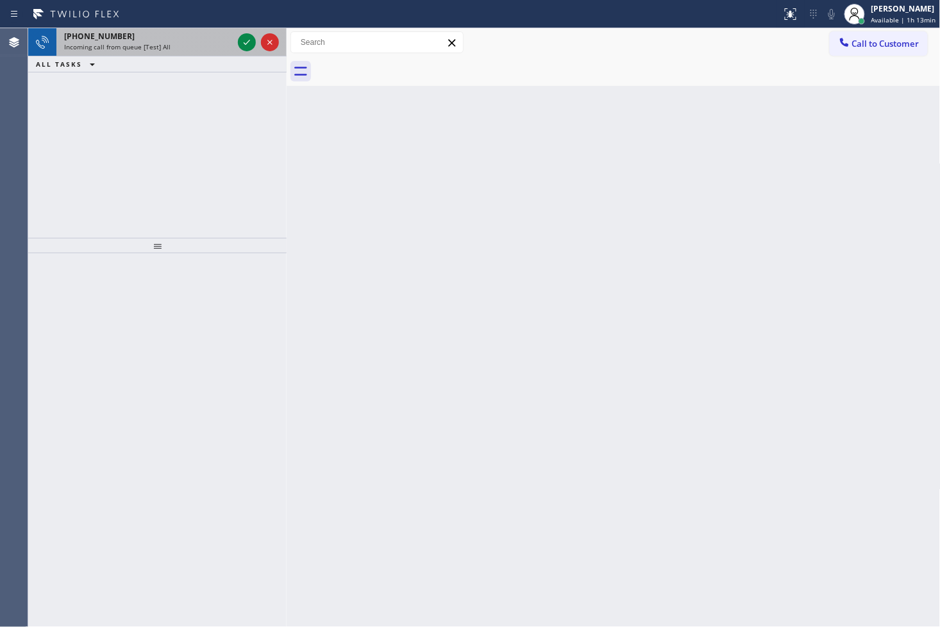
click at [200, 38] on div "[PHONE_NUMBER]" at bounding box center [148, 36] width 169 height 11
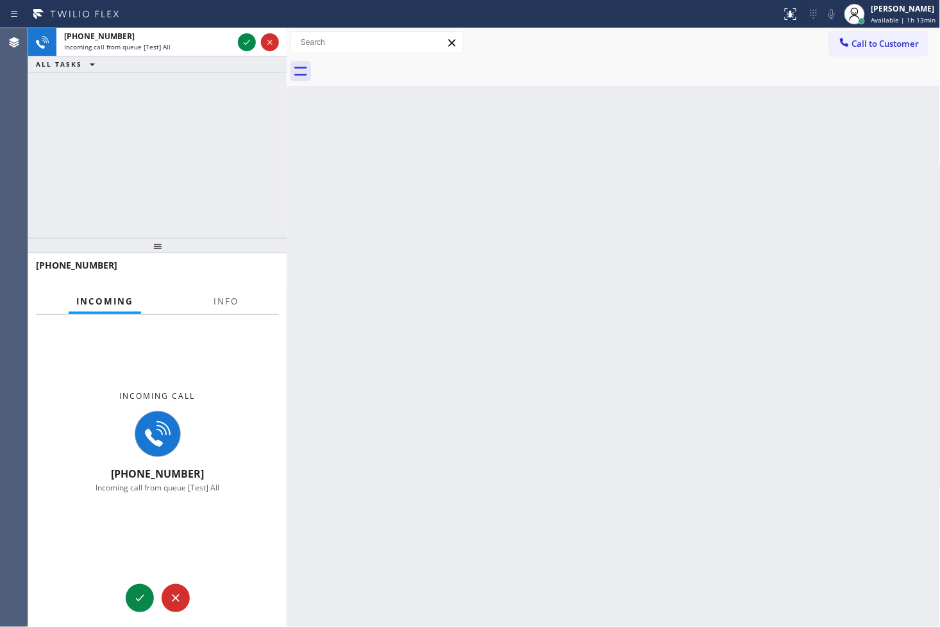
click at [227, 315] on div "Incoming call [PHONE_NUMBER] Incoming call from queue [Test] All" at bounding box center [157, 442] width 259 height 254
click at [228, 300] on span "Info" at bounding box center [226, 302] width 25 height 12
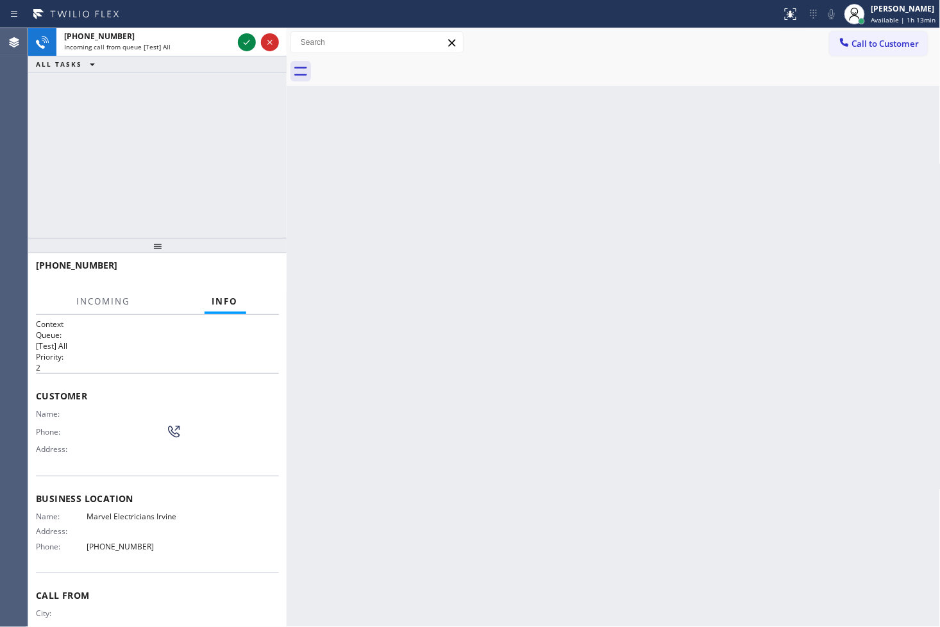
click at [231, 181] on div "[PHONE_NUMBER] Incoming call from queue [Test] All ALL TASKS ALL TASKS ACTIVE T…" at bounding box center [157, 133] width 259 height 210
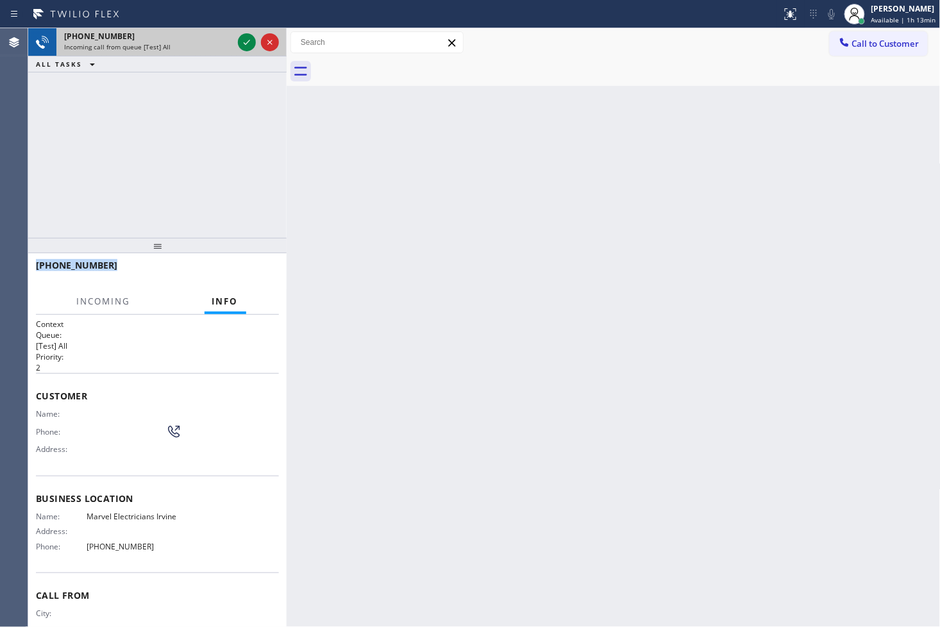
click at [152, 42] on span "Incoming call from queue [Test] All" at bounding box center [117, 46] width 106 height 9
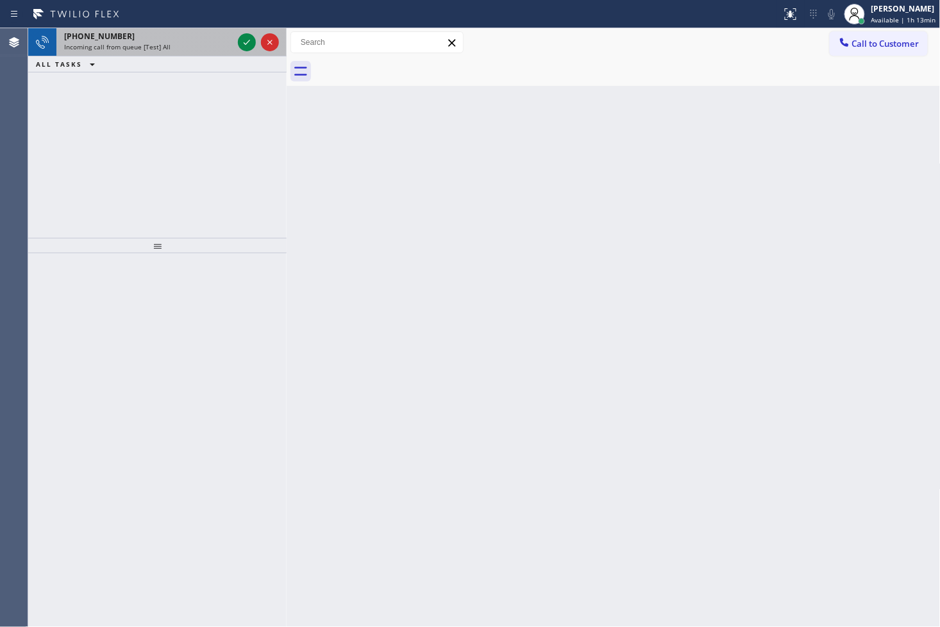
click at [158, 35] on div "[PHONE_NUMBER]" at bounding box center [148, 36] width 169 height 11
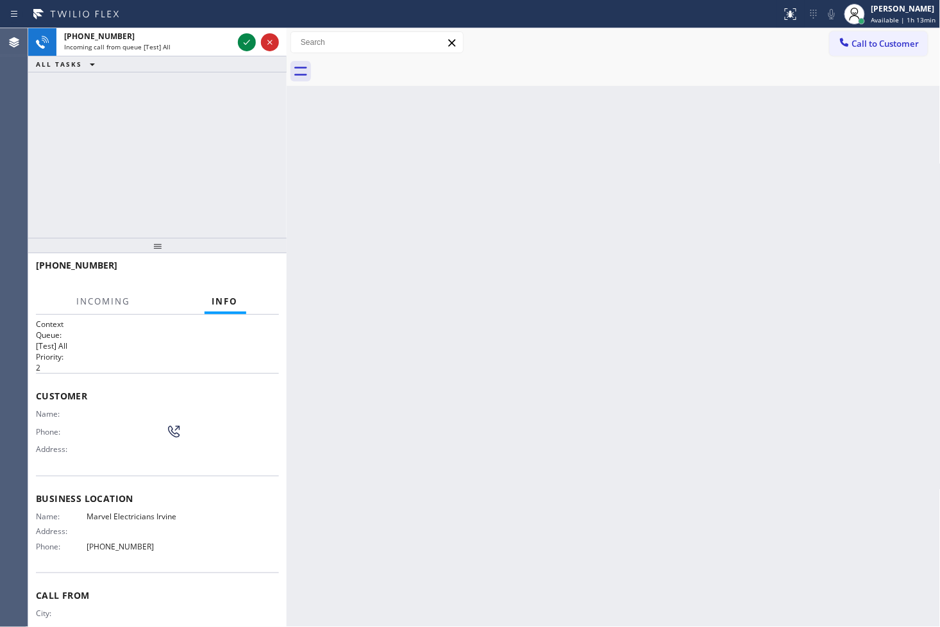
click at [195, 228] on div "[PHONE_NUMBER] Incoming call from queue [Test] All ALL TASKS ALL TASKS ACTIVE T…" at bounding box center [157, 133] width 259 height 210
click at [195, 143] on div "[PHONE_NUMBER] Incoming call from queue [Test] All ALL TASKS ALL TASKS ACTIVE T…" at bounding box center [157, 133] width 259 height 210
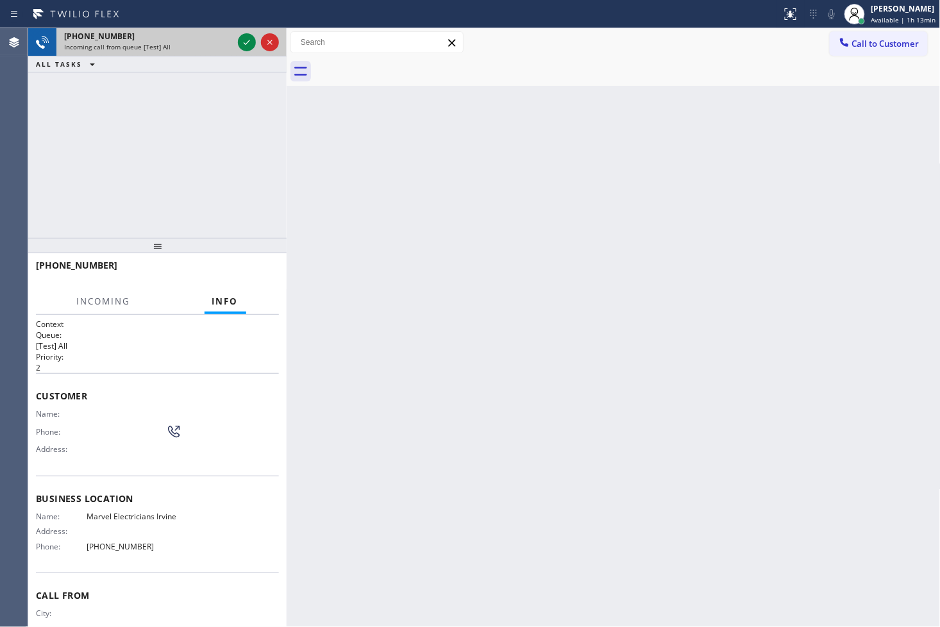
click at [187, 41] on div "[PHONE_NUMBER] Incoming call from queue [Test] All" at bounding box center [145, 42] width 179 height 28
click at [187, 41] on div "[PHONE_NUMBER]" at bounding box center [148, 36] width 169 height 11
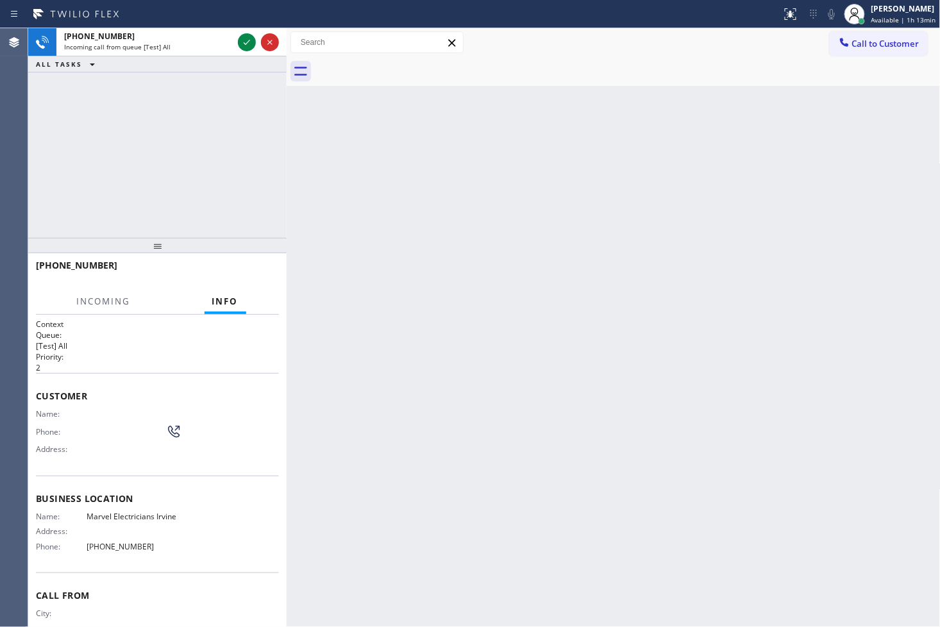
click at [188, 193] on div "[PHONE_NUMBER] Incoming call from queue [Test] All ALL TASKS ALL TASKS ACTIVE T…" at bounding box center [157, 133] width 259 height 210
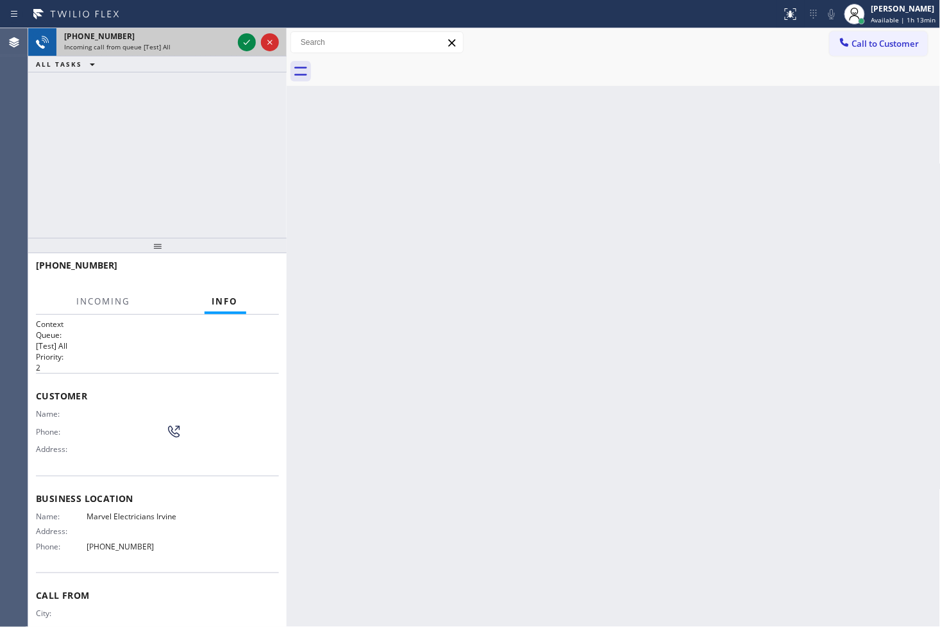
click at [167, 50] on span "Incoming call from queue [Test] All" at bounding box center [117, 46] width 106 height 9
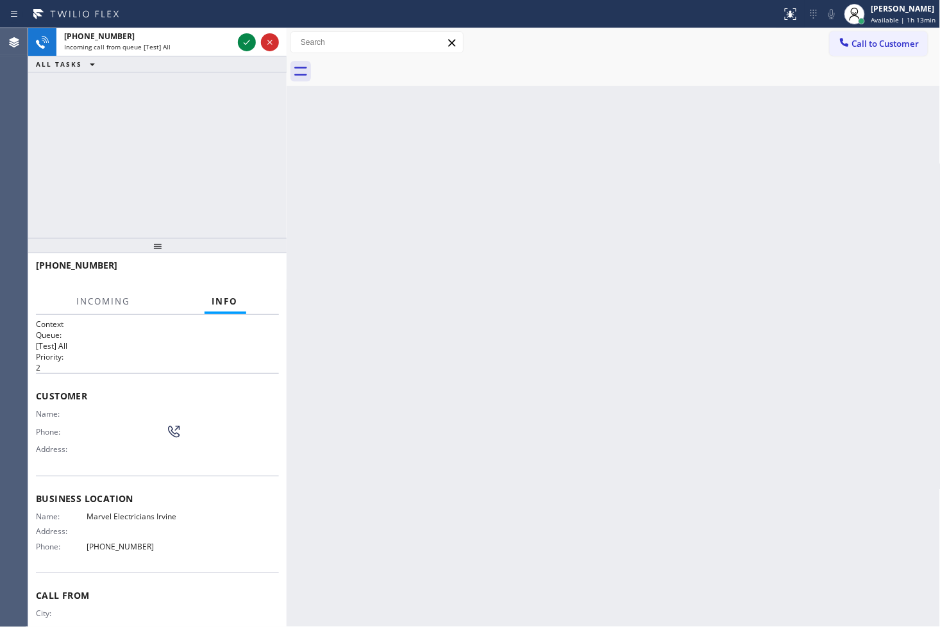
drag, startPoint x: 223, startPoint y: 245, endPoint x: 178, endPoint y: 74, distance: 176.3
click at [223, 241] on div at bounding box center [157, 245] width 259 height 15
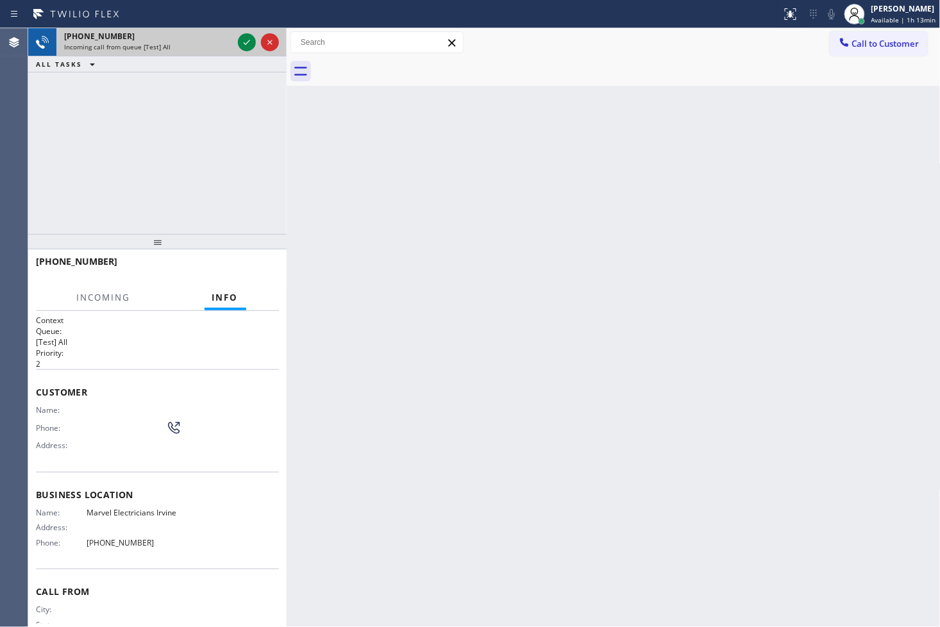
click at [173, 46] on div "Incoming call from queue [Test] All" at bounding box center [148, 46] width 169 height 9
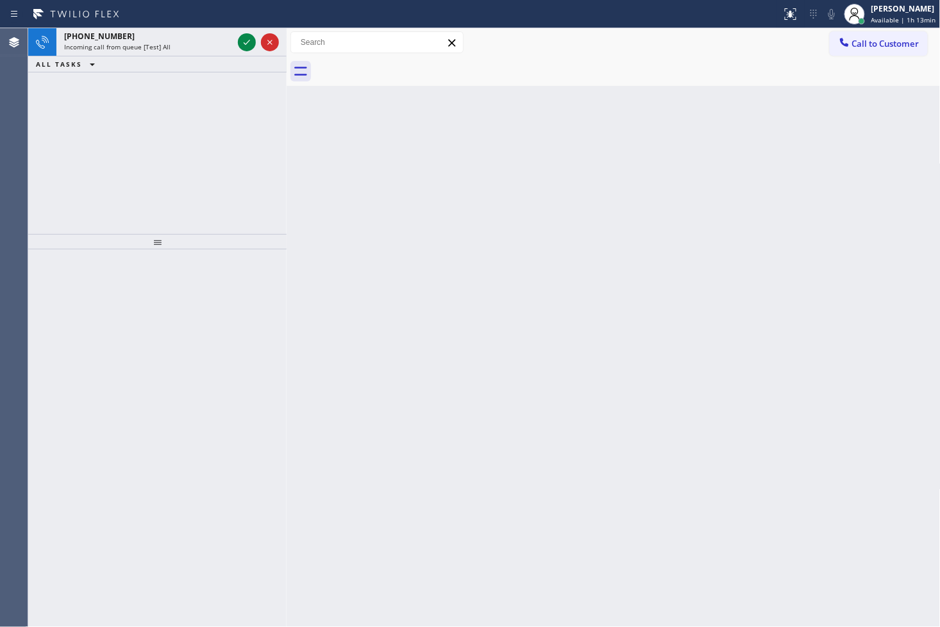
click at [173, 46] on div "Incoming call from queue [Test] All" at bounding box center [148, 46] width 169 height 9
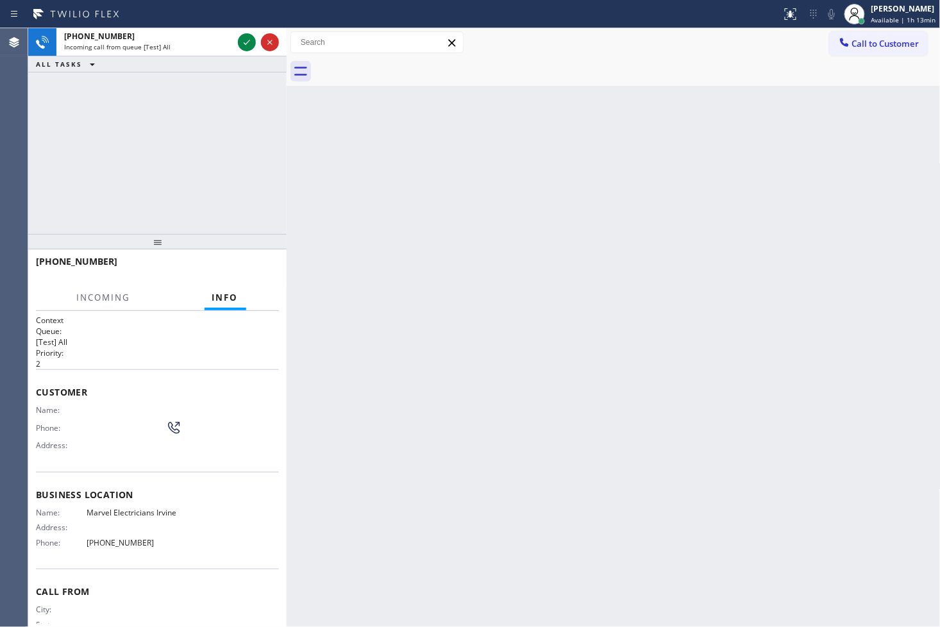
click at [210, 186] on div "[PHONE_NUMBER] Incoming call from queue [Test] All ALL TASKS ALL TASKS ACTIVE T…" at bounding box center [157, 131] width 259 height 206
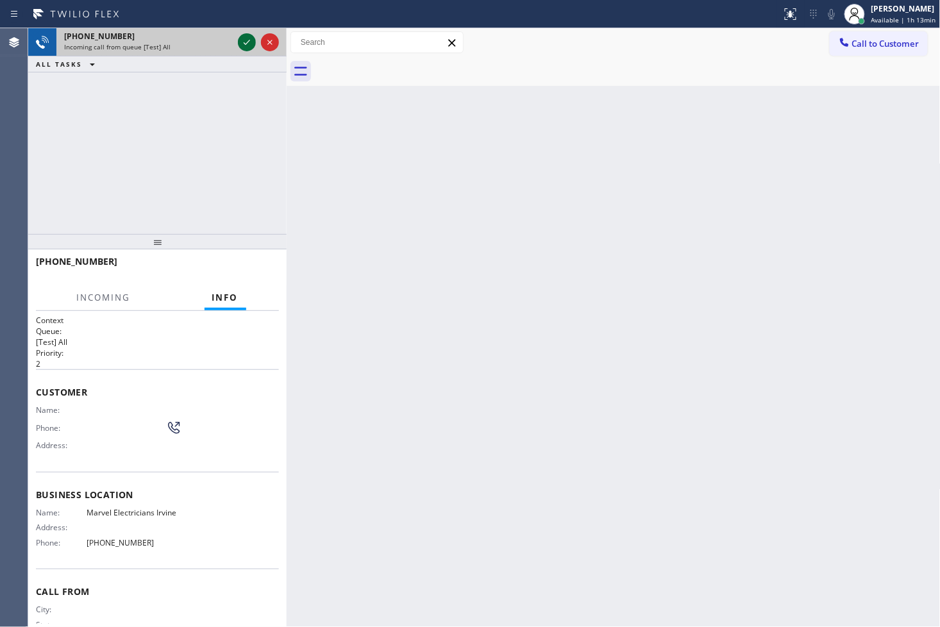
click at [247, 41] on icon at bounding box center [246, 42] width 15 height 15
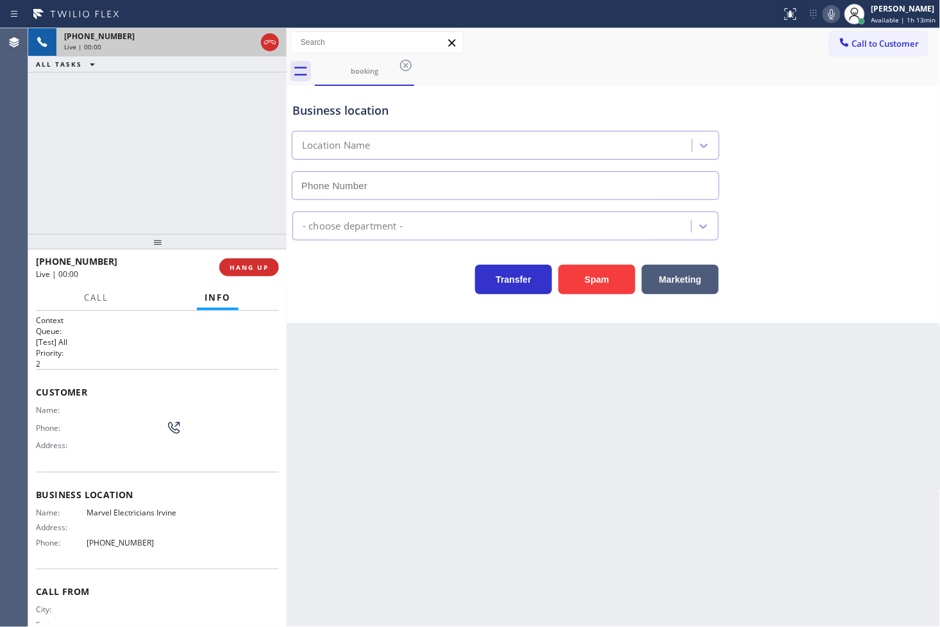
type input "[PHONE_NUMBER]"
click at [93, 301] on span "Call" at bounding box center [96, 298] width 24 height 12
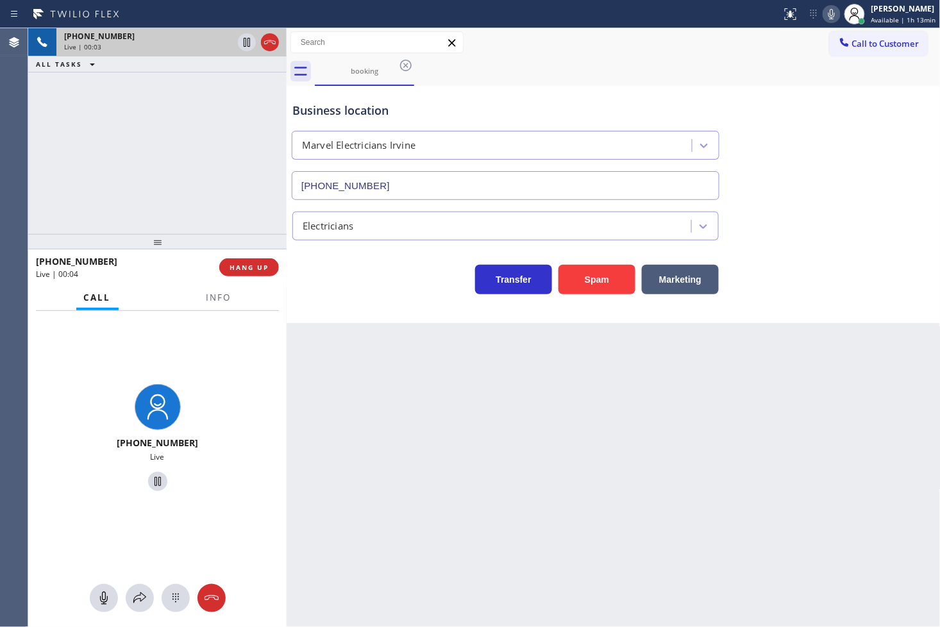
drag, startPoint x: 381, startPoint y: 375, endPoint x: 261, endPoint y: 221, distance: 195.2
click at [381, 375] on div "Back to Dashboard Change Sender ID Customers Technicians Select a contact Outbo…" at bounding box center [614, 327] width 654 height 599
click at [133, 120] on div "[PHONE_NUMBER] Live | 00:04 ALL TASKS ALL TASKS ACTIVE TASKS TASKS IN WRAP UP" at bounding box center [157, 131] width 259 height 206
click at [377, 330] on div "Back to Dashboard Change Sender ID Customers Technicians Select a contact Outbo…" at bounding box center [614, 327] width 654 height 599
click at [171, 135] on div "[PHONE_NUMBER] Live | 00:05 ALL TASKS ALL TASKS ACTIVE TASKS TASKS IN WRAP UP" at bounding box center [157, 131] width 259 height 206
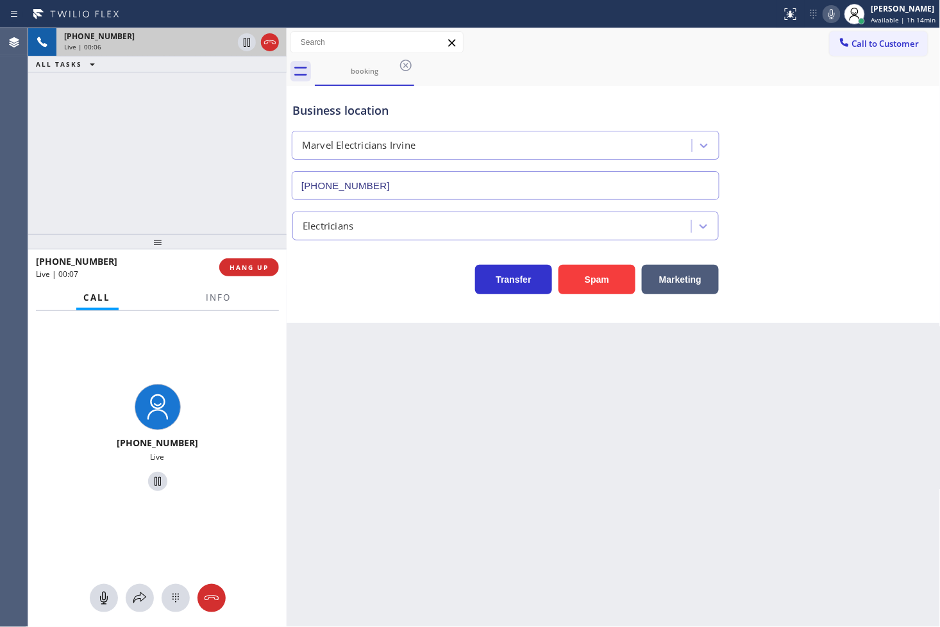
click at [344, 274] on div "Transfer Spam Marketing" at bounding box center [506, 277] width 432 height 36
click at [207, 301] on span "Info" at bounding box center [219, 298] width 25 height 12
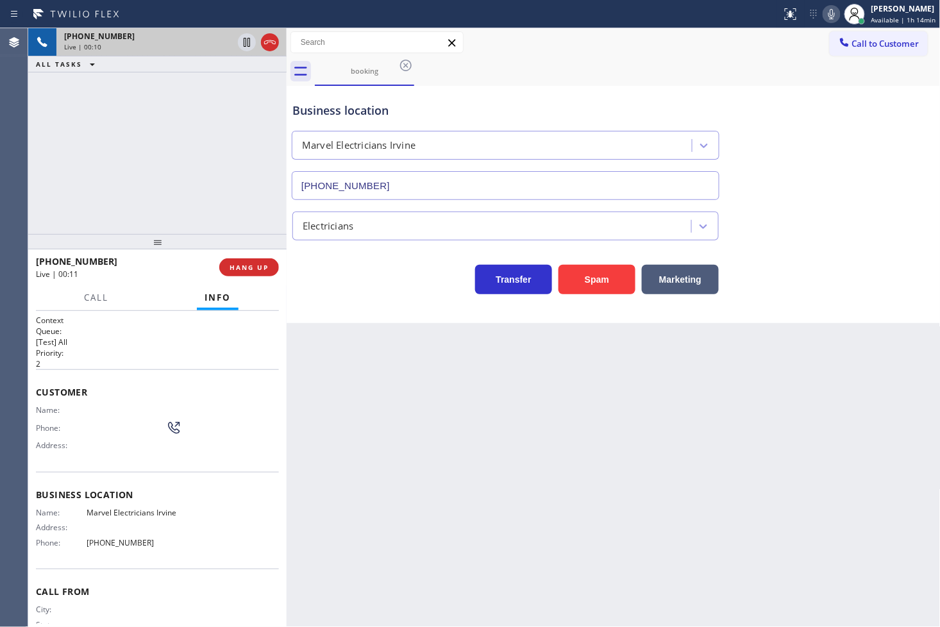
drag, startPoint x: 191, startPoint y: 143, endPoint x: 793, endPoint y: 63, distance: 607.0
click at [194, 142] on div "[PHONE_NUMBER] Live | 00:10 ALL TASKS ALL TASKS ACTIVE TASKS TASKS IN WRAP UP" at bounding box center [157, 131] width 259 height 206
click at [840, 146] on div "Business location Marvel Electricians Irvine [PHONE_NUMBER]" at bounding box center [614, 142] width 648 height 116
click at [763, 87] on div "Business location Marvel Electricians Irvine [PHONE_NUMBER]" at bounding box center [614, 142] width 648 height 116
click at [761, 57] on div "booking" at bounding box center [628, 71] width 626 height 29
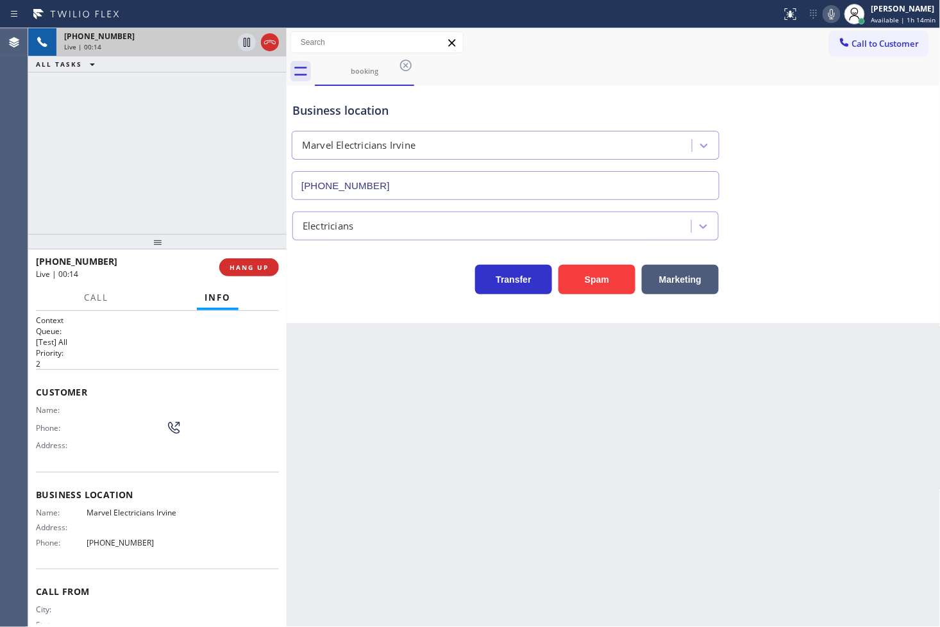
click at [824, 16] on icon at bounding box center [831, 13] width 15 height 15
drag, startPoint x: 818, startPoint y: 16, endPoint x: 818, endPoint y: 10, distance: 6.4
click at [829, 10] on icon at bounding box center [832, 14] width 6 height 10
click at [804, 72] on div "booking" at bounding box center [628, 71] width 626 height 29
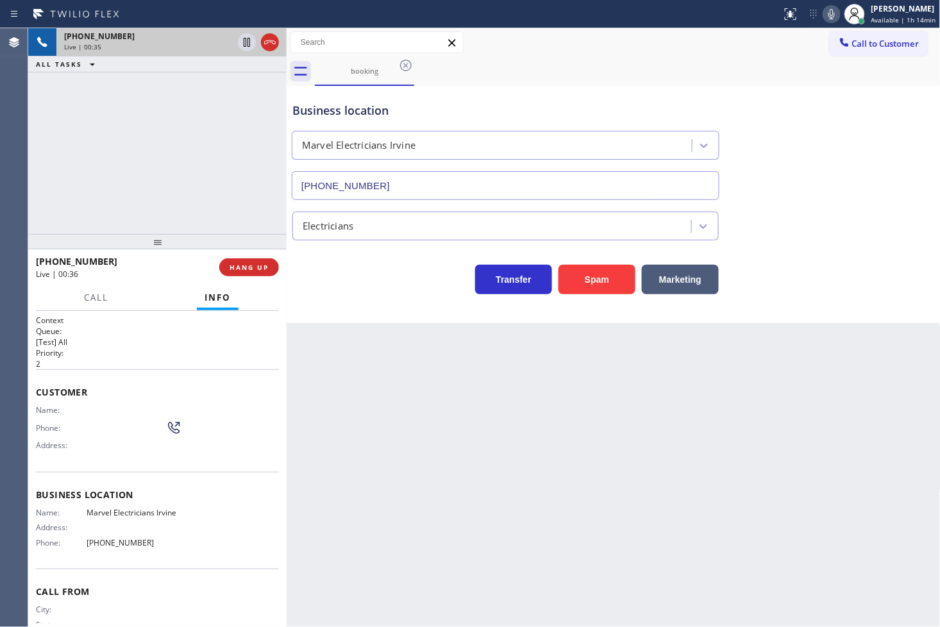
click at [804, 72] on div "booking" at bounding box center [628, 71] width 626 height 29
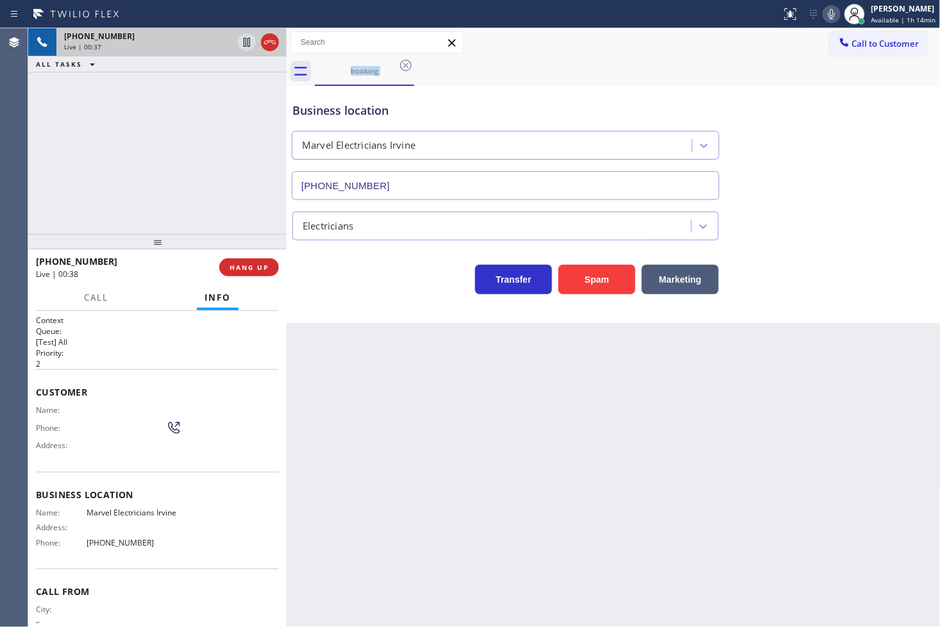
click at [804, 72] on div "booking" at bounding box center [628, 71] width 626 height 29
click at [824, 7] on icon at bounding box center [831, 13] width 15 height 15
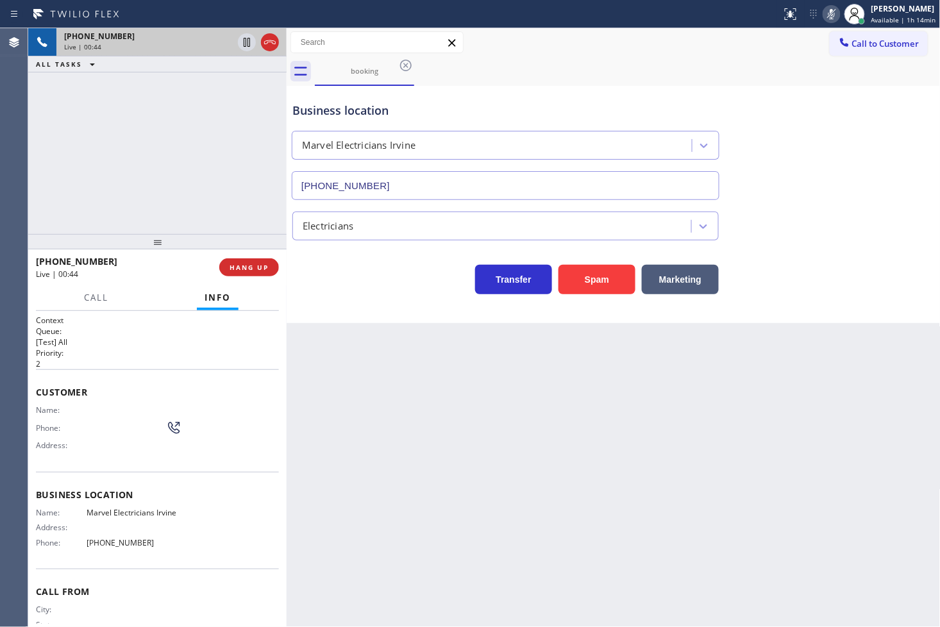
click at [824, 7] on icon at bounding box center [831, 13] width 15 height 15
click at [804, 74] on div "booking" at bounding box center [628, 71] width 626 height 29
click at [824, 13] on icon at bounding box center [831, 13] width 15 height 15
click at [71, 162] on div "[PHONE_NUMBER] Live | 00:55 ALL TASKS ALL TASKS ACTIVE TASKS TASKS IN WRAP UP" at bounding box center [157, 131] width 259 height 206
click at [244, 43] on icon at bounding box center [246, 42] width 15 height 15
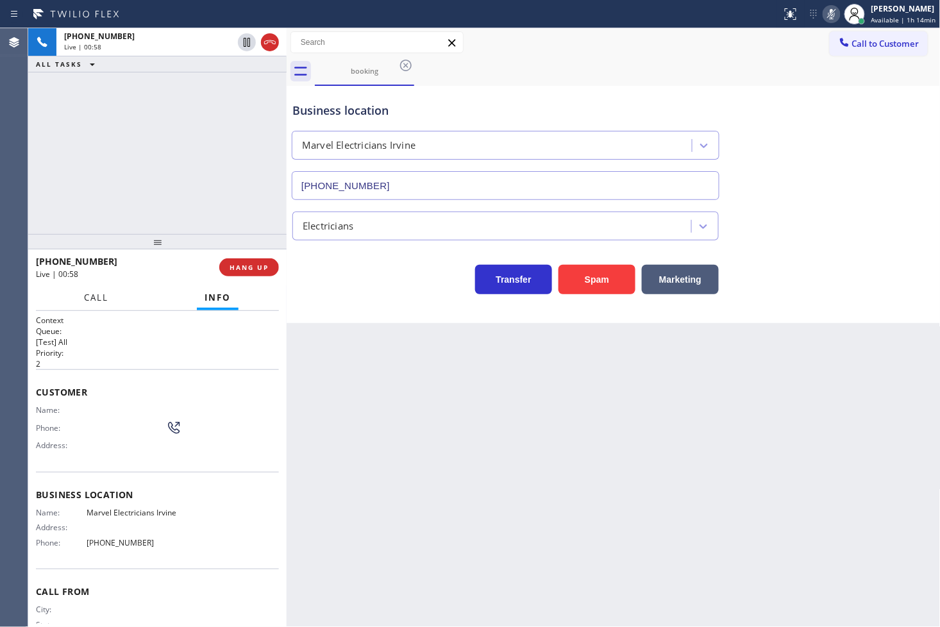
click at [106, 296] on span "Call" at bounding box center [96, 298] width 24 height 12
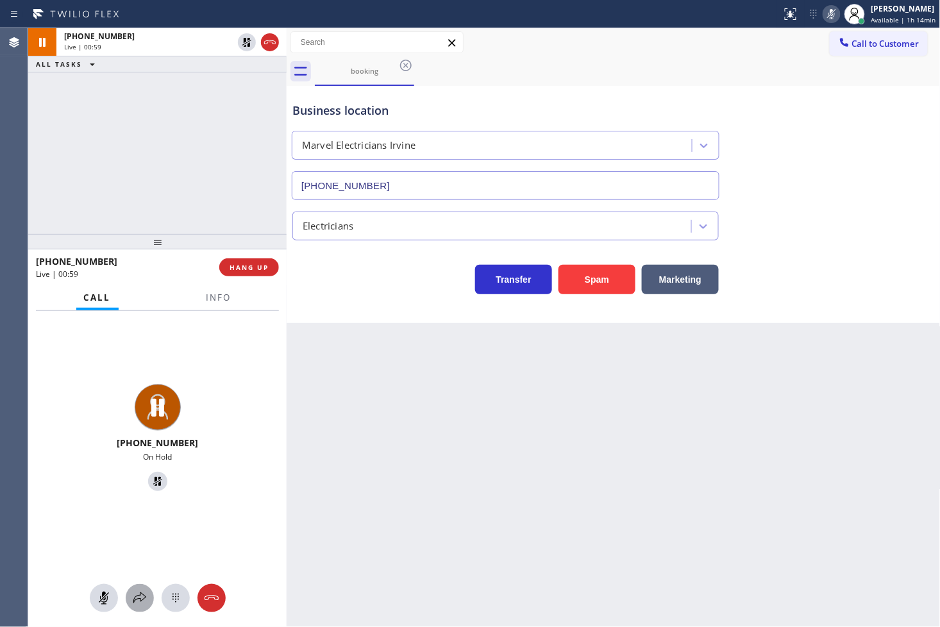
click at [130, 594] on div at bounding box center [140, 598] width 28 height 15
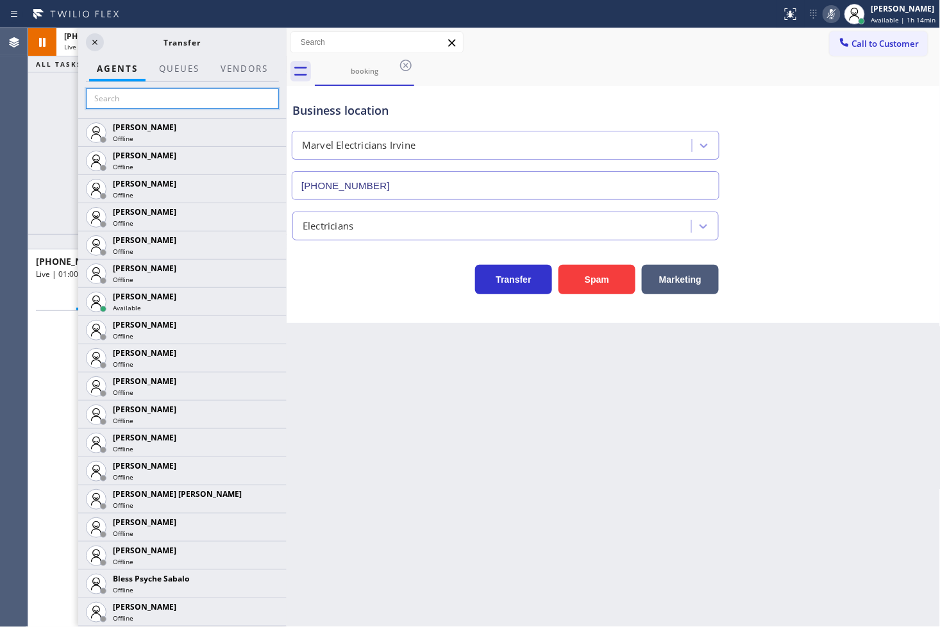
click at [124, 95] on input "text" at bounding box center [182, 99] width 193 height 21
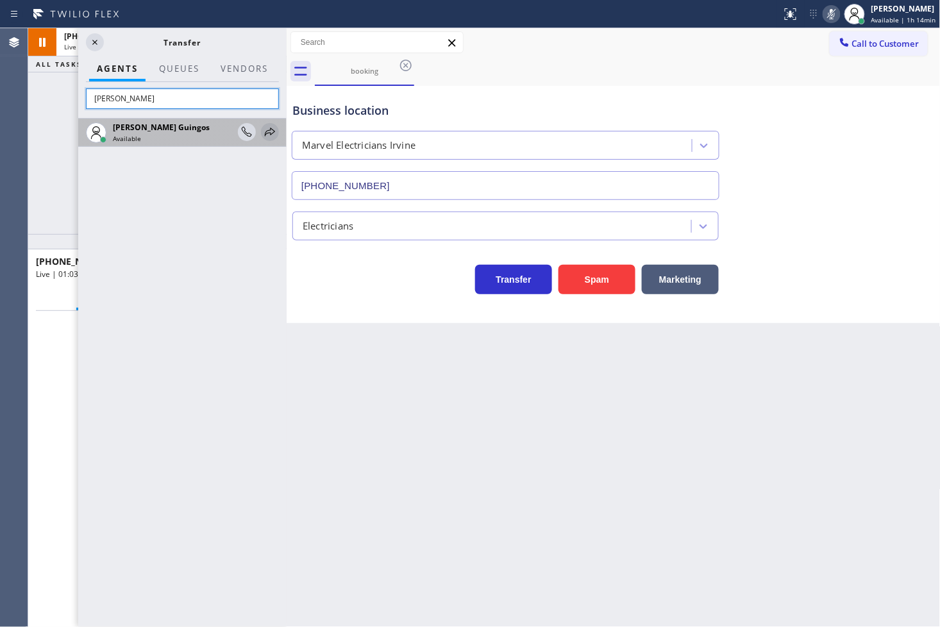
type input "[PERSON_NAME]"
click at [266, 131] on icon at bounding box center [269, 131] width 15 height 15
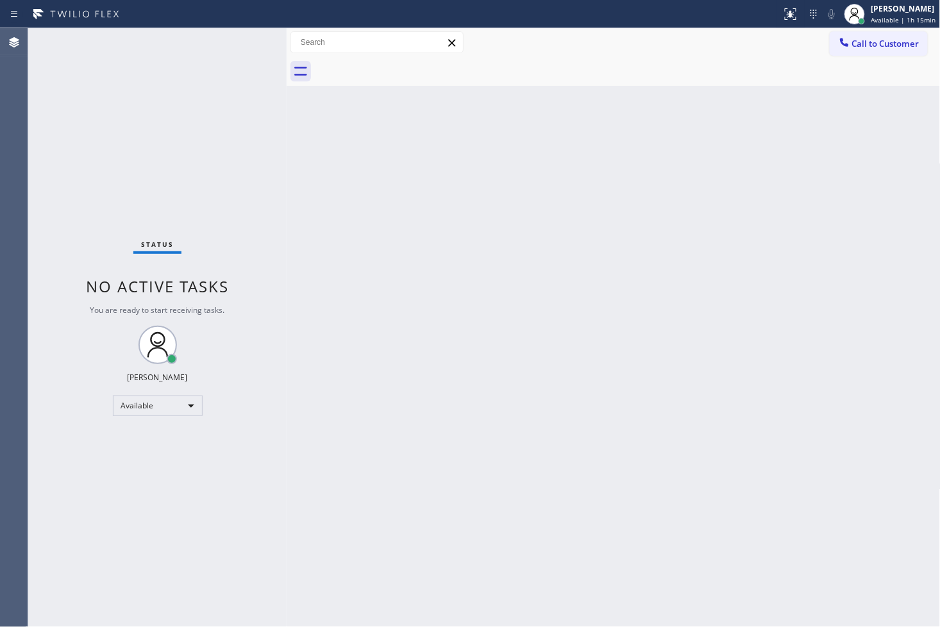
drag, startPoint x: 569, startPoint y: 415, endPoint x: 577, endPoint y: 409, distance: 10.5
click at [575, 412] on div "Back to Dashboard Change Sender ID Customers Technicians Select a contact Outbo…" at bounding box center [614, 327] width 654 height 599
click at [906, 5] on div "[PERSON_NAME]" at bounding box center [904, 8] width 65 height 11
click at [884, 3] on div "[PERSON_NAME]" at bounding box center [904, 8] width 65 height 11
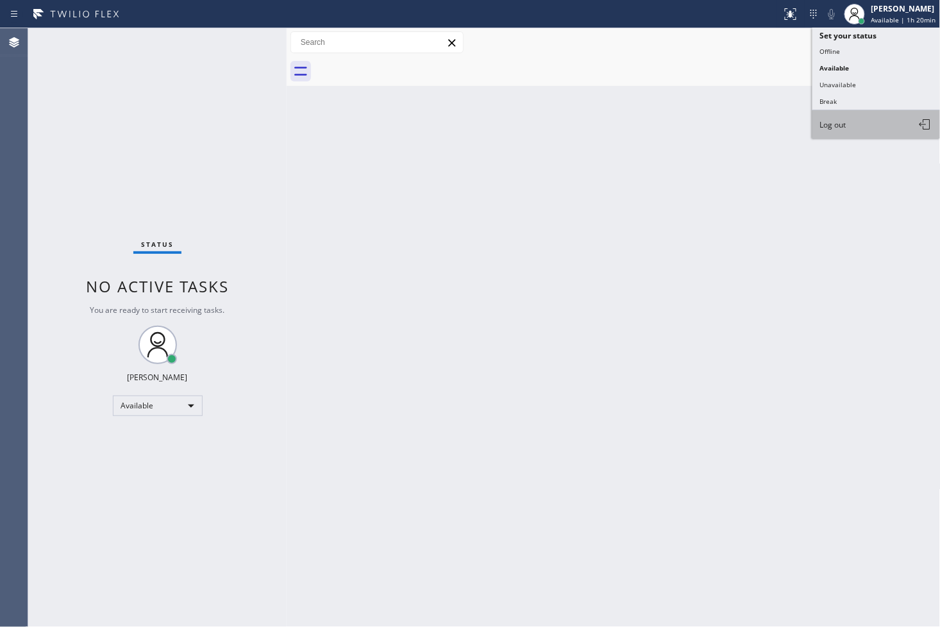
click at [873, 125] on button "Log out" at bounding box center [877, 124] width 128 height 28
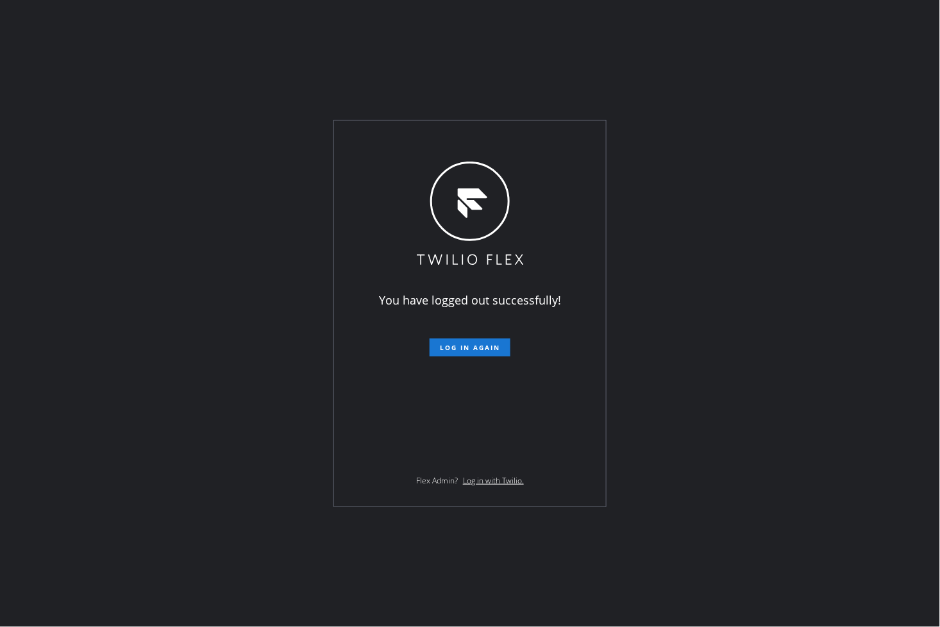
click at [813, 144] on div "You have logged out successfully! Log in again Flex Admin? Log in with Twilio." at bounding box center [470, 313] width 940 height 627
